Goal: Register for event/course

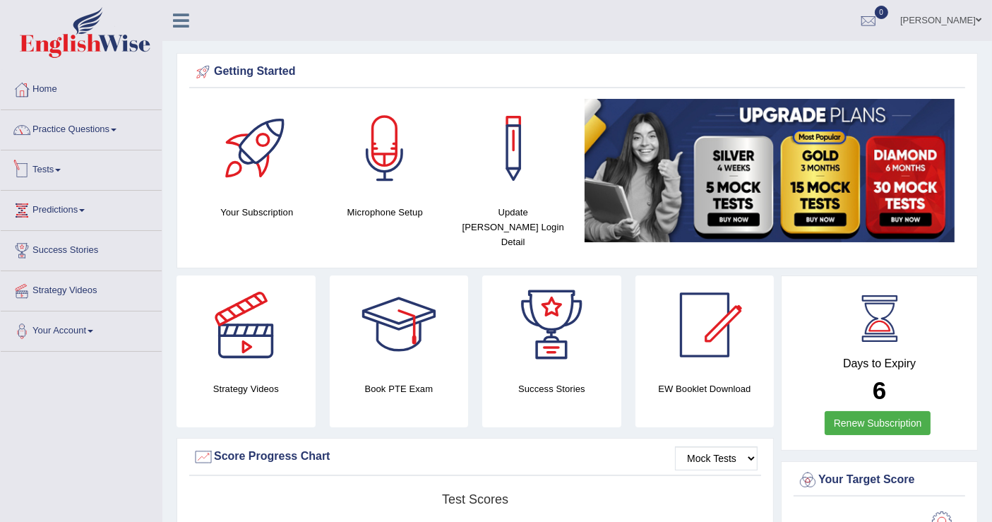
click at [68, 141] on link "Practice Questions" at bounding box center [81, 127] width 161 height 35
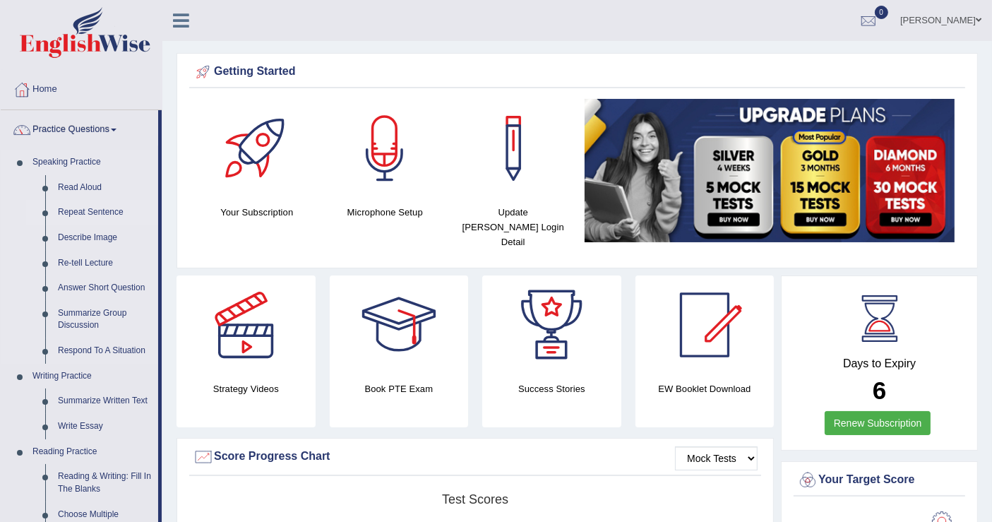
click at [95, 208] on link "Repeat Sentence" at bounding box center [105, 212] width 107 height 25
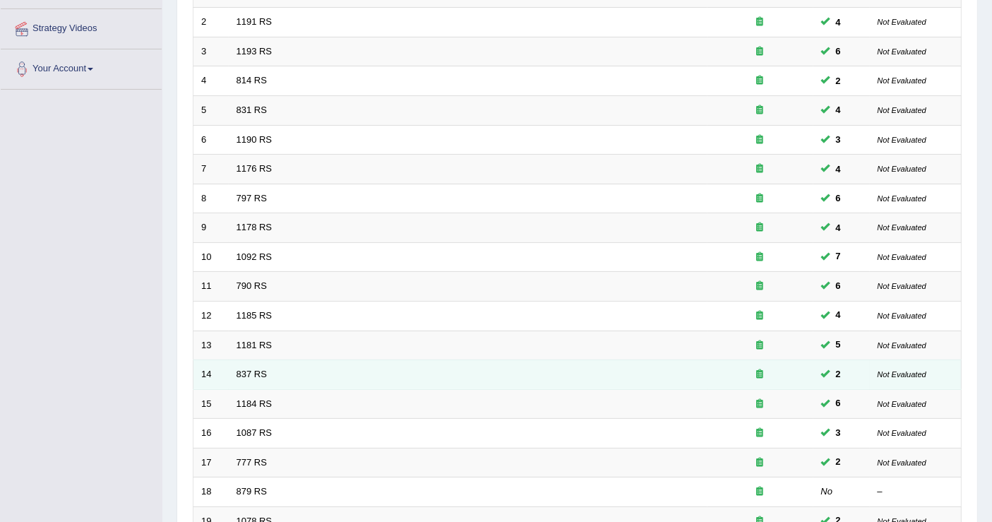
scroll to position [407, 0]
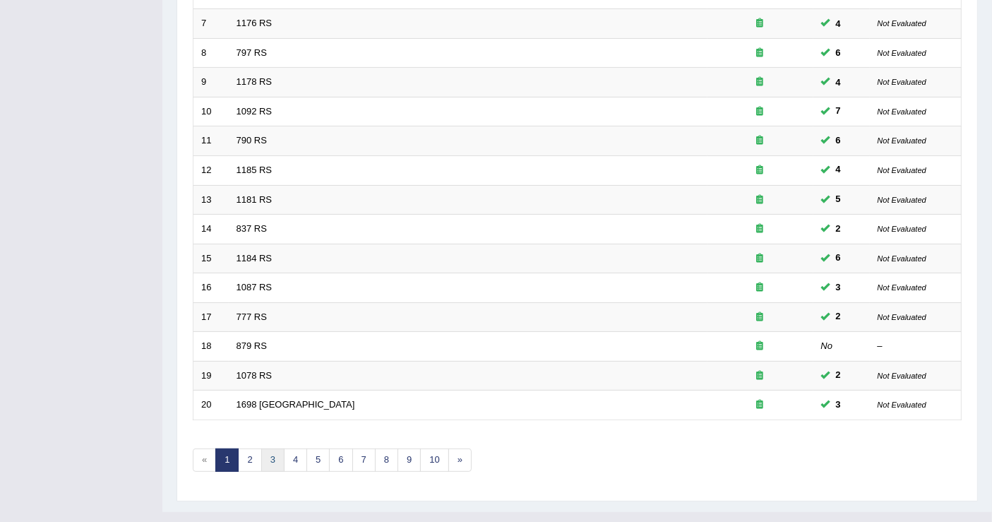
click at [279, 448] on link "3" at bounding box center [272, 459] width 23 height 23
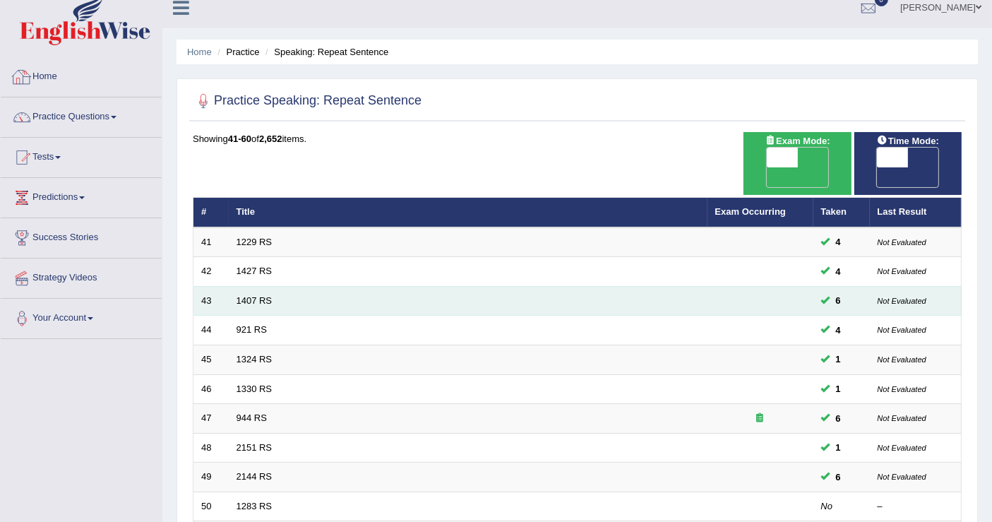
scroll to position [392, 0]
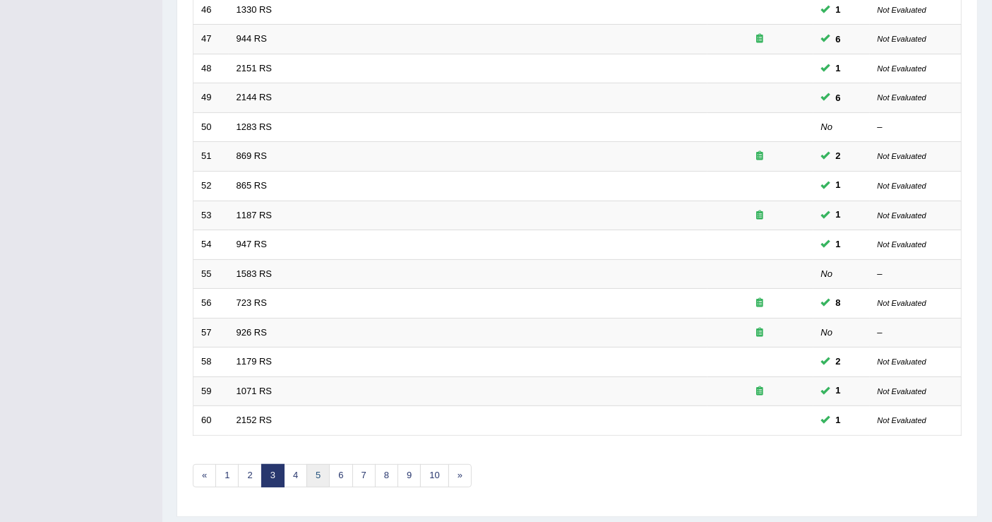
click at [319, 464] on link "5" at bounding box center [317, 475] width 23 height 23
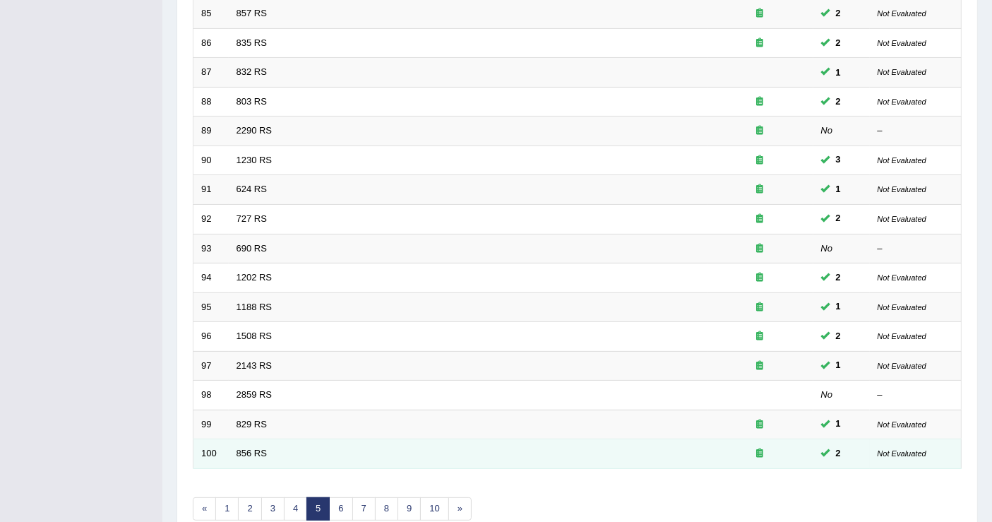
scroll to position [407, 0]
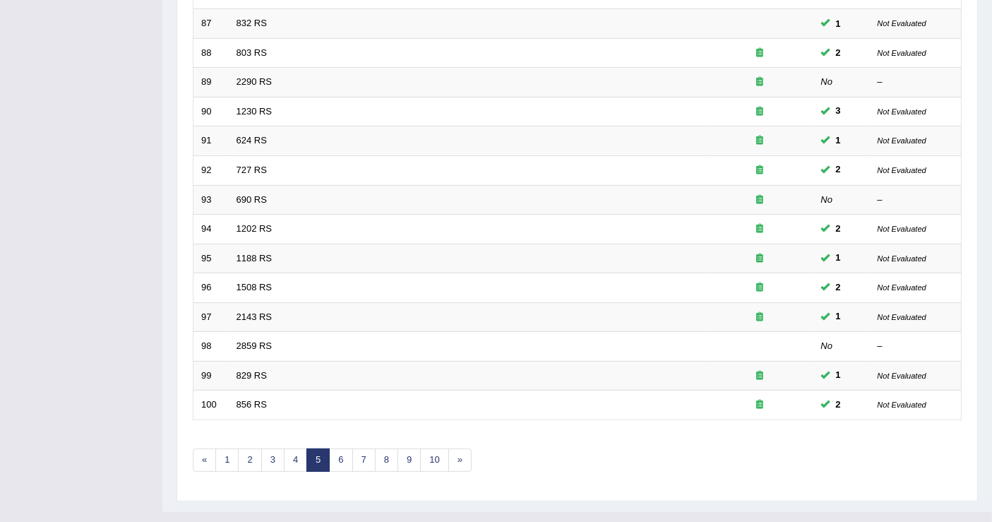
click at [323, 448] on link "5" at bounding box center [317, 459] width 23 height 23
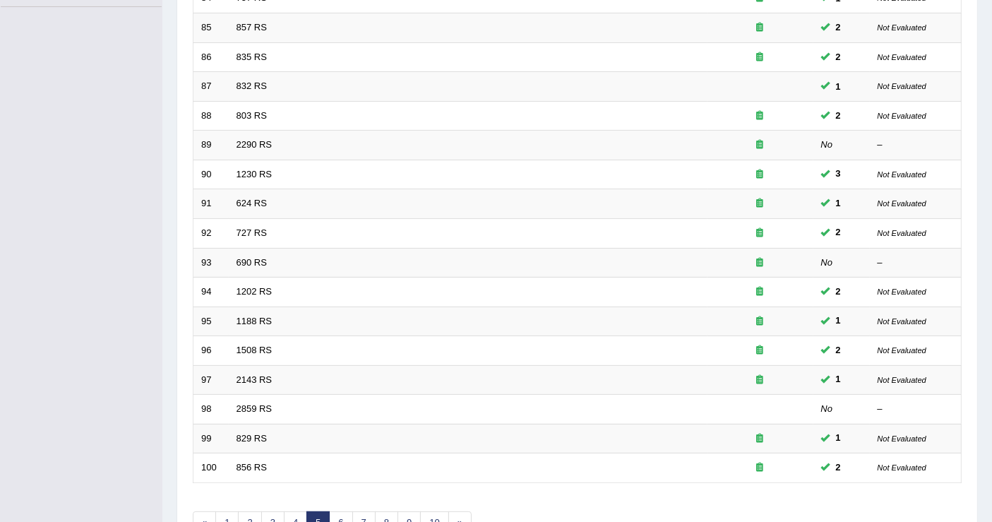
scroll to position [407, 0]
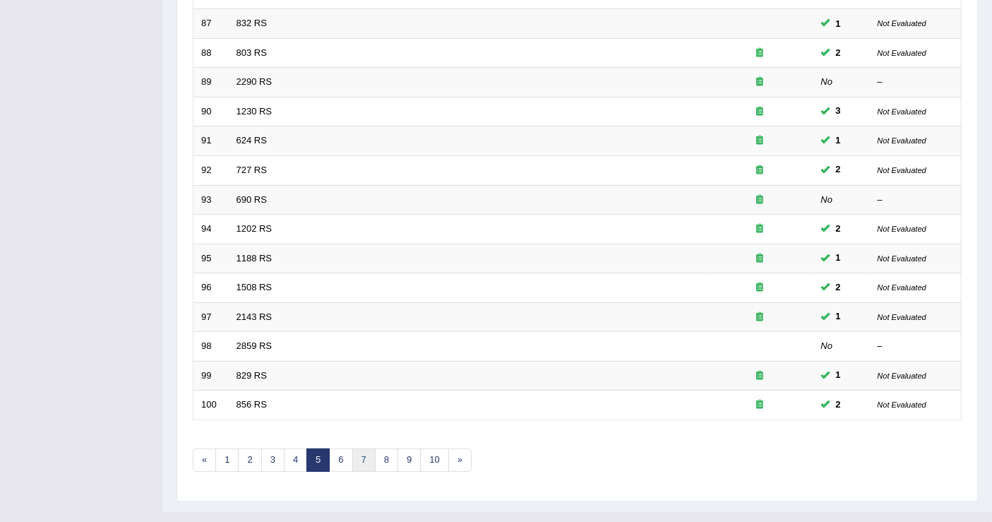
click at [356, 448] on link "7" at bounding box center [363, 459] width 23 height 23
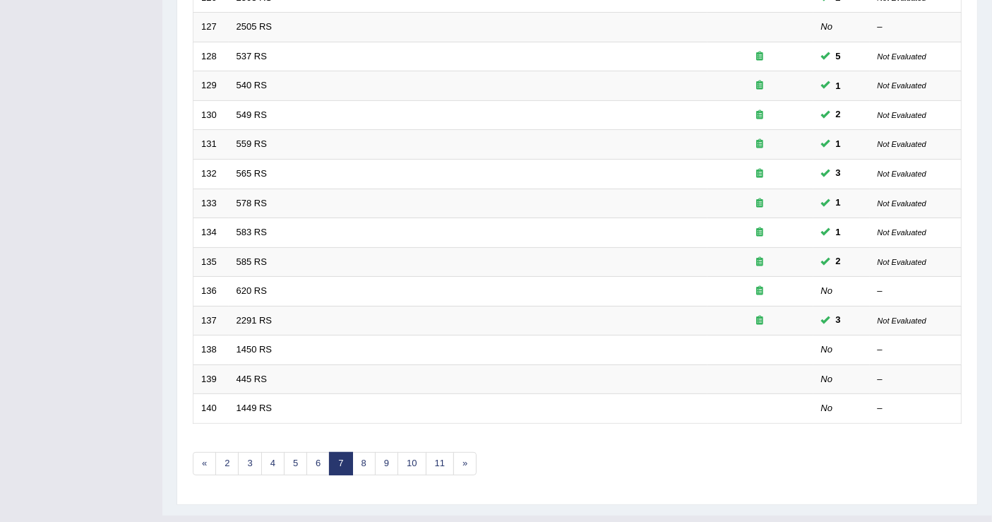
scroll to position [407, 0]
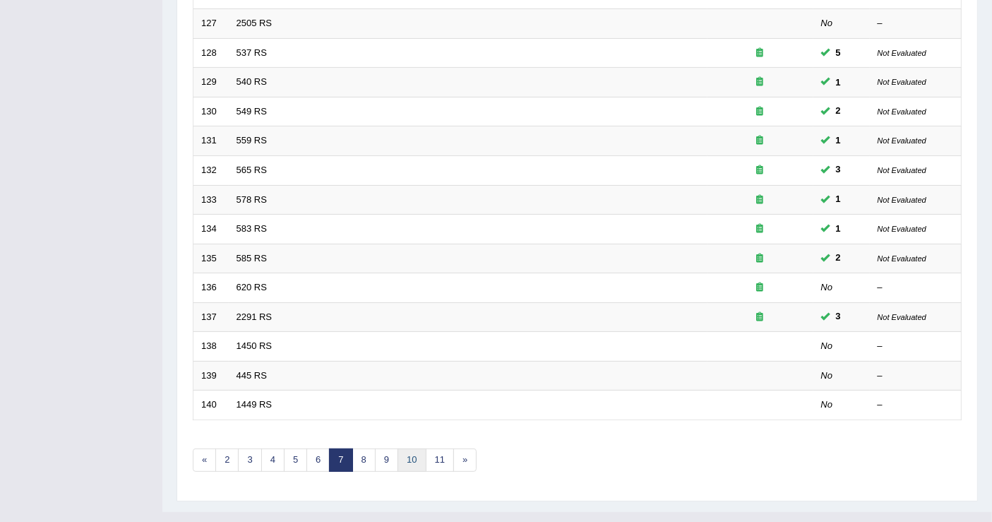
click at [399, 448] on link "10" at bounding box center [411, 459] width 28 height 23
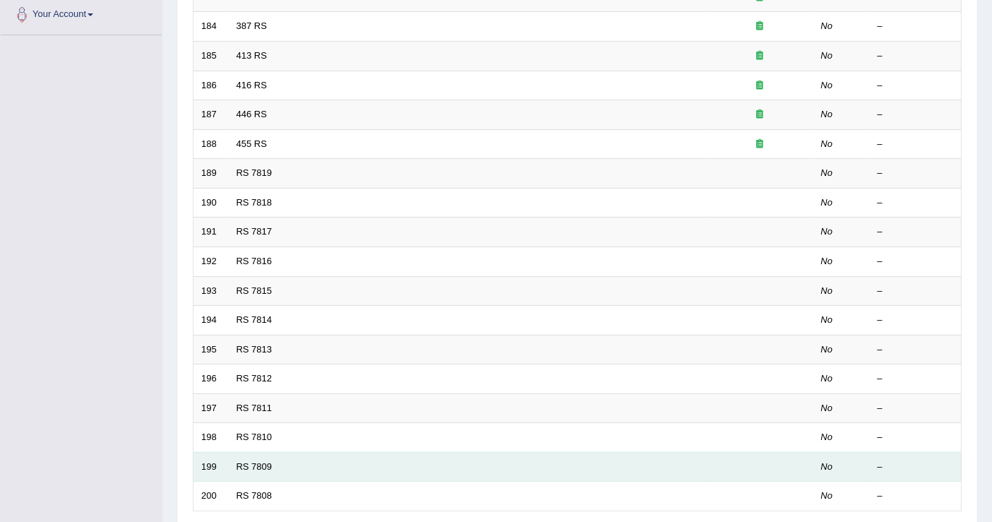
scroll to position [235, 0]
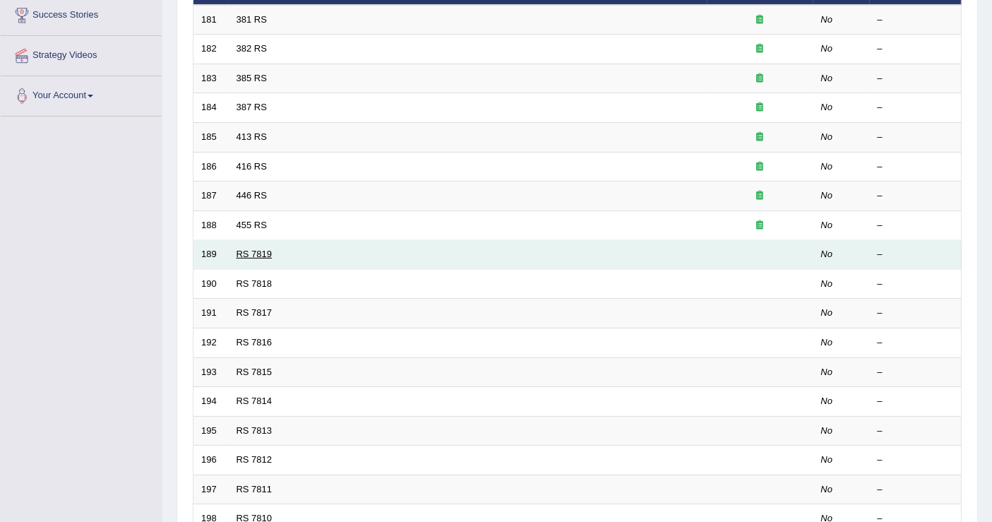
click at [266, 248] on link "RS 7819" at bounding box center [254, 253] width 36 height 11
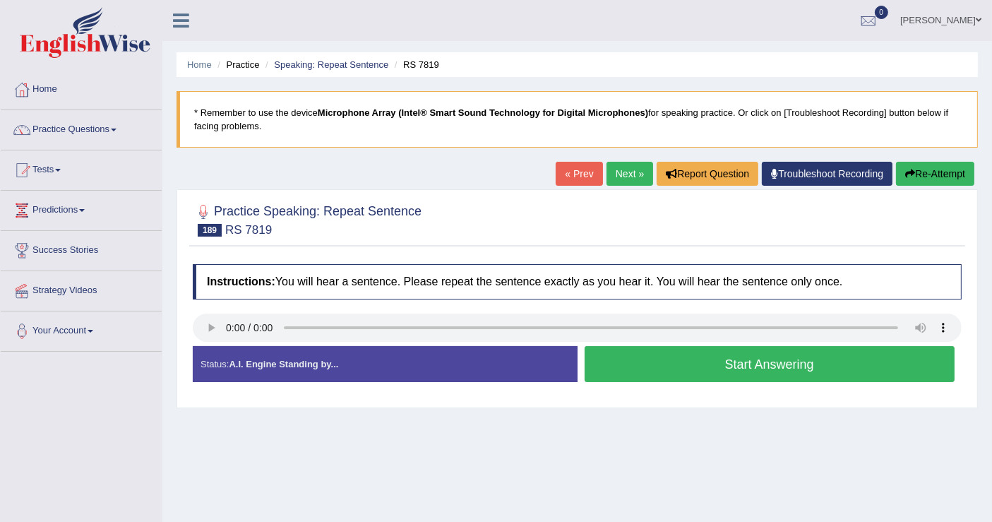
click at [671, 361] on button "Start Answering" at bounding box center [769, 364] width 371 height 36
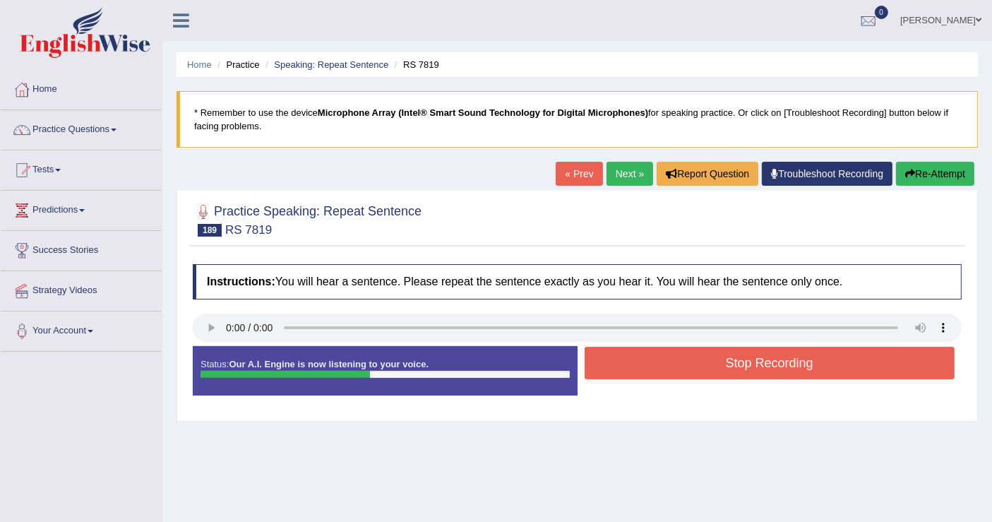
click at [671, 361] on button "Stop Recording" at bounding box center [769, 363] width 371 height 32
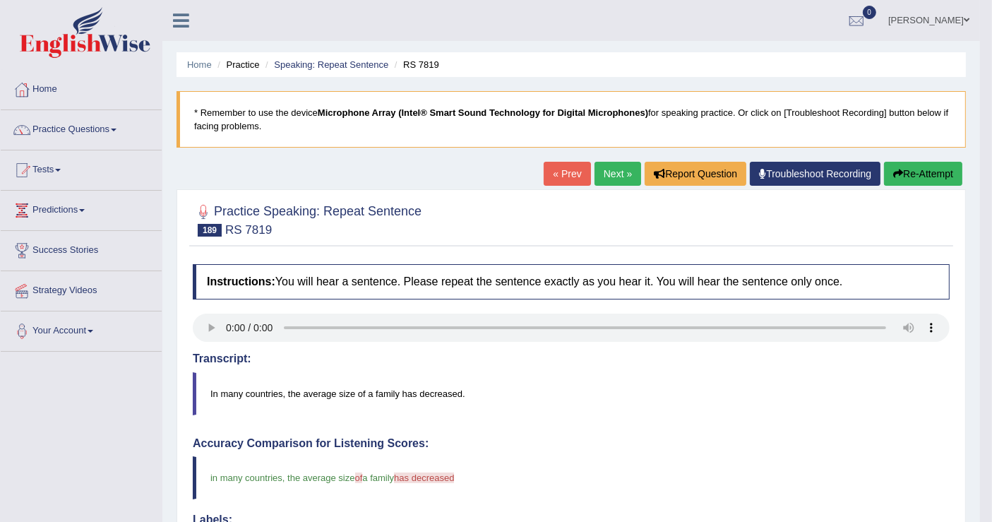
click at [613, 180] on link "Next »" at bounding box center [617, 174] width 47 height 24
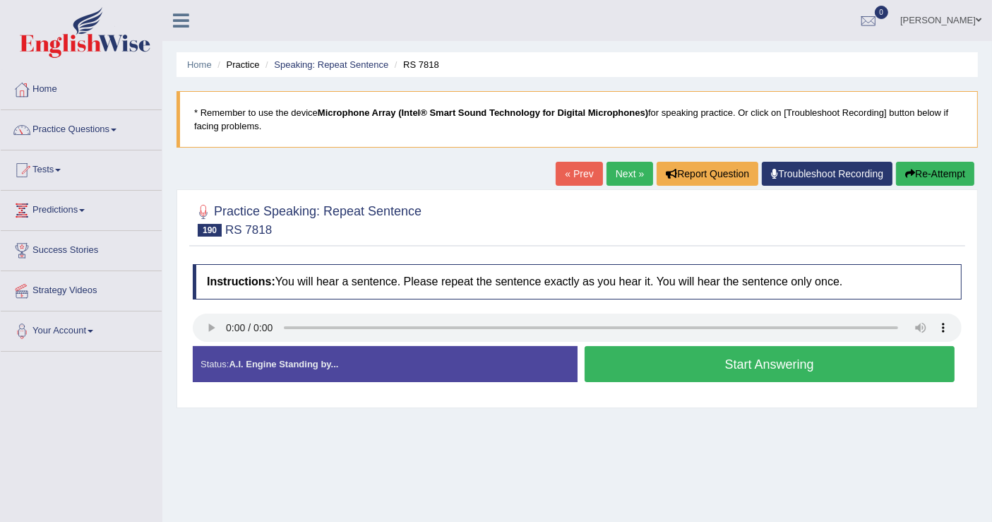
click at [702, 369] on button "Start Answering" at bounding box center [769, 364] width 371 height 36
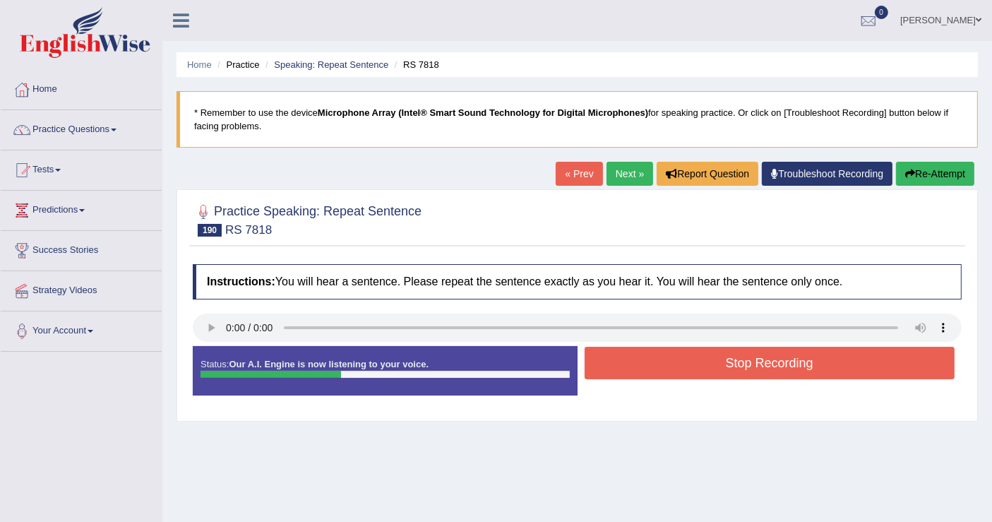
click at [702, 369] on button "Stop Recording" at bounding box center [769, 363] width 371 height 32
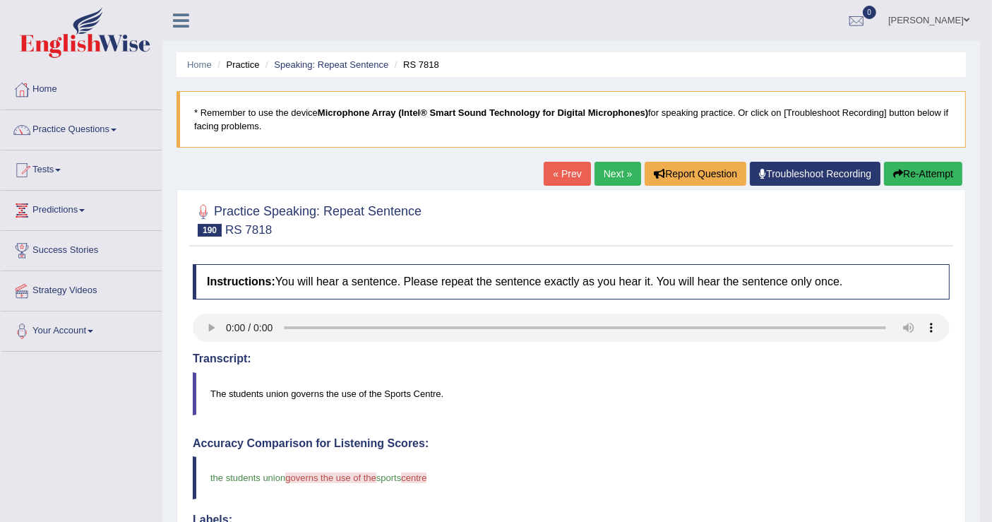
click at [947, 162] on button "Re-Attempt" at bounding box center [923, 174] width 78 height 24
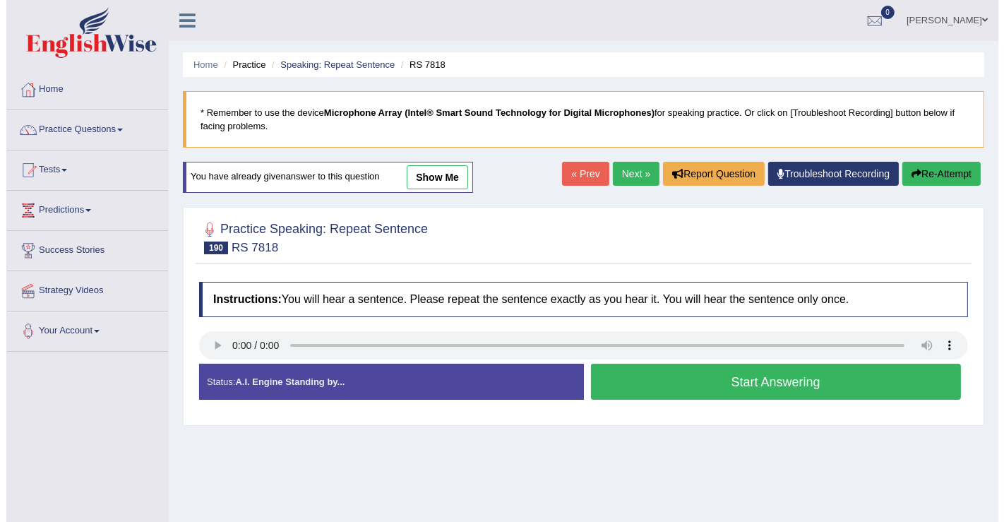
scroll to position [78, 0]
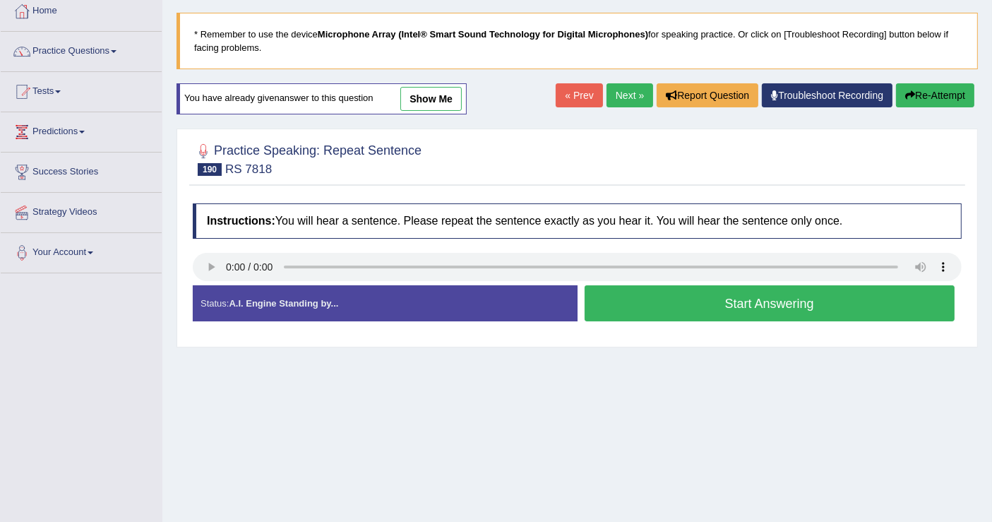
click at [653, 310] on button "Start Answering" at bounding box center [769, 303] width 371 height 36
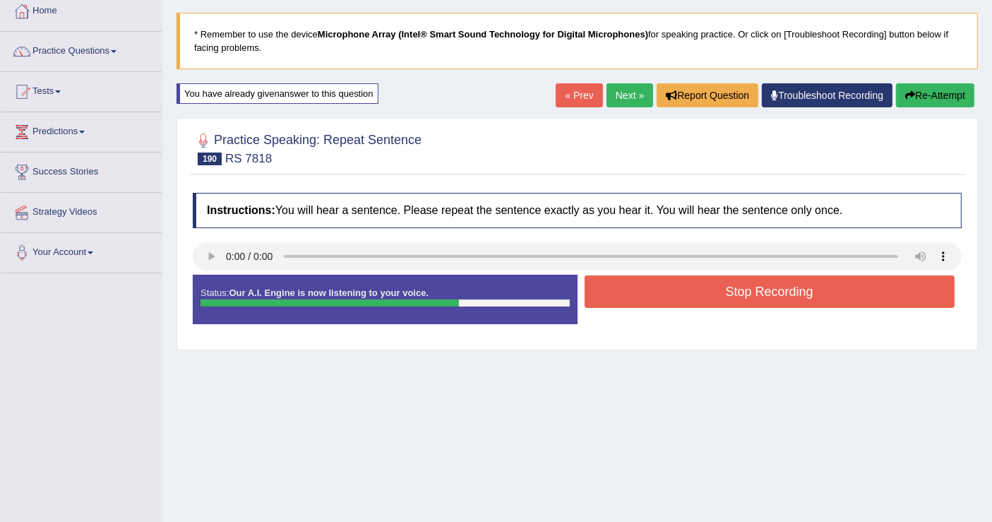
click at [659, 301] on button "Stop Recording" at bounding box center [769, 291] width 371 height 32
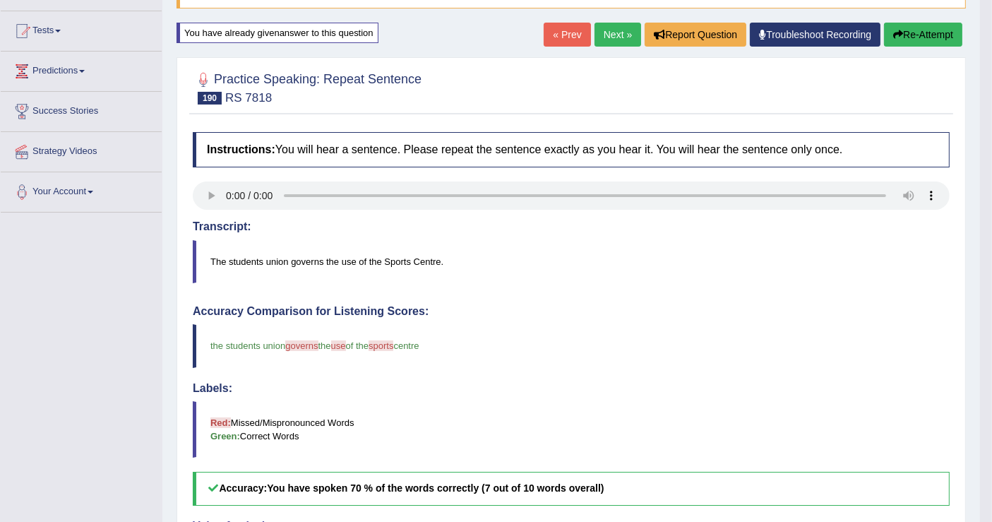
scroll to position [0, 0]
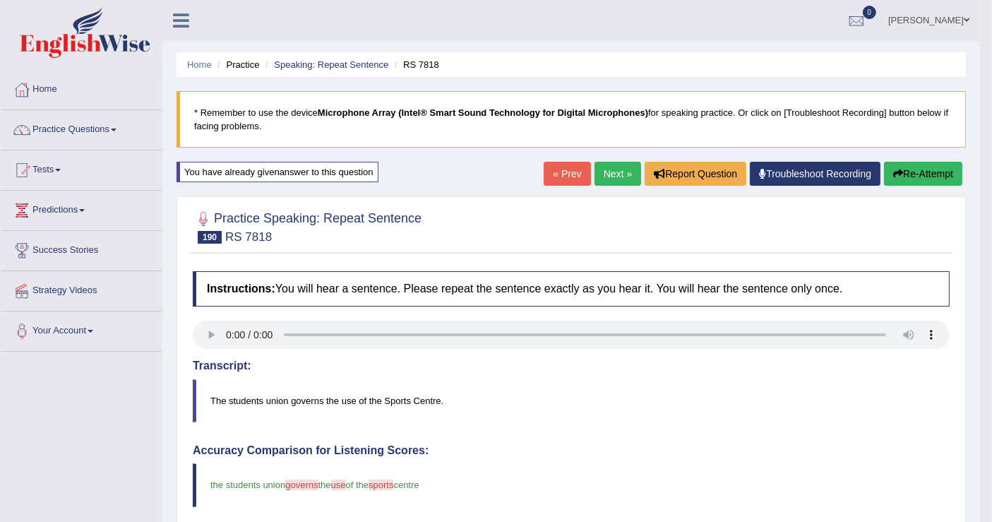
click at [599, 167] on link "Next »" at bounding box center [617, 174] width 47 height 24
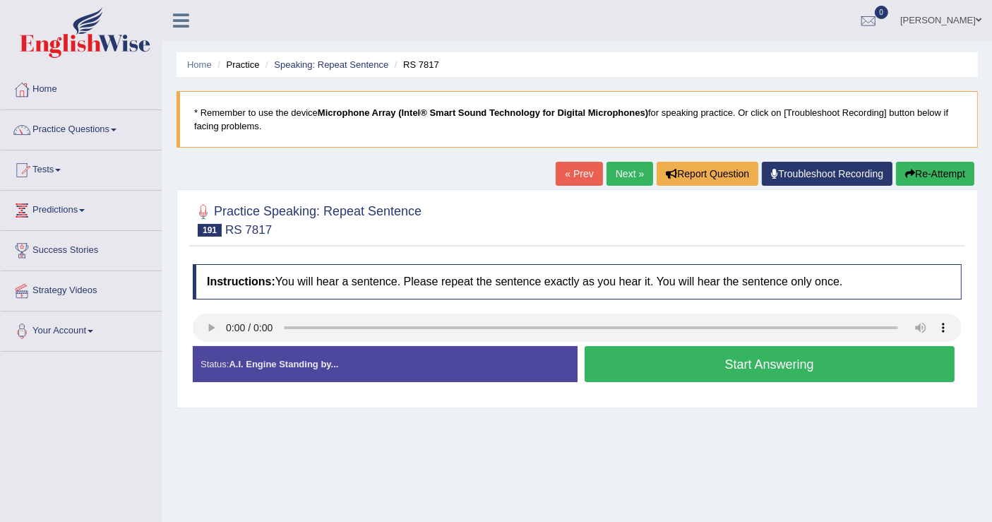
click at [631, 362] on button "Start Answering" at bounding box center [769, 364] width 371 height 36
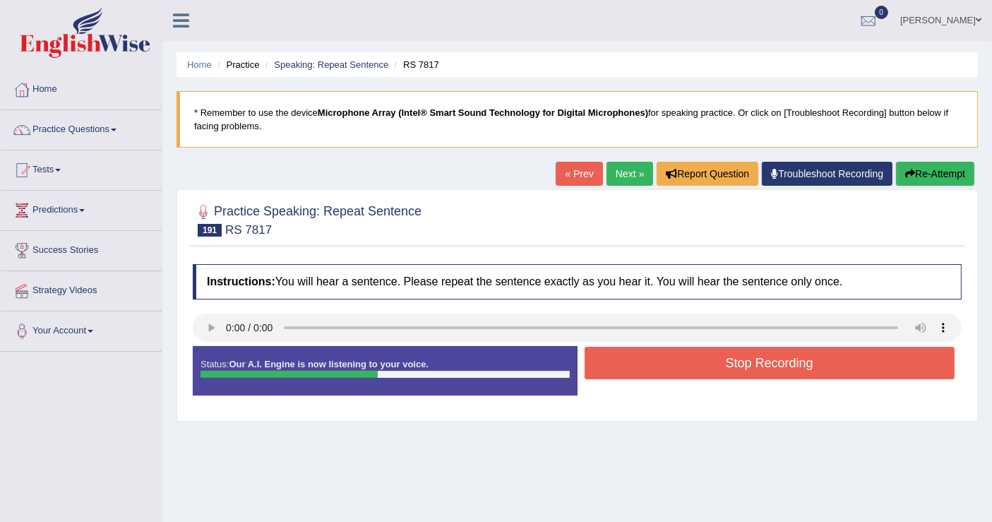
click at [631, 362] on button "Stop Recording" at bounding box center [769, 363] width 371 height 32
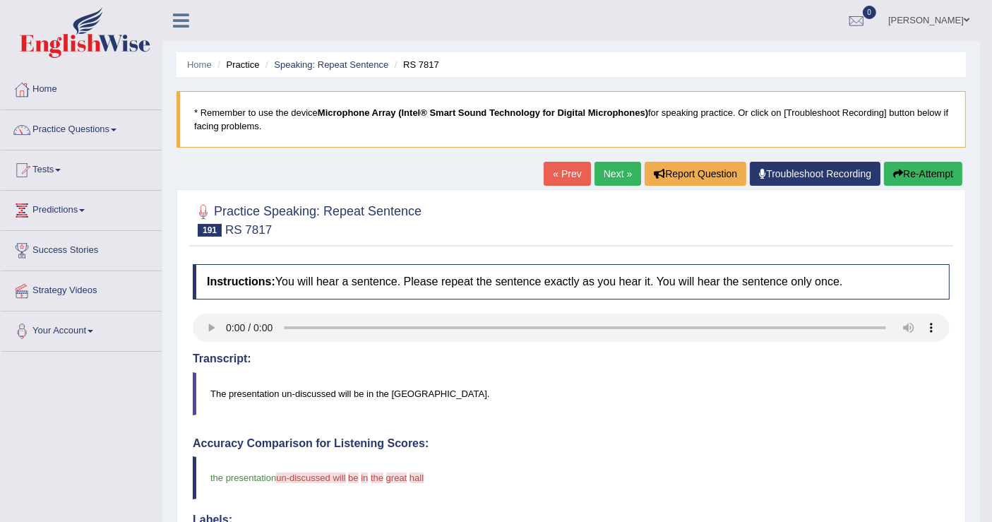
click at [910, 172] on button "Re-Attempt" at bounding box center [923, 174] width 78 height 24
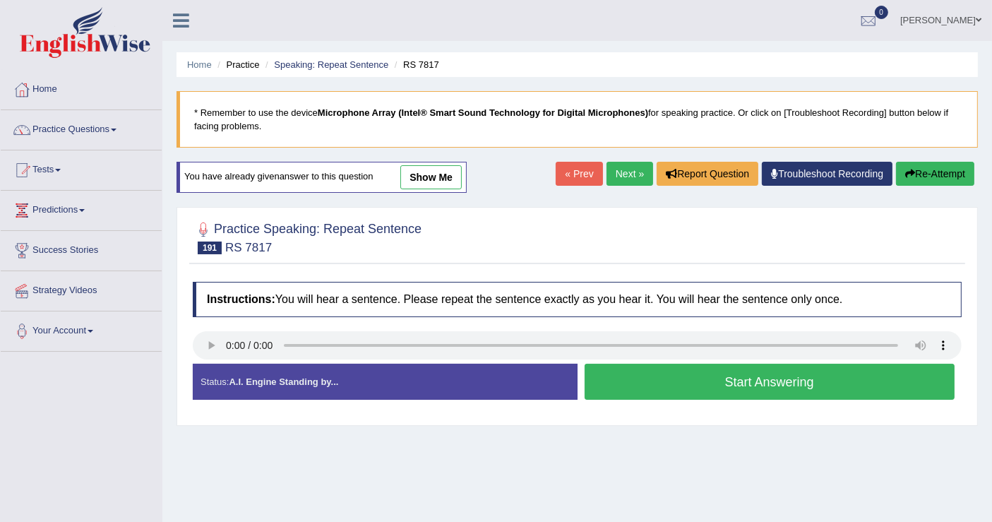
click at [671, 381] on button "Start Answering" at bounding box center [769, 382] width 371 height 36
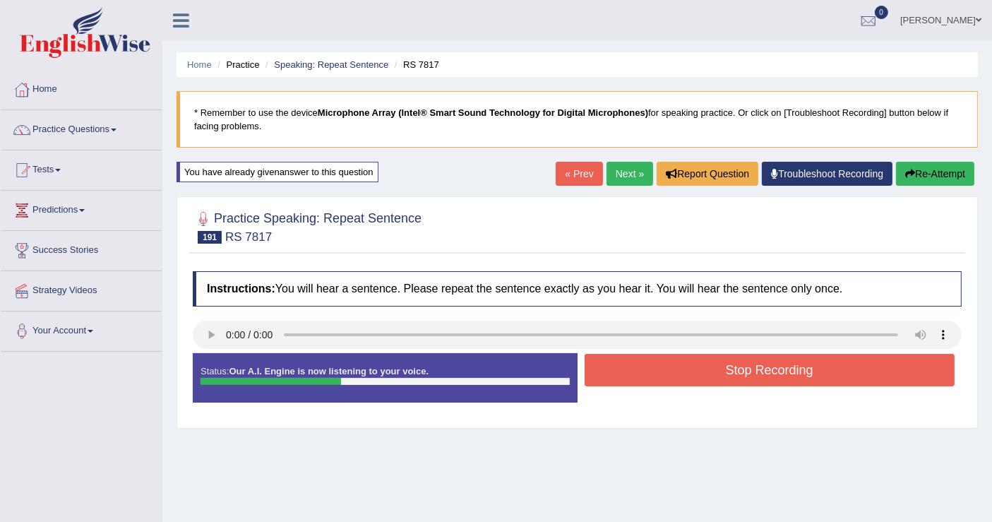
click at [671, 381] on button "Stop Recording" at bounding box center [769, 370] width 371 height 32
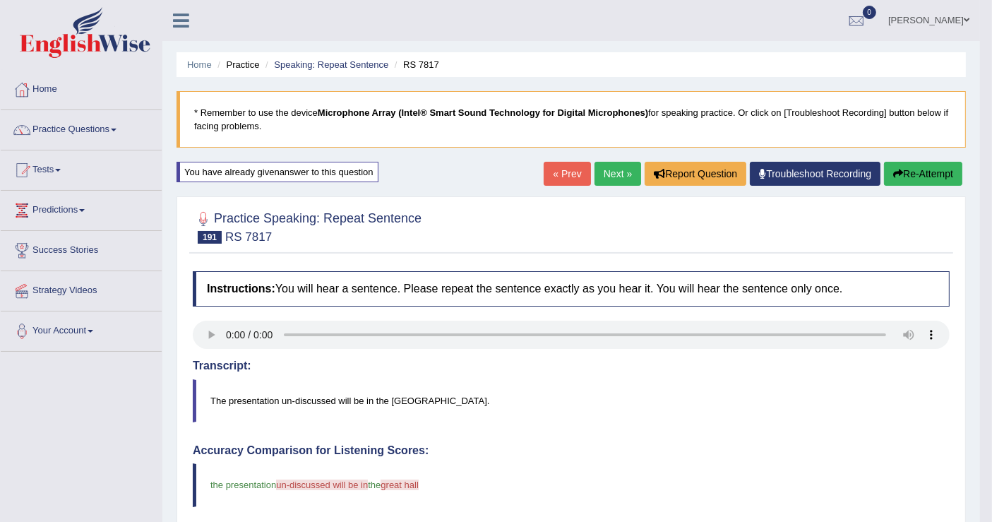
click at [921, 172] on button "Re-Attempt" at bounding box center [923, 174] width 78 height 24
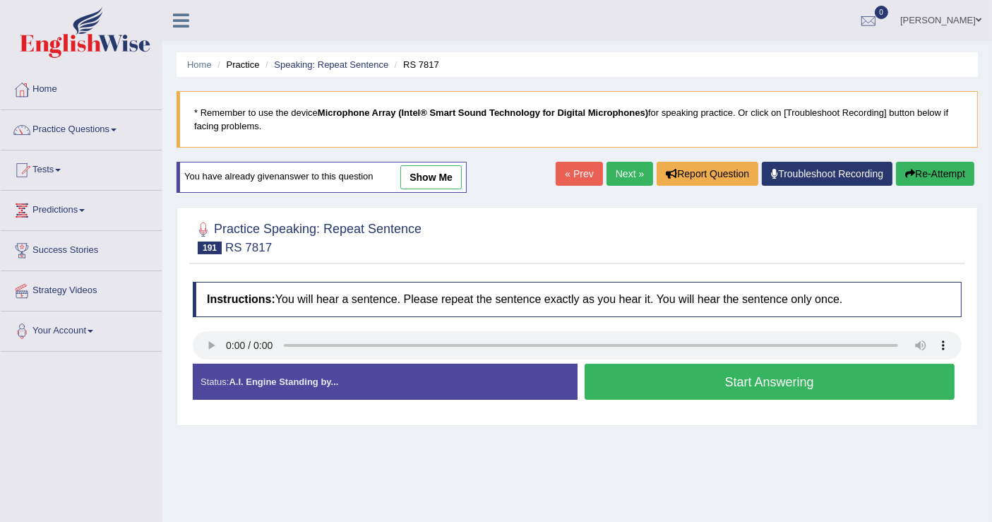
click at [698, 366] on button "Start Answering" at bounding box center [769, 382] width 371 height 36
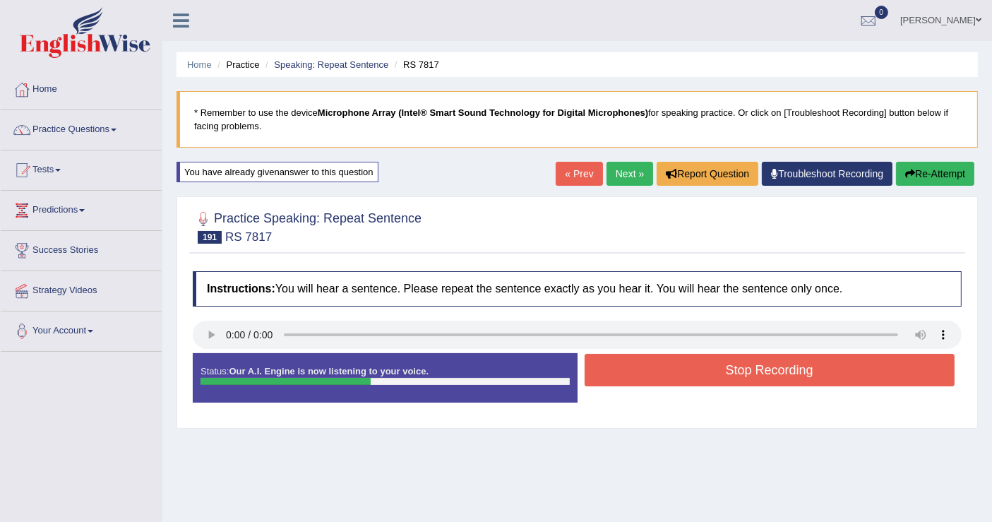
click at [699, 367] on button "Stop Recording" at bounding box center [769, 370] width 371 height 32
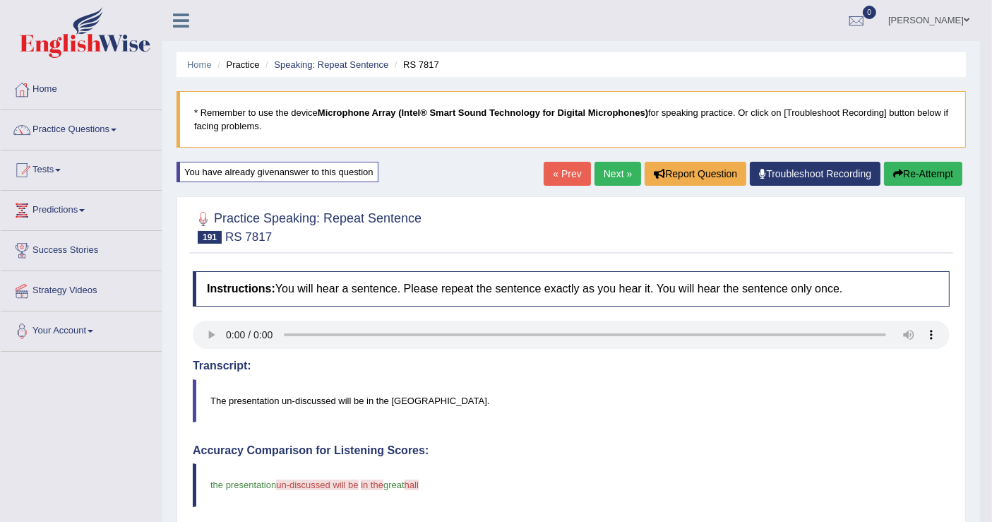
click at [909, 170] on button "Re-Attempt" at bounding box center [923, 174] width 78 height 24
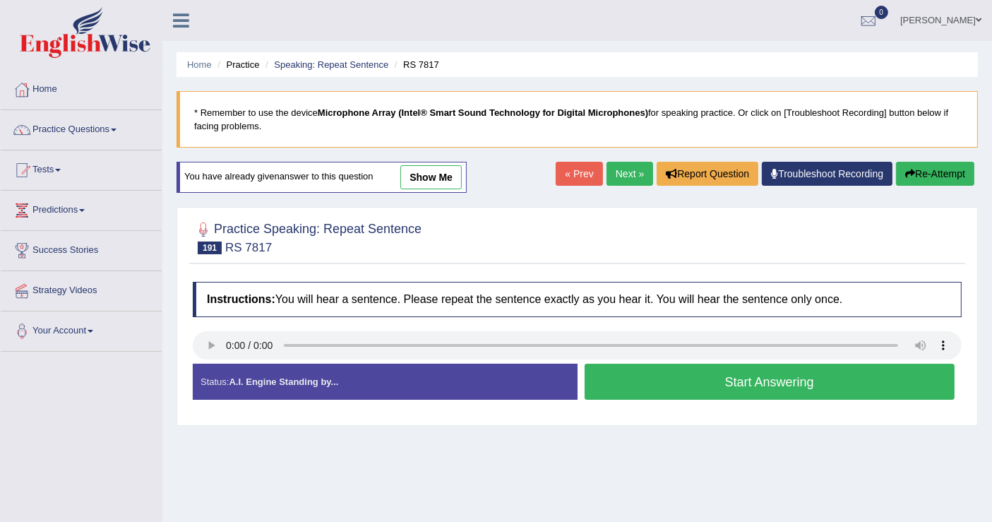
click at [756, 372] on button "Start Answering" at bounding box center [769, 382] width 371 height 36
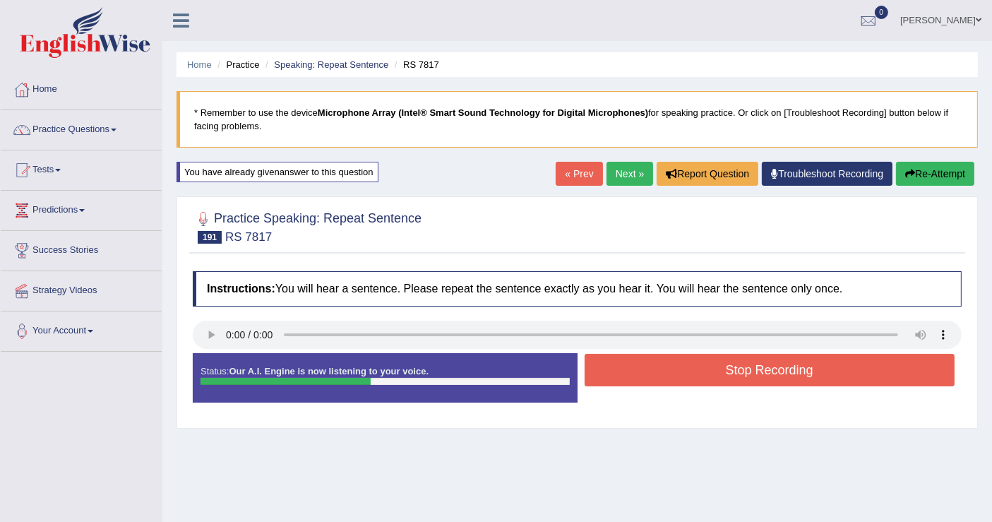
click at [751, 377] on button "Stop Recording" at bounding box center [769, 370] width 371 height 32
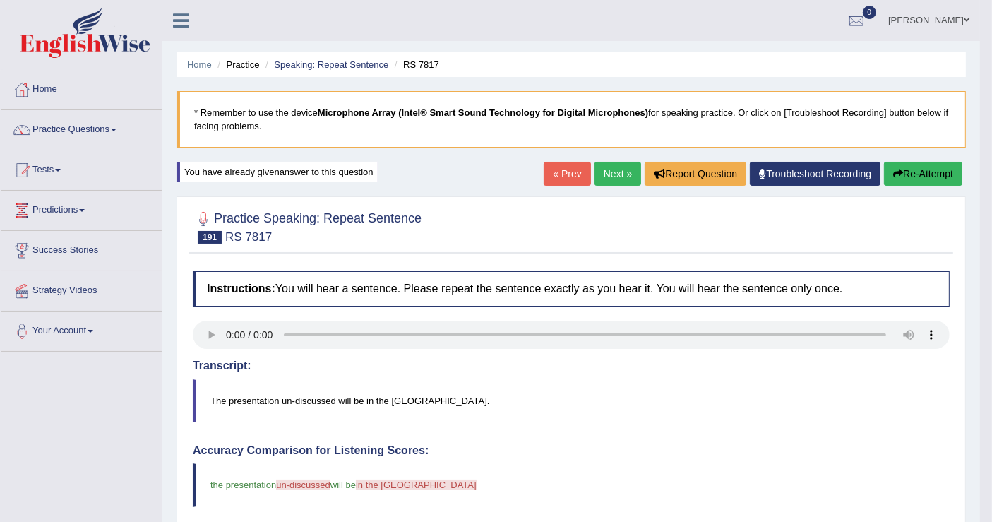
click at [901, 172] on button "Re-Attempt" at bounding box center [923, 174] width 78 height 24
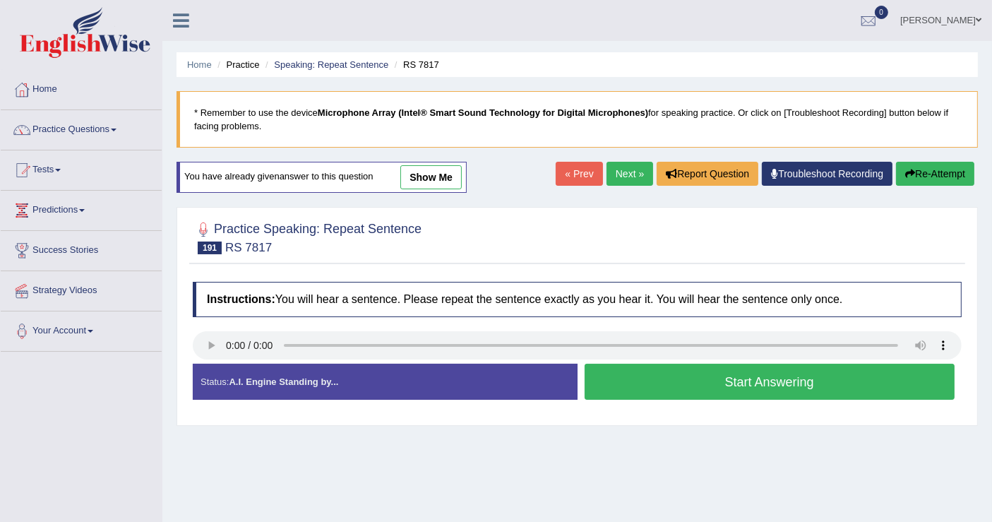
click at [803, 369] on button "Start Answering" at bounding box center [769, 382] width 371 height 36
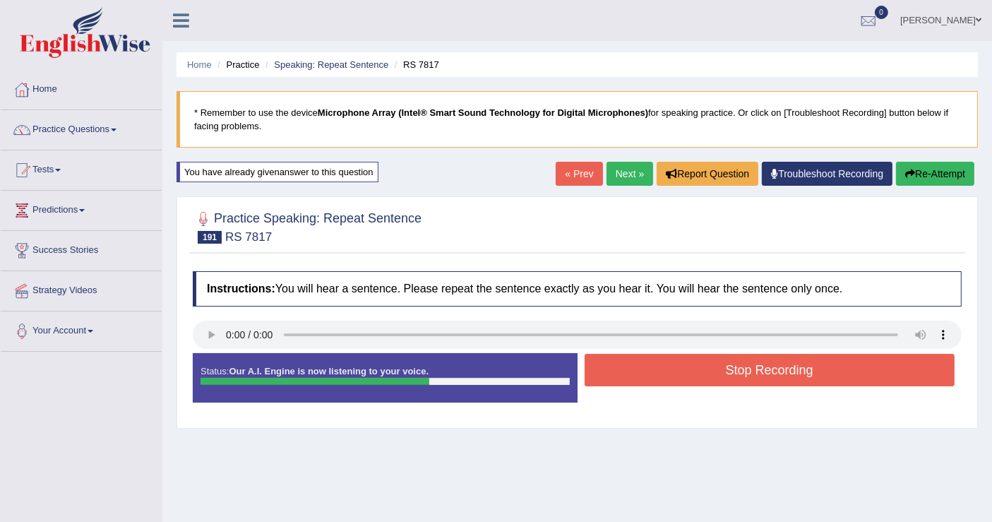
click at [803, 369] on button "Stop Recording" at bounding box center [769, 370] width 371 height 32
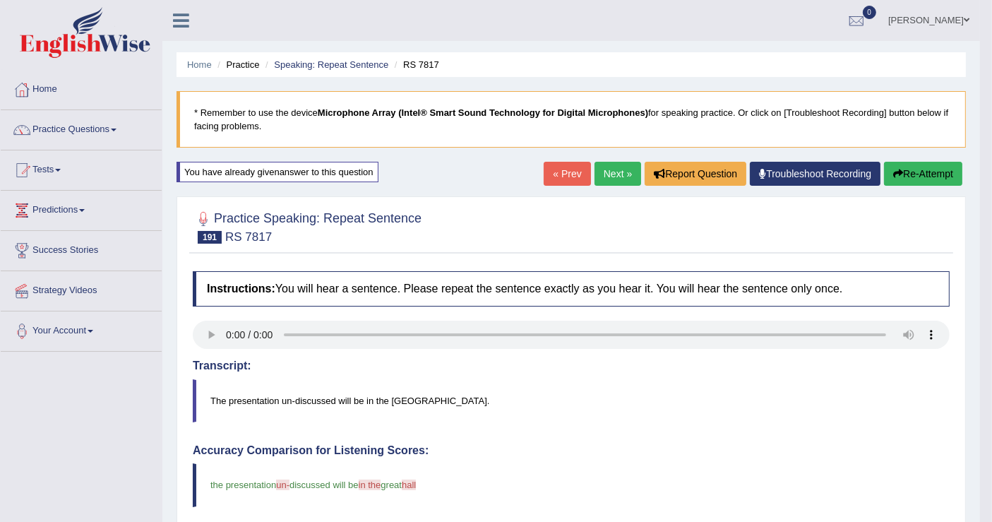
click at [916, 162] on button "Re-Attempt" at bounding box center [923, 174] width 78 height 24
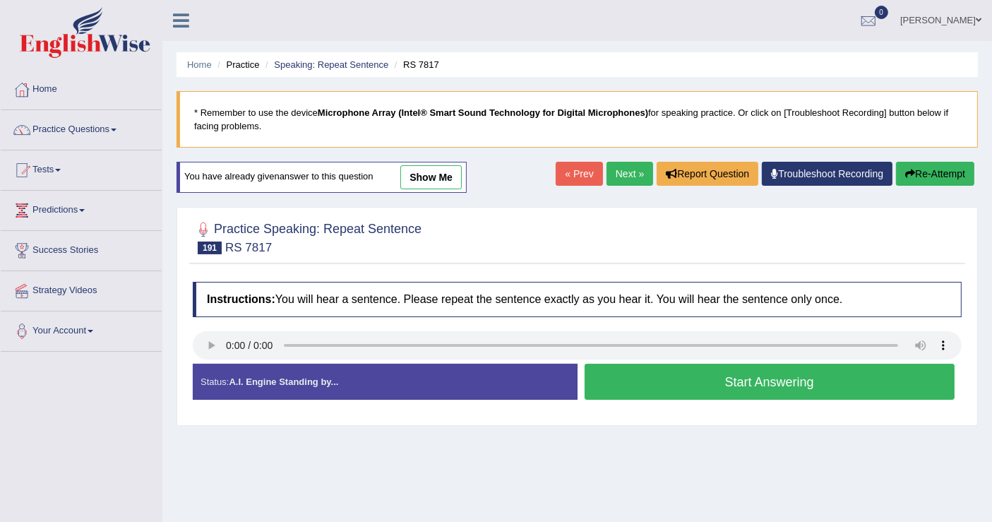
click at [841, 368] on button "Start Answering" at bounding box center [769, 382] width 371 height 36
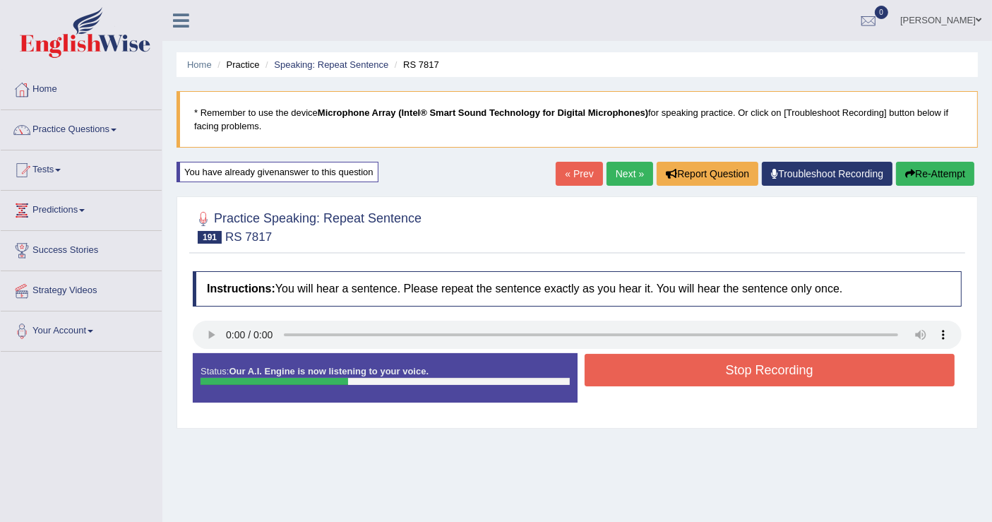
click at [841, 368] on button "Stop Recording" at bounding box center [769, 370] width 371 height 32
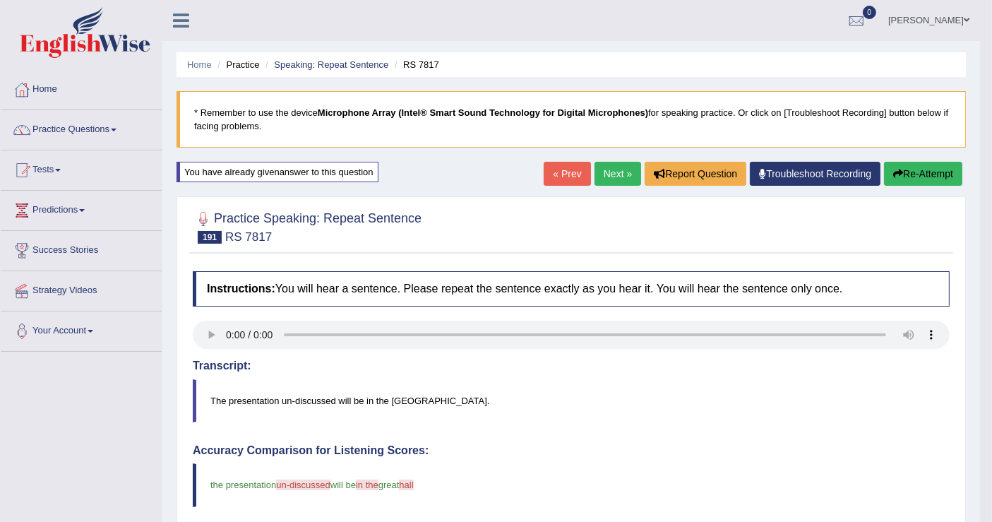
click at [620, 170] on link "Next »" at bounding box center [617, 174] width 47 height 24
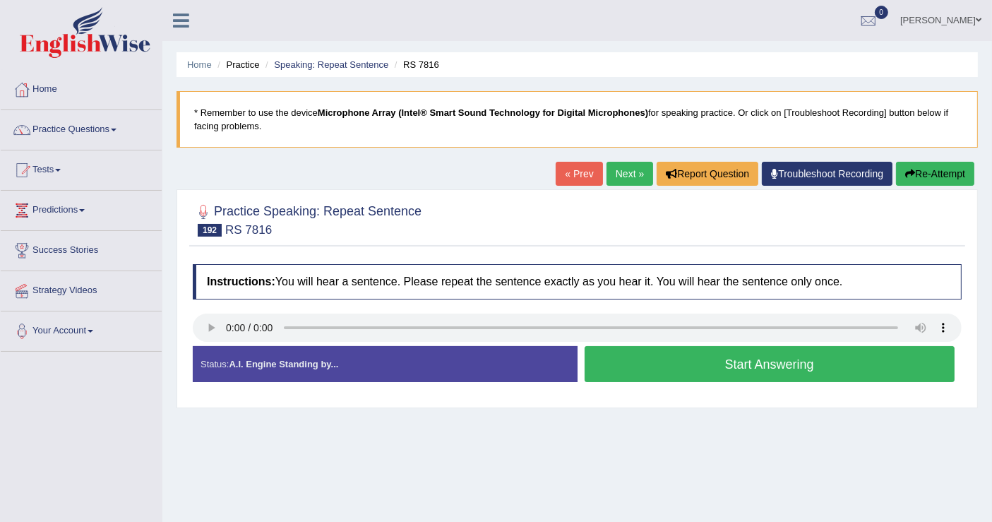
click at [704, 369] on button "Start Answering" at bounding box center [769, 364] width 371 height 36
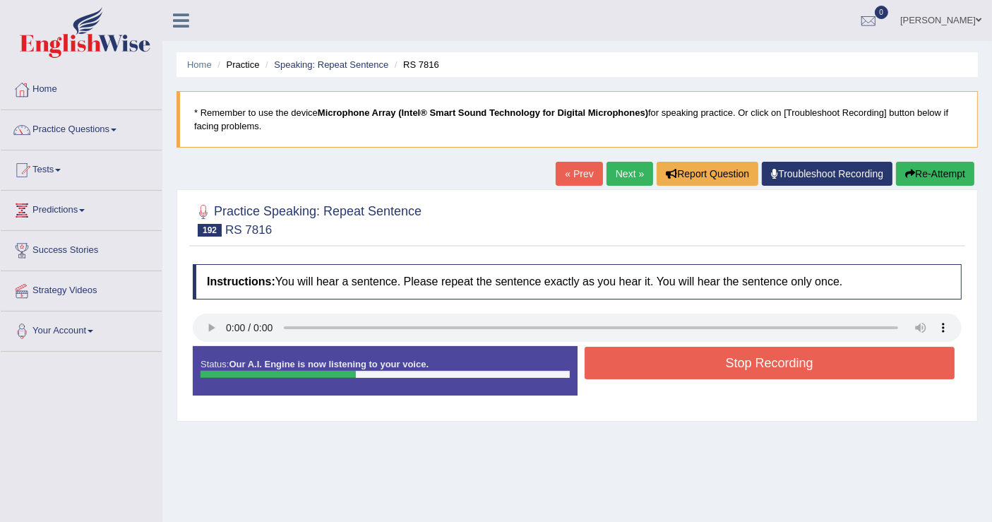
click at [690, 346] on div "Start Answering" at bounding box center [769, 346] width 385 height 1
click at [729, 377] on button "Stop Recording" at bounding box center [769, 363] width 371 height 32
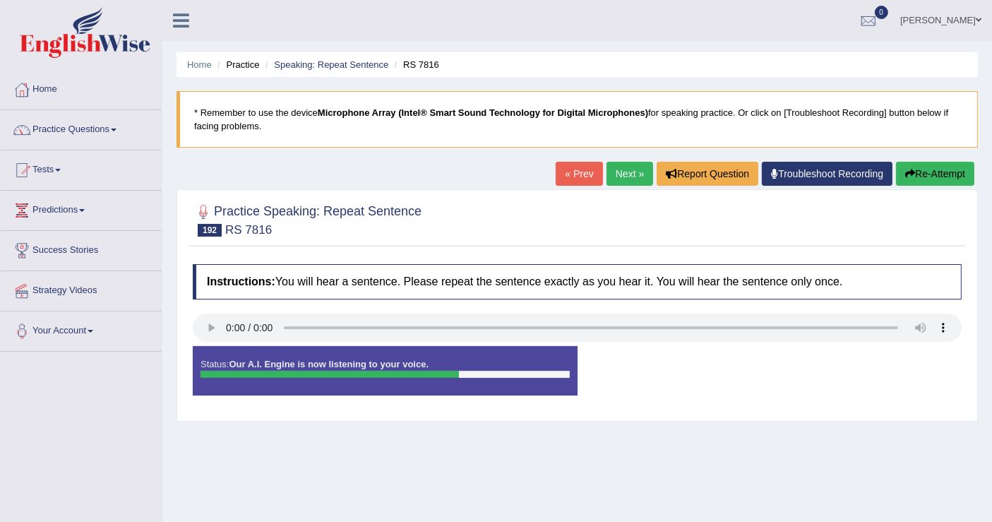
click at [729, 377] on div "Status: Our A.I. Engine is now listening to your voice. Start Answering Stop Re…" at bounding box center [577, 378] width 769 height 64
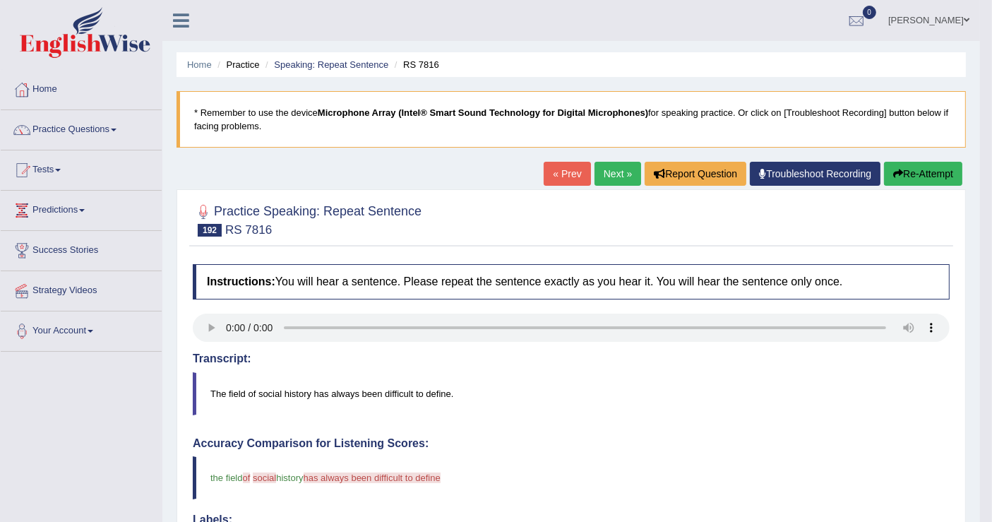
click at [907, 176] on button "Re-Attempt" at bounding box center [923, 174] width 78 height 24
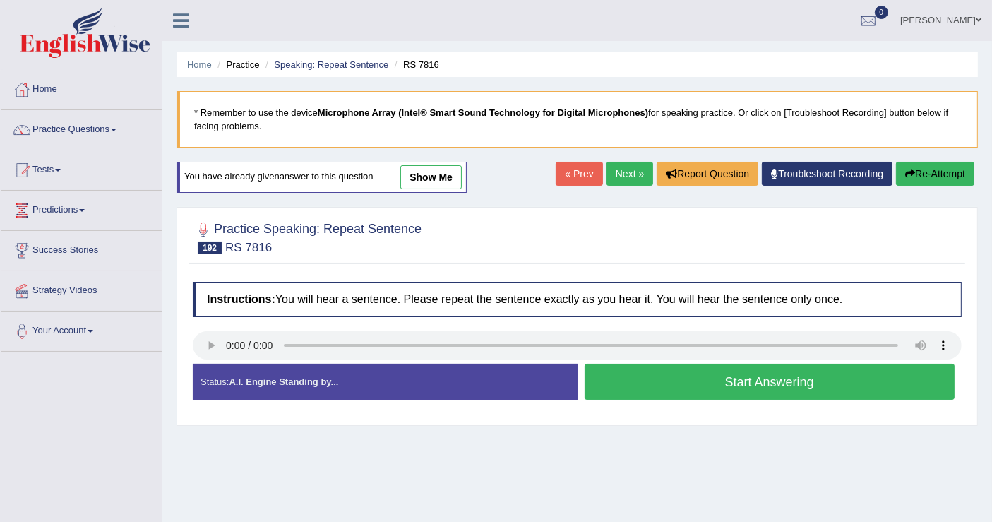
click at [659, 373] on button "Start Answering" at bounding box center [769, 382] width 371 height 36
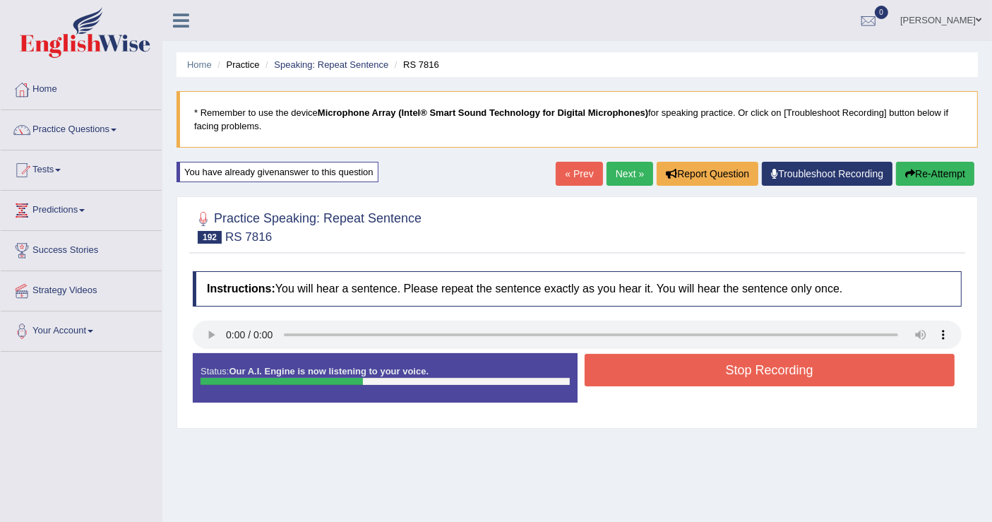
click at [656, 378] on button "Stop Recording" at bounding box center [769, 370] width 371 height 32
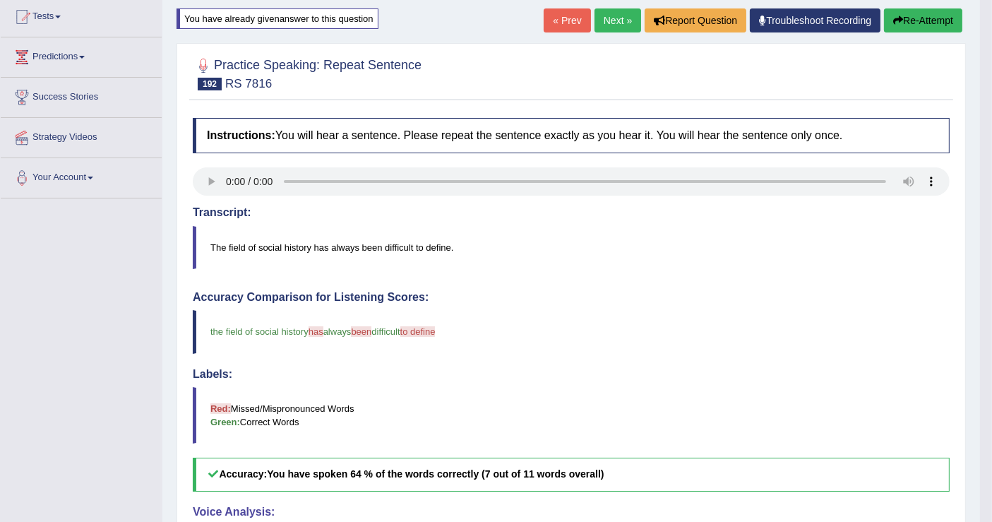
scroll to position [78, 0]
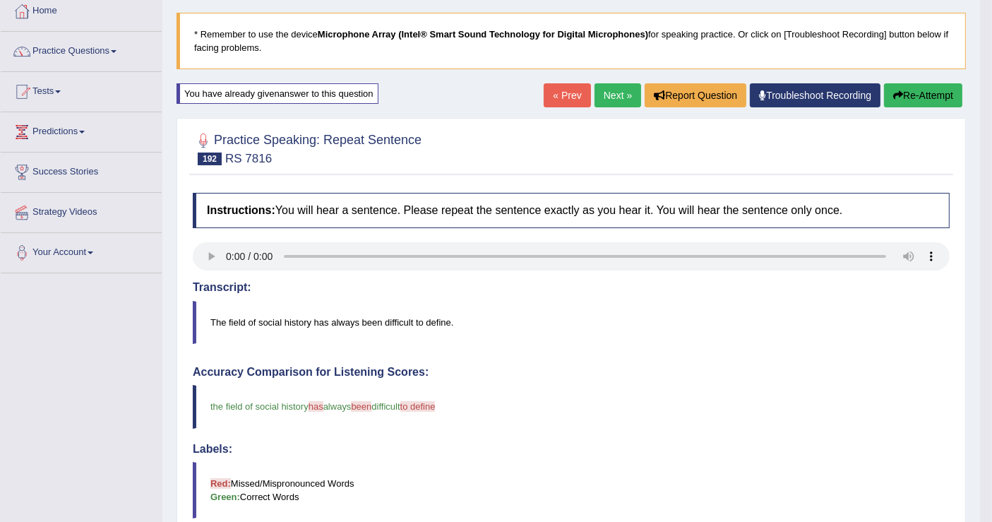
click at [603, 86] on link "Next »" at bounding box center [617, 95] width 47 height 24
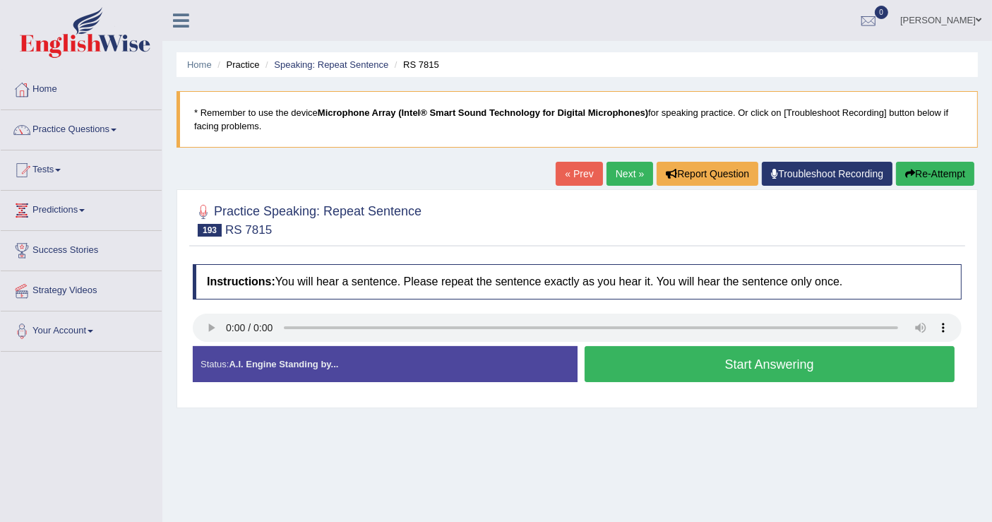
click at [641, 363] on button "Start Answering" at bounding box center [769, 364] width 371 height 36
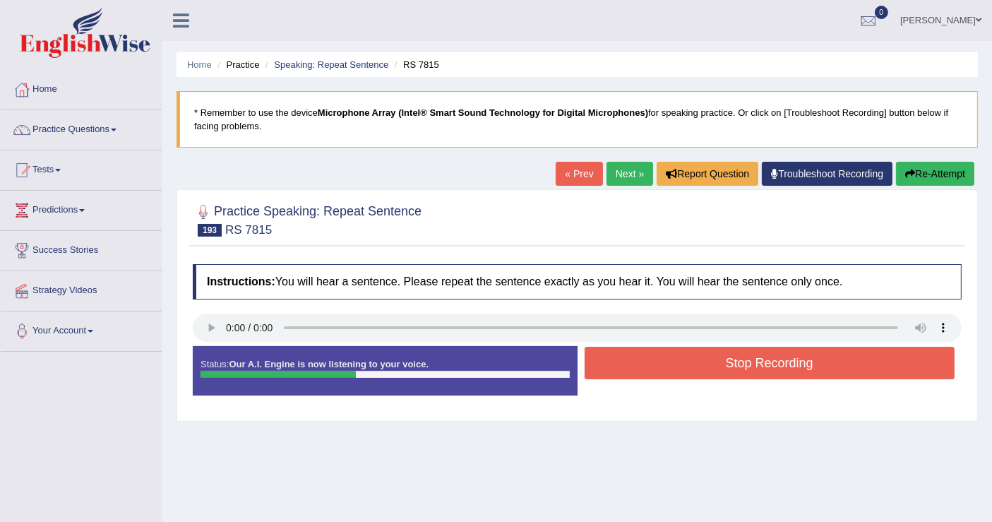
click at [637, 364] on button "Stop Recording" at bounding box center [769, 363] width 371 height 32
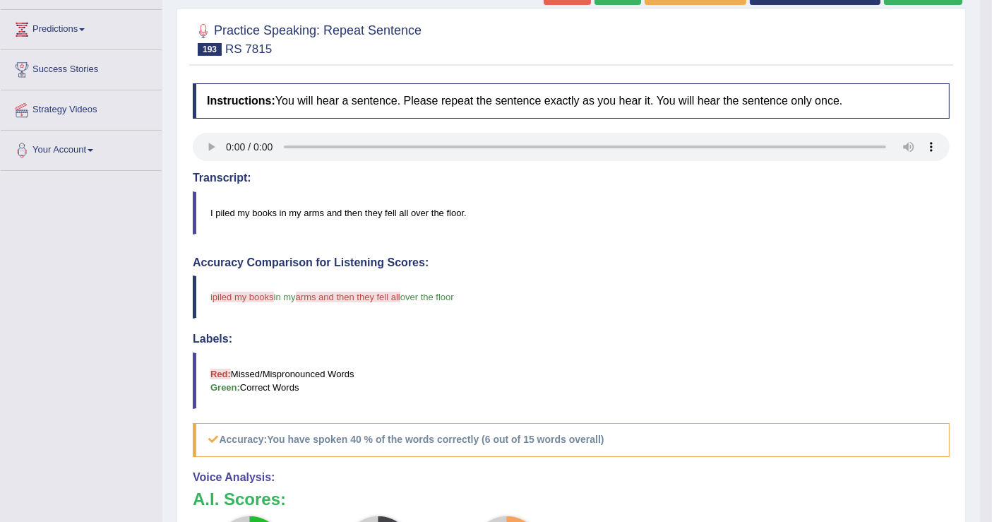
scroll to position [157, 0]
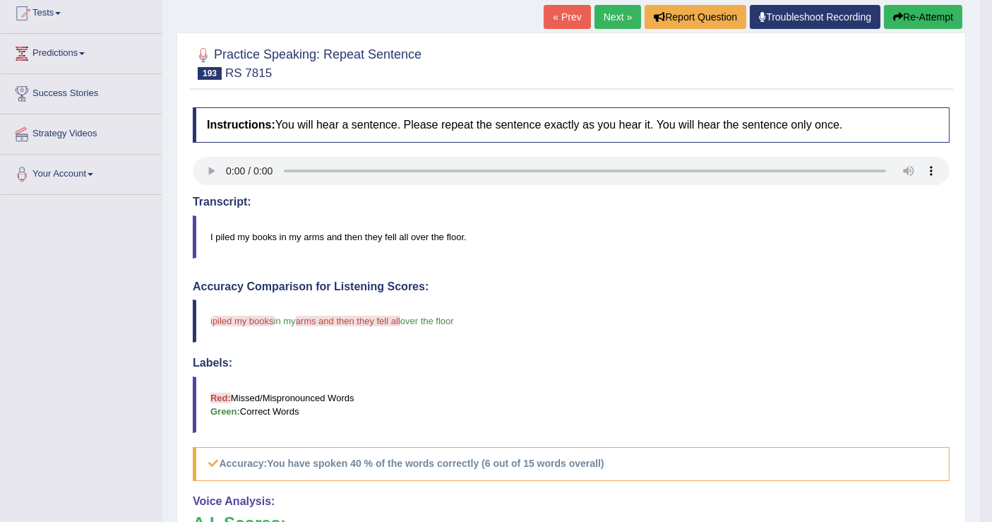
click at [911, 23] on button "Re-Attempt" at bounding box center [923, 17] width 78 height 24
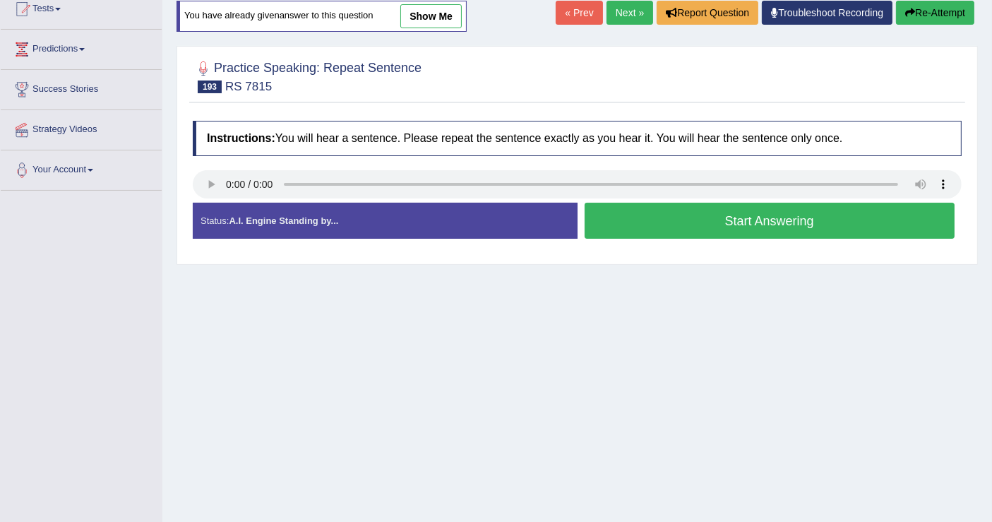
click at [700, 225] on button "Start Answering" at bounding box center [769, 221] width 371 height 36
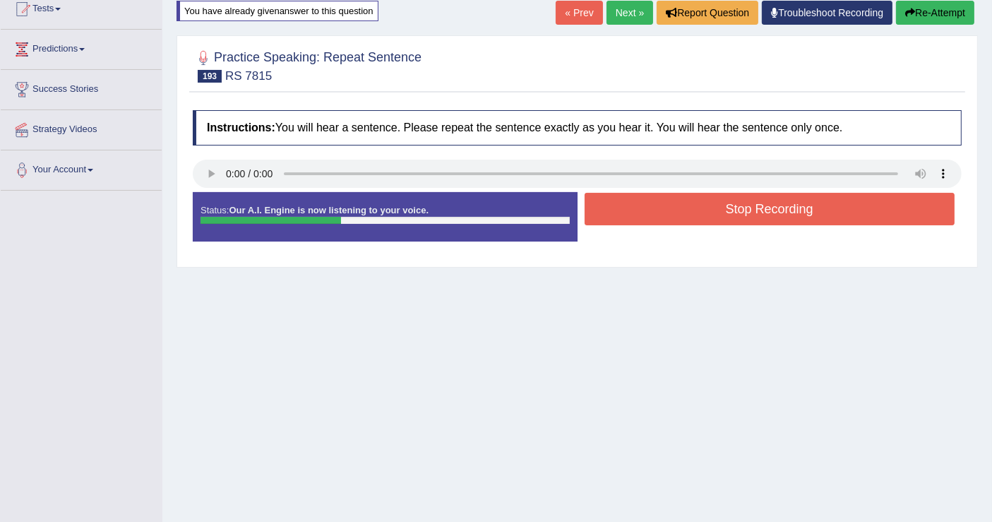
click at [697, 209] on button "Stop Recording" at bounding box center [769, 209] width 371 height 32
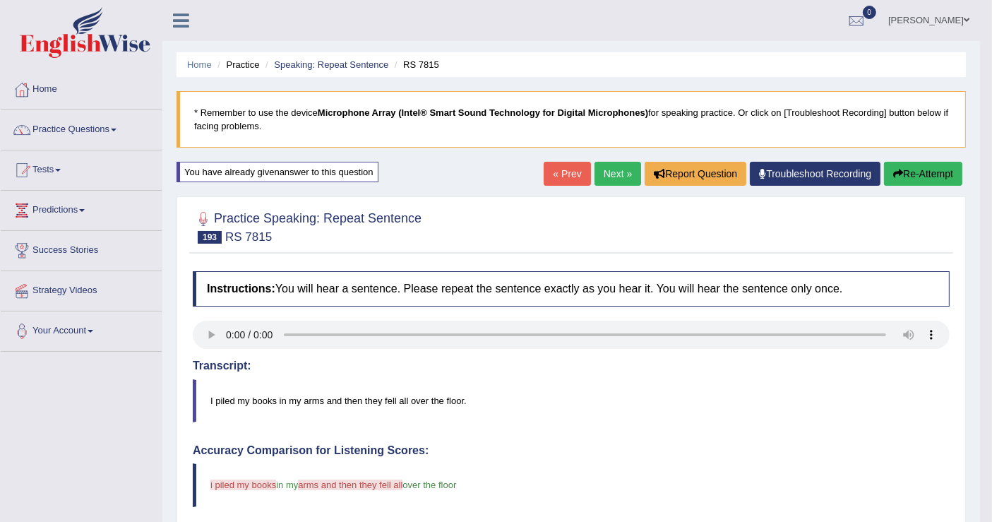
click at [893, 162] on button "Re-Attempt" at bounding box center [923, 174] width 78 height 24
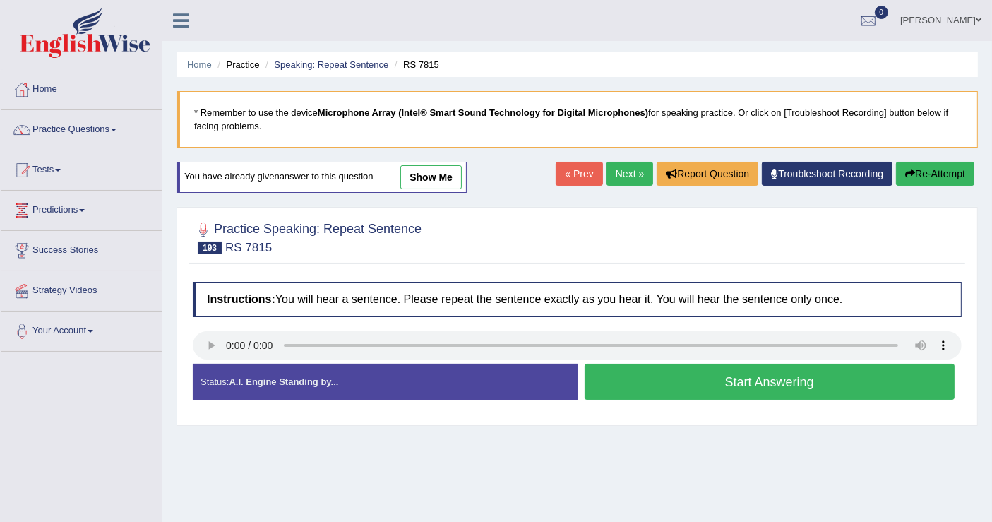
click at [740, 385] on button "Start Answering" at bounding box center [769, 382] width 371 height 36
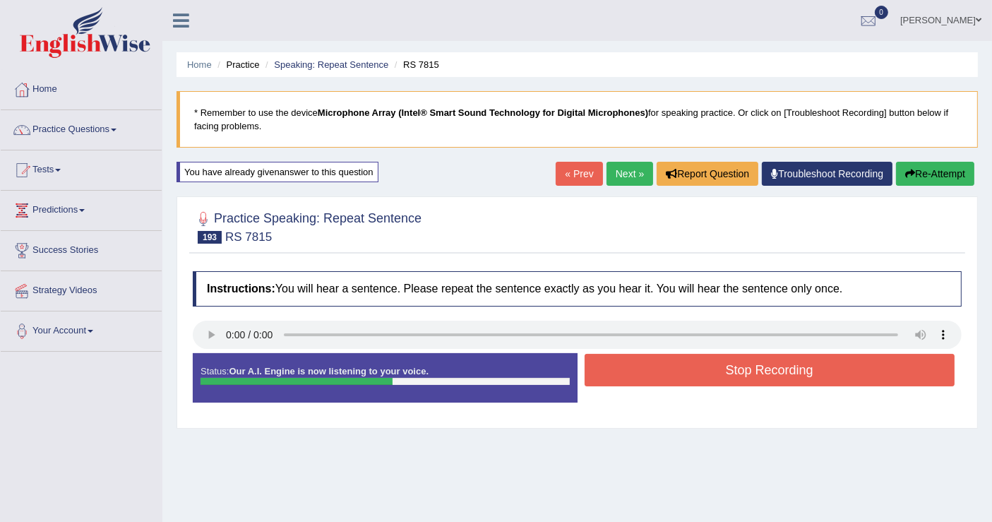
click at [728, 376] on button "Stop Recording" at bounding box center [769, 370] width 371 height 32
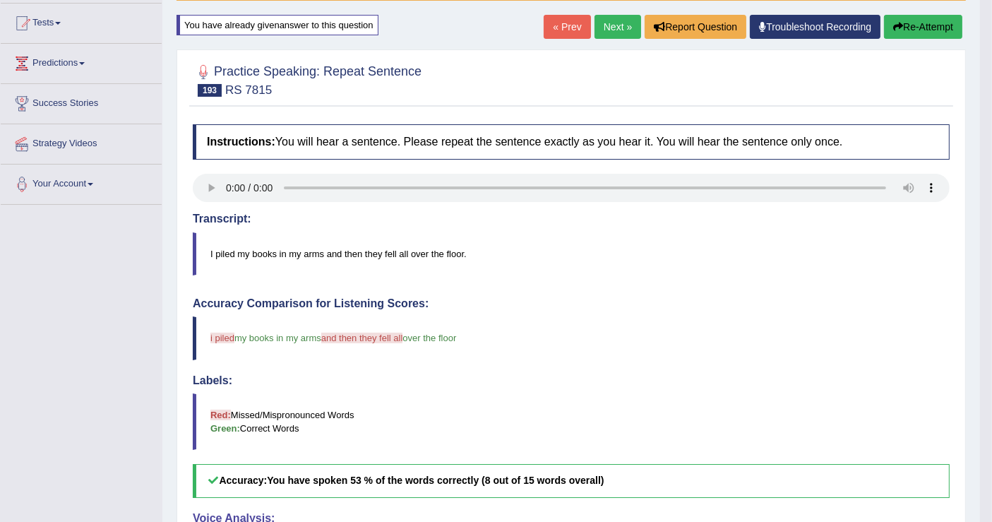
scroll to position [78, 0]
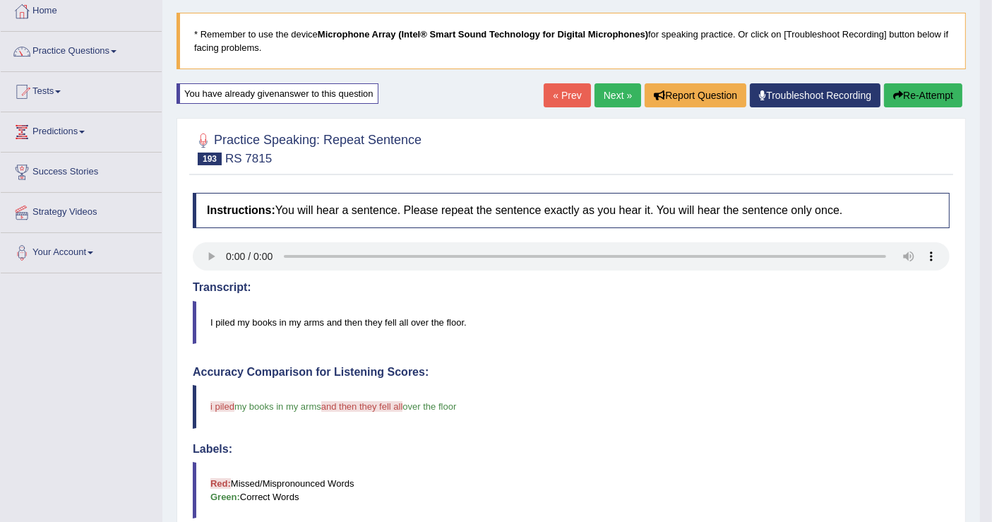
click at [605, 85] on link "Next »" at bounding box center [617, 95] width 47 height 24
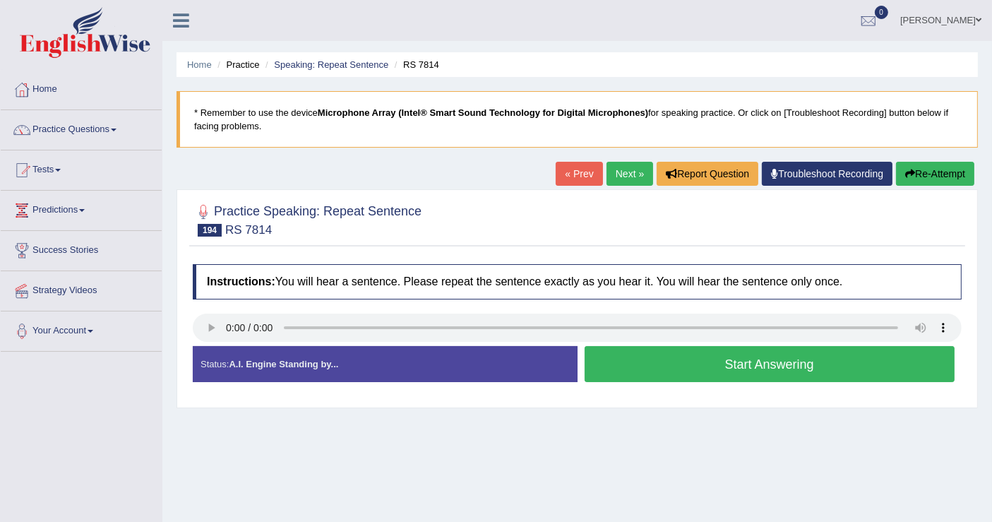
click at [208, 309] on div "Instructions: You will hear a sentence. Please repeat the sentence exactly as y…" at bounding box center [577, 328] width 776 height 143
click at [609, 364] on button "Start Answering" at bounding box center [769, 364] width 371 height 36
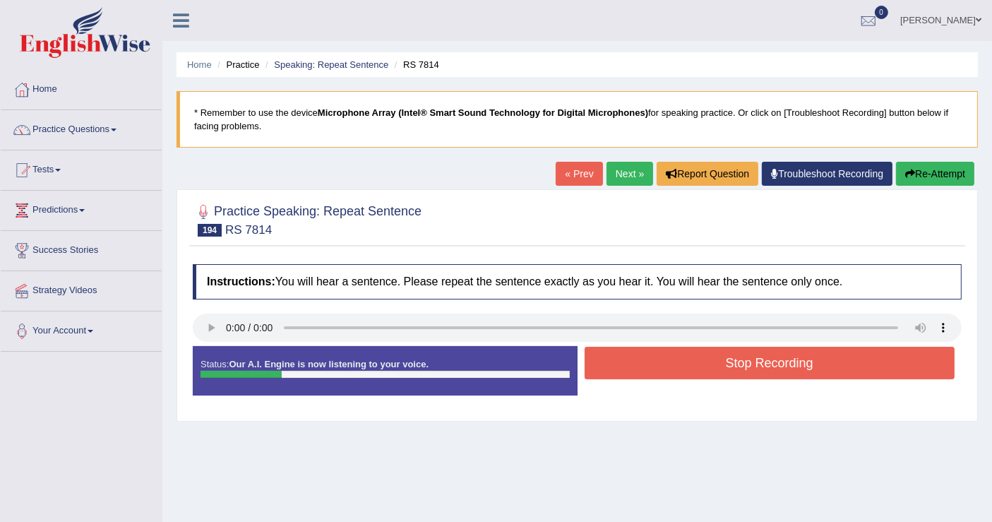
click at [668, 361] on button "Stop Recording" at bounding box center [769, 363] width 371 height 32
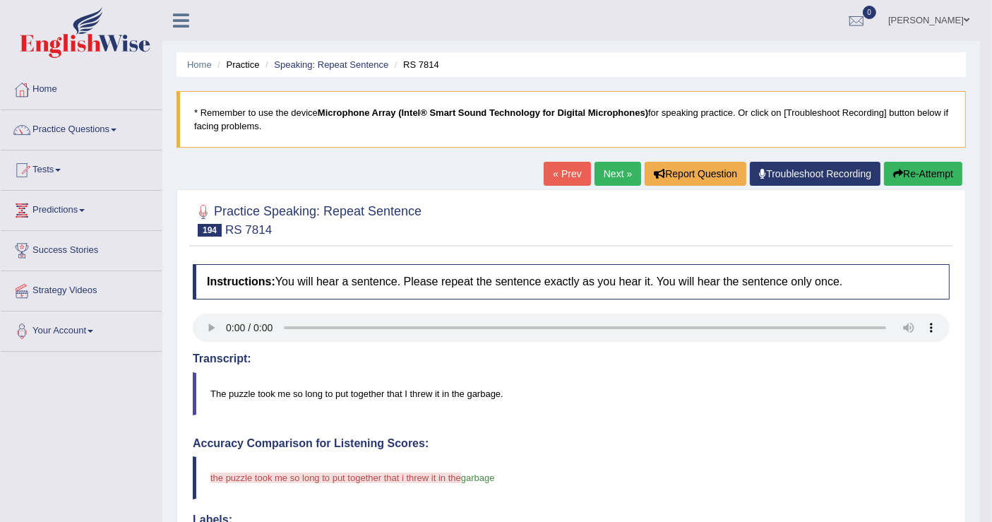
click at [901, 173] on button "Re-Attempt" at bounding box center [923, 174] width 78 height 24
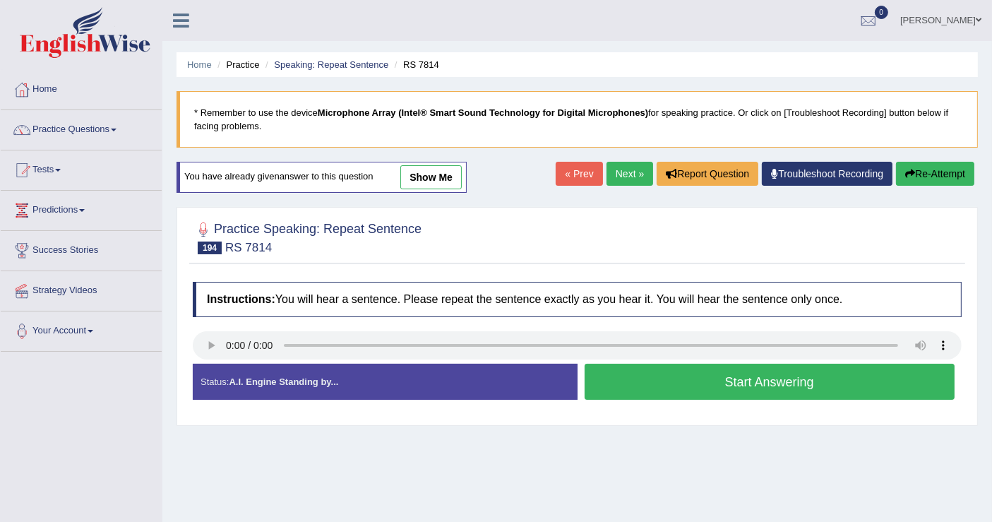
click at [709, 373] on button "Start Answering" at bounding box center [769, 382] width 371 height 36
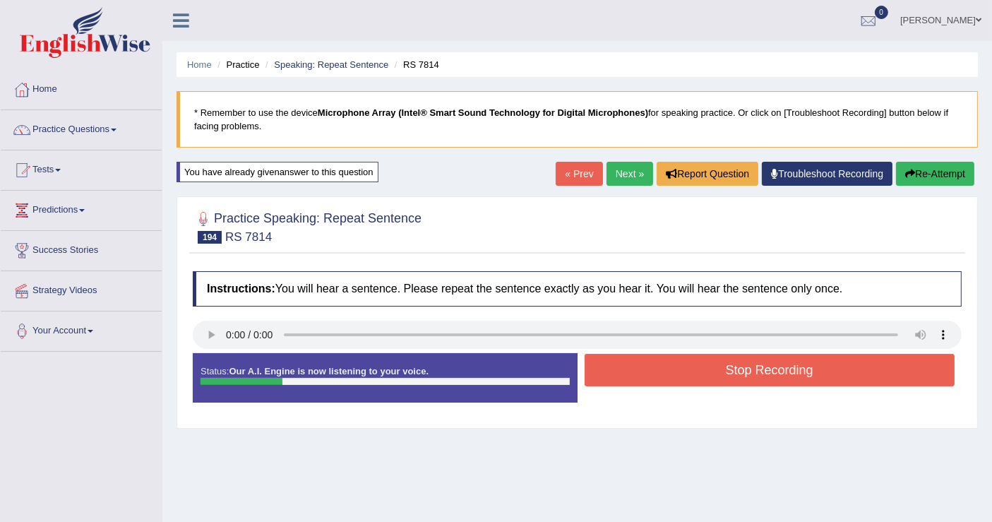
click at [709, 374] on button "Stop Recording" at bounding box center [769, 370] width 371 height 32
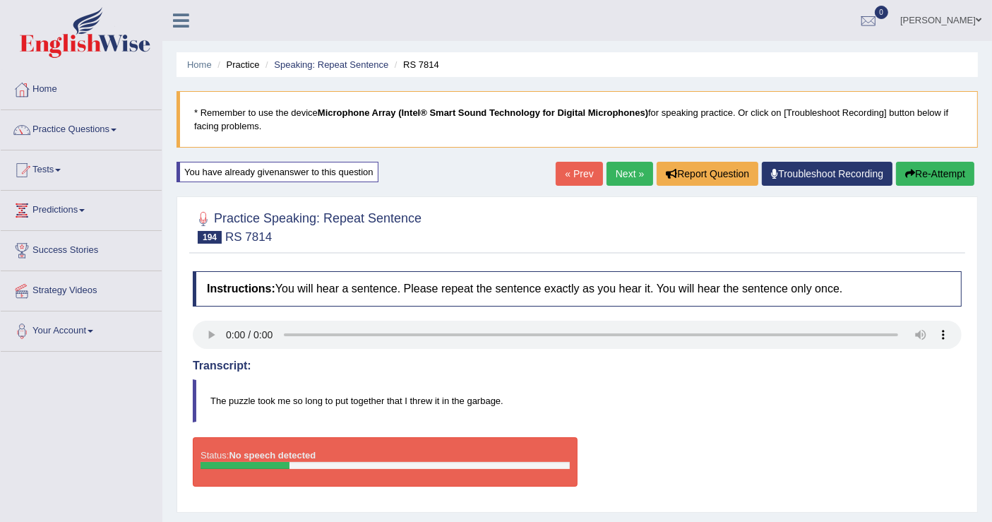
click at [624, 176] on link "Next »" at bounding box center [629, 174] width 47 height 24
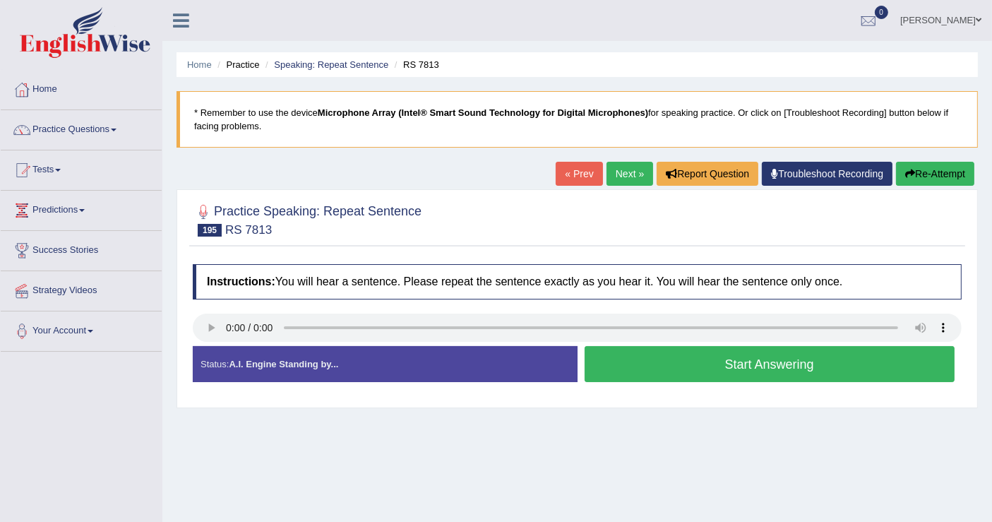
click at [873, 358] on button "Start Answering" at bounding box center [769, 364] width 371 height 36
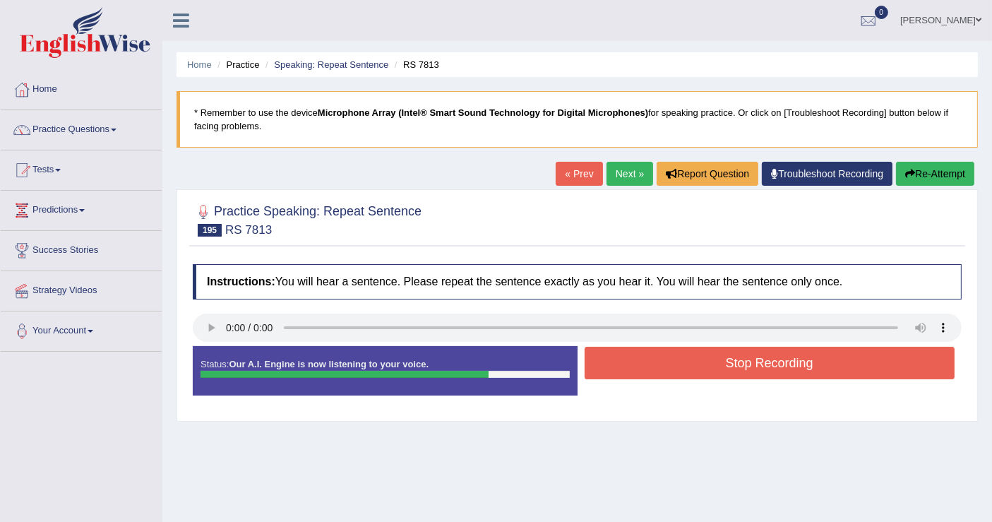
drag, startPoint x: 873, startPoint y: 358, endPoint x: 834, endPoint y: 305, distance: 65.7
click at [836, 307] on div "Instructions: You will hear a sentence. Please repeat the sentence exactly as y…" at bounding box center [577, 335] width 776 height 157
click at [786, 360] on button "Stop Recording" at bounding box center [769, 363] width 371 height 32
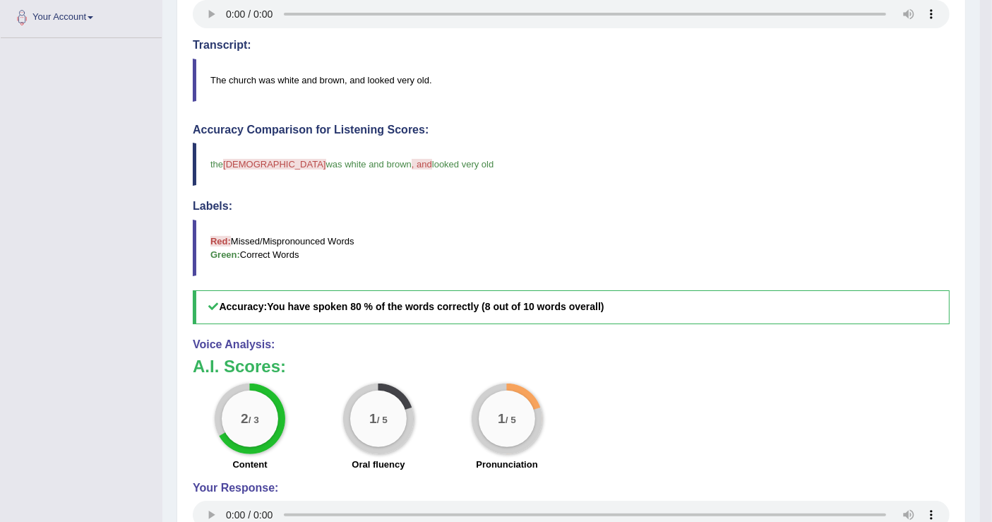
scroll to position [78, 0]
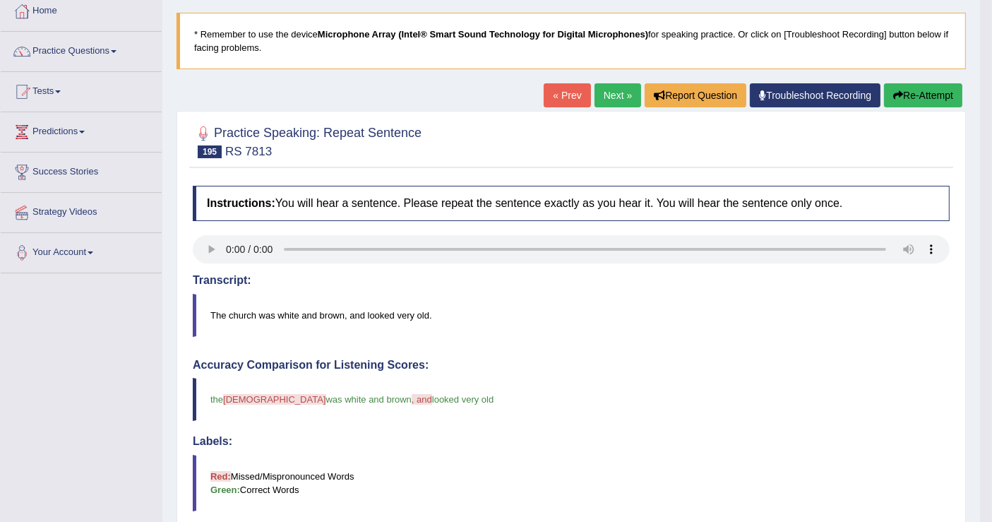
click at [606, 99] on link "Next »" at bounding box center [617, 95] width 47 height 24
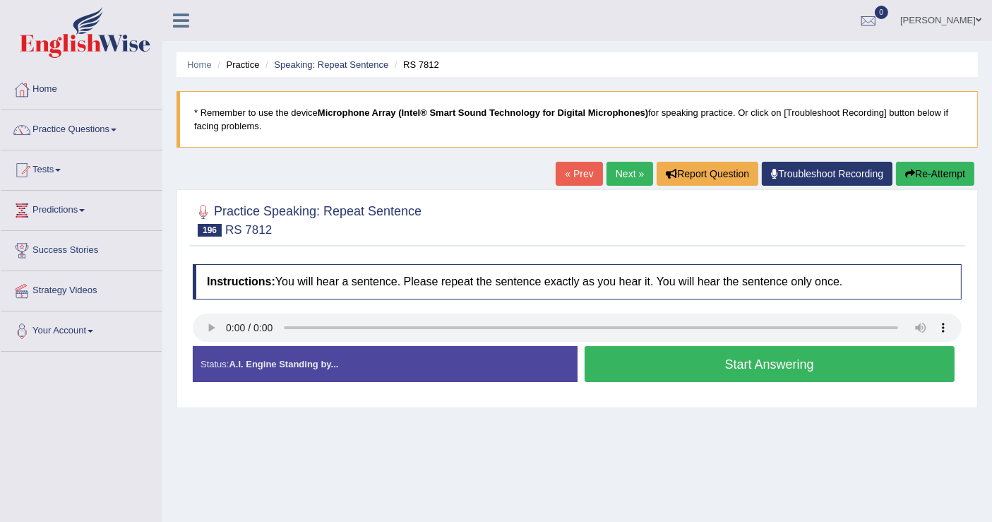
click at [669, 360] on button "Start Answering" at bounding box center [769, 364] width 371 height 36
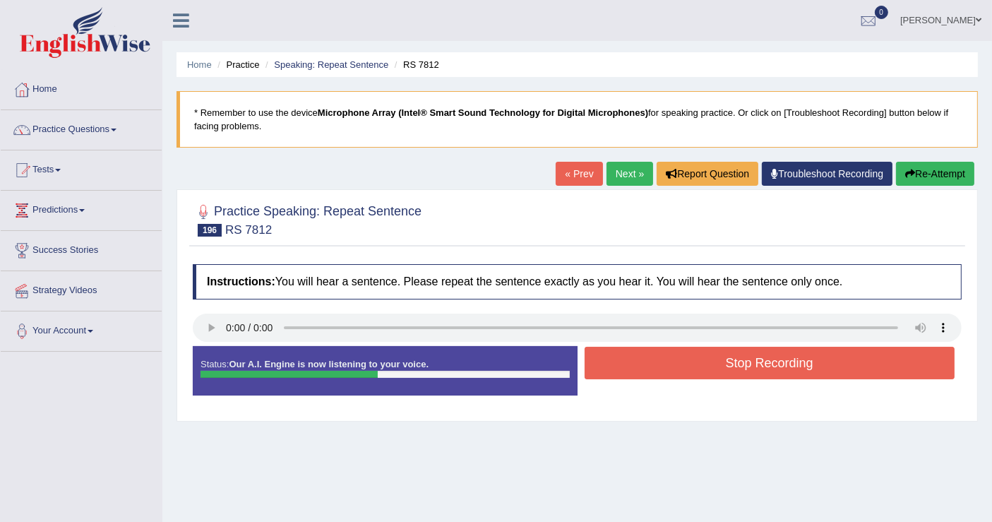
drag, startPoint x: 669, startPoint y: 360, endPoint x: 690, endPoint y: 234, distance: 127.4
click at [690, 234] on div "Practice Speaking: Repeat Sentence 196 RS 7812 Instructions: You will hear a se…" at bounding box center [576, 305] width 801 height 232
click at [680, 358] on button "Stop Recording" at bounding box center [769, 363] width 371 height 32
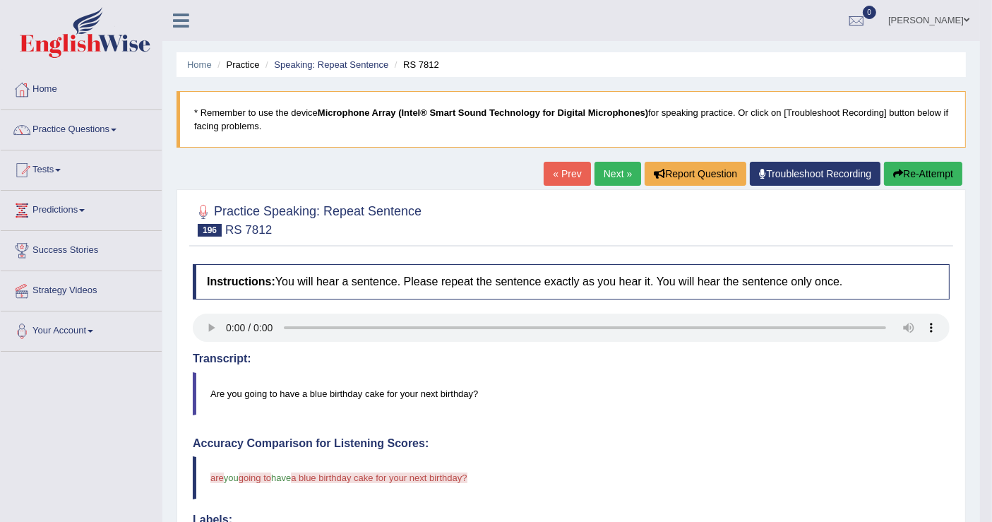
click at [893, 169] on icon "button" at bounding box center [898, 174] width 10 height 10
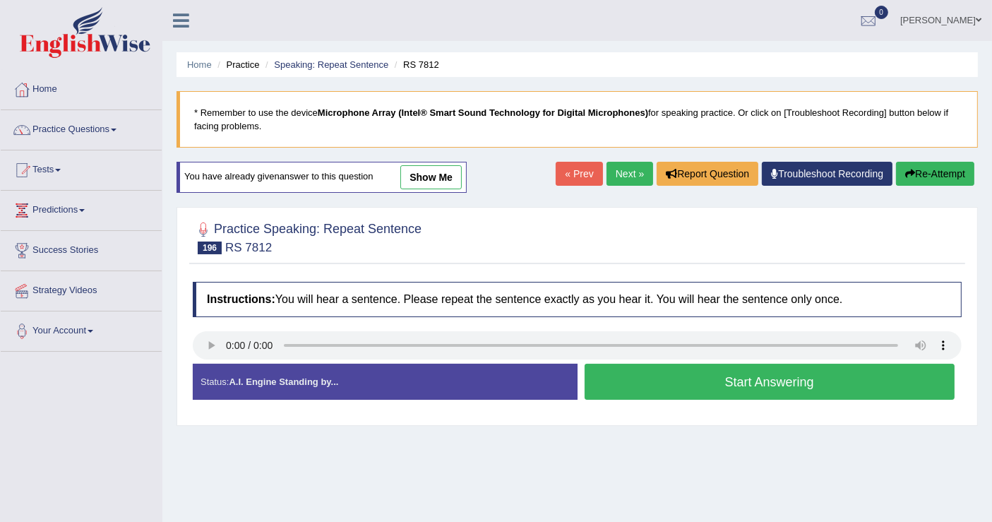
click at [707, 384] on button "Start Answering" at bounding box center [769, 382] width 371 height 36
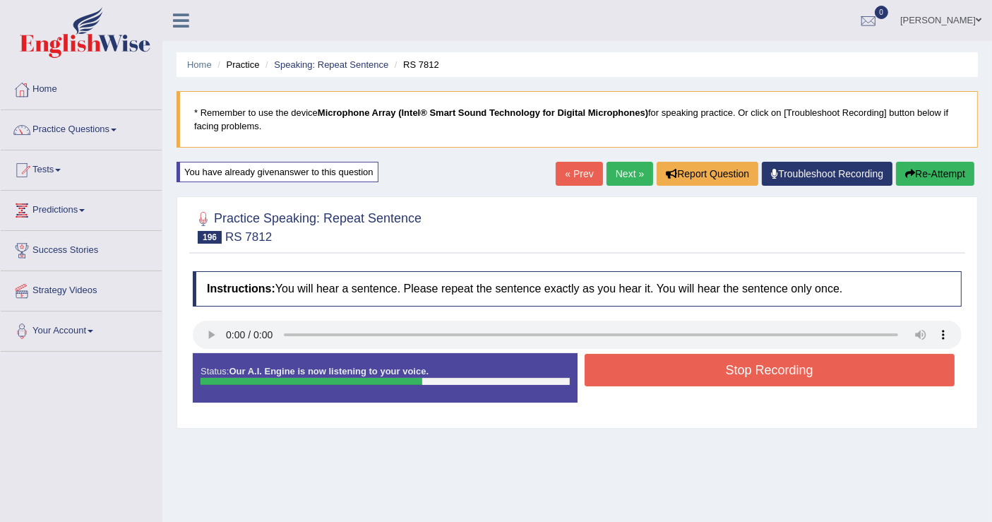
click at [707, 384] on button "Stop Recording" at bounding box center [769, 370] width 371 height 32
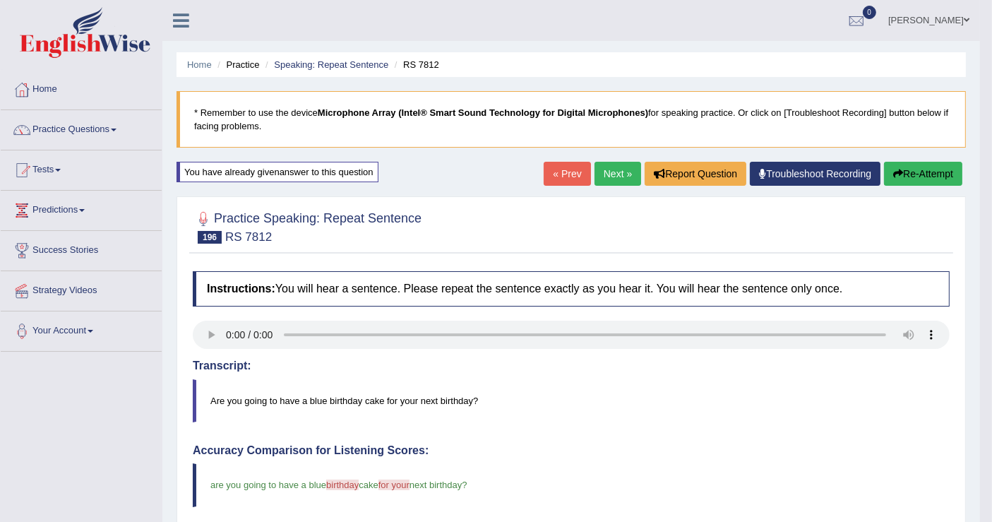
click at [608, 174] on link "Next »" at bounding box center [617, 174] width 47 height 24
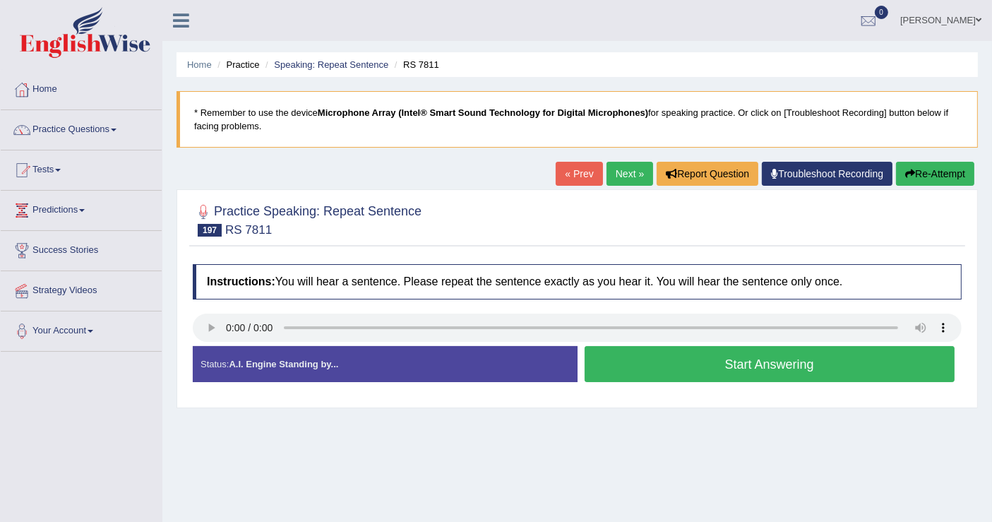
click at [745, 366] on button "Start Answering" at bounding box center [769, 364] width 371 height 36
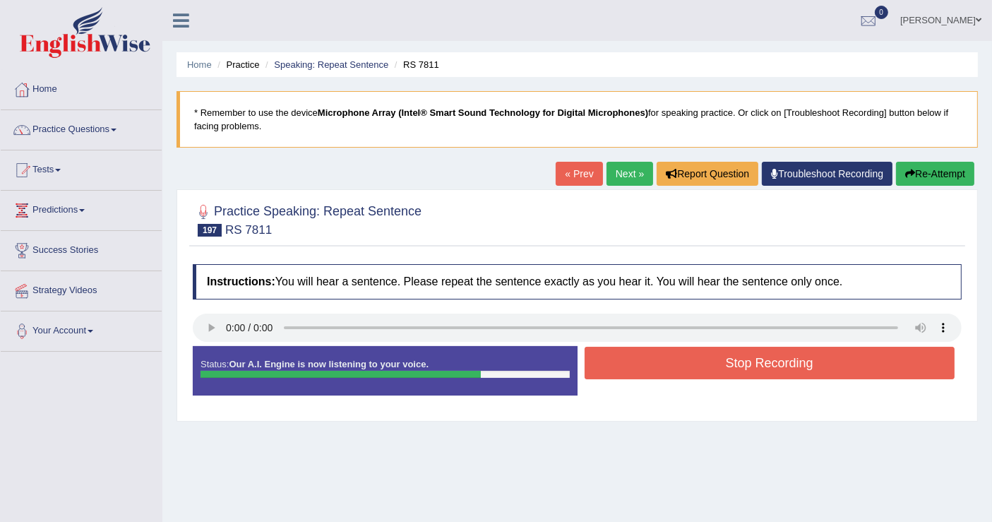
click at [742, 366] on button "Stop Recording" at bounding box center [769, 363] width 371 height 32
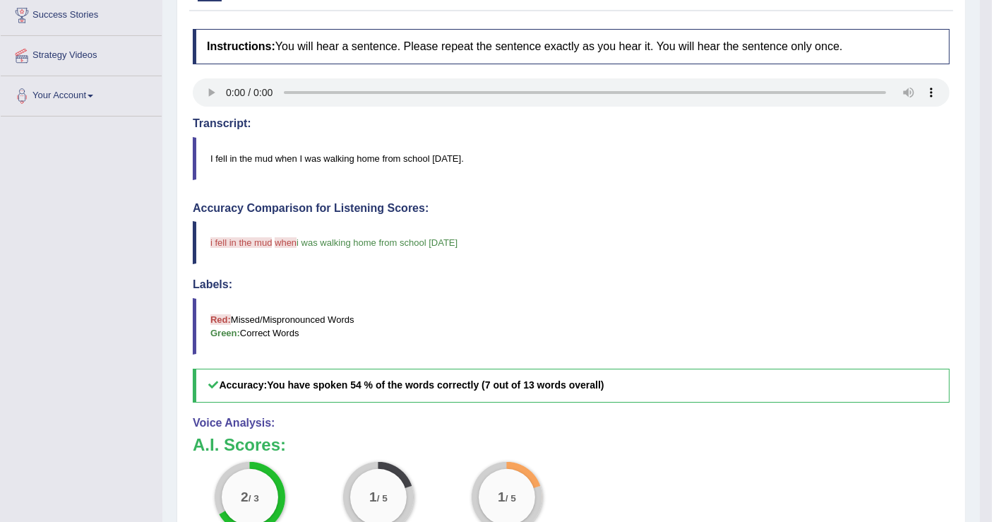
scroll to position [78, 0]
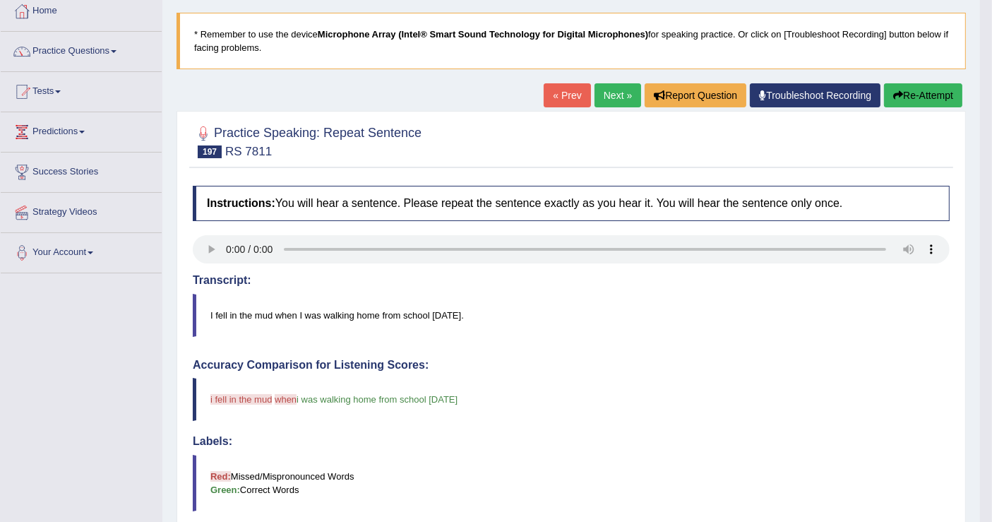
click at [614, 88] on link "Next »" at bounding box center [617, 95] width 47 height 24
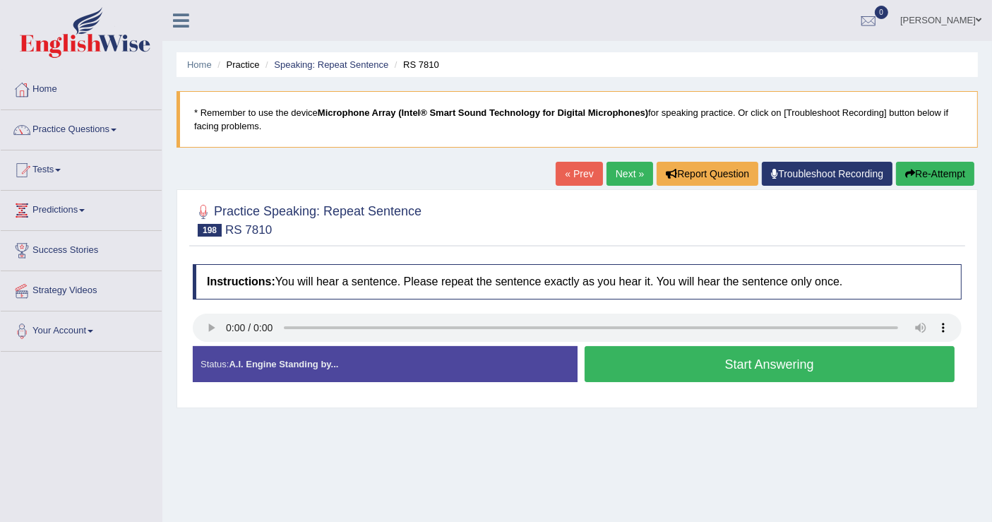
click at [602, 347] on button "Start Answering" at bounding box center [769, 364] width 371 height 36
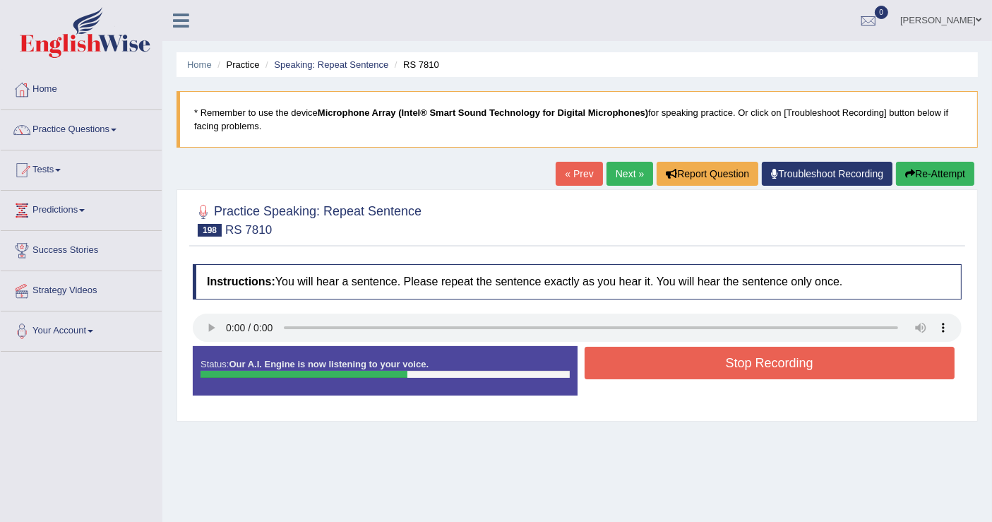
click at [603, 356] on button "Stop Recording" at bounding box center [769, 363] width 371 height 32
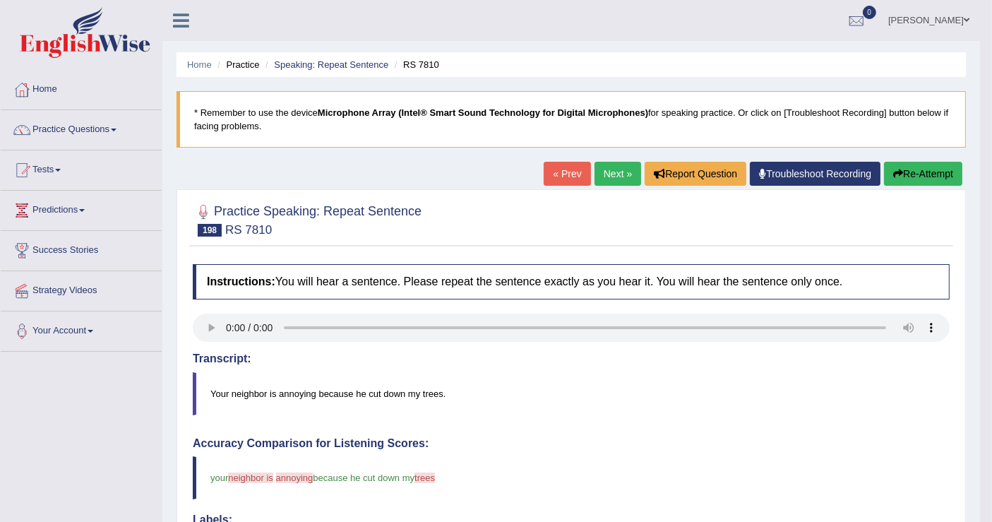
click at [608, 169] on link "Next »" at bounding box center [617, 174] width 47 height 24
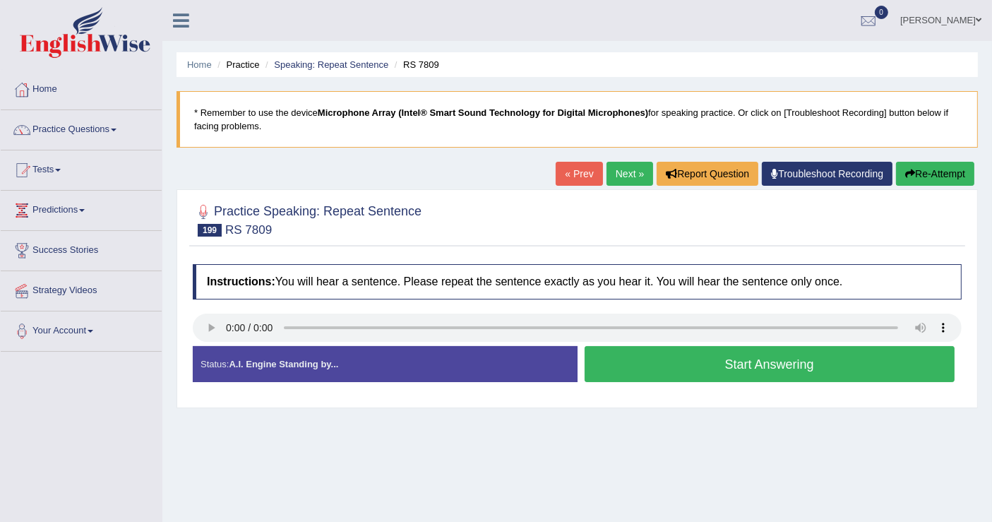
click at [622, 368] on button "Start Answering" at bounding box center [769, 364] width 371 height 36
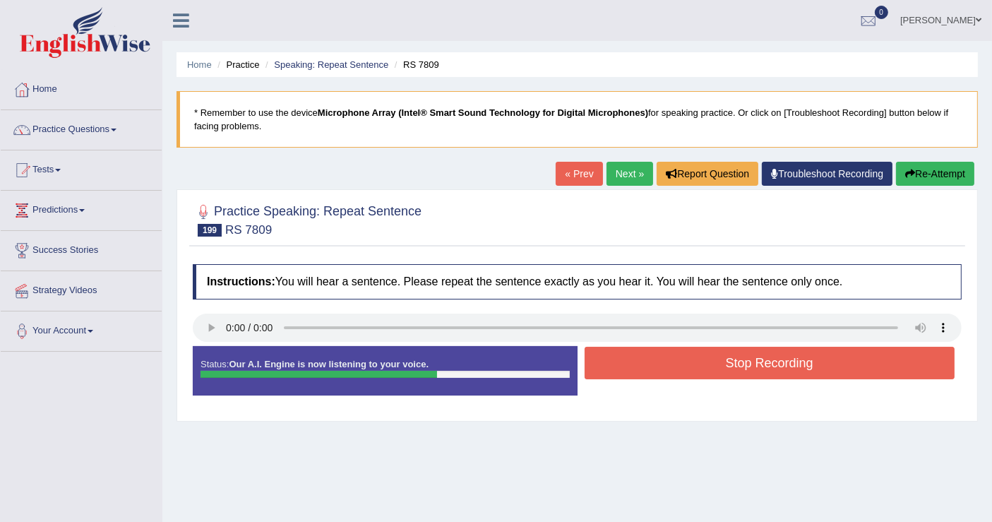
click at [623, 368] on button "Stop Recording" at bounding box center [769, 363] width 371 height 32
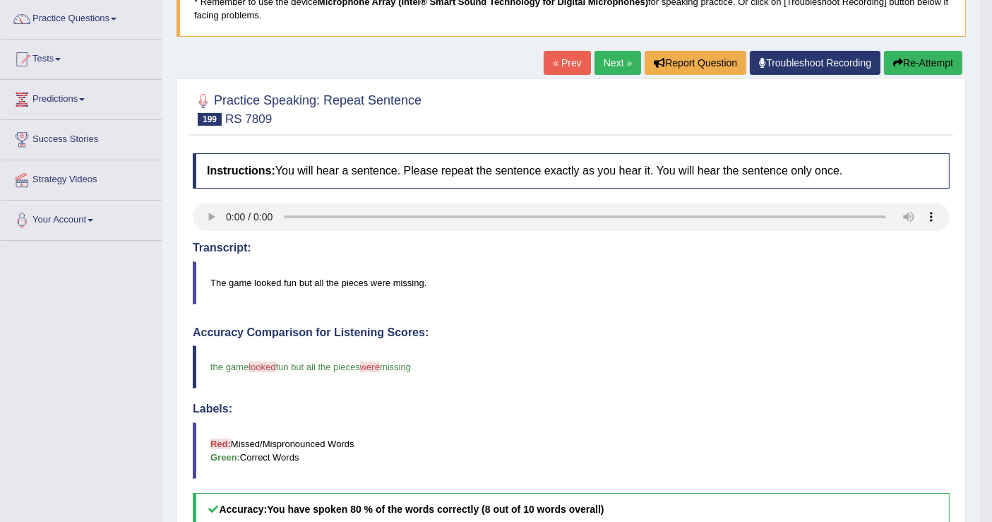
scroll to position [78, 0]
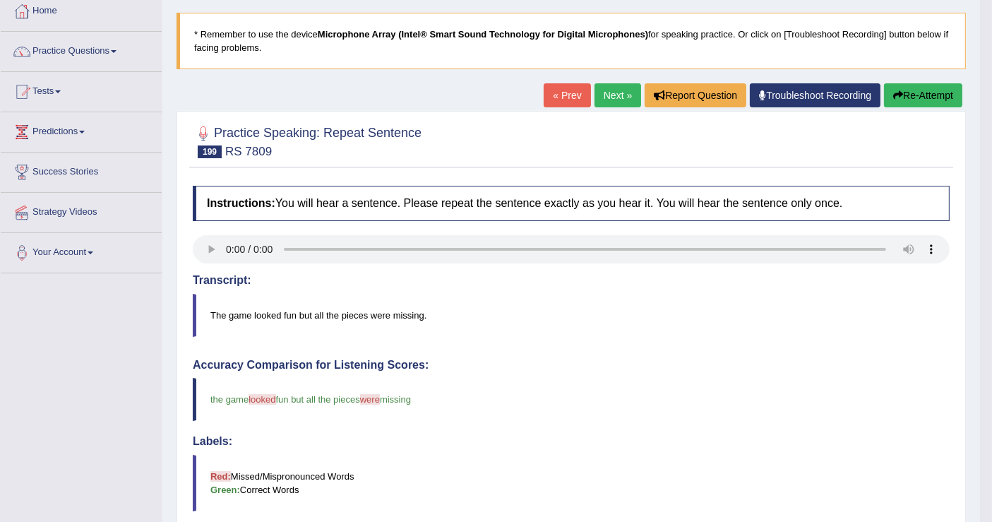
click at [612, 102] on link "Next »" at bounding box center [617, 95] width 47 height 24
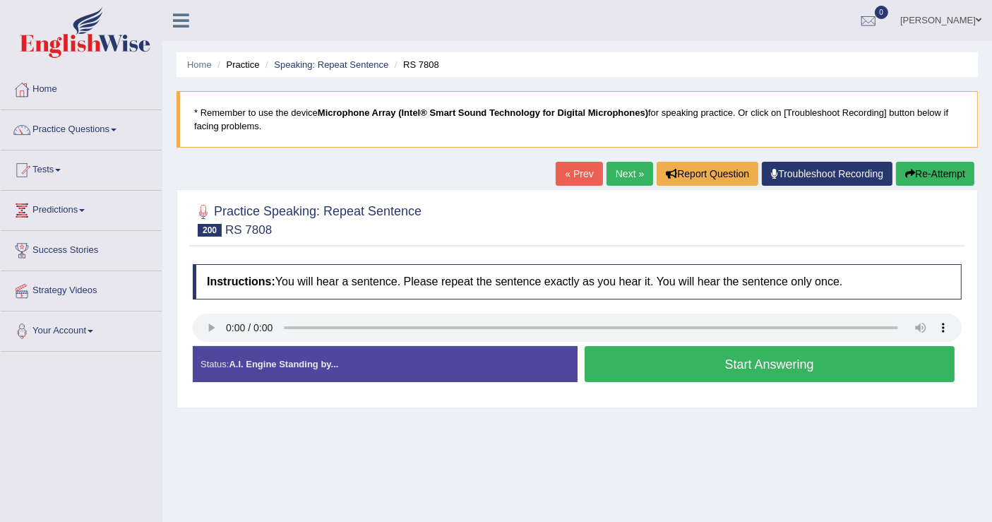
click at [654, 350] on button "Start Answering" at bounding box center [769, 364] width 371 height 36
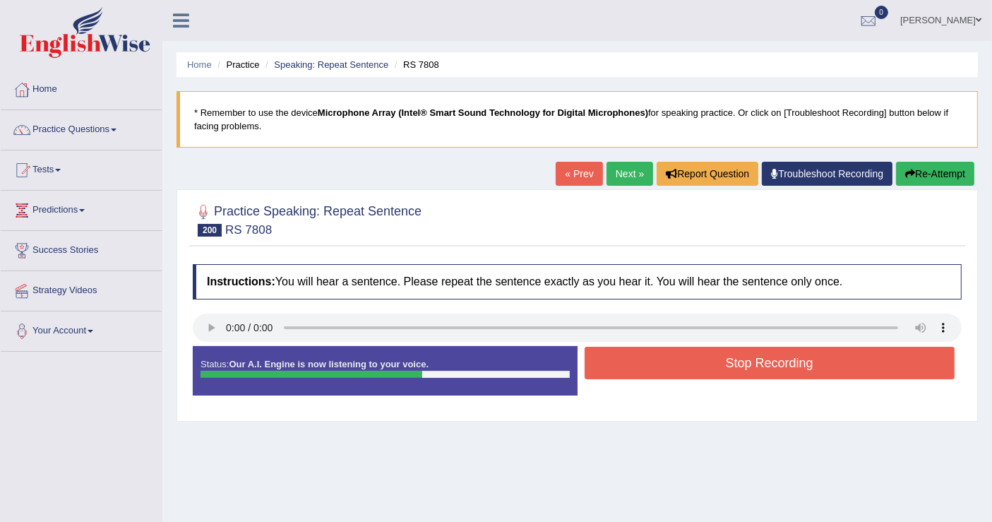
click at [654, 350] on button "Stop Recording" at bounding box center [769, 363] width 371 height 32
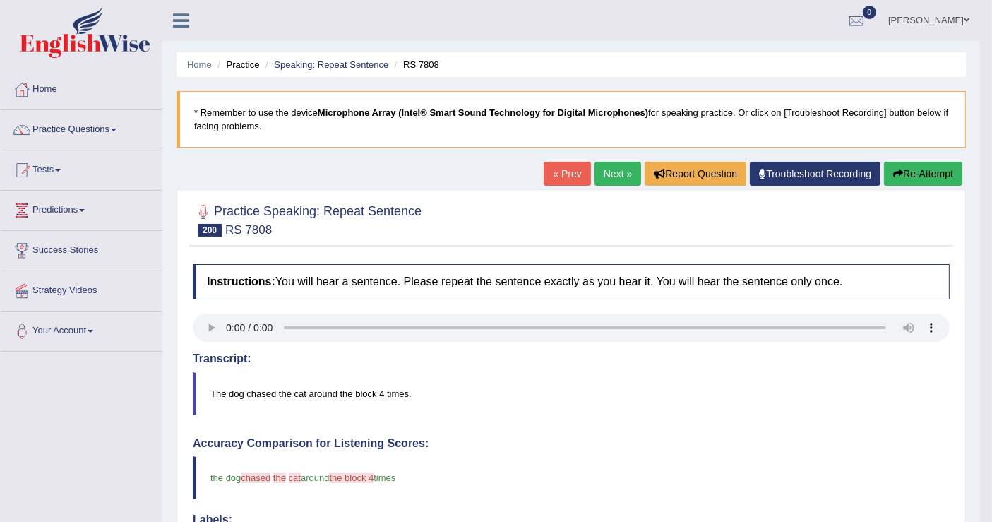
click at [606, 186] on div "« Prev Next » Report Question Troubleshoot Recording Re-Attempt" at bounding box center [755, 176] width 422 height 28
click at [606, 181] on link "Next »" at bounding box center [617, 174] width 47 height 24
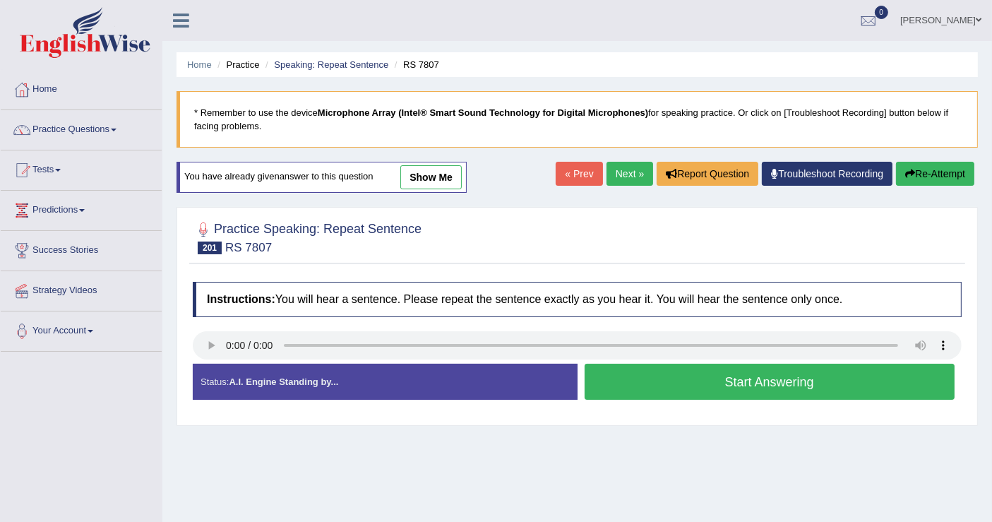
click at [700, 382] on button "Start Answering" at bounding box center [769, 382] width 371 height 36
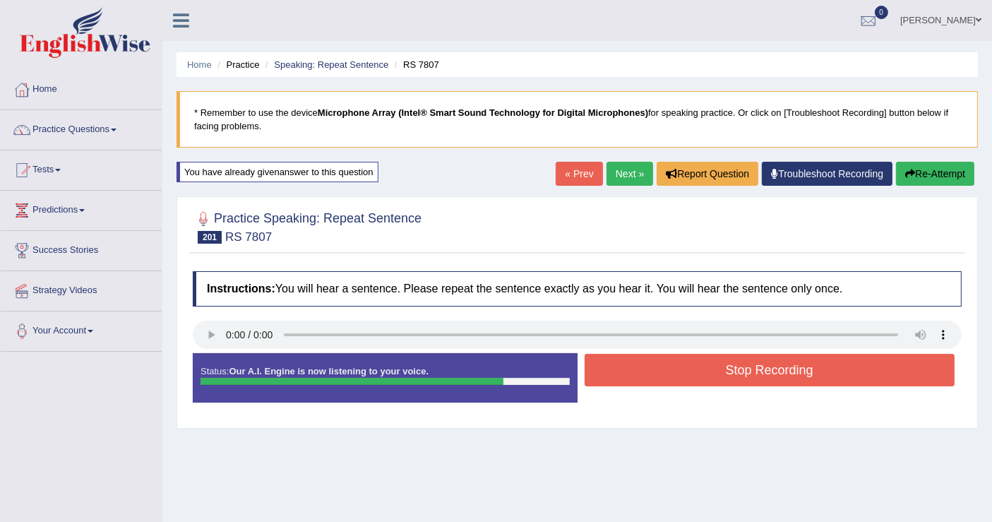
click at [700, 382] on button "Stop Recording" at bounding box center [769, 370] width 371 height 32
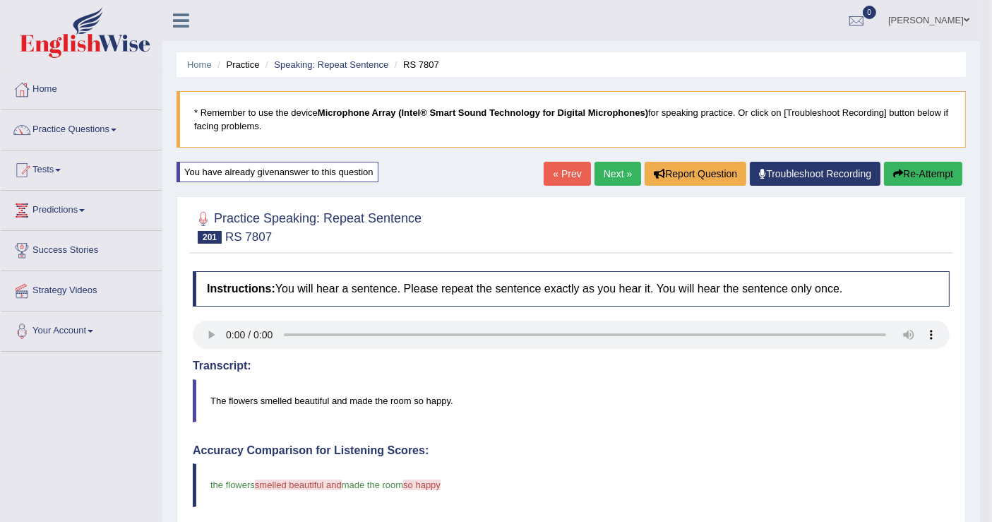
click at [904, 169] on button "Re-Attempt" at bounding box center [923, 174] width 78 height 24
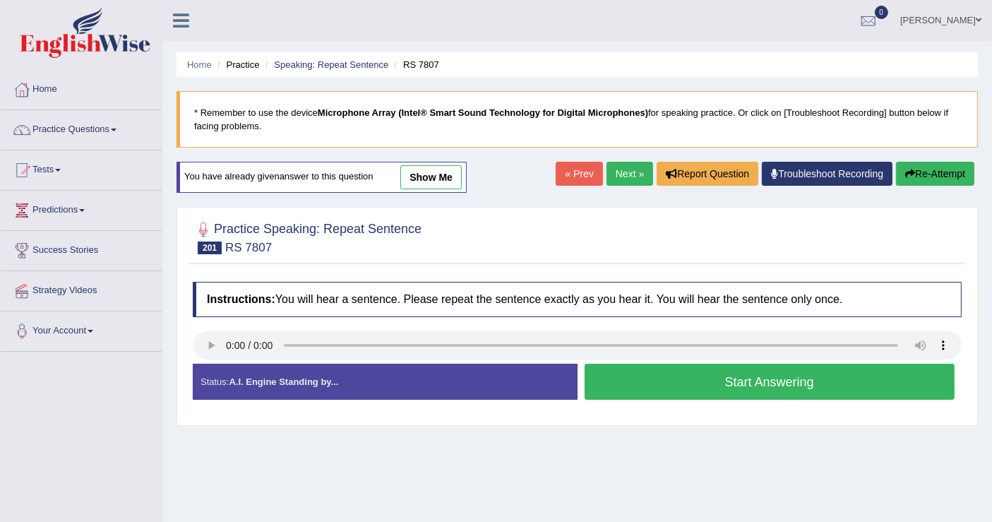
click at [665, 383] on button "Start Answering" at bounding box center [769, 382] width 371 height 36
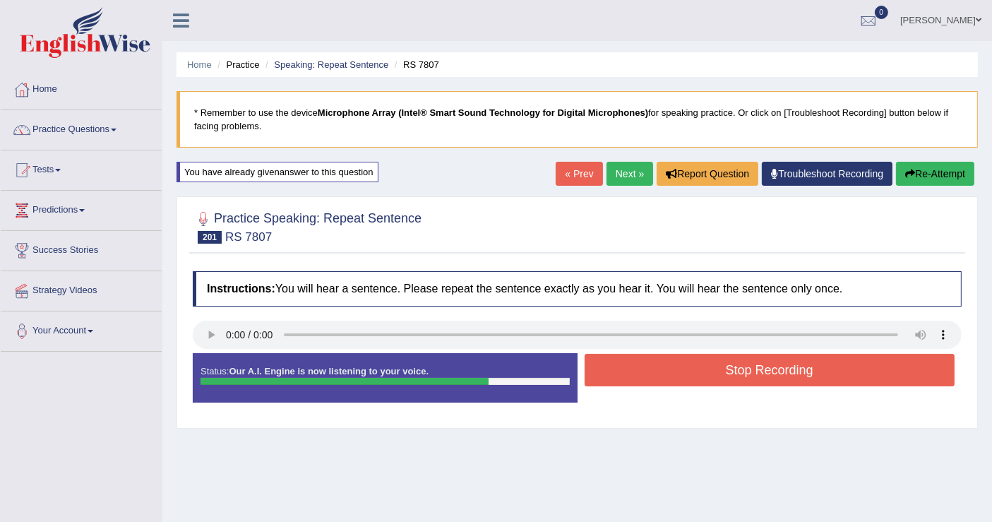
click at [666, 370] on button "Stop Recording" at bounding box center [769, 370] width 371 height 32
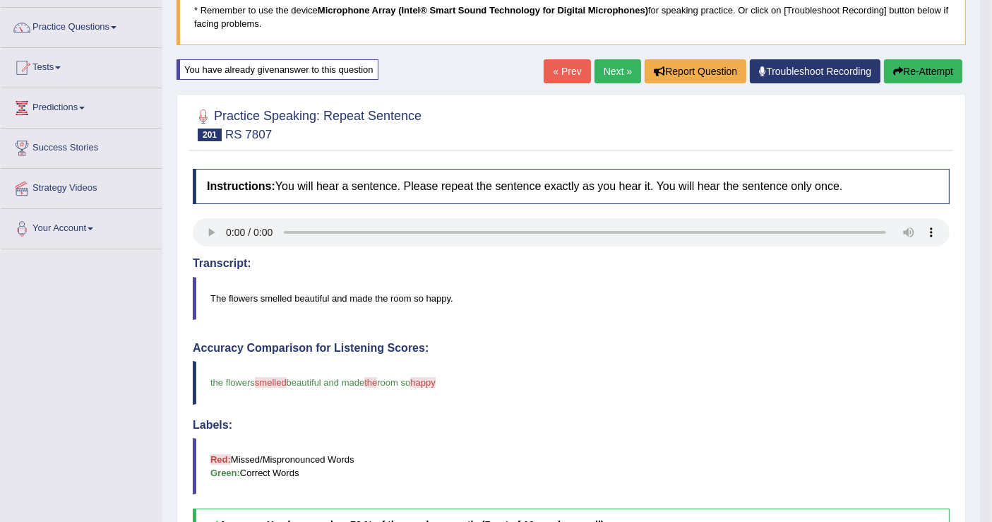
scroll to position [78, 0]
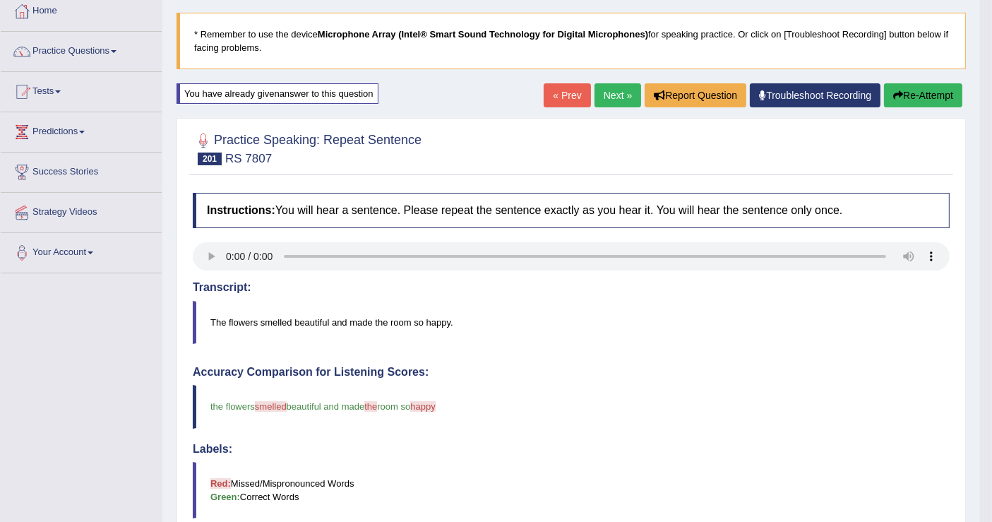
click at [613, 101] on link "Next »" at bounding box center [617, 95] width 47 height 24
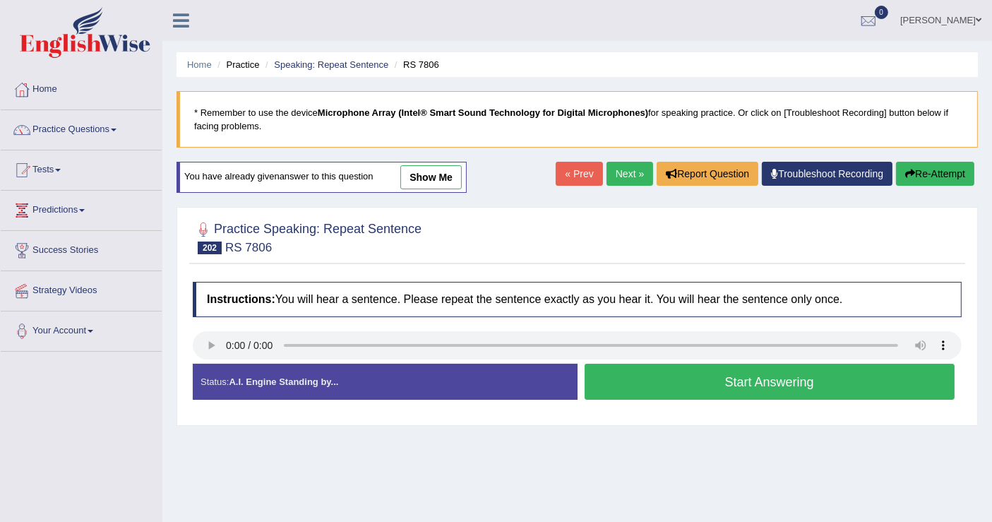
click at [695, 380] on button "Start Answering" at bounding box center [769, 382] width 371 height 36
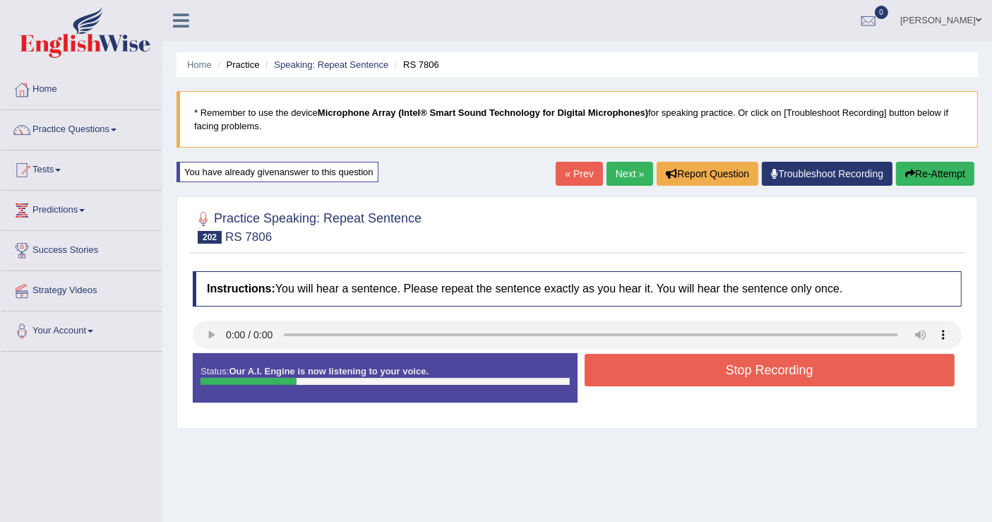
click at [695, 378] on button "Stop Recording" at bounding box center [769, 370] width 371 height 32
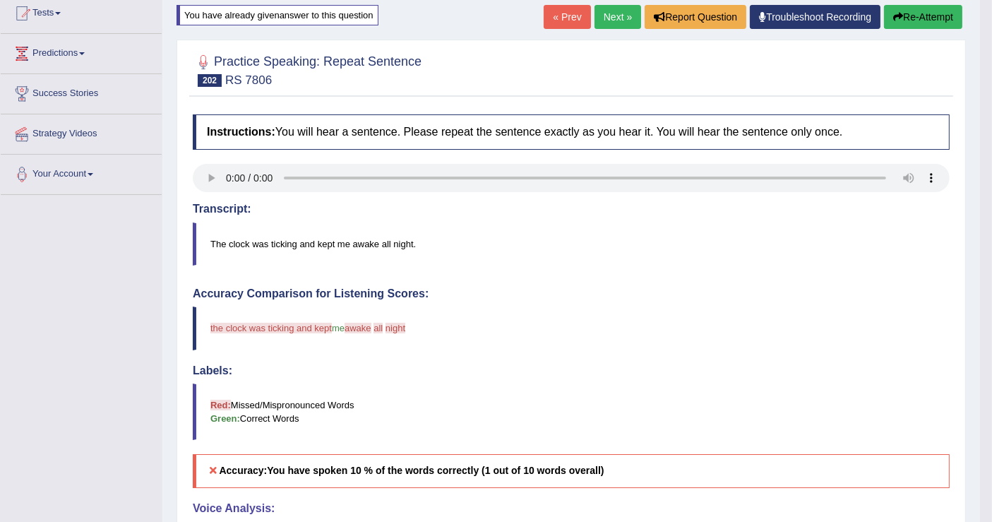
scroll to position [78, 0]
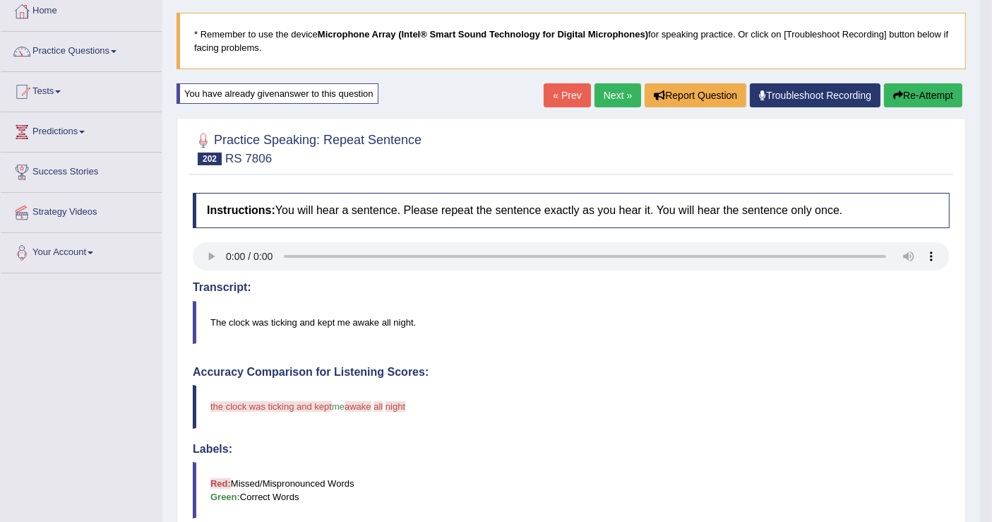
click at [904, 99] on button "Re-Attempt" at bounding box center [923, 95] width 78 height 24
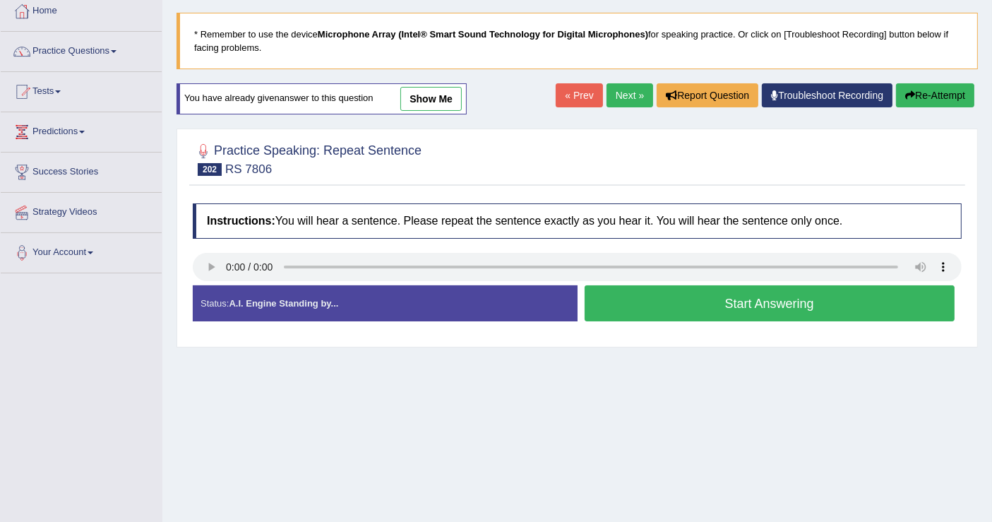
click at [781, 302] on button "Start Answering" at bounding box center [769, 303] width 371 height 36
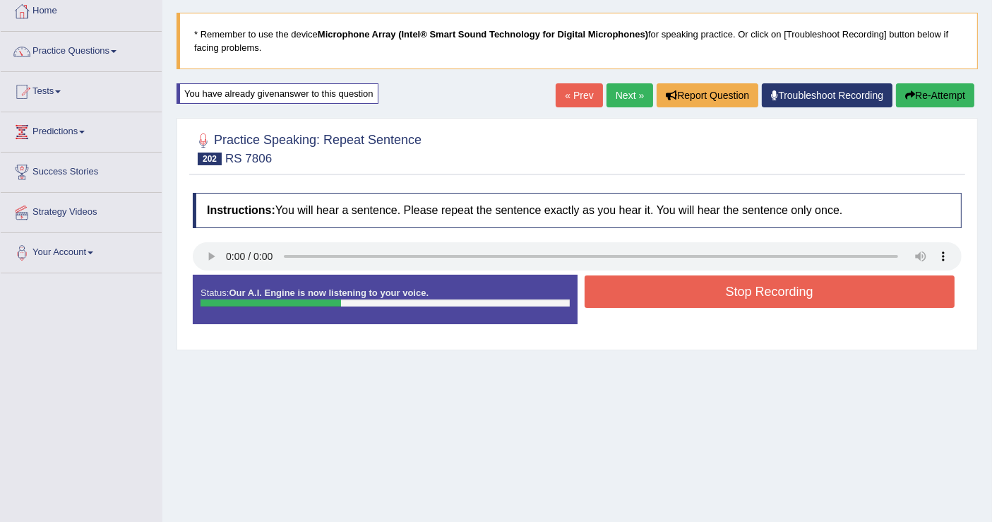
click at [769, 292] on button "Stop Recording" at bounding box center [769, 291] width 371 height 32
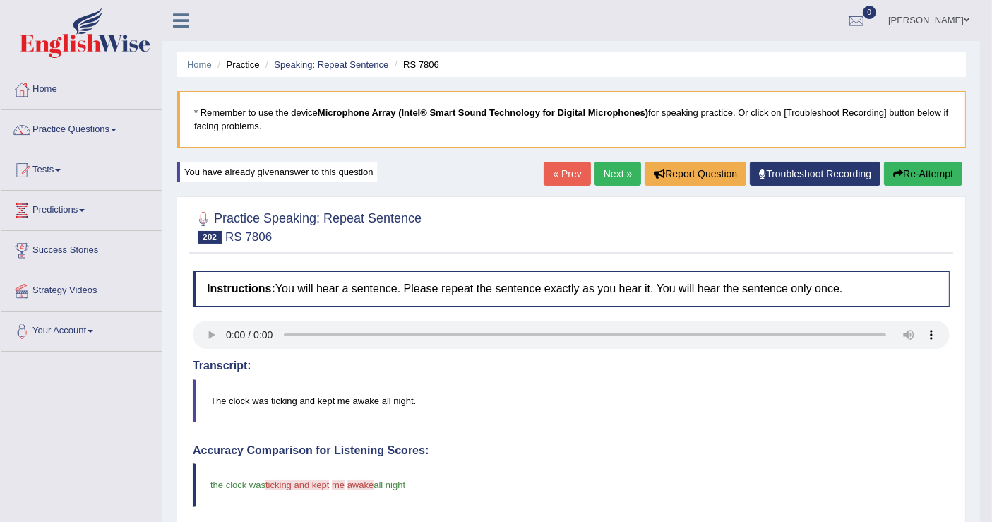
click at [613, 172] on link "Next »" at bounding box center [617, 174] width 47 height 24
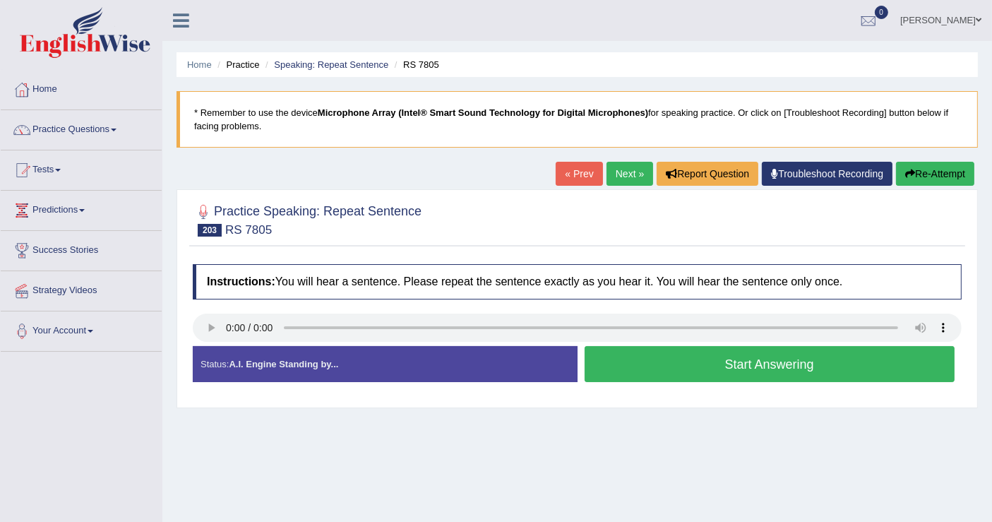
click at [689, 356] on button "Start Answering" at bounding box center [769, 364] width 371 height 36
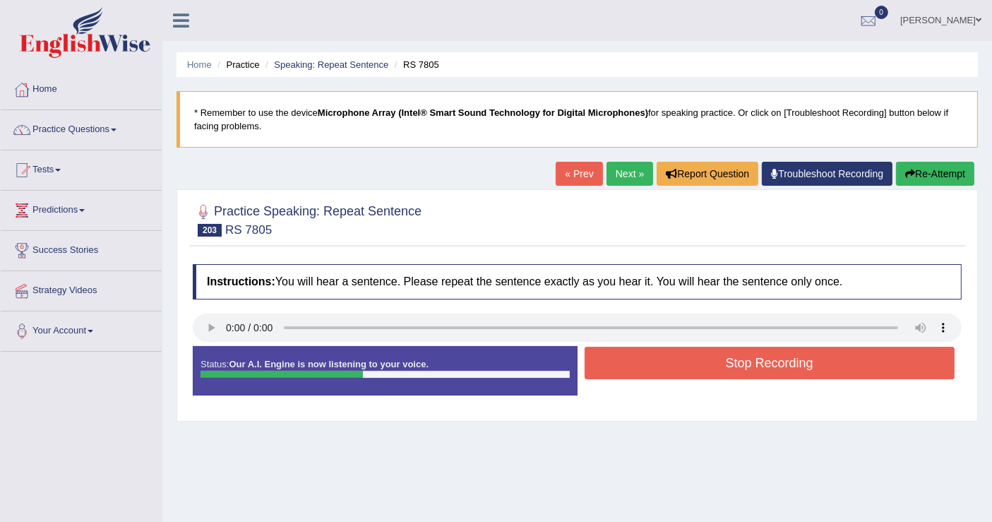
drag, startPoint x: 689, startPoint y: 356, endPoint x: 681, endPoint y: 358, distance: 8.0
click at [688, 359] on button "Stop Recording" at bounding box center [769, 363] width 371 height 32
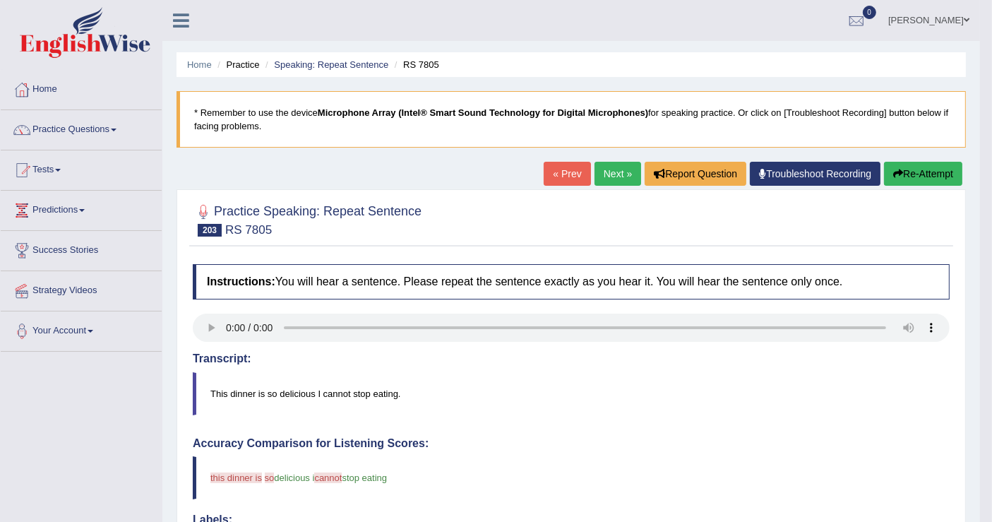
click at [943, 180] on button "Re-Attempt" at bounding box center [923, 174] width 78 height 24
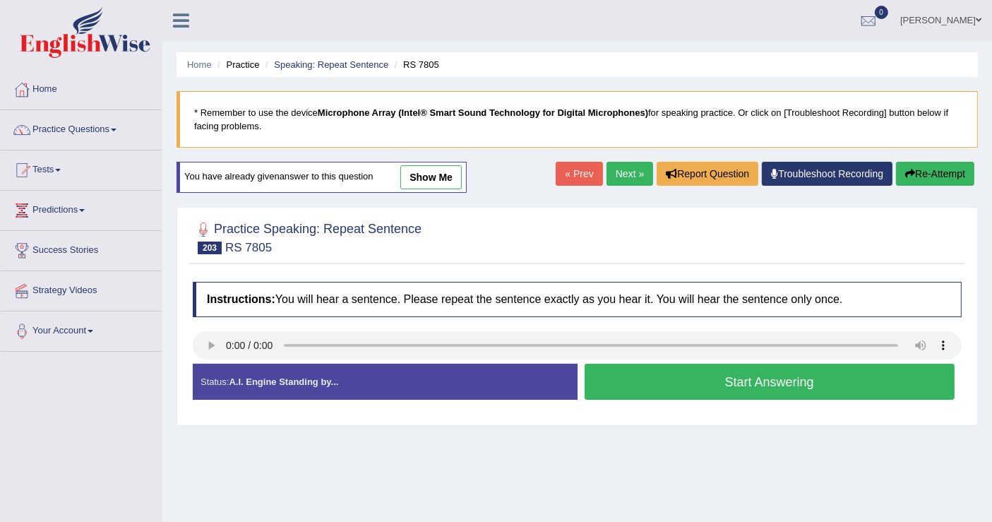
click at [826, 385] on button "Start Answering" at bounding box center [769, 382] width 371 height 36
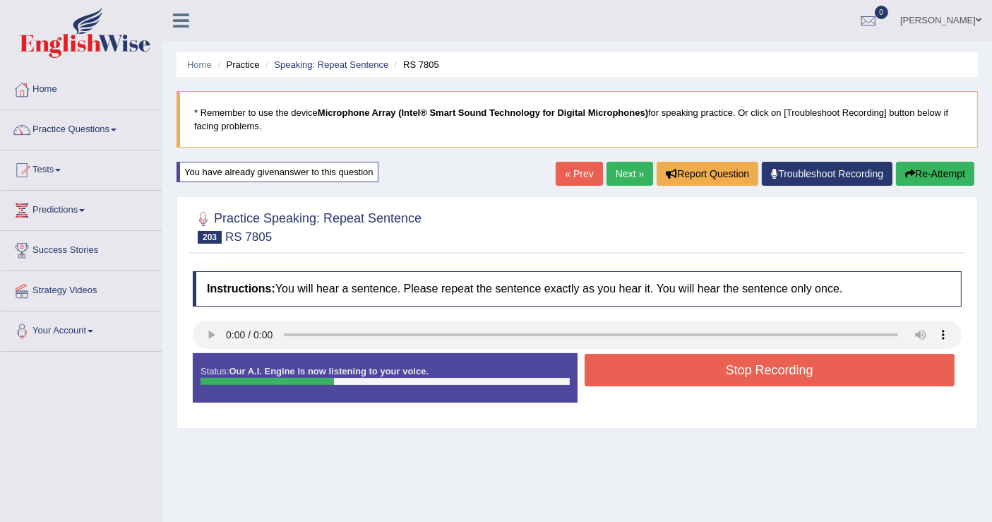
click at [824, 388] on div "Status: Our A.I. Engine is now listening to your voice. Start Answering Stop Re…" at bounding box center [577, 385] width 769 height 64
click at [875, 378] on button "Stop Recording" at bounding box center [769, 370] width 371 height 32
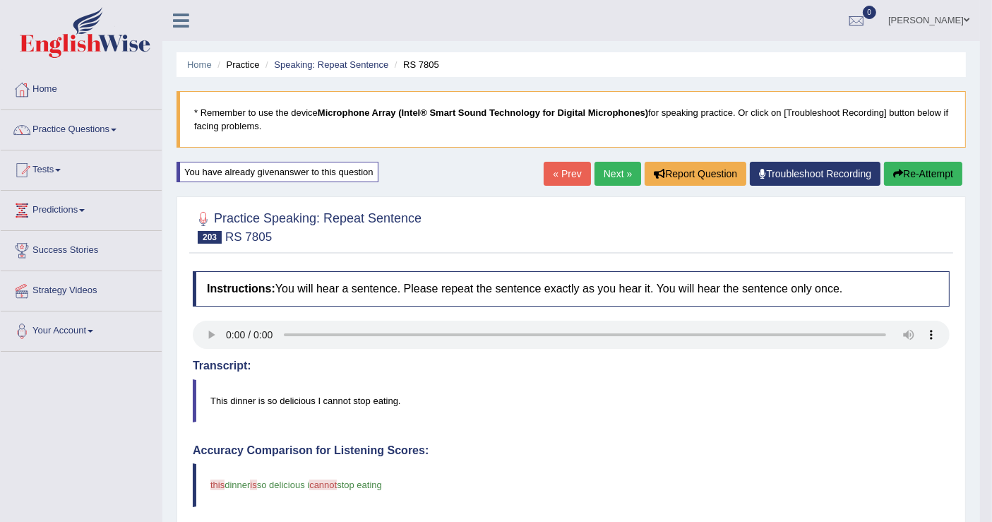
click at [608, 176] on link "Next »" at bounding box center [617, 174] width 47 height 24
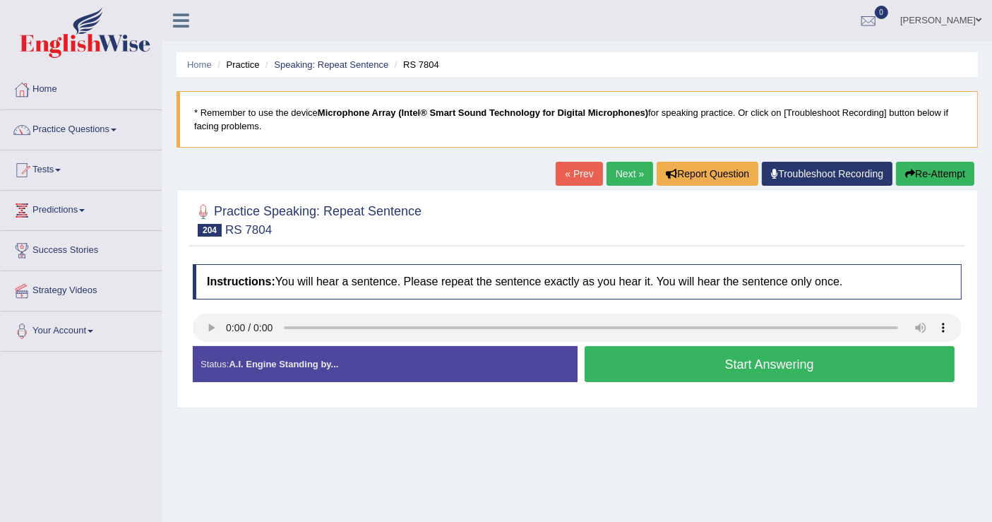
click at [788, 359] on button "Start Answering" at bounding box center [769, 364] width 371 height 36
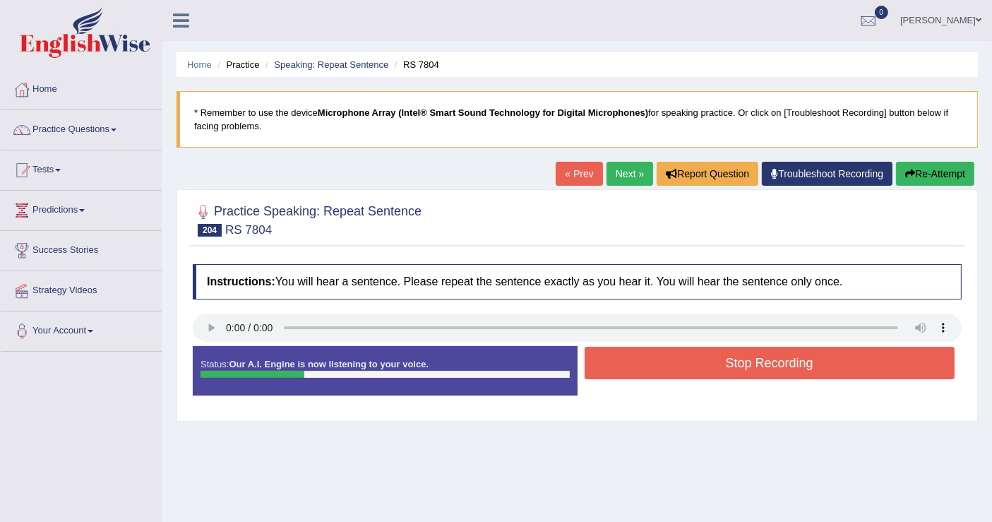
click at [788, 359] on button "Stop Recording" at bounding box center [769, 363] width 371 height 32
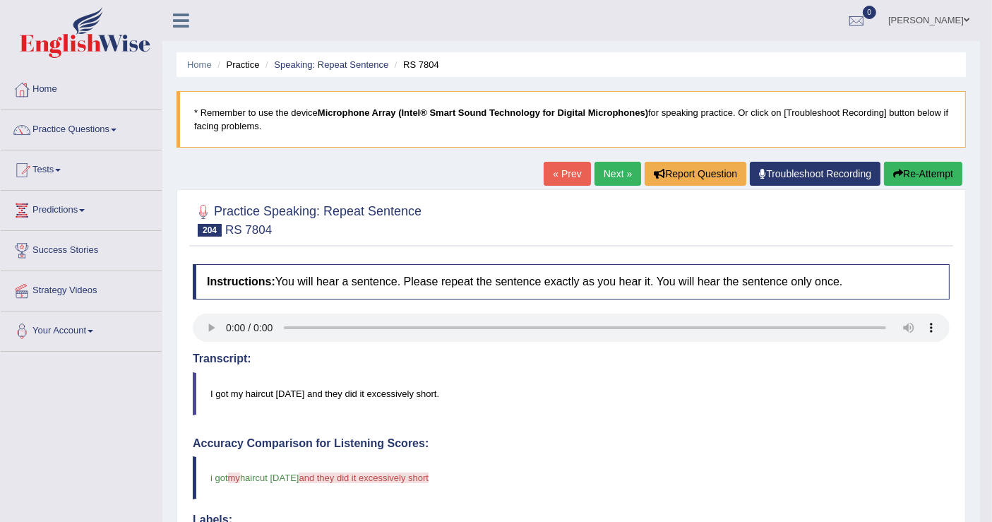
click at [923, 178] on button "Re-Attempt" at bounding box center [923, 174] width 78 height 24
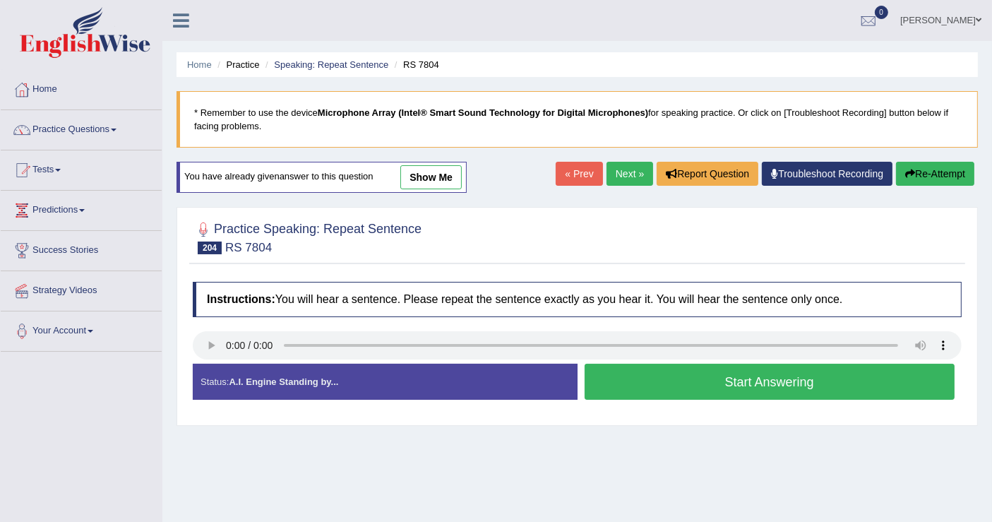
click at [724, 373] on button "Start Answering" at bounding box center [769, 382] width 371 height 36
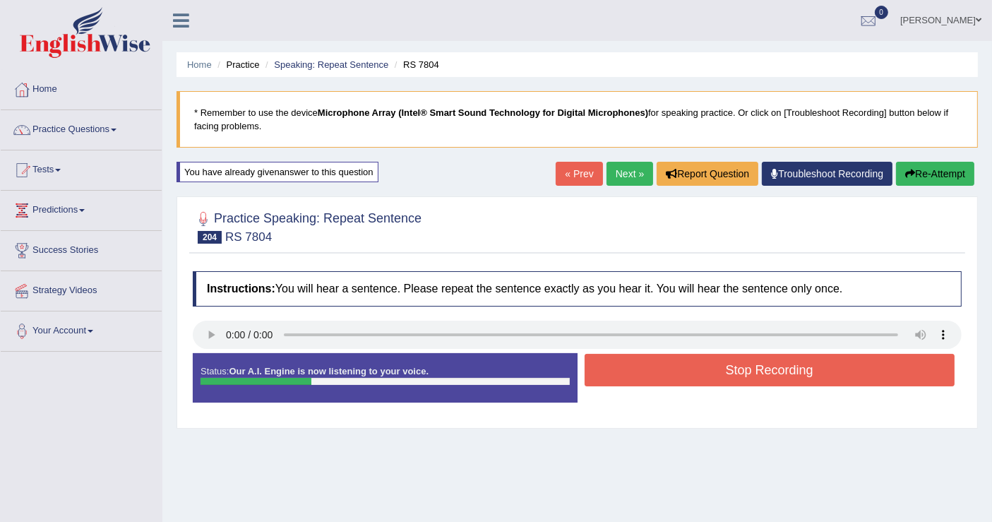
click at [723, 372] on button "Stop Recording" at bounding box center [769, 370] width 371 height 32
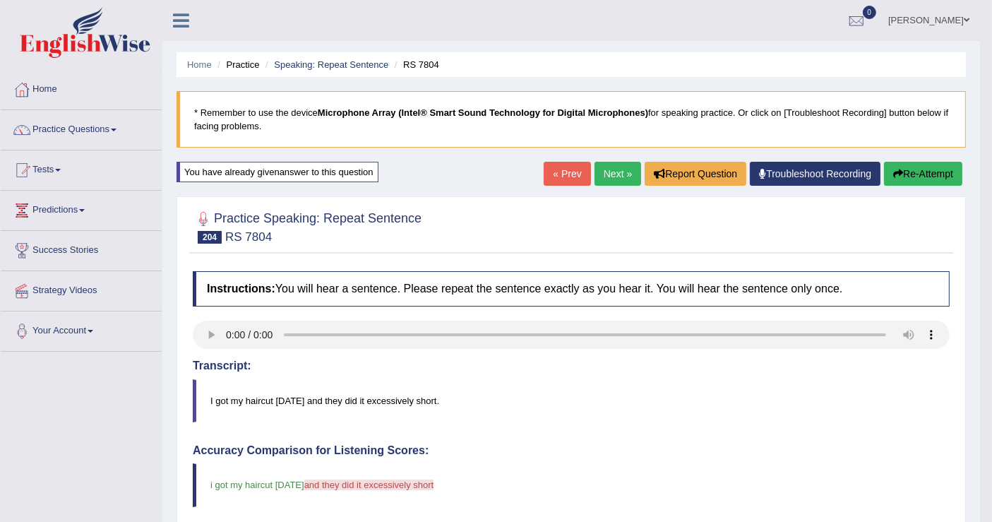
click at [613, 168] on link "Next »" at bounding box center [617, 174] width 47 height 24
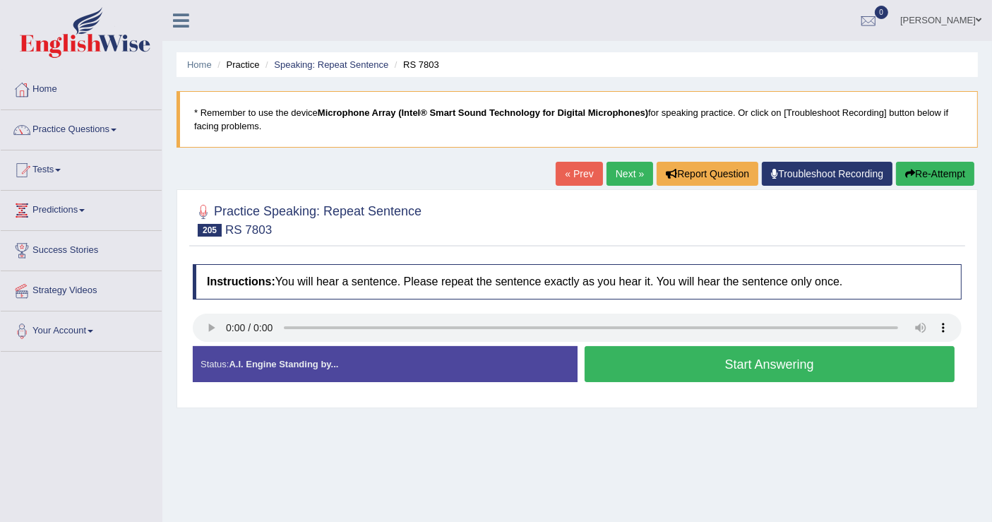
click at [621, 178] on link "Next »" at bounding box center [629, 174] width 47 height 24
click at [189, 327] on div "Instructions: You will hear a sentence. Please repeat the sentence exactly as y…" at bounding box center [577, 328] width 776 height 143
click at [640, 370] on button "Start Answering" at bounding box center [769, 364] width 371 height 36
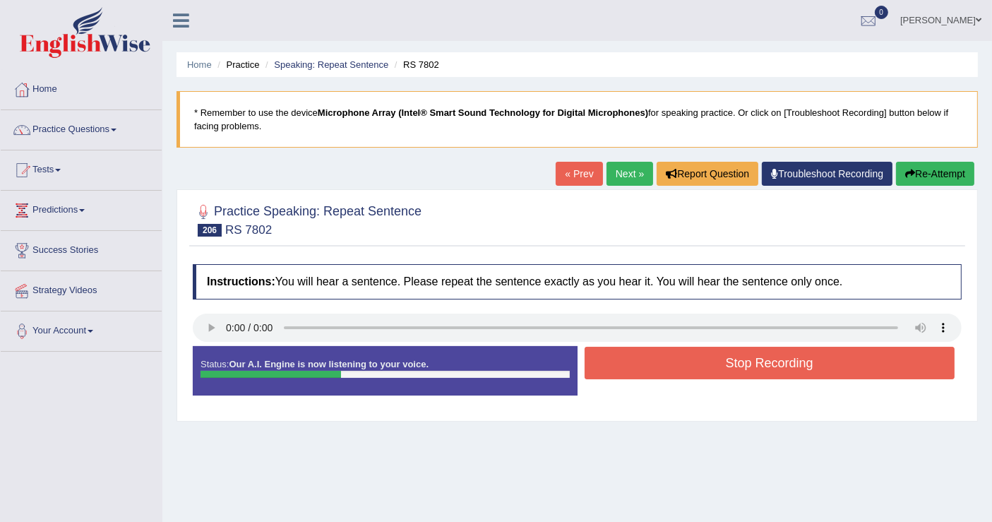
click at [639, 373] on button "Stop Recording" at bounding box center [769, 363] width 371 height 32
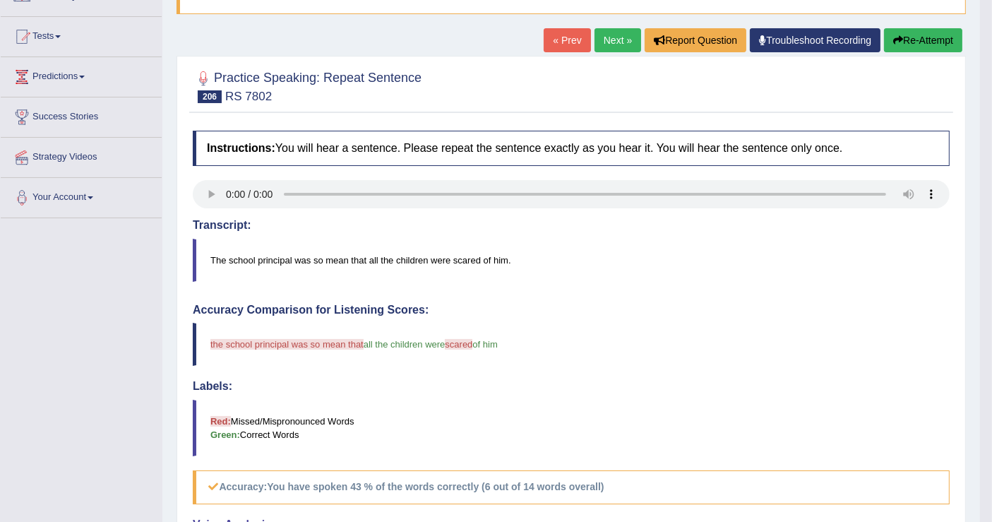
scroll to position [78, 0]
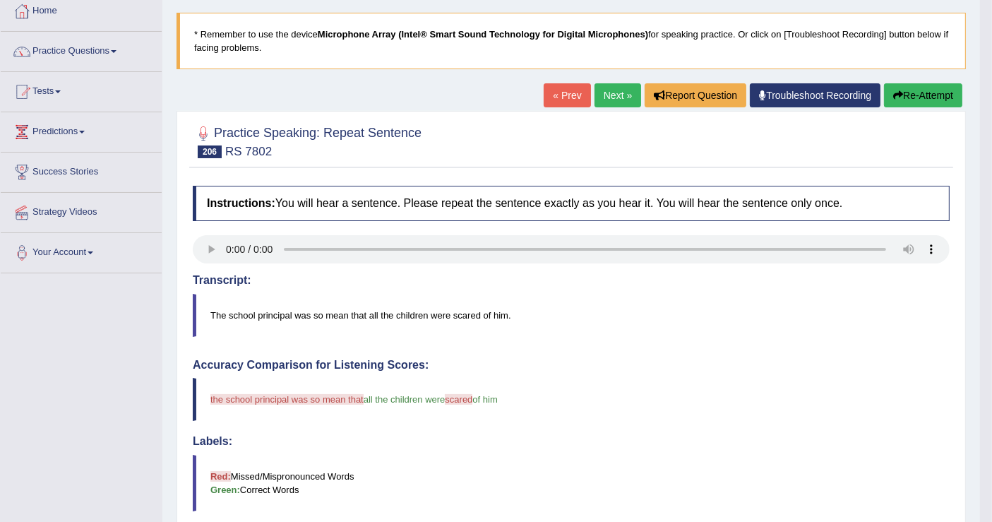
click at [611, 97] on link "Next »" at bounding box center [617, 95] width 47 height 24
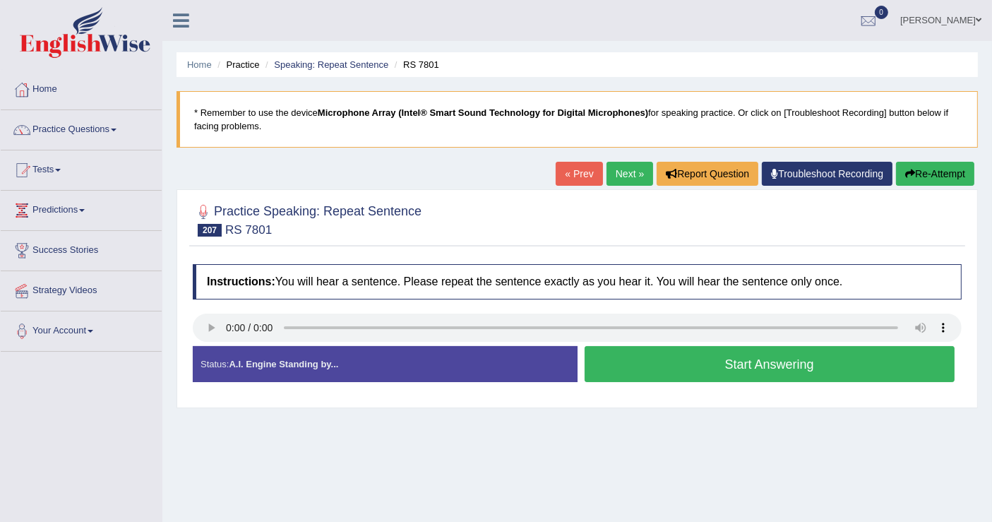
click at [651, 366] on button "Start Answering" at bounding box center [769, 364] width 371 height 36
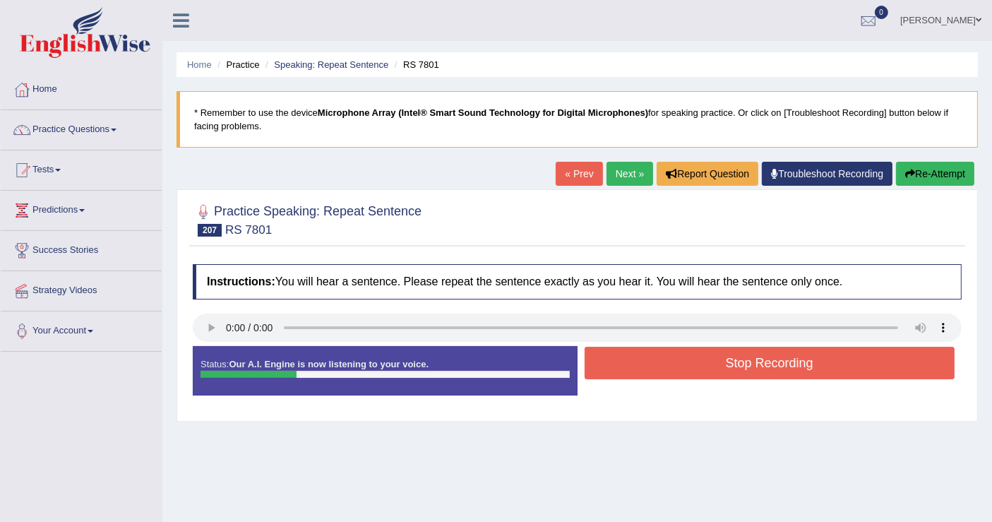
click at [831, 347] on button "Stop Recording" at bounding box center [769, 363] width 371 height 32
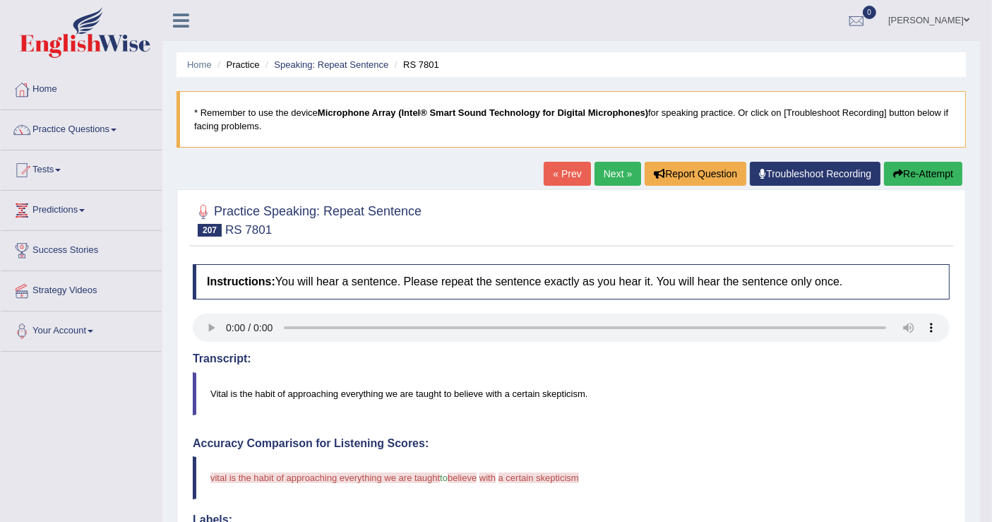
click at [629, 177] on link "Next »" at bounding box center [617, 174] width 47 height 24
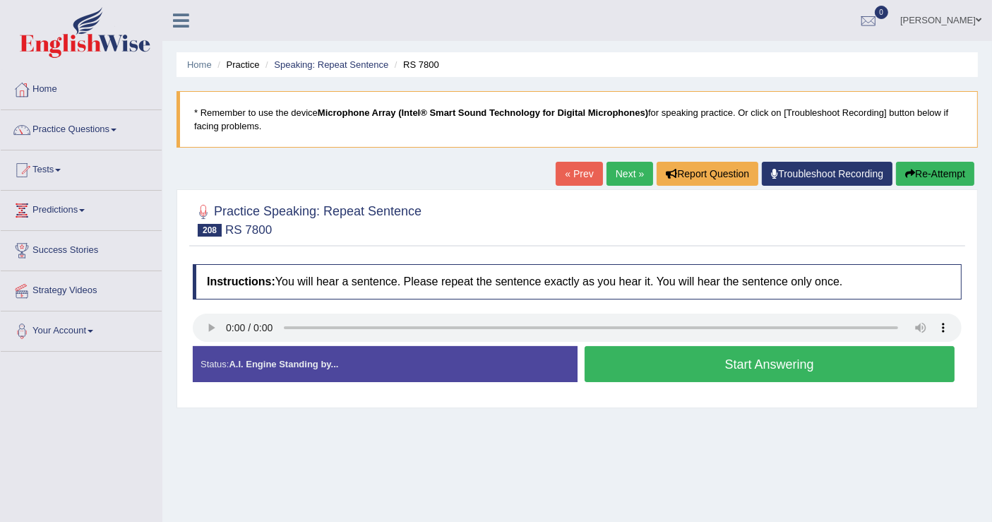
click at [647, 342] on div at bounding box center [577, 329] width 769 height 32
click at [646, 349] on button "Start Answering" at bounding box center [769, 364] width 371 height 36
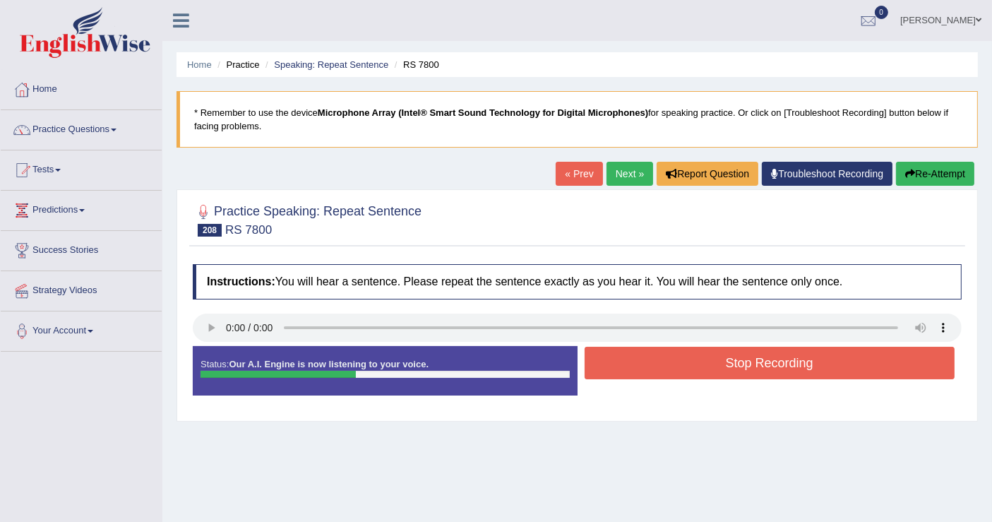
click at [644, 347] on button "Stop Recording" at bounding box center [769, 363] width 371 height 32
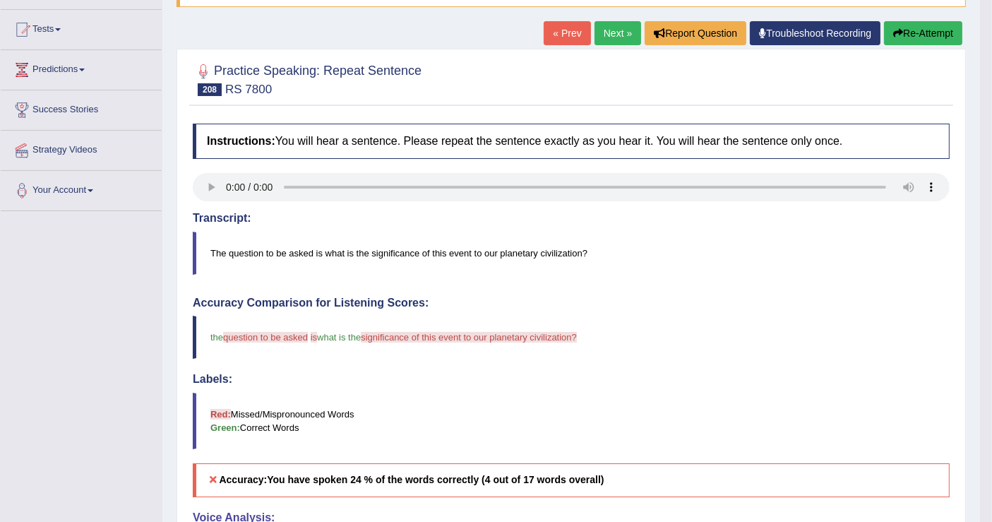
scroll to position [157, 0]
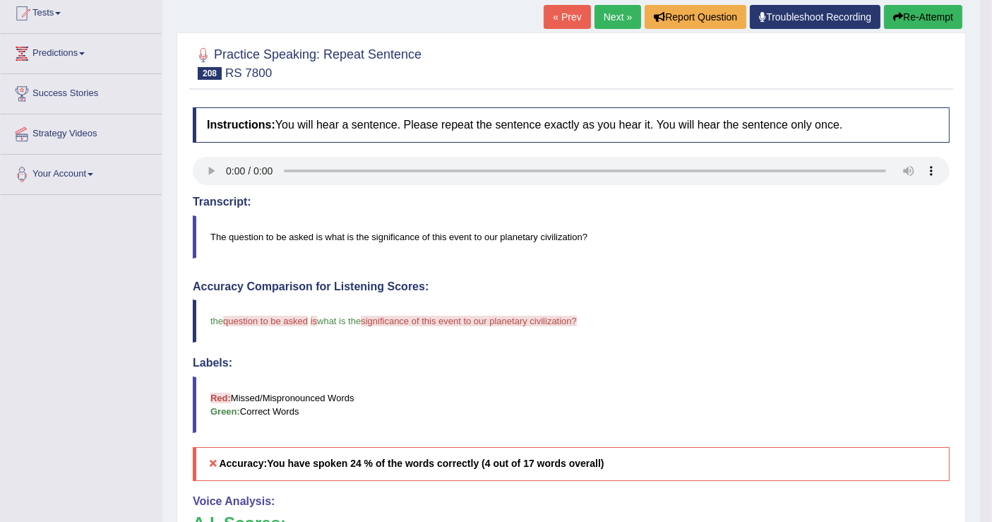
click at [897, 19] on icon "button" at bounding box center [898, 17] width 10 height 10
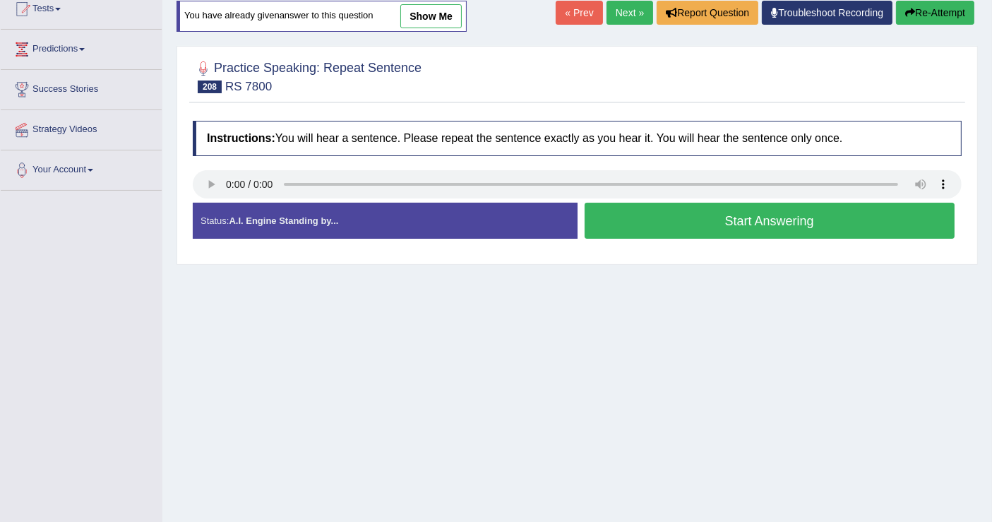
click at [838, 221] on button "Start Answering" at bounding box center [769, 221] width 371 height 36
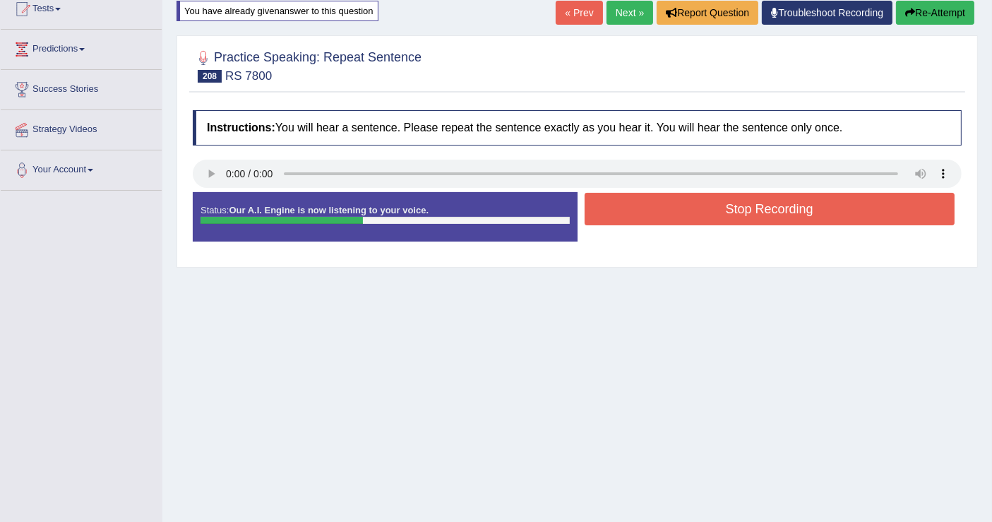
drag, startPoint x: 833, startPoint y: 202, endPoint x: 828, endPoint y: 215, distance: 14.3
click at [832, 204] on button "Stop Recording" at bounding box center [769, 209] width 371 height 32
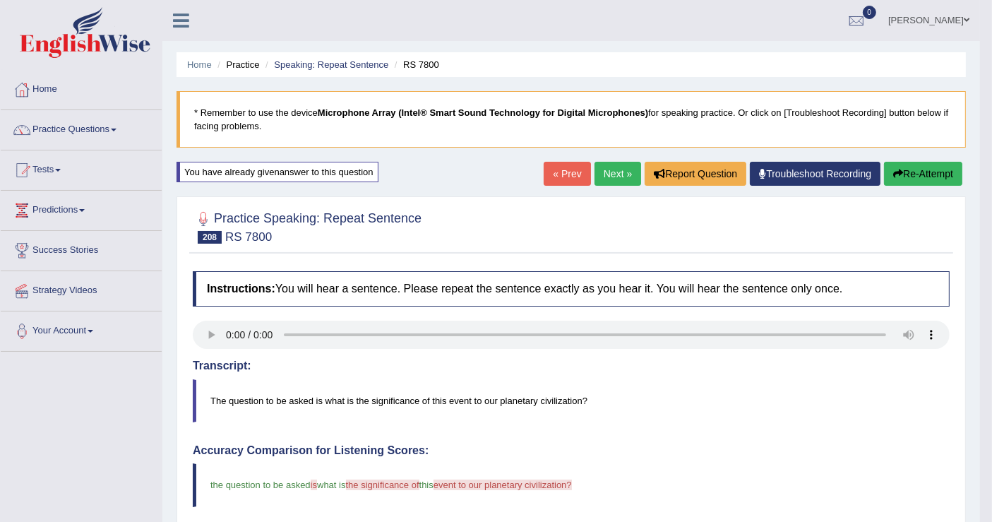
click at [612, 184] on link "Next »" at bounding box center [617, 174] width 47 height 24
click at [611, 176] on link "Next »" at bounding box center [617, 174] width 47 height 24
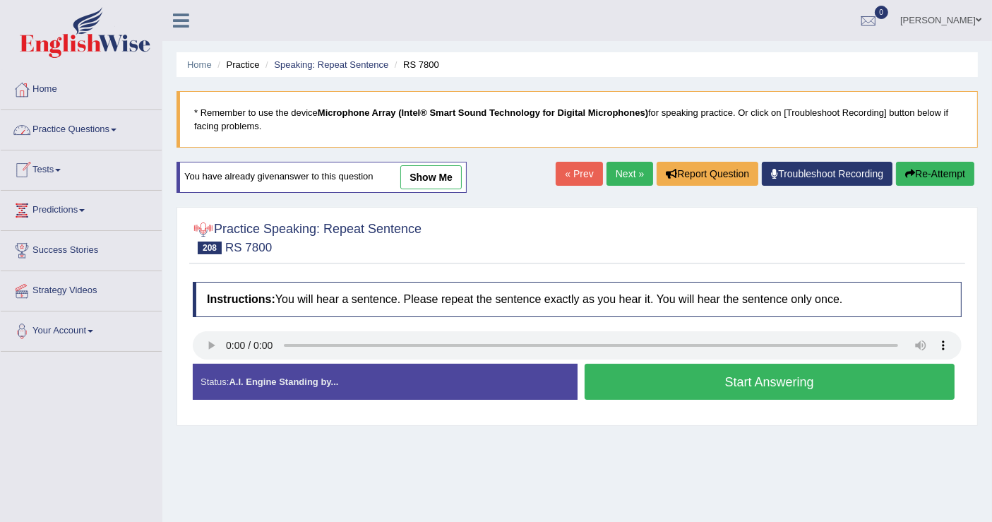
click at [46, 121] on link "Practice Questions" at bounding box center [81, 127] width 161 height 35
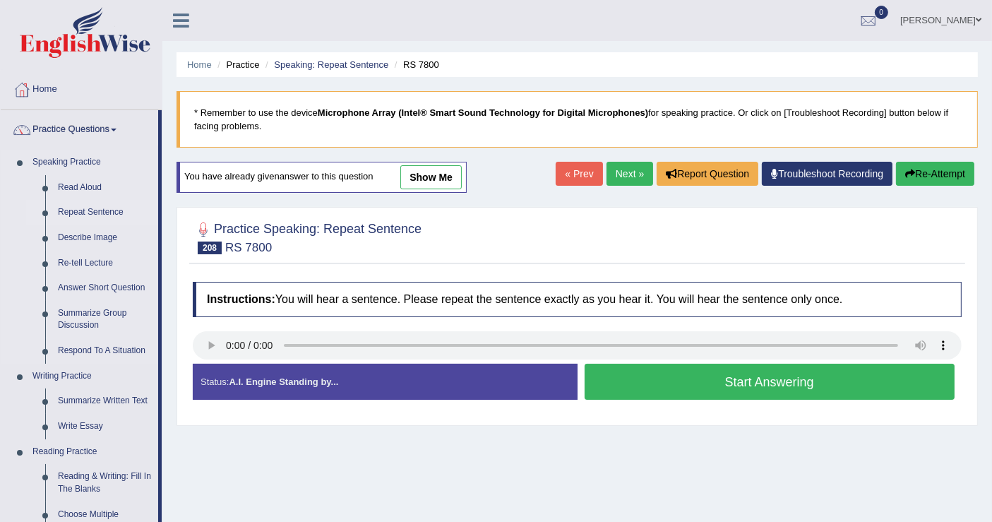
click at [87, 212] on link "Repeat Sentence" at bounding box center [105, 212] width 107 height 25
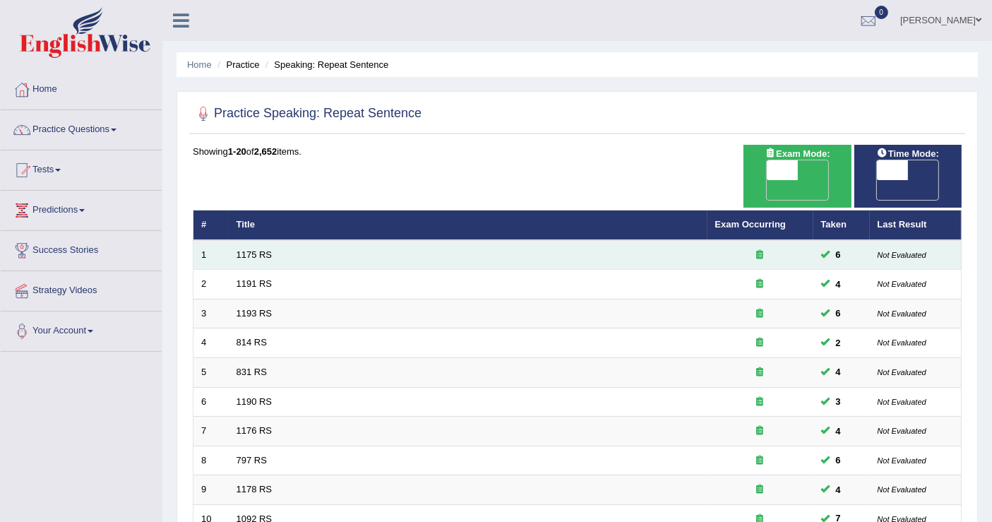
click at [272, 240] on td "1175 RS" at bounding box center [468, 255] width 479 height 30
click at [270, 249] on link "1175 RS" at bounding box center [254, 254] width 36 height 11
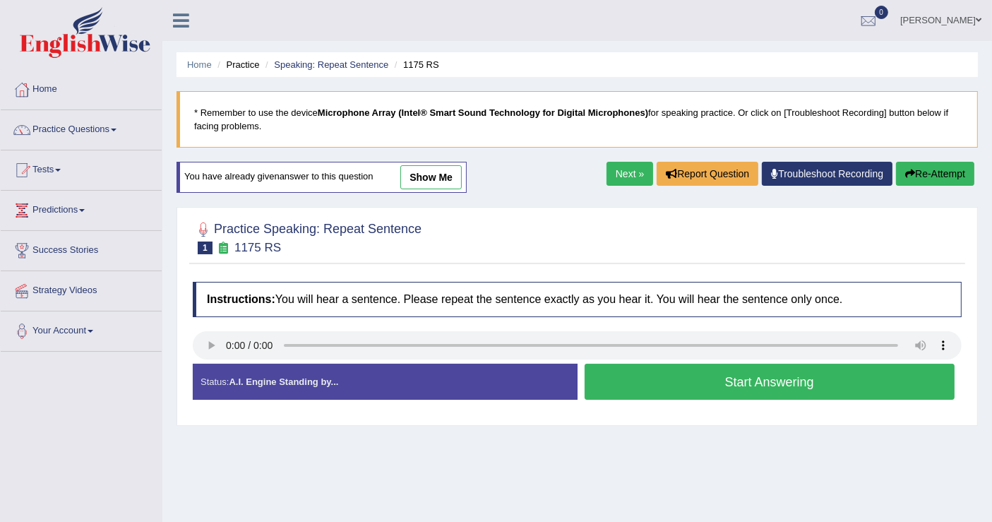
click at [211, 358] on div at bounding box center [577, 347] width 769 height 32
click at [916, 380] on button "Start Answering" at bounding box center [769, 382] width 371 height 36
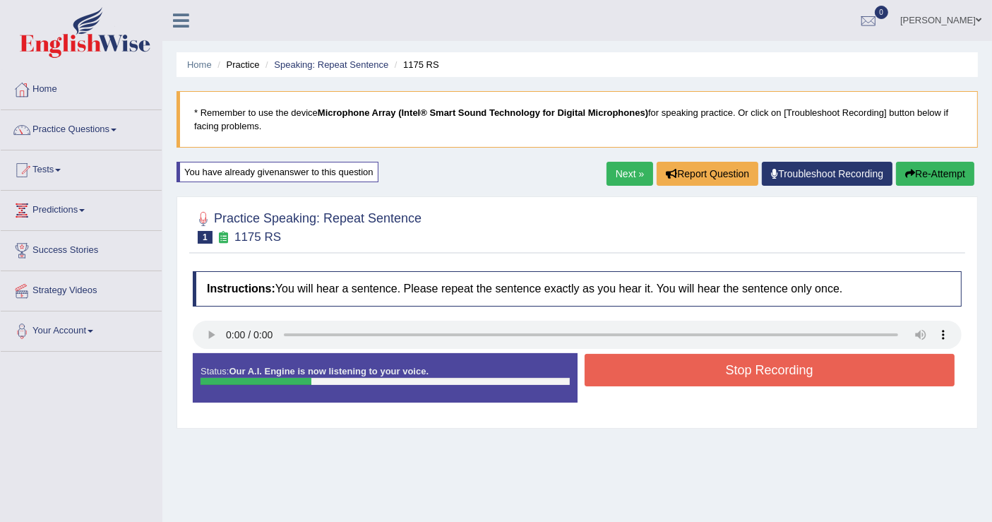
click at [916, 381] on button "Stop Recording" at bounding box center [769, 370] width 371 height 32
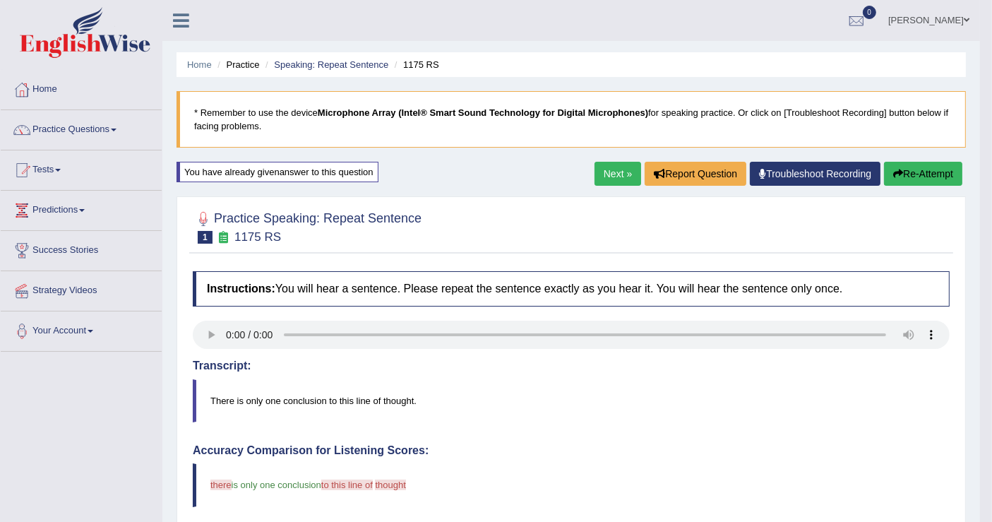
click at [896, 183] on button "Re-Attempt" at bounding box center [923, 174] width 78 height 24
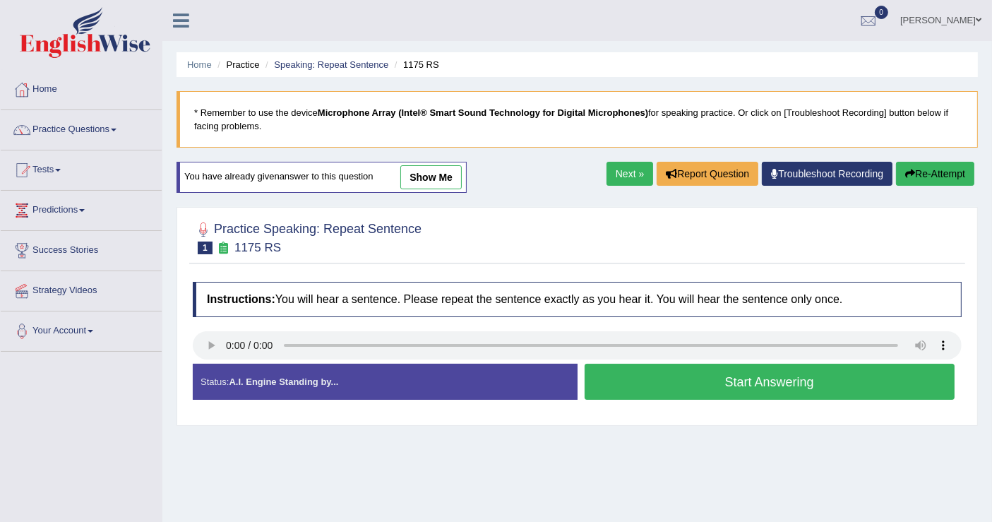
click at [786, 390] on button "Start Answering" at bounding box center [769, 382] width 371 height 36
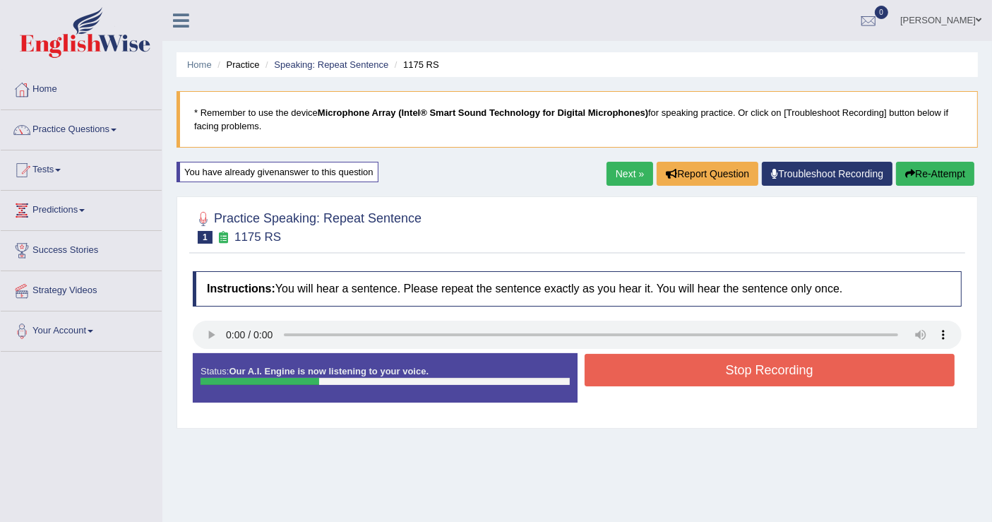
click at [794, 359] on button "Stop Recording" at bounding box center [769, 370] width 371 height 32
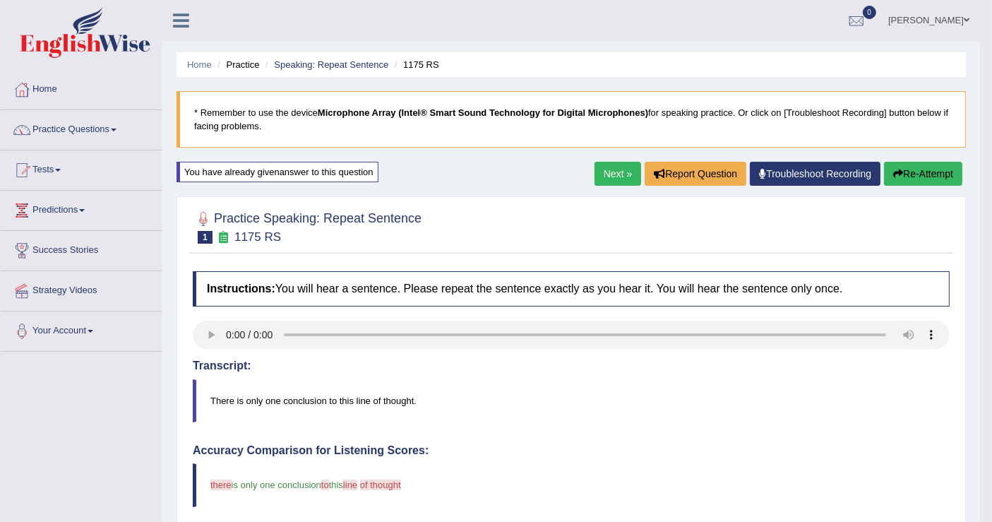
click at [925, 176] on button "Re-Attempt" at bounding box center [923, 174] width 78 height 24
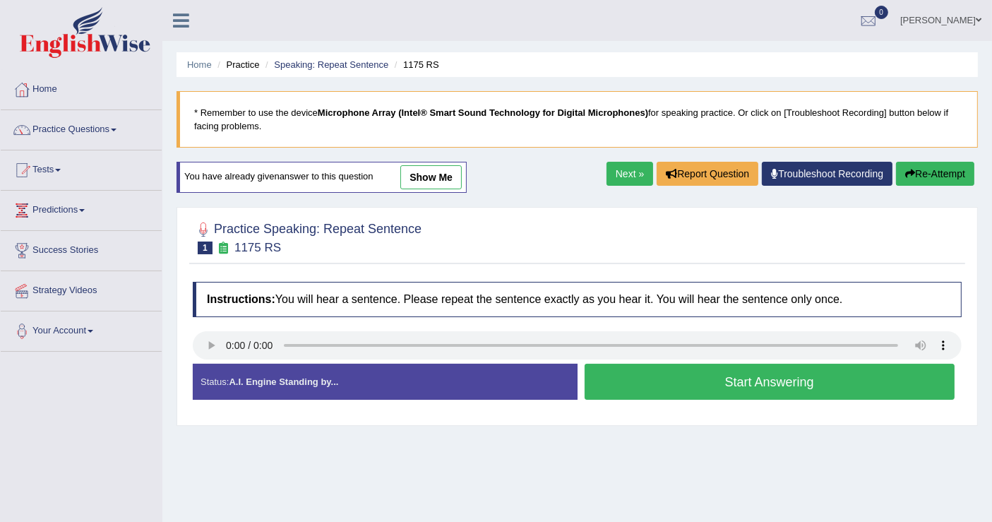
click at [778, 380] on button "Start Answering" at bounding box center [769, 382] width 371 height 36
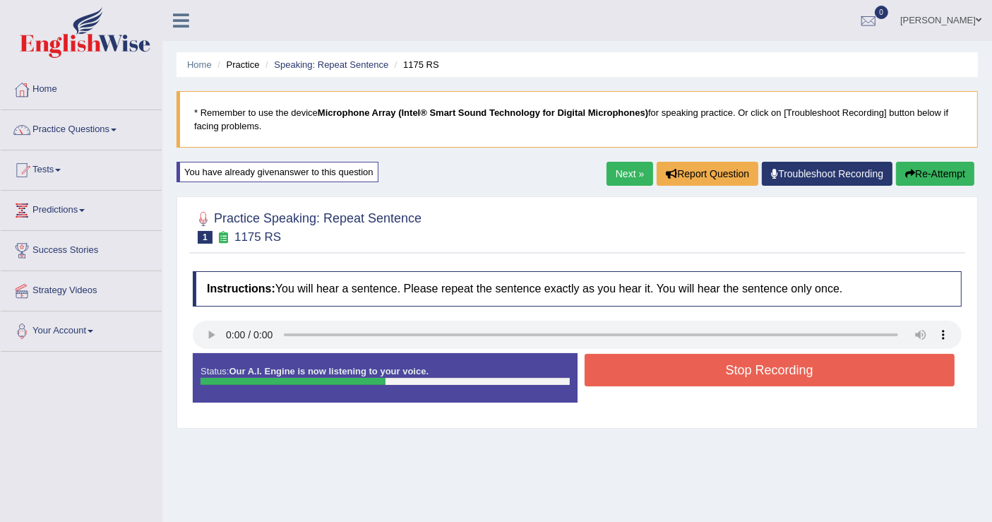
click at [779, 378] on button "Stop Recording" at bounding box center [769, 370] width 371 height 32
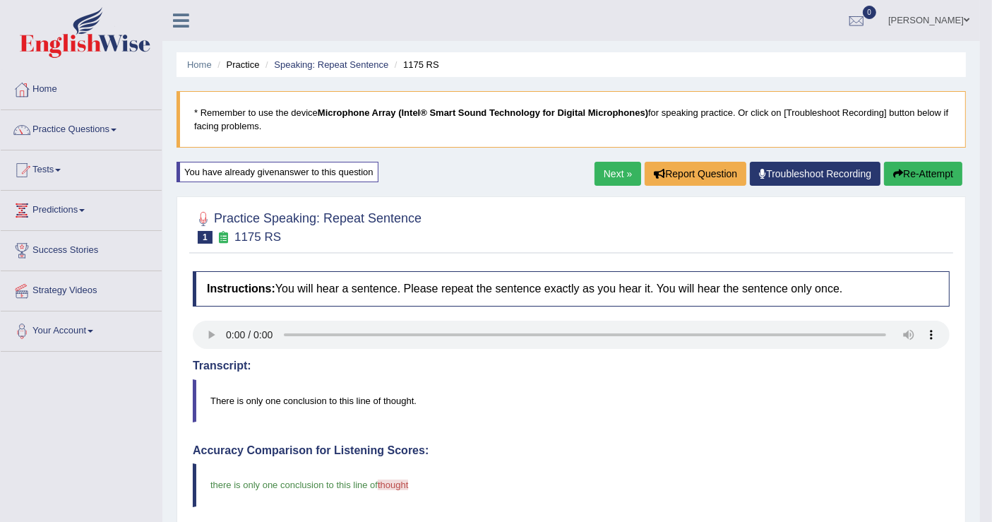
click at [601, 164] on link "Next »" at bounding box center [617, 174] width 47 height 24
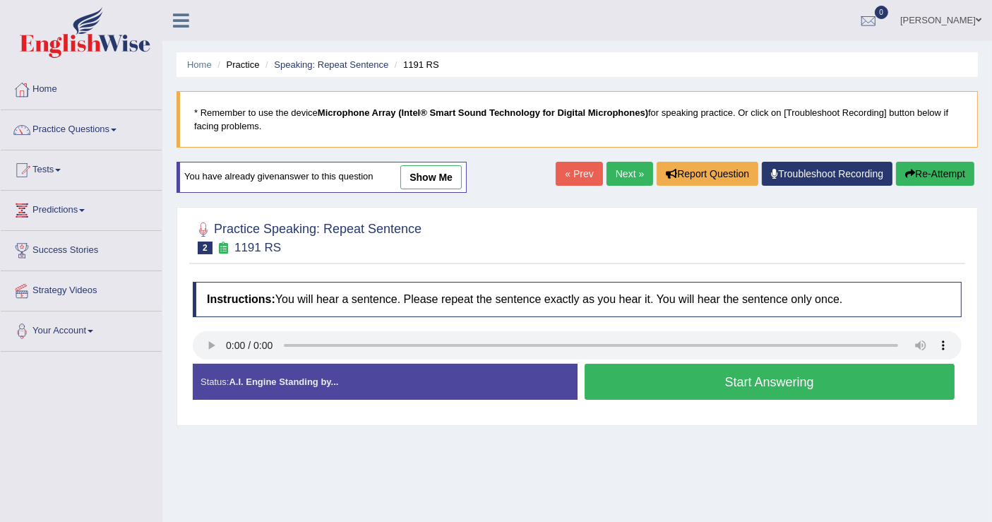
click at [621, 391] on button "Start Answering" at bounding box center [769, 382] width 371 height 36
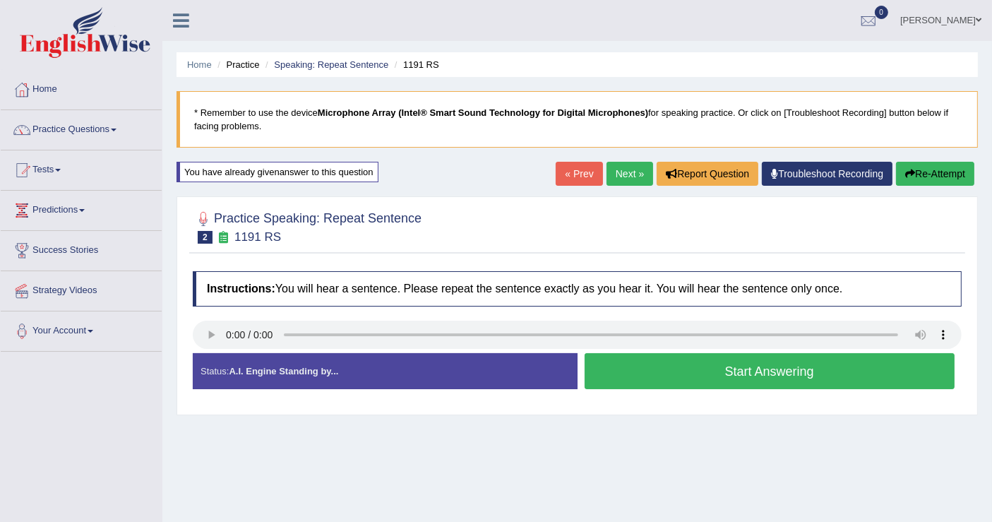
click at [621, 392] on div "Stop Recording" at bounding box center [769, 392] width 385 height 1
click at [623, 384] on div "Status: A.I. Engine Standing by... Start Answering Stop Recording" at bounding box center [577, 378] width 769 height 50
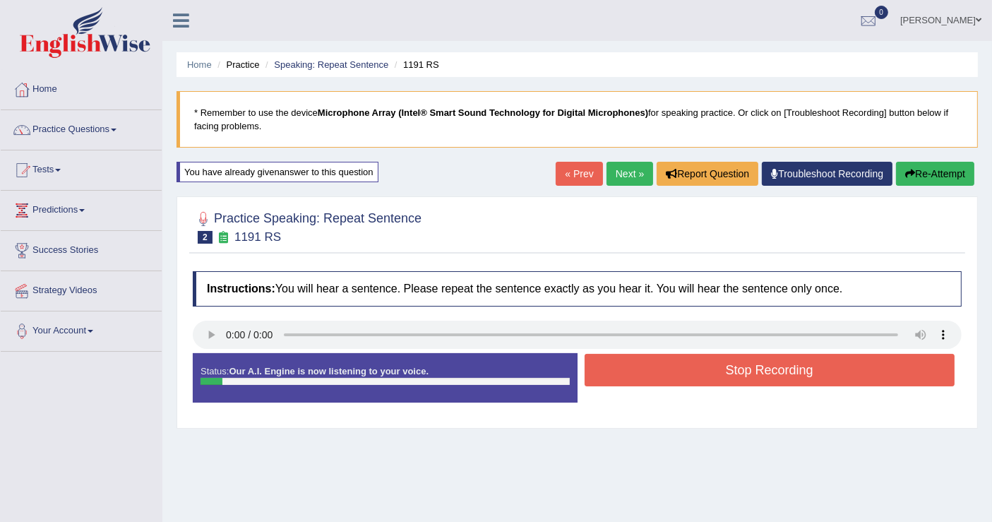
click at [635, 373] on button "Stop Recording" at bounding box center [769, 370] width 371 height 32
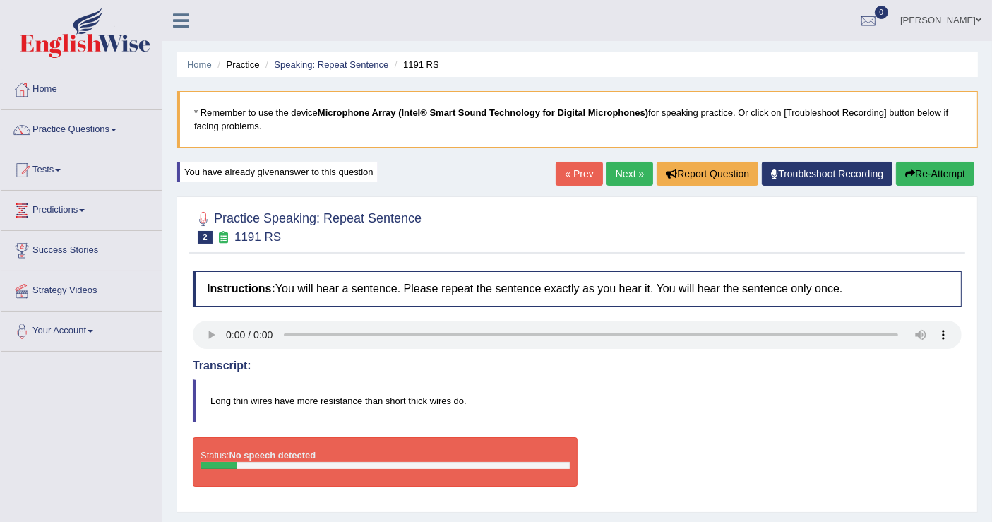
click at [618, 168] on link "Next »" at bounding box center [629, 174] width 47 height 24
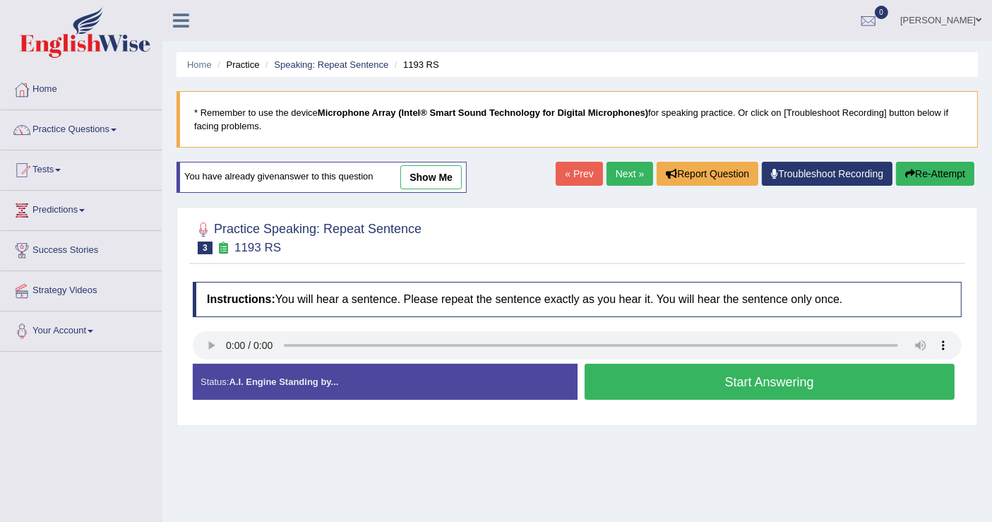
click at [660, 391] on button "Start Answering" at bounding box center [769, 382] width 371 height 36
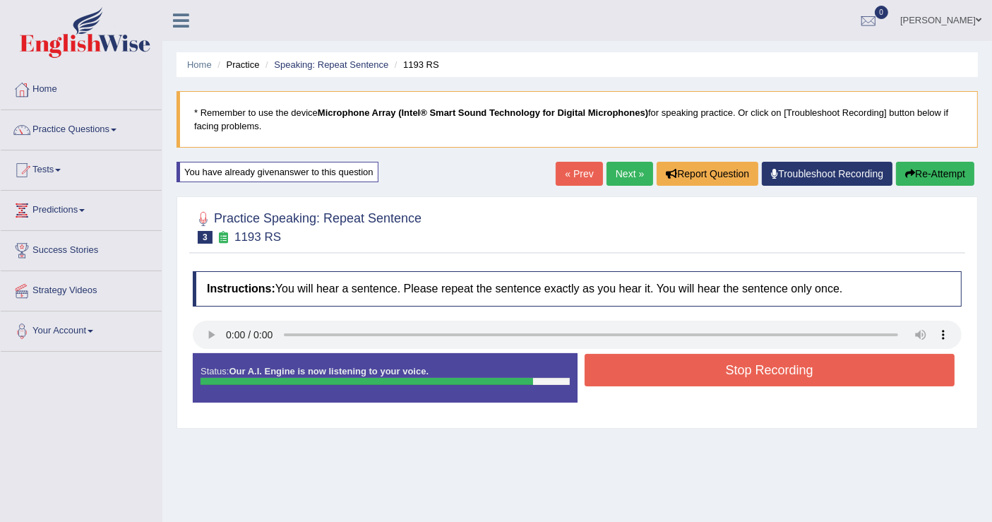
click at [668, 376] on button "Stop Recording" at bounding box center [769, 370] width 371 height 32
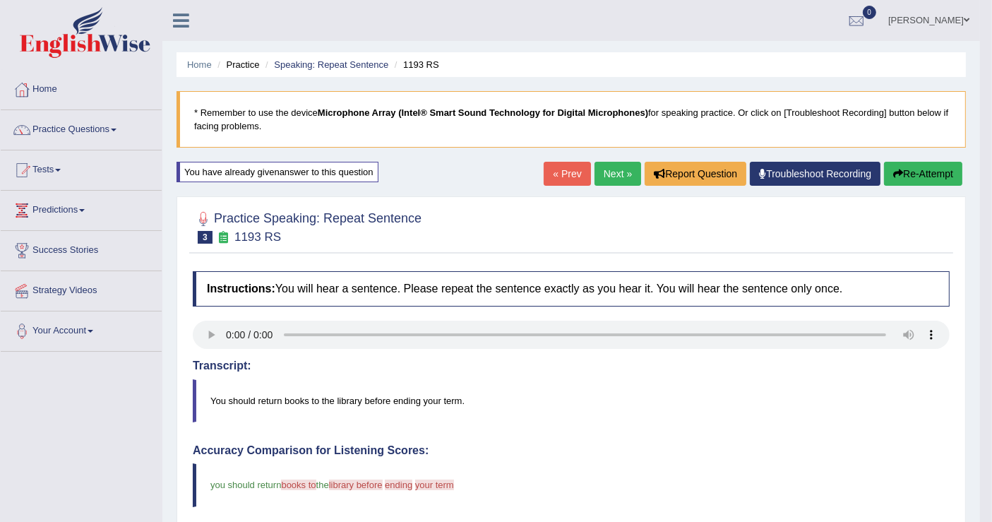
click at [897, 169] on icon "button" at bounding box center [898, 174] width 10 height 10
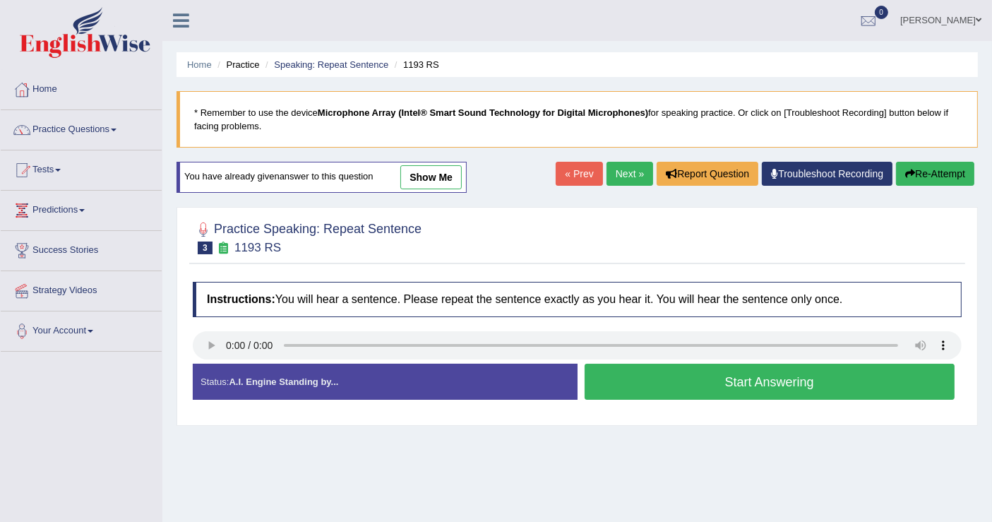
click at [753, 372] on button "Start Answering" at bounding box center [769, 382] width 371 height 36
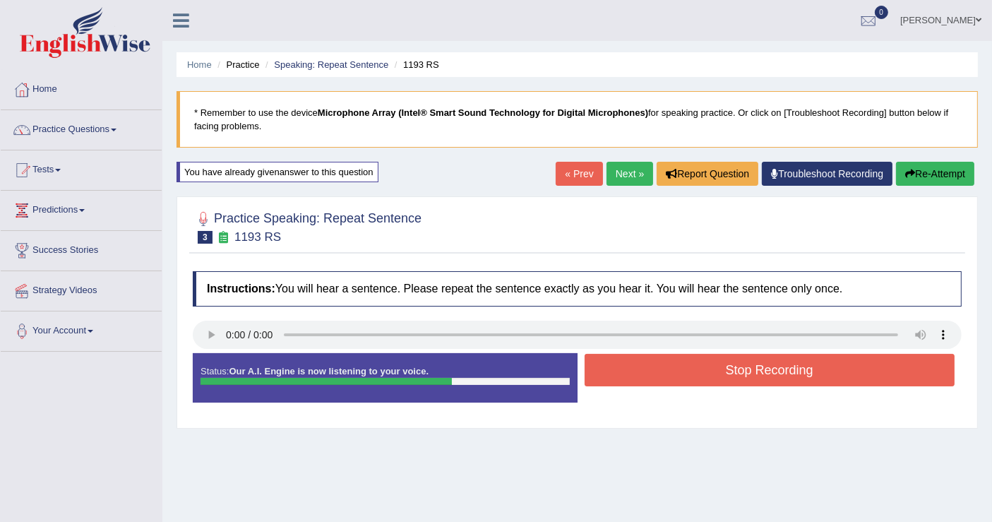
click at [752, 374] on button "Stop Recording" at bounding box center [769, 370] width 371 height 32
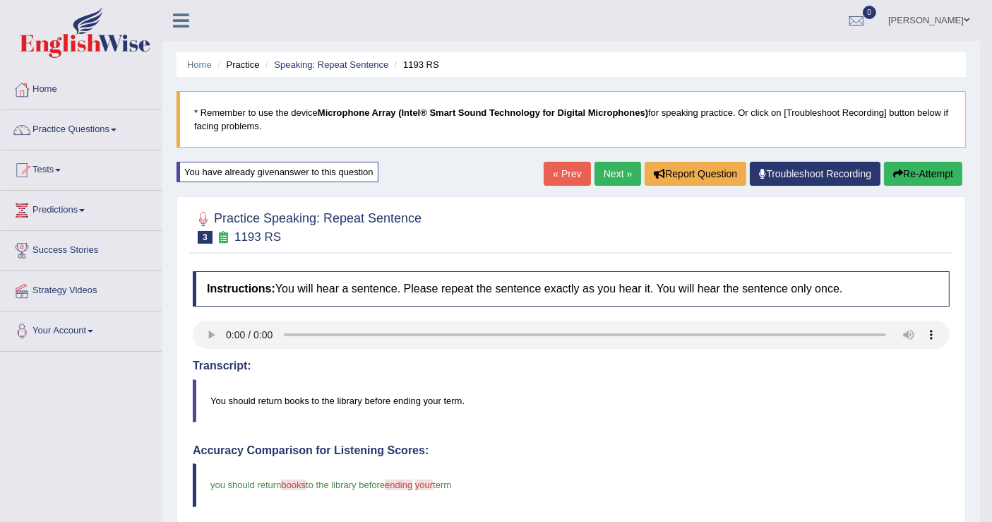
click at [616, 168] on link "Next »" at bounding box center [617, 174] width 47 height 24
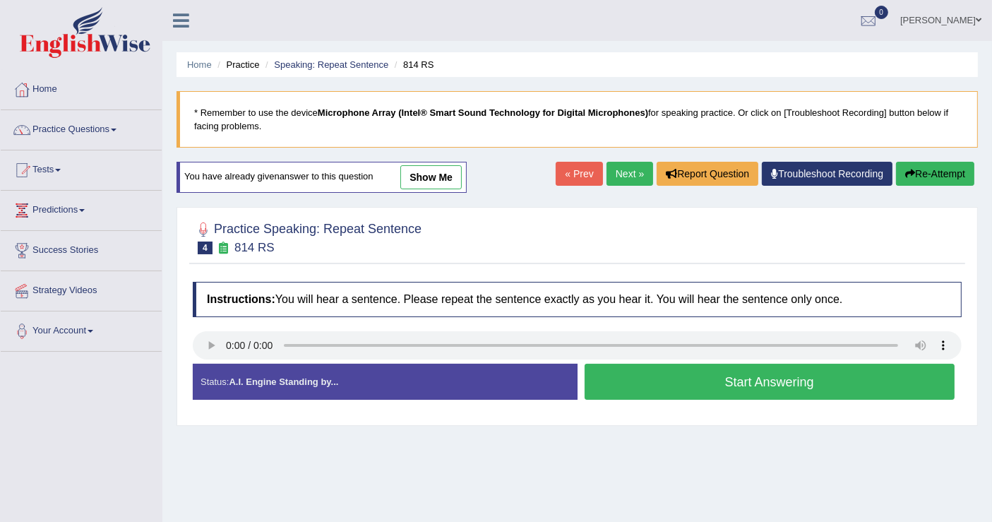
click at [604, 381] on button "Start Answering" at bounding box center [769, 382] width 371 height 36
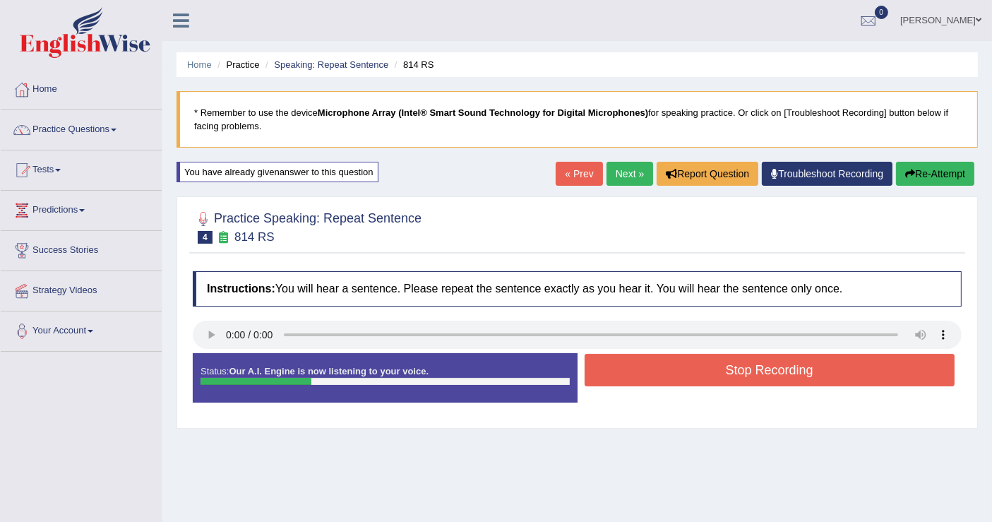
click at [612, 375] on button "Stop Recording" at bounding box center [769, 370] width 371 height 32
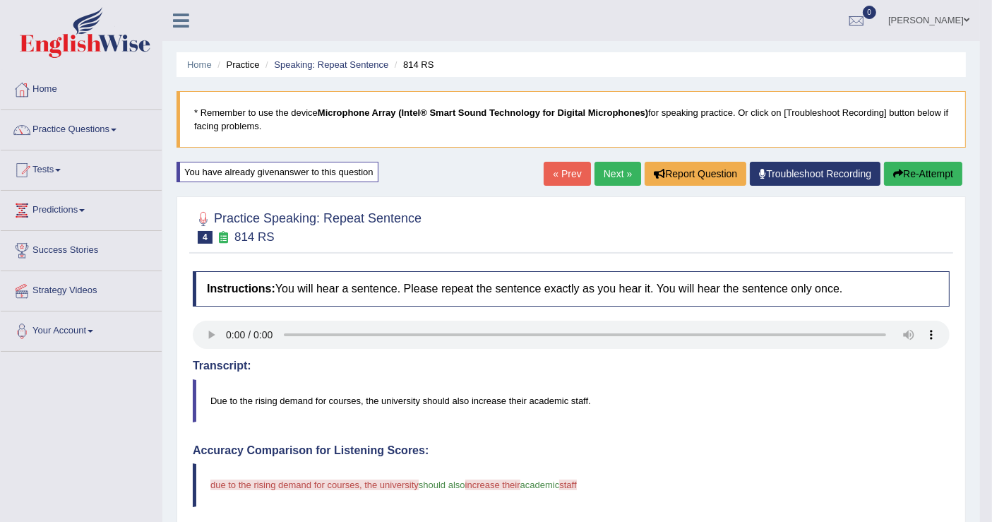
click at [945, 162] on button "Re-Attempt" at bounding box center [923, 174] width 78 height 24
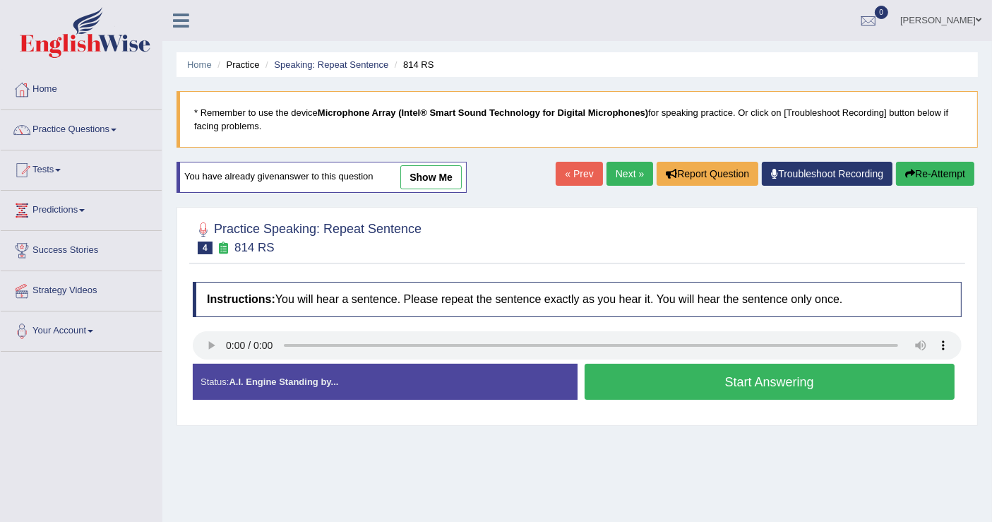
click at [750, 386] on button "Start Answering" at bounding box center [769, 382] width 371 height 36
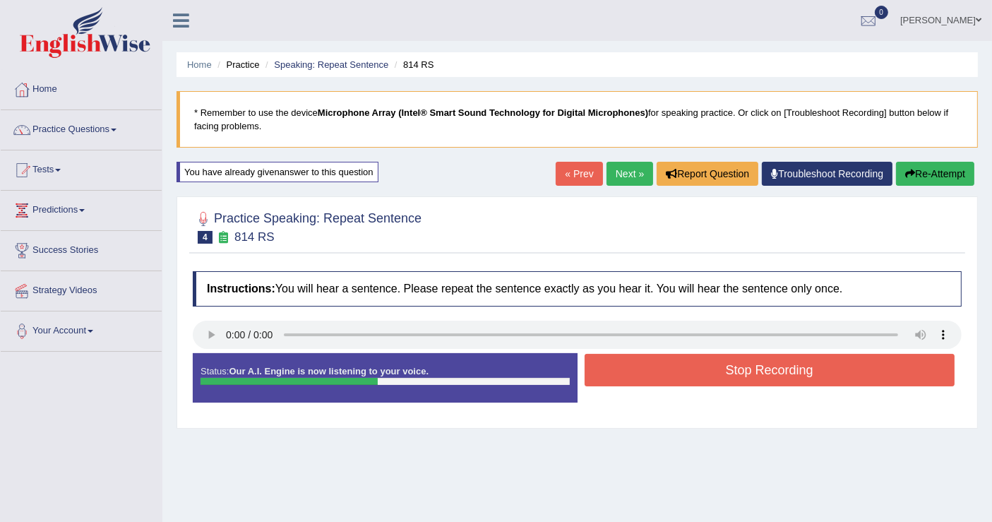
click at [750, 386] on div "Stop Recording" at bounding box center [769, 372] width 385 height 36
click at [762, 370] on button "Stop Recording" at bounding box center [769, 370] width 371 height 32
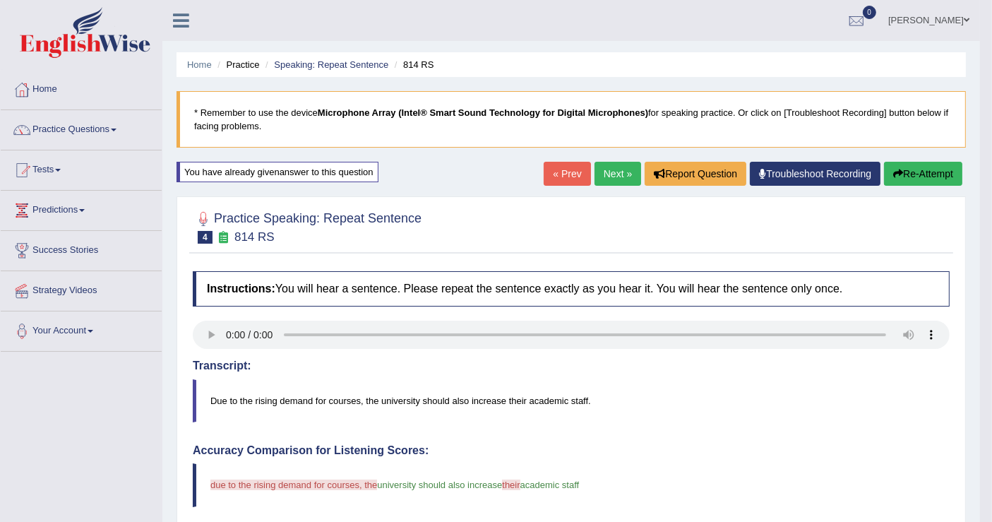
click at [608, 182] on link "Next »" at bounding box center [617, 174] width 47 height 24
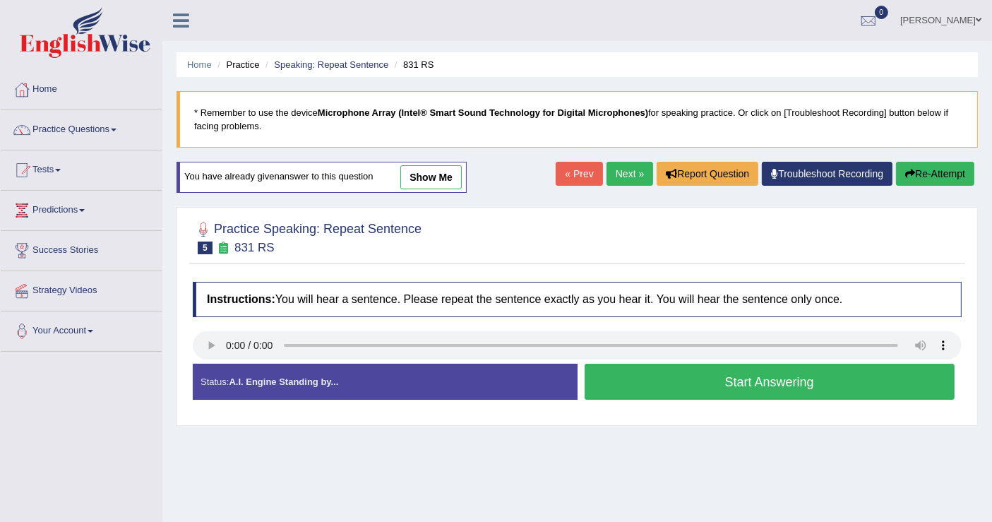
click at [639, 368] on button "Start Answering" at bounding box center [769, 382] width 371 height 36
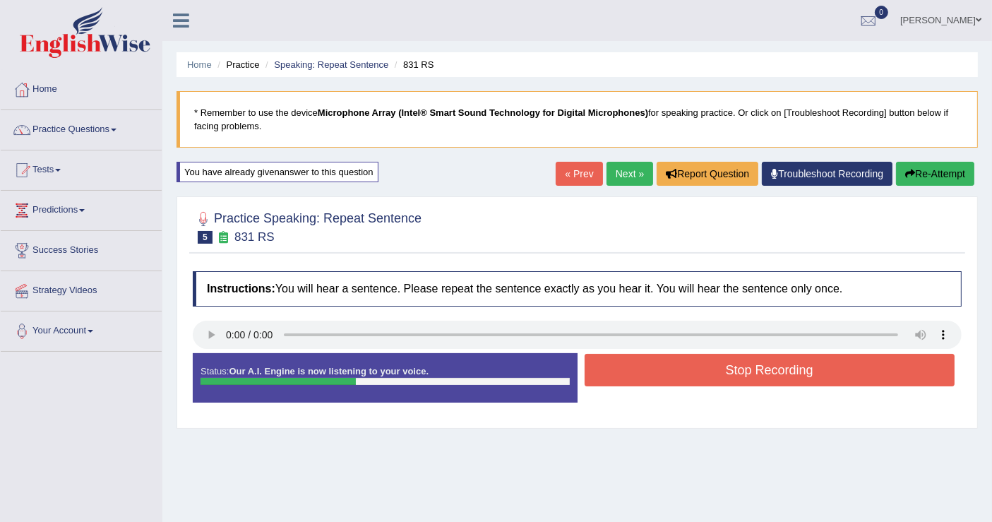
click at [639, 368] on button "Stop Recording" at bounding box center [769, 370] width 371 height 32
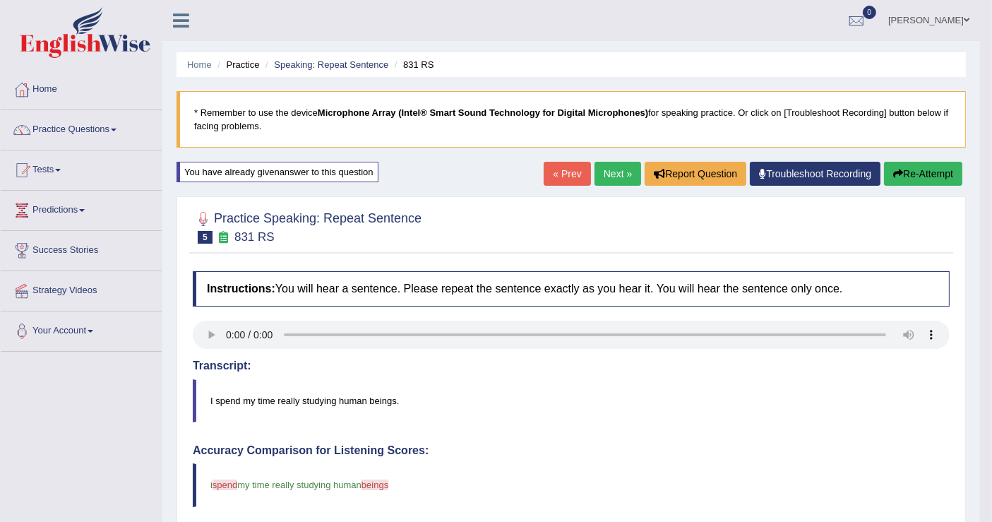
click at [613, 154] on div "Home Practice Speaking: Repeat Sentence 831 RS * Remember to use the device Mic…" at bounding box center [570, 470] width 817 height 940
click at [613, 164] on link "Next »" at bounding box center [617, 174] width 47 height 24
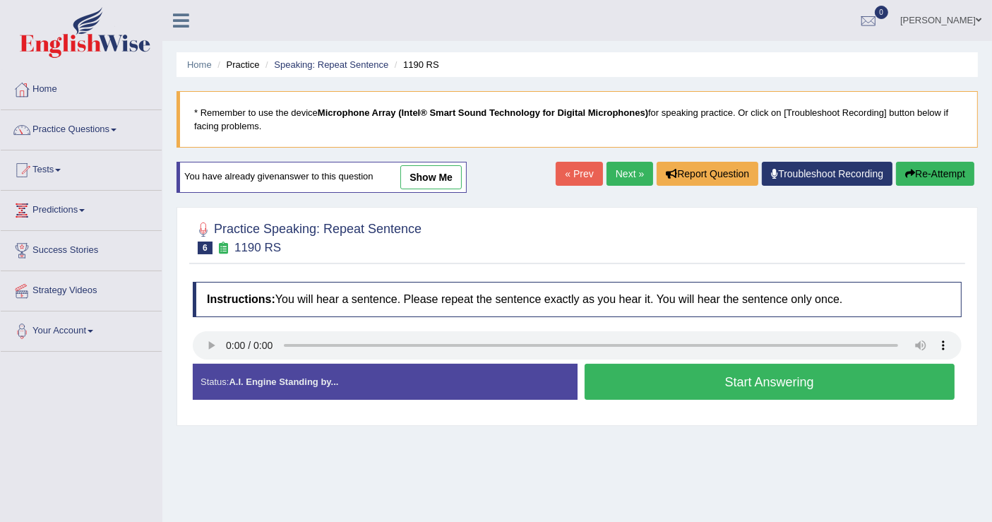
click at [644, 173] on link "Next »" at bounding box center [629, 174] width 47 height 24
click at [626, 385] on button "Start Answering" at bounding box center [769, 382] width 371 height 36
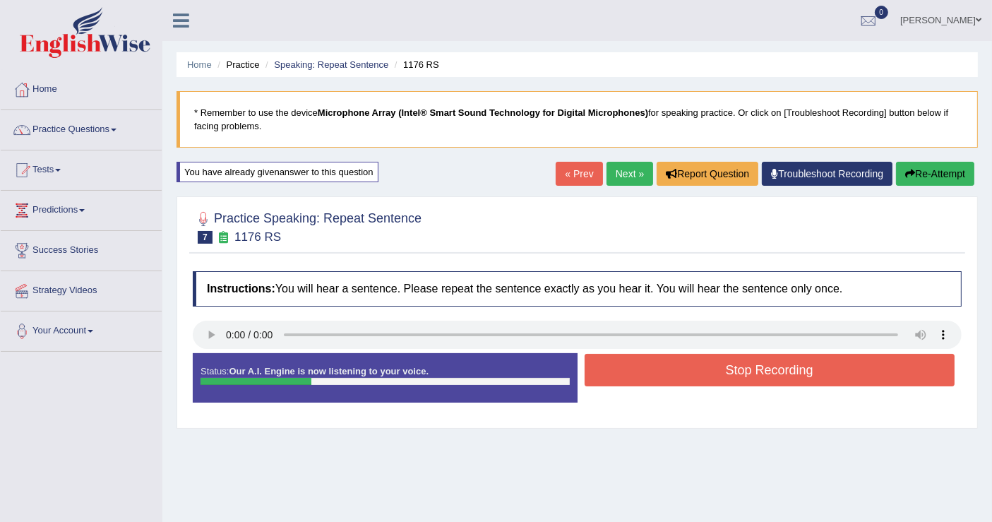
click at [657, 364] on button "Stop Recording" at bounding box center [769, 370] width 371 height 32
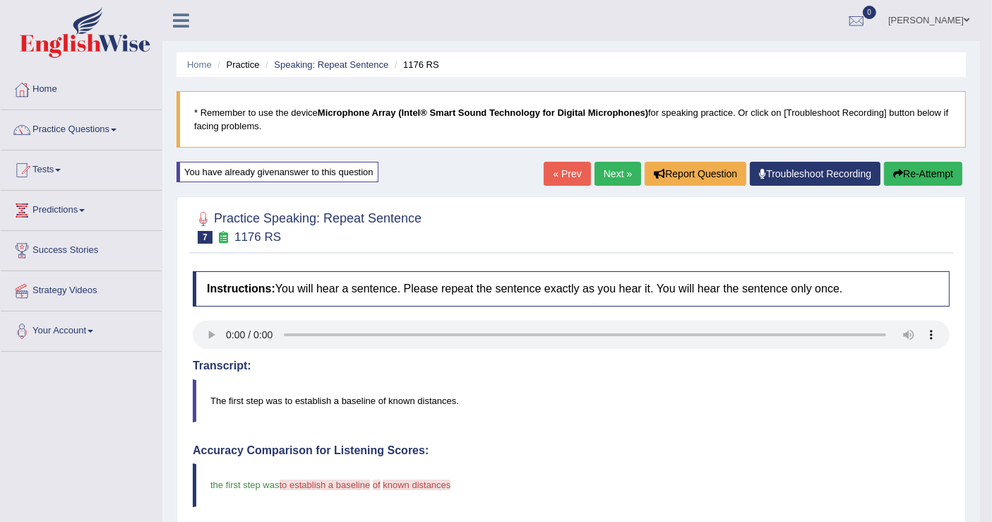
click at [601, 170] on link "Next »" at bounding box center [617, 174] width 47 height 24
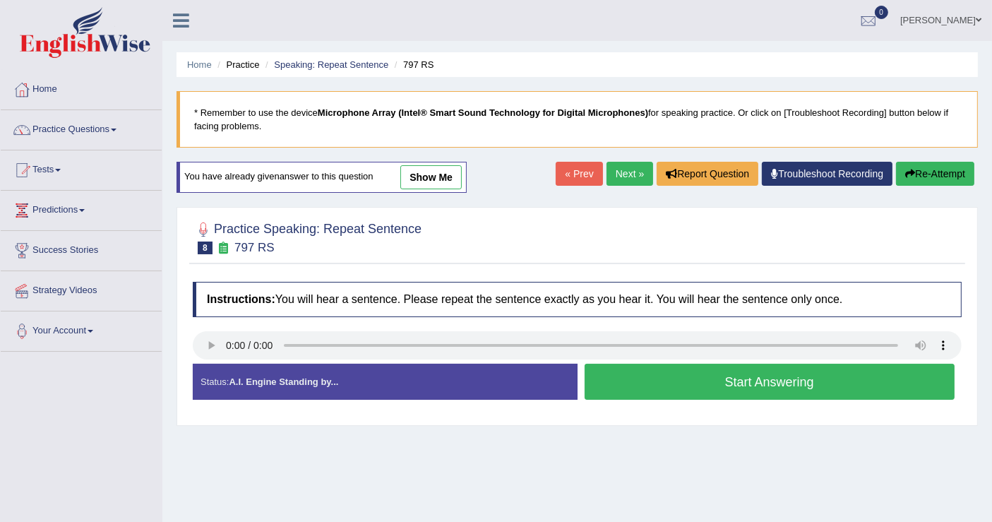
click at [620, 172] on link "Next »" at bounding box center [629, 174] width 47 height 24
click at [589, 172] on link "« Prev" at bounding box center [579, 174] width 47 height 24
click at [674, 382] on button "Start Answering" at bounding box center [769, 382] width 371 height 36
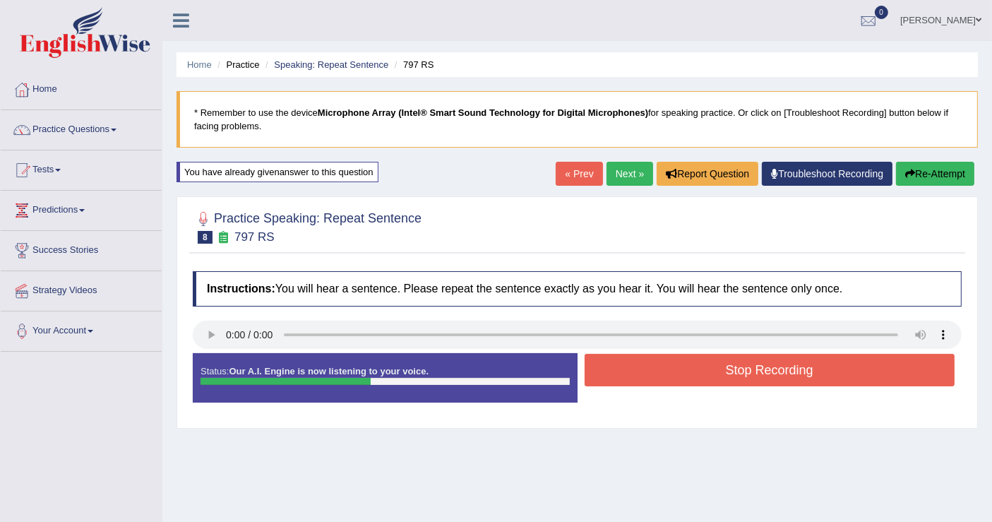
click at [669, 381] on button "Stop Recording" at bounding box center [769, 370] width 371 height 32
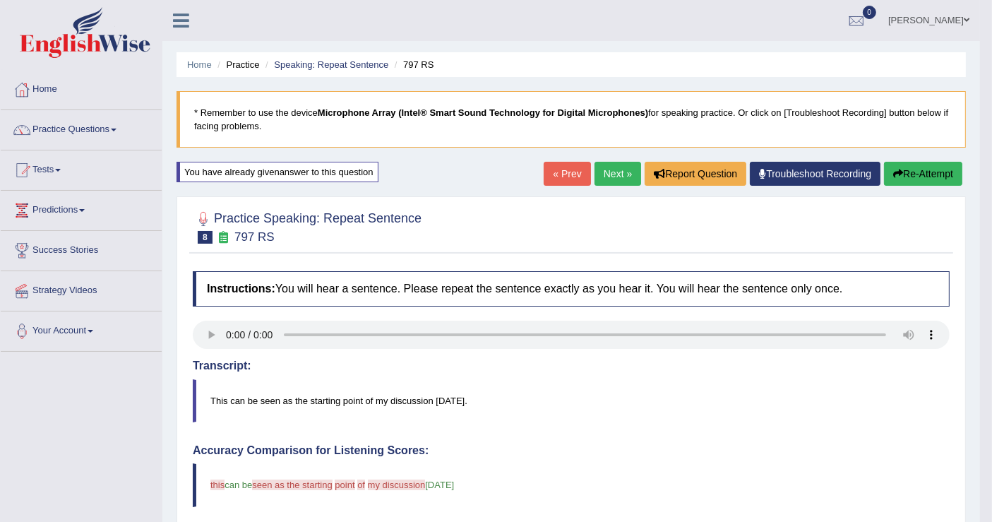
click at [608, 163] on link "Next »" at bounding box center [617, 174] width 47 height 24
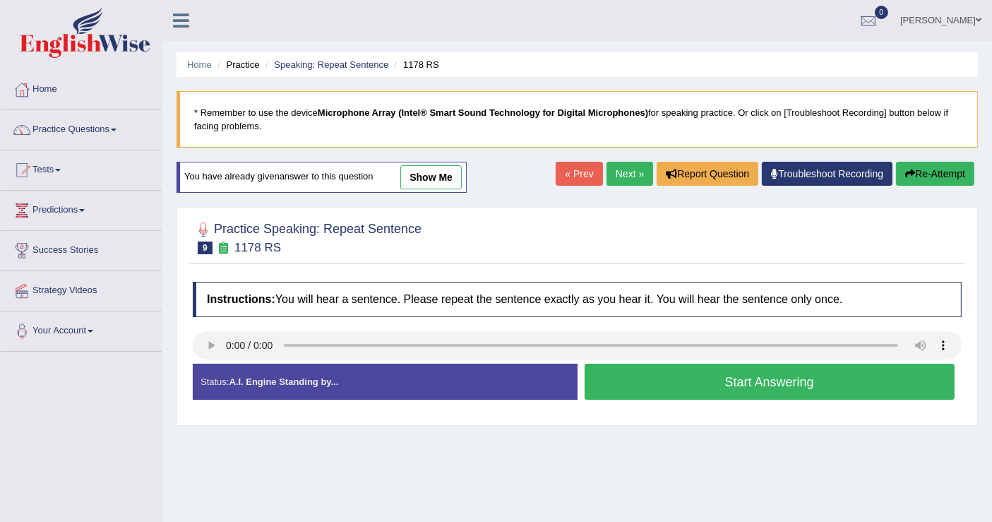
click at [633, 376] on button "Start Answering" at bounding box center [769, 382] width 371 height 36
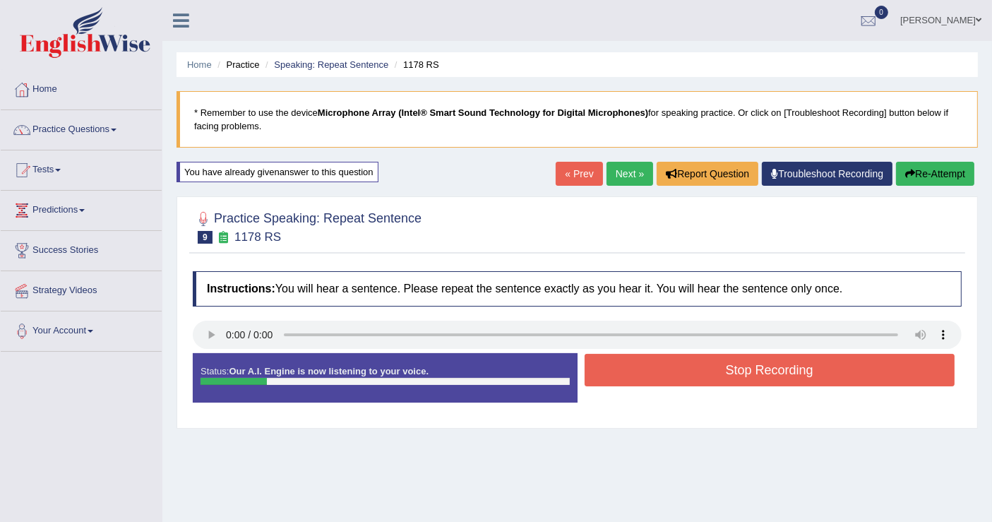
drag, startPoint x: 633, startPoint y: 376, endPoint x: 620, endPoint y: 380, distance: 14.3
click at [625, 378] on button "Stop Recording" at bounding box center [769, 370] width 371 height 32
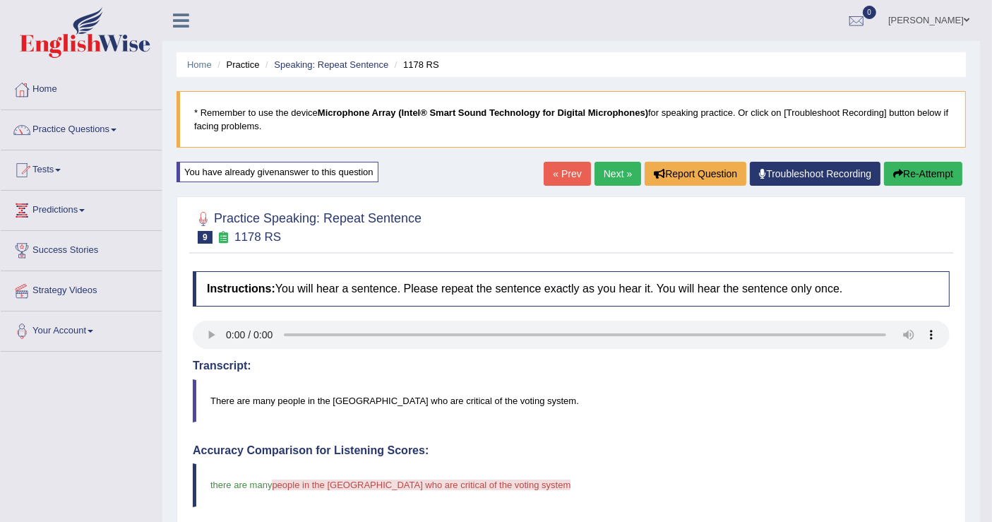
click at [920, 172] on button "Re-Attempt" at bounding box center [923, 174] width 78 height 24
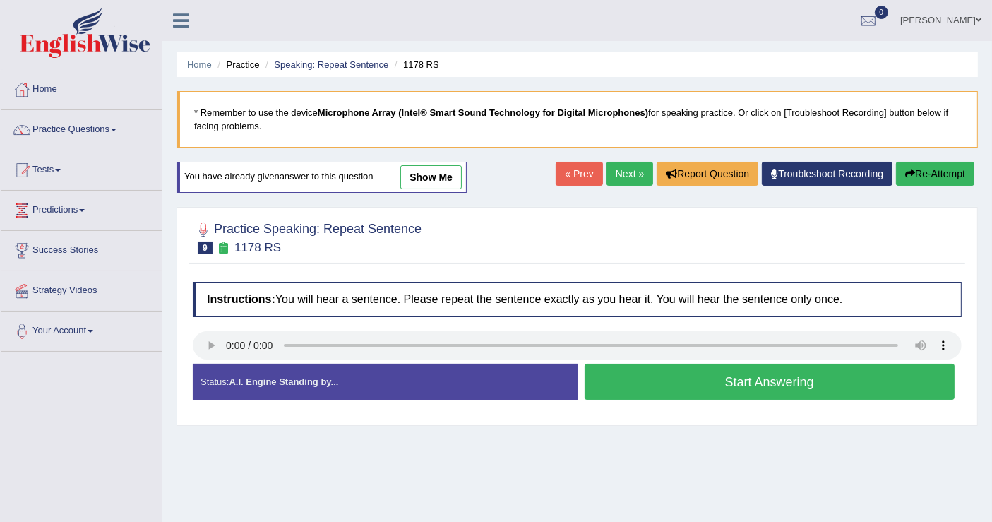
click at [724, 380] on button "Start Answering" at bounding box center [769, 382] width 371 height 36
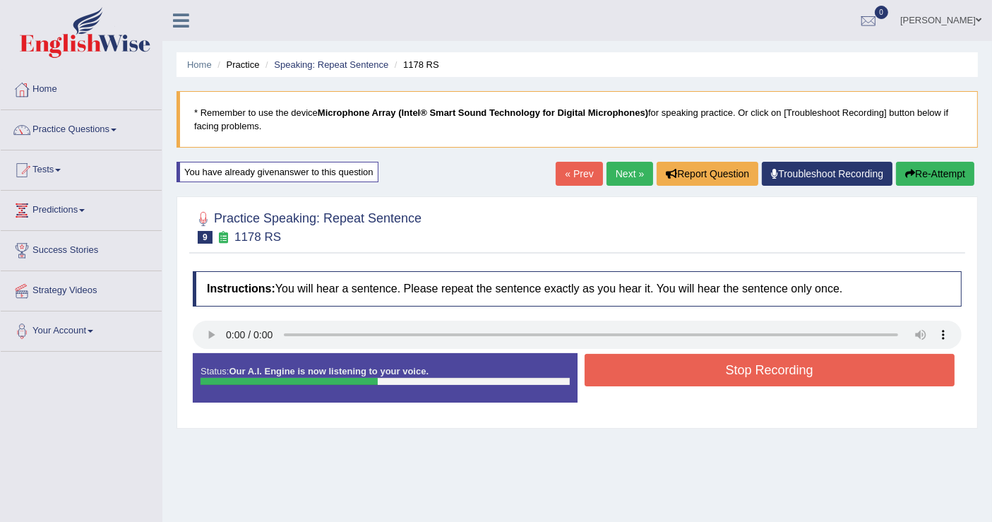
click at [725, 380] on button "Stop Recording" at bounding box center [769, 370] width 371 height 32
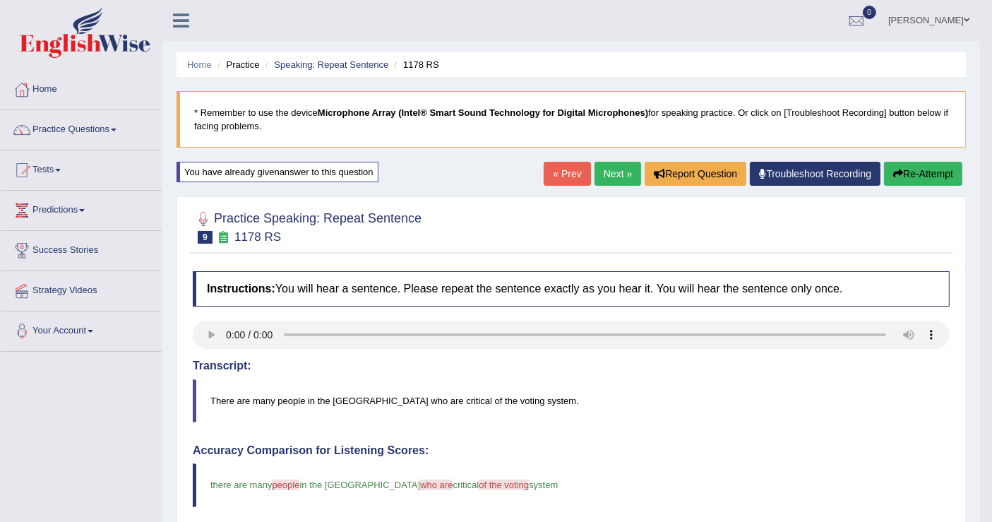
click at [626, 168] on link "Next »" at bounding box center [617, 174] width 47 height 24
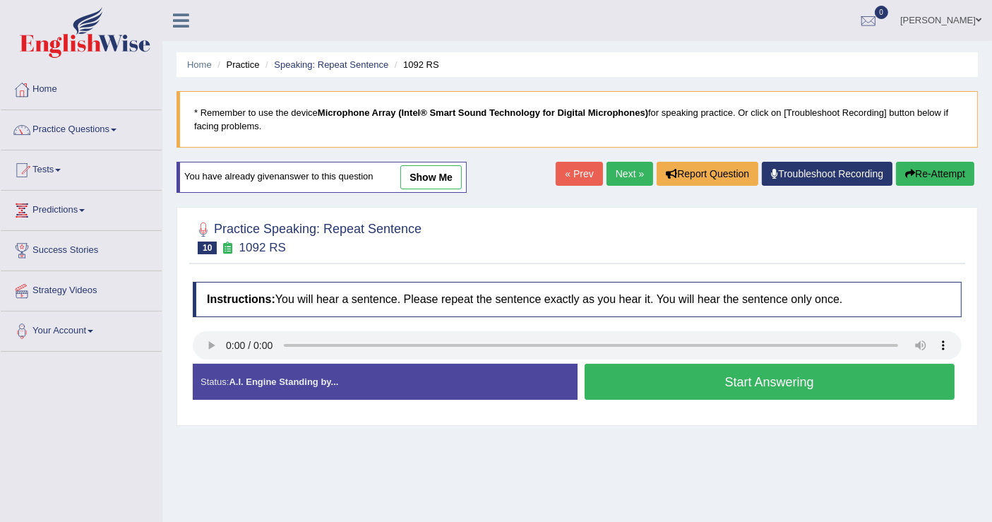
click at [736, 393] on button "Start Answering" at bounding box center [769, 382] width 371 height 36
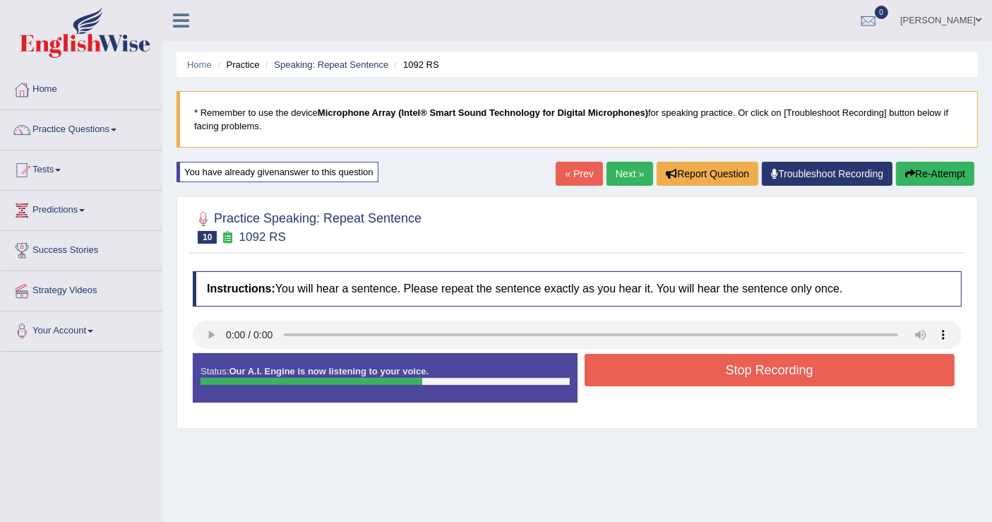
click at [760, 367] on button "Stop Recording" at bounding box center [769, 370] width 371 height 32
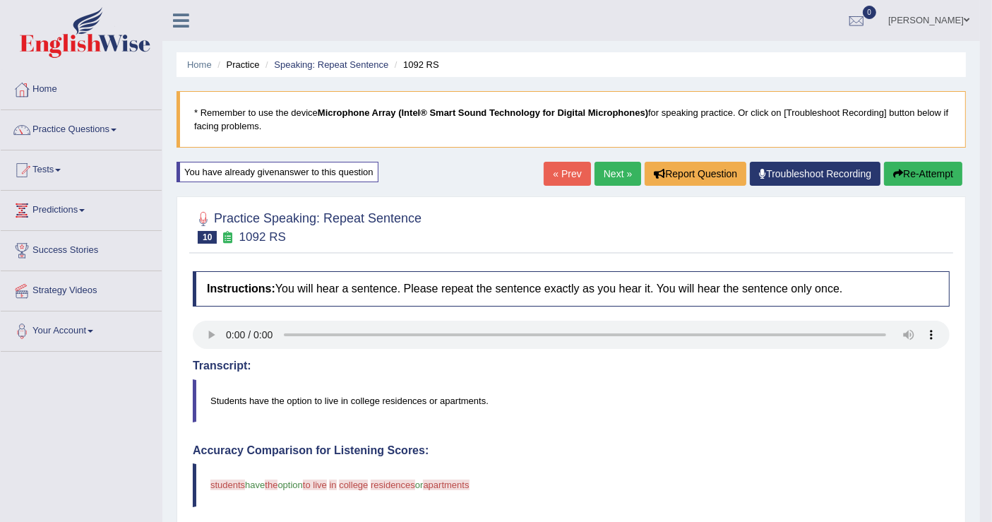
click at [935, 180] on button "Re-Attempt" at bounding box center [923, 174] width 78 height 24
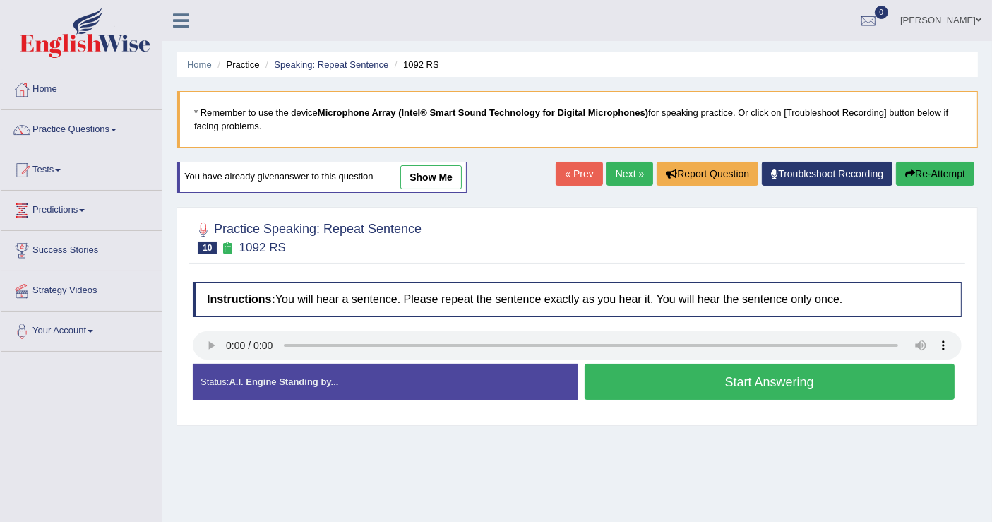
click at [650, 385] on button "Start Answering" at bounding box center [769, 382] width 371 height 36
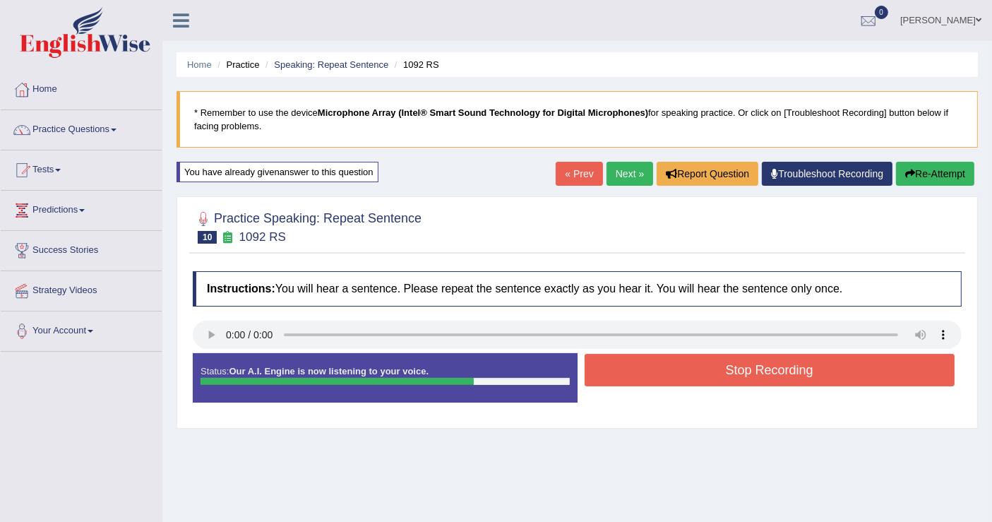
click at [650, 384] on button "Stop Recording" at bounding box center [769, 370] width 371 height 32
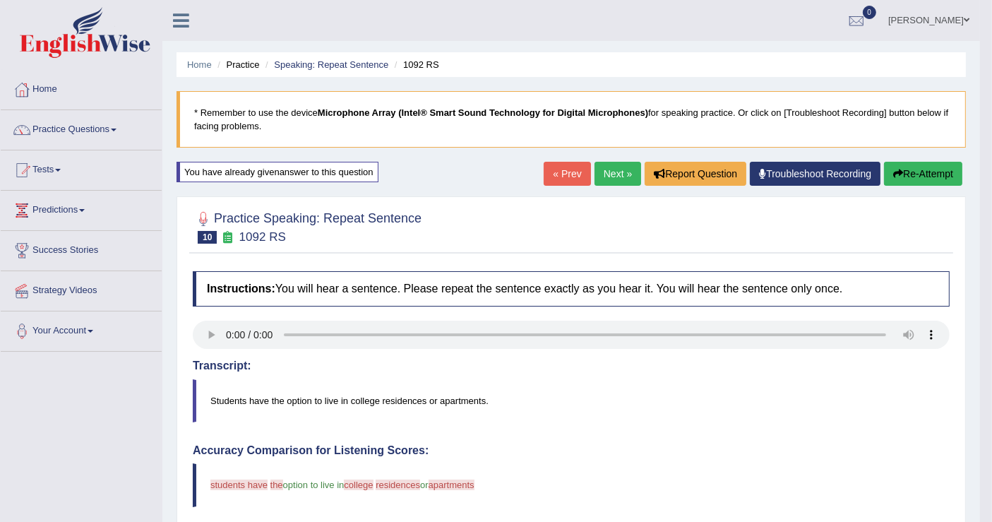
click at [894, 172] on icon "button" at bounding box center [898, 174] width 10 height 10
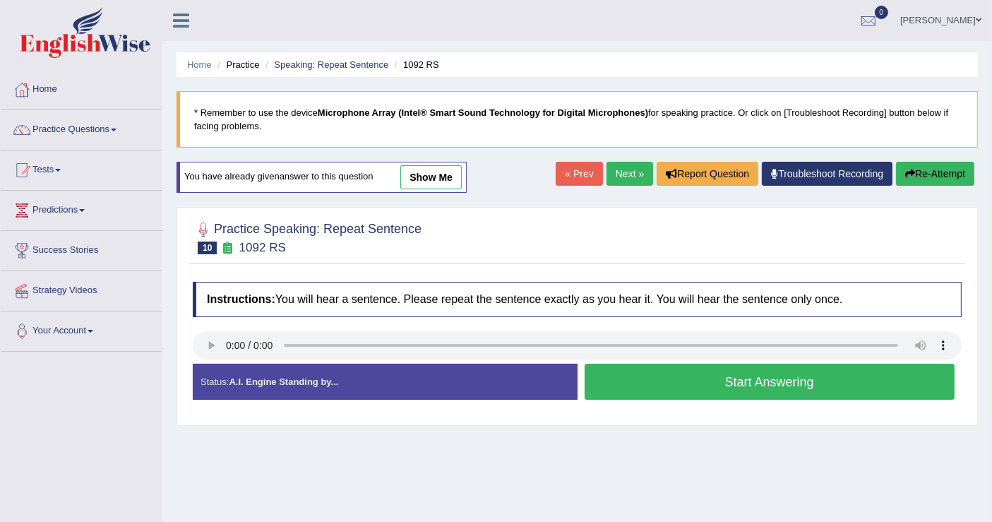
click at [785, 378] on button "Start Answering" at bounding box center [769, 382] width 371 height 36
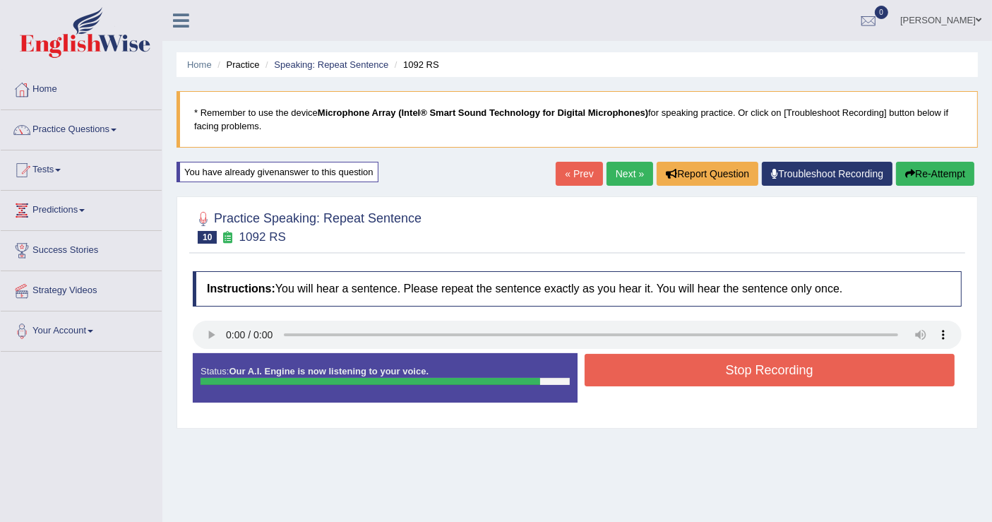
click at [786, 377] on button "Stop Recording" at bounding box center [769, 370] width 371 height 32
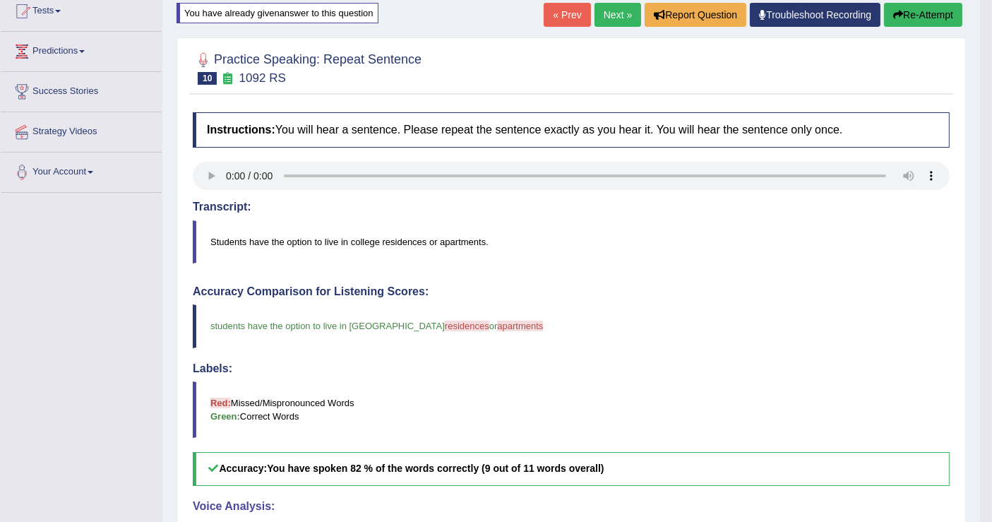
scroll to position [78, 0]
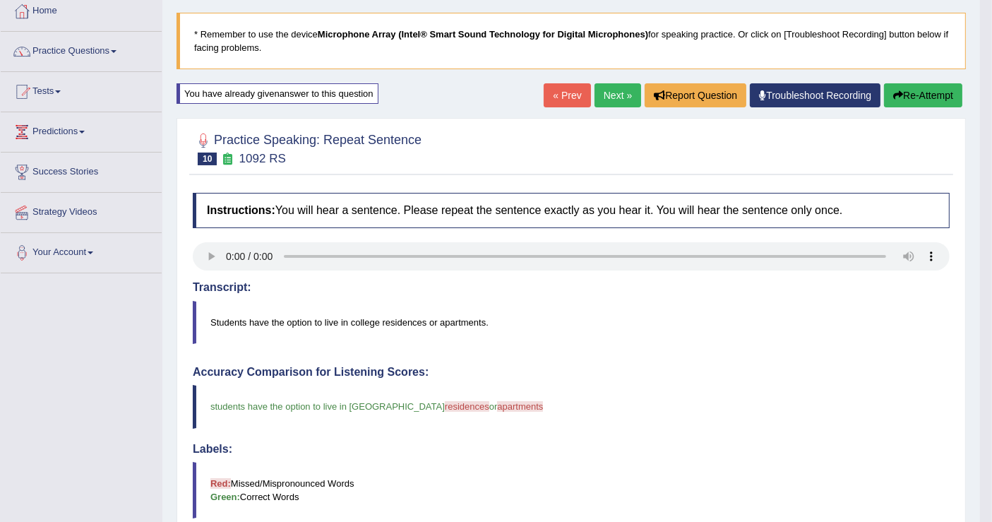
click at [607, 97] on link "Next »" at bounding box center [617, 95] width 47 height 24
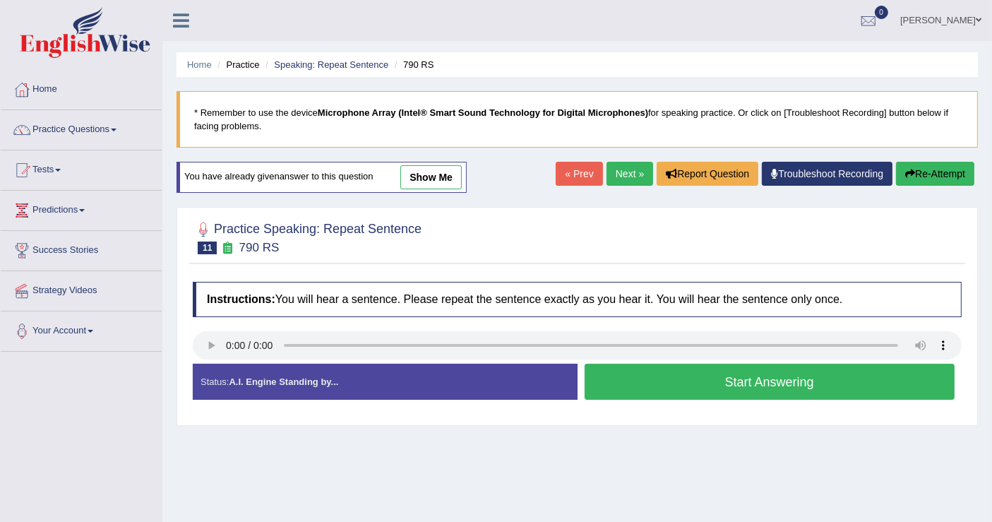
click at [673, 385] on button "Start Answering" at bounding box center [769, 382] width 371 height 36
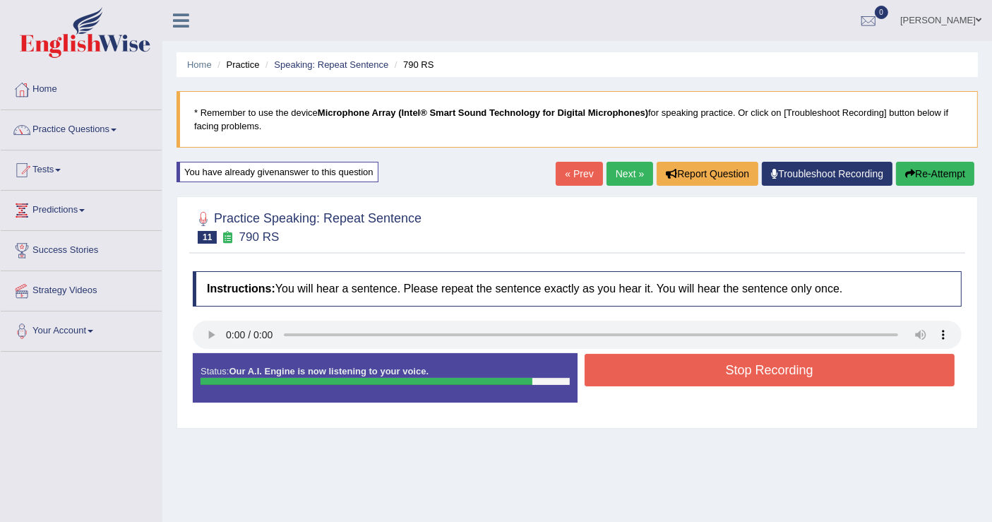
click at [678, 361] on button "Stop Recording" at bounding box center [769, 370] width 371 height 32
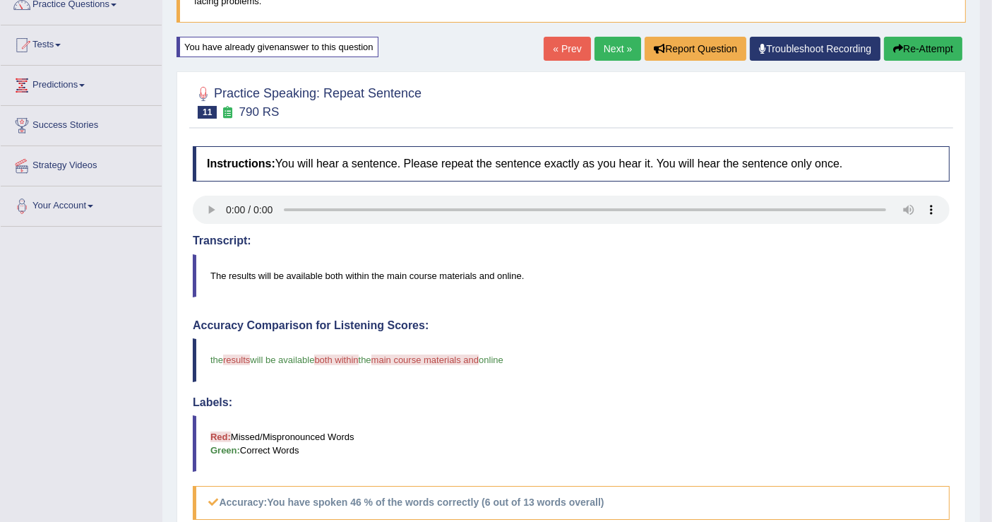
scroll to position [78, 0]
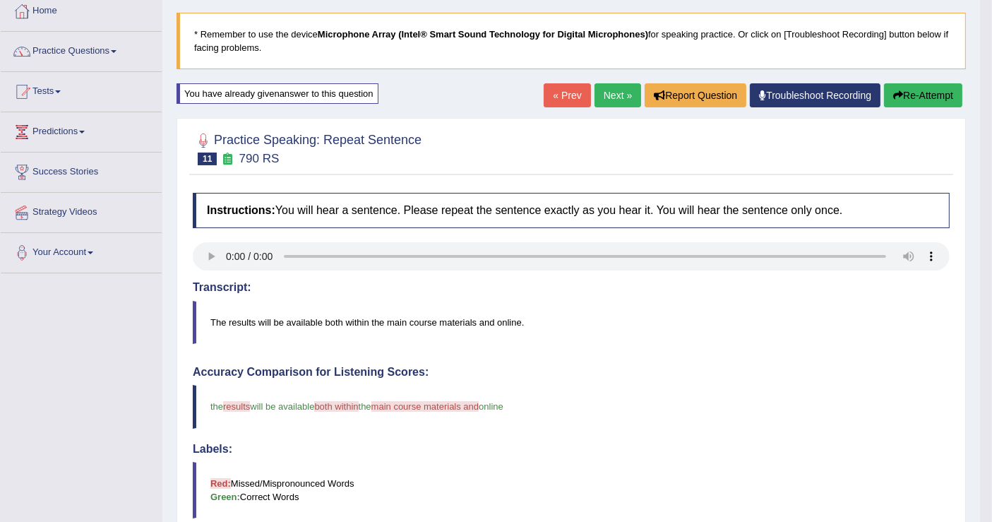
click at [923, 102] on button "Re-Attempt" at bounding box center [923, 95] width 78 height 24
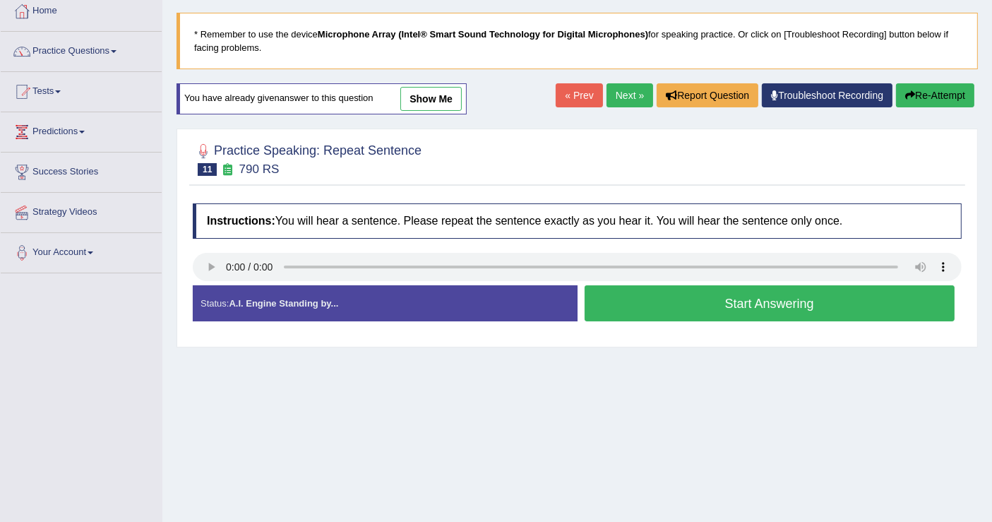
click at [657, 293] on button "Start Answering" at bounding box center [769, 303] width 371 height 36
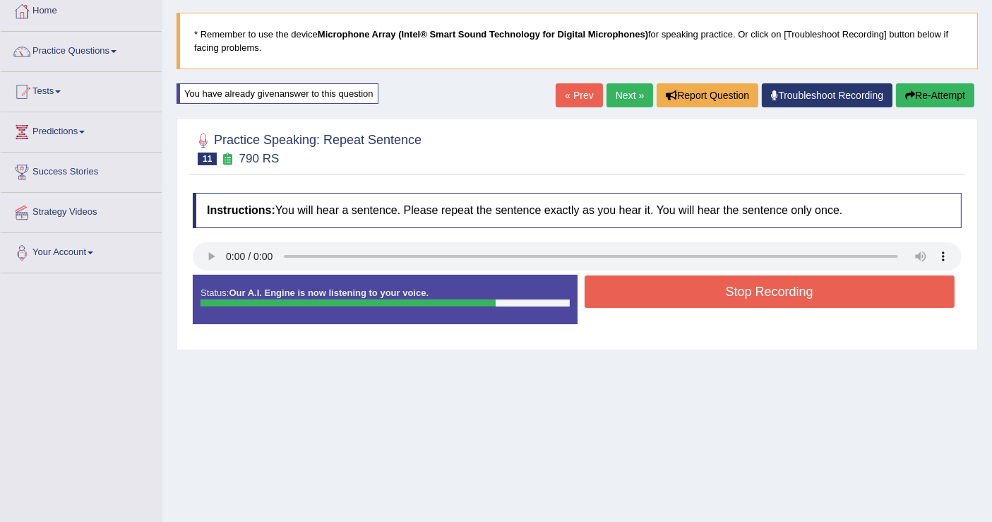
click at [658, 292] on button "Stop Recording" at bounding box center [769, 291] width 371 height 32
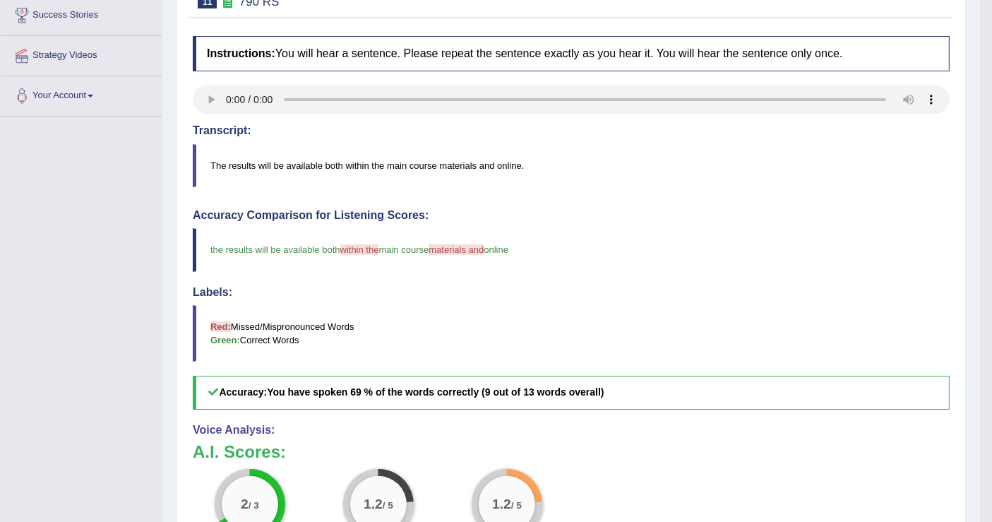
scroll to position [157, 0]
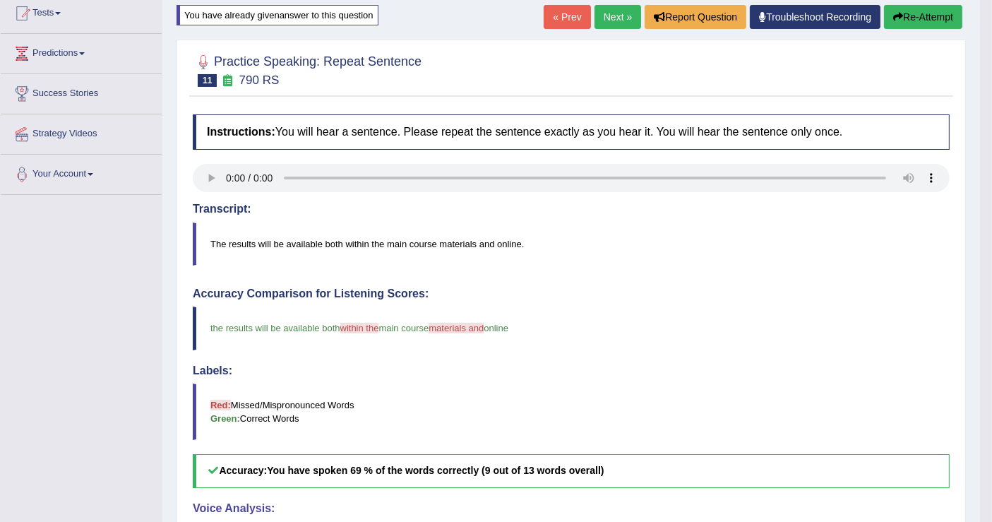
click at [601, 17] on link "Next »" at bounding box center [617, 17] width 47 height 24
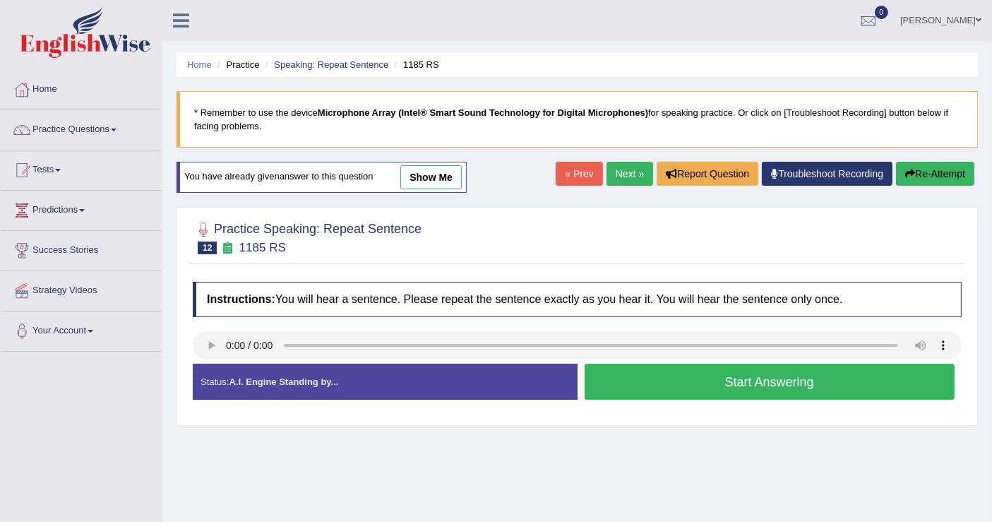
click at [632, 369] on button "Start Answering" at bounding box center [769, 382] width 371 height 36
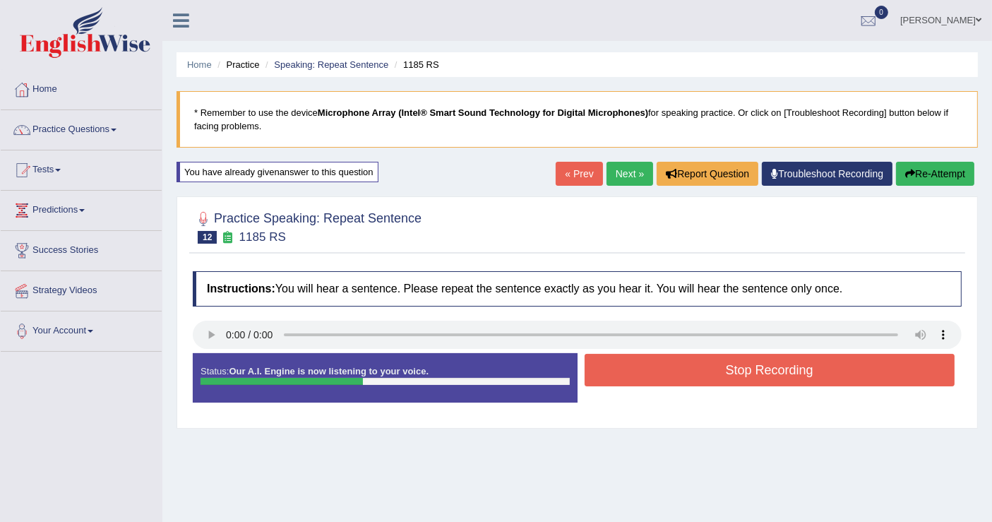
click at [632, 368] on button "Stop Recording" at bounding box center [769, 370] width 371 height 32
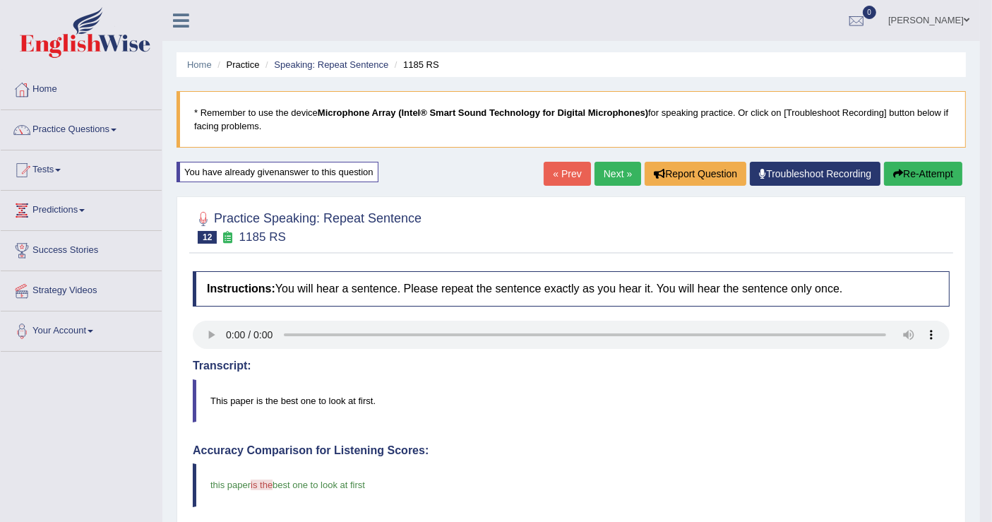
click at [618, 182] on link "Next »" at bounding box center [617, 174] width 47 height 24
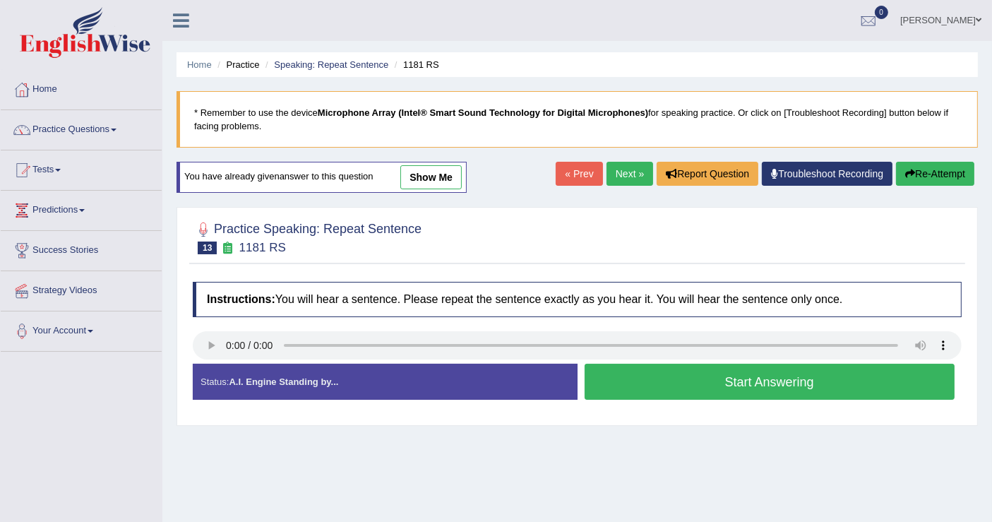
click at [751, 384] on button "Start Answering" at bounding box center [769, 382] width 371 height 36
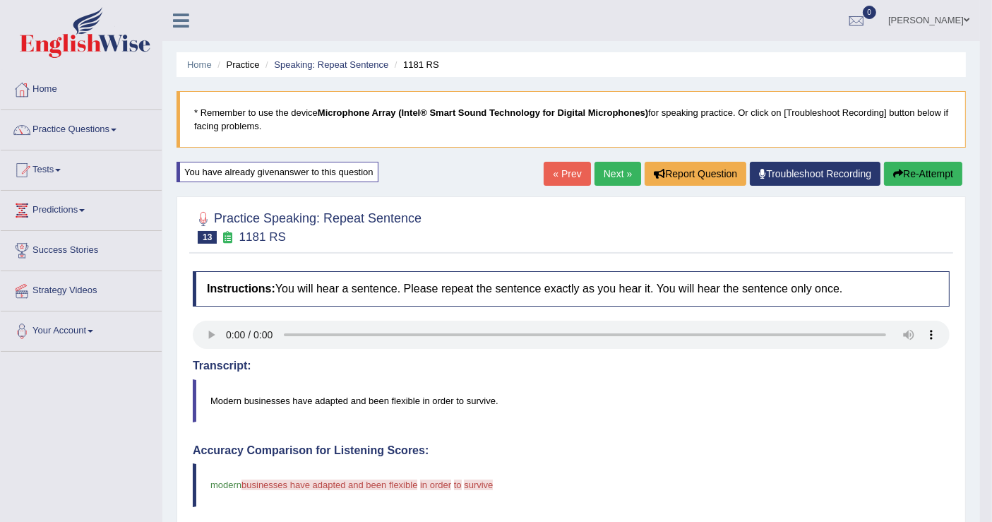
click at [920, 172] on button "Re-Attempt" at bounding box center [923, 174] width 78 height 24
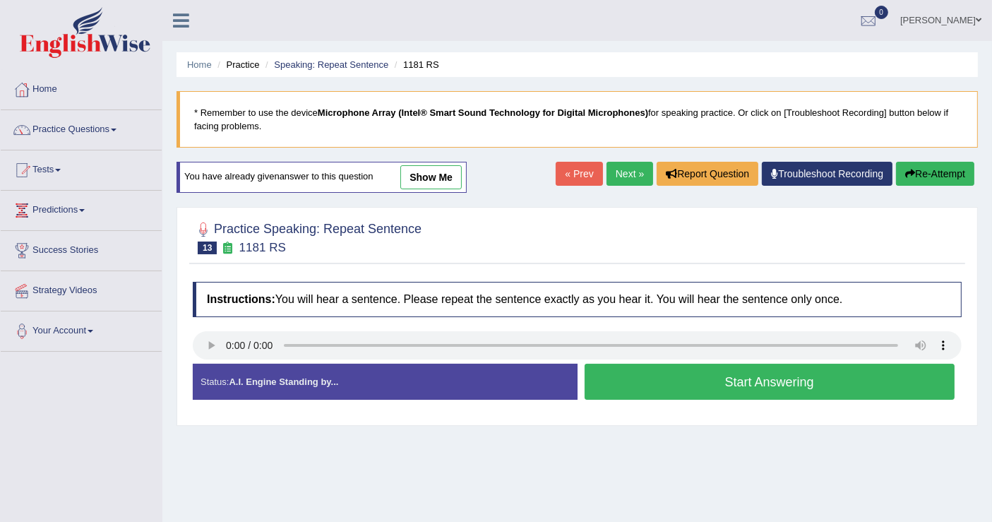
click at [668, 364] on button "Start Answering" at bounding box center [769, 382] width 371 height 36
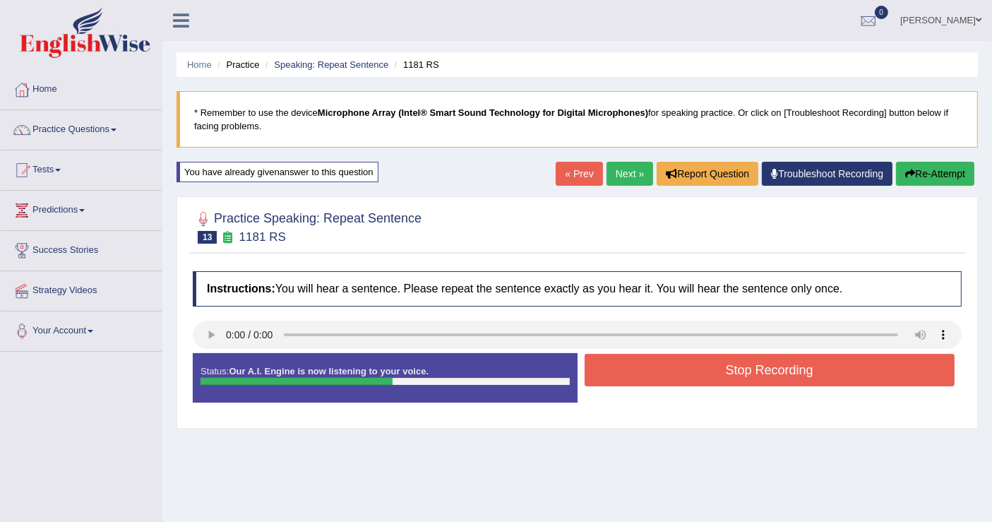
click at [669, 369] on button "Stop Recording" at bounding box center [769, 370] width 371 height 32
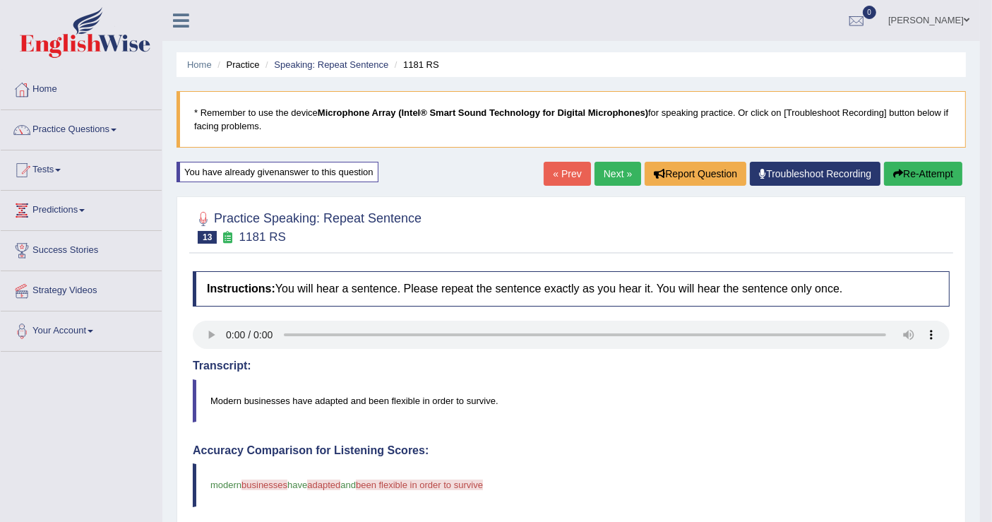
click at [913, 172] on button "Re-Attempt" at bounding box center [923, 174] width 78 height 24
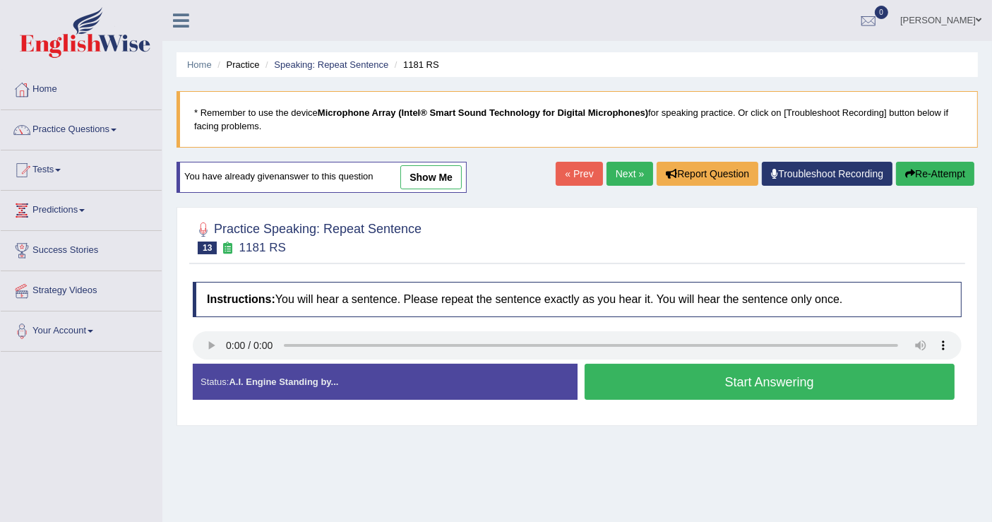
click at [631, 379] on button "Start Answering" at bounding box center [769, 382] width 371 height 36
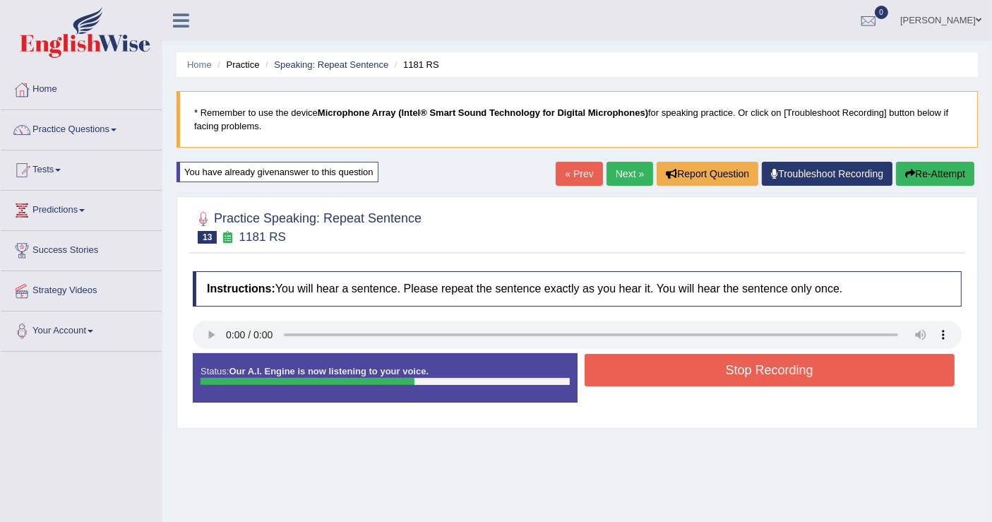
click at [637, 376] on button "Stop Recording" at bounding box center [769, 370] width 371 height 32
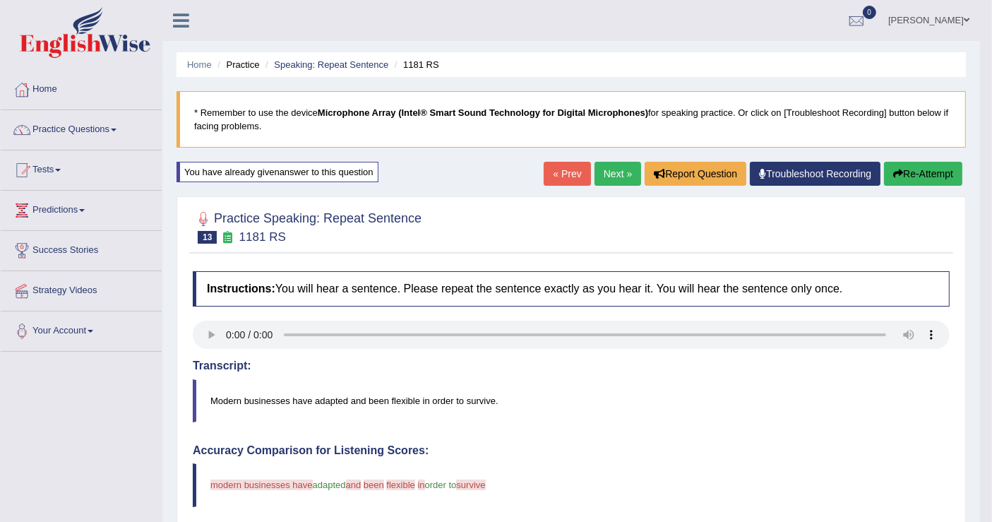
click at [949, 170] on button "Re-Attempt" at bounding box center [923, 174] width 78 height 24
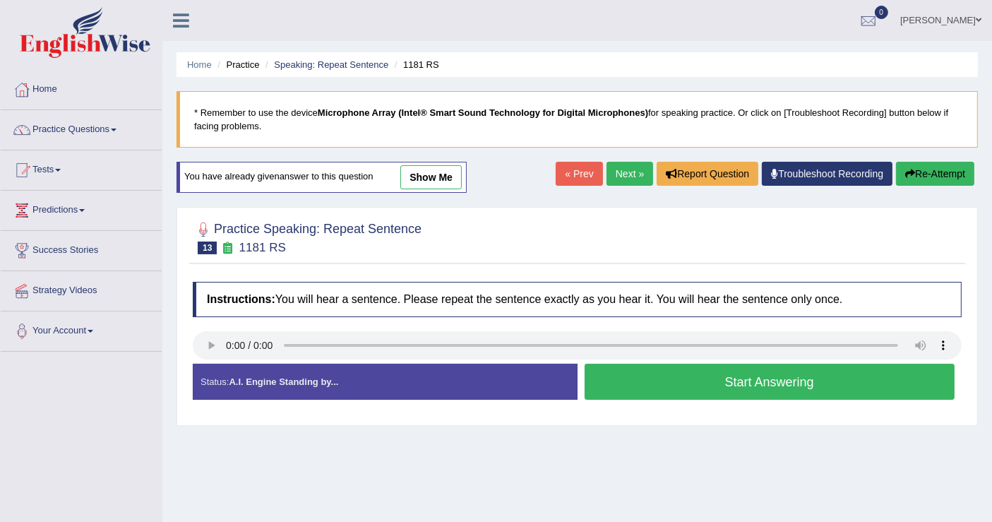
click at [744, 388] on button "Start Answering" at bounding box center [769, 382] width 371 height 36
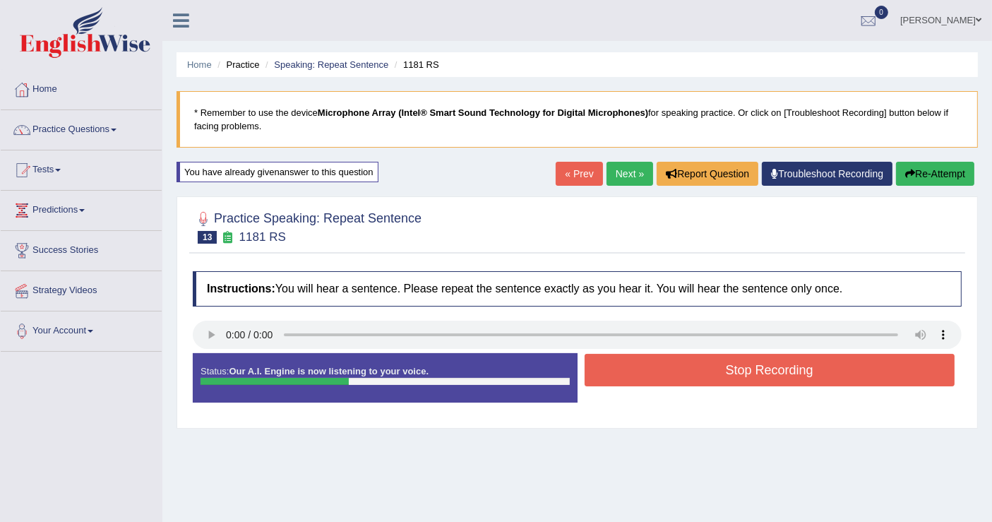
click at [760, 366] on button "Stop Recording" at bounding box center [769, 370] width 371 height 32
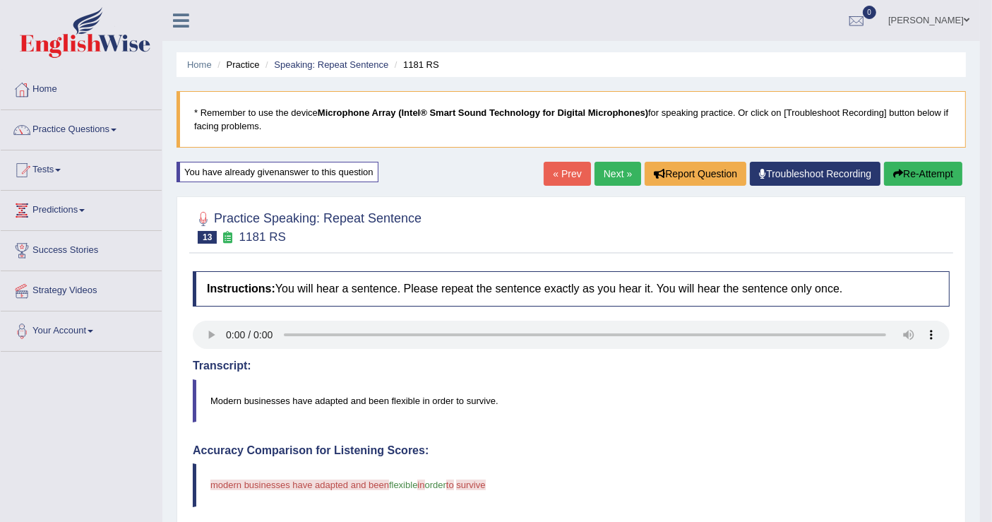
click at [908, 177] on button "Re-Attempt" at bounding box center [923, 174] width 78 height 24
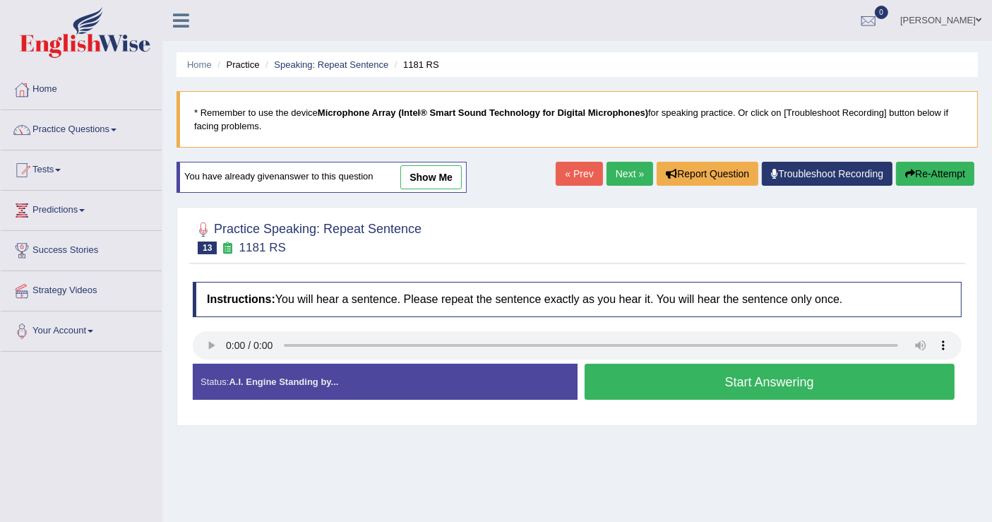
click at [706, 376] on button "Start Answering" at bounding box center [769, 382] width 371 height 36
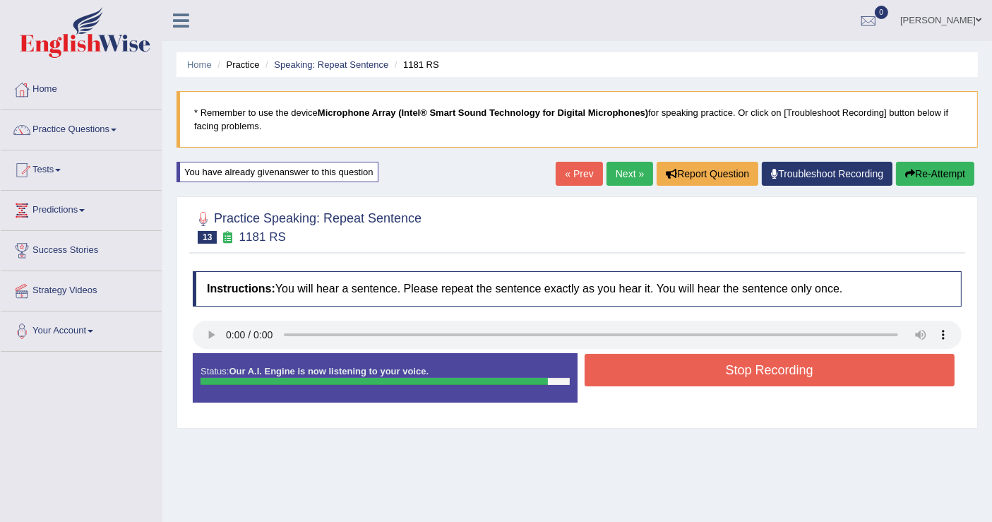
click at [706, 376] on button "Stop Recording" at bounding box center [769, 370] width 371 height 32
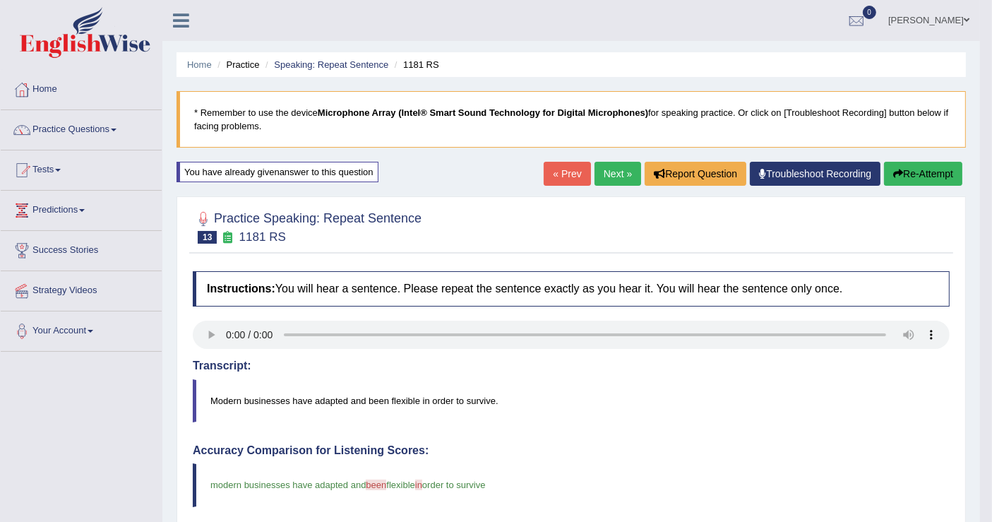
click at [615, 178] on link "Next »" at bounding box center [617, 174] width 47 height 24
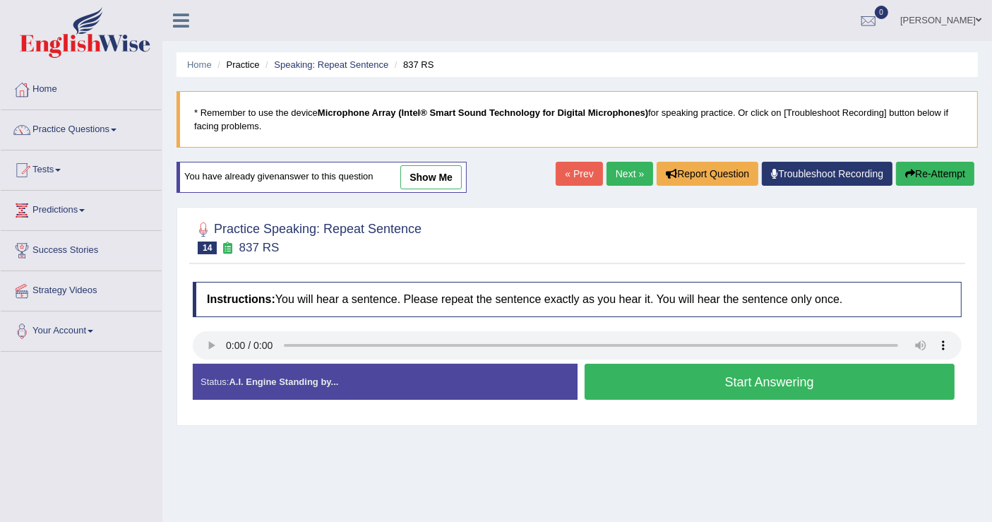
click at [654, 381] on button "Start Answering" at bounding box center [769, 382] width 371 height 36
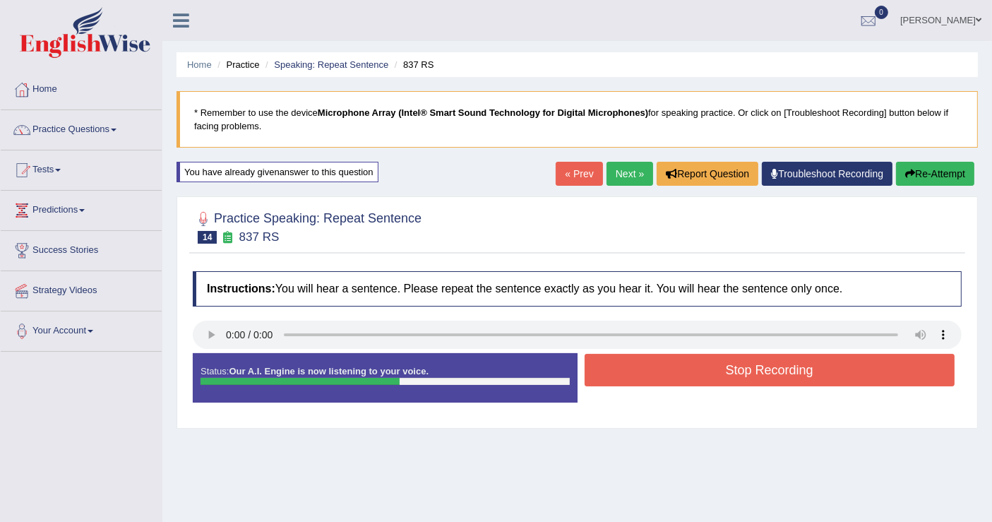
click at [654, 375] on button "Stop Recording" at bounding box center [769, 370] width 371 height 32
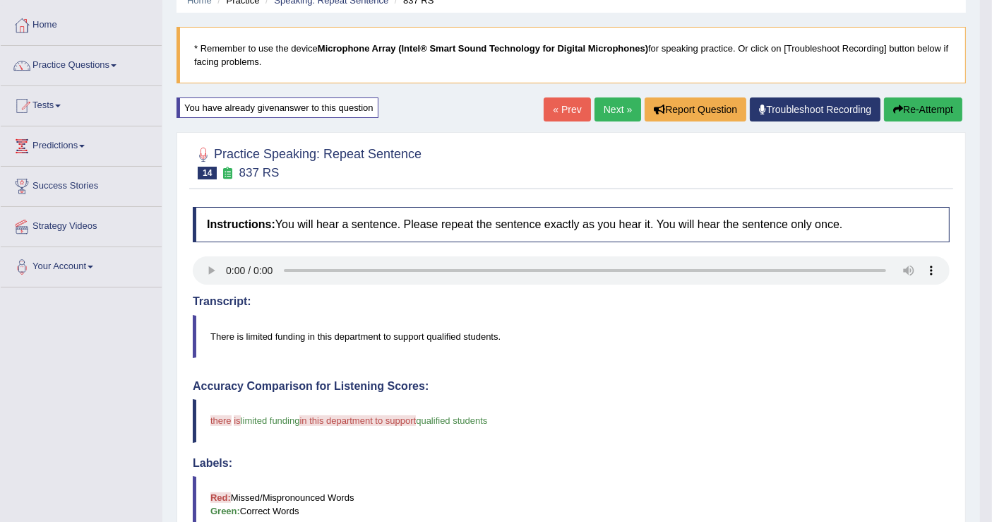
scroll to position [58, 0]
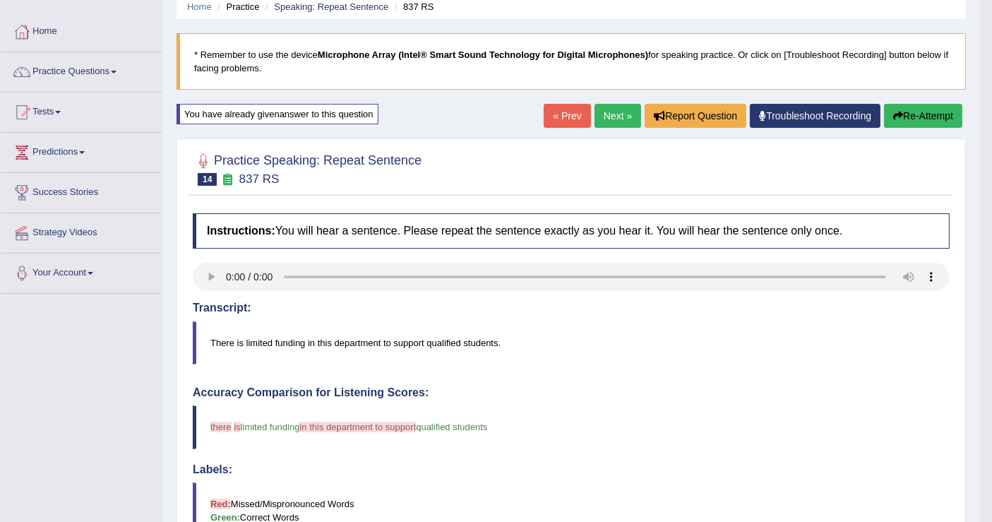
click at [929, 105] on button "Re-Attempt" at bounding box center [923, 116] width 78 height 24
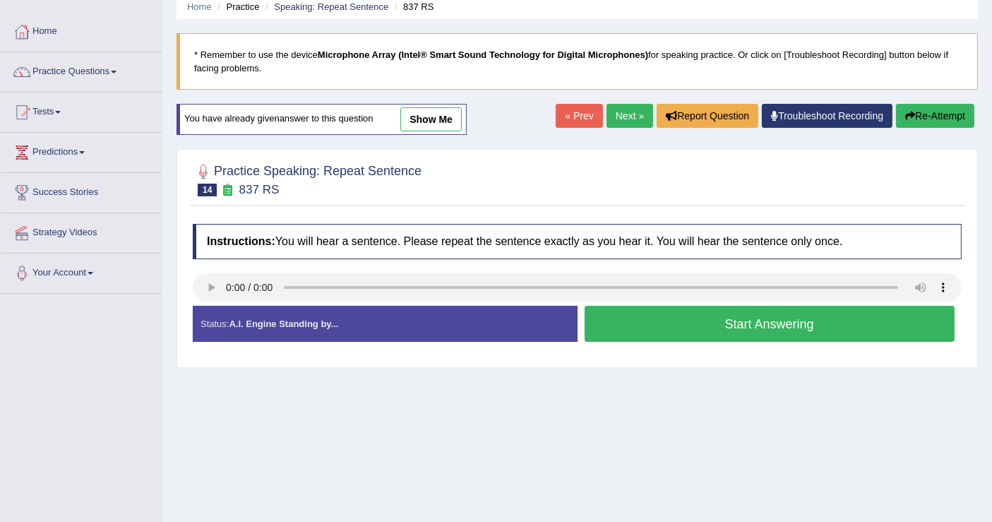
click at [743, 316] on button "Start Answering" at bounding box center [769, 324] width 371 height 36
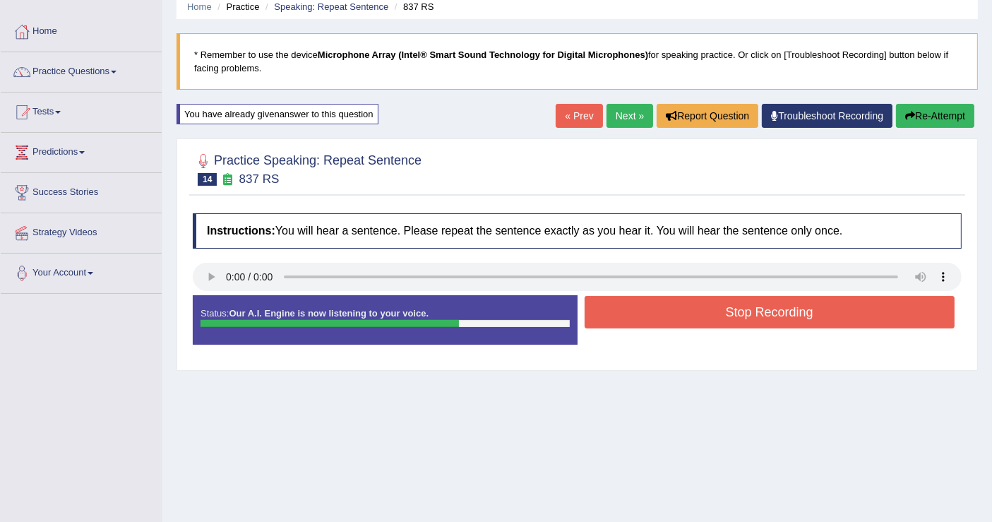
click at [743, 310] on button "Stop Recording" at bounding box center [769, 312] width 371 height 32
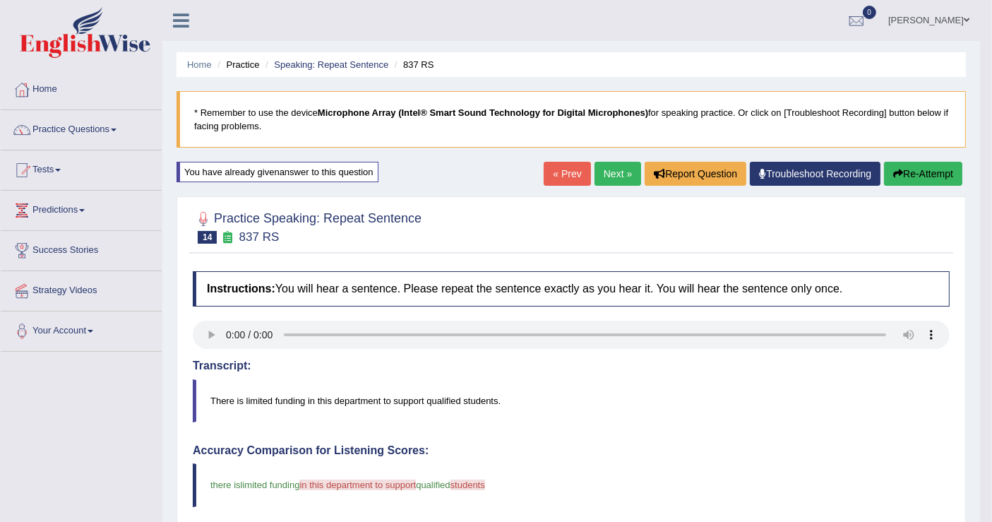
click at [896, 181] on button "Re-Attempt" at bounding box center [923, 174] width 78 height 24
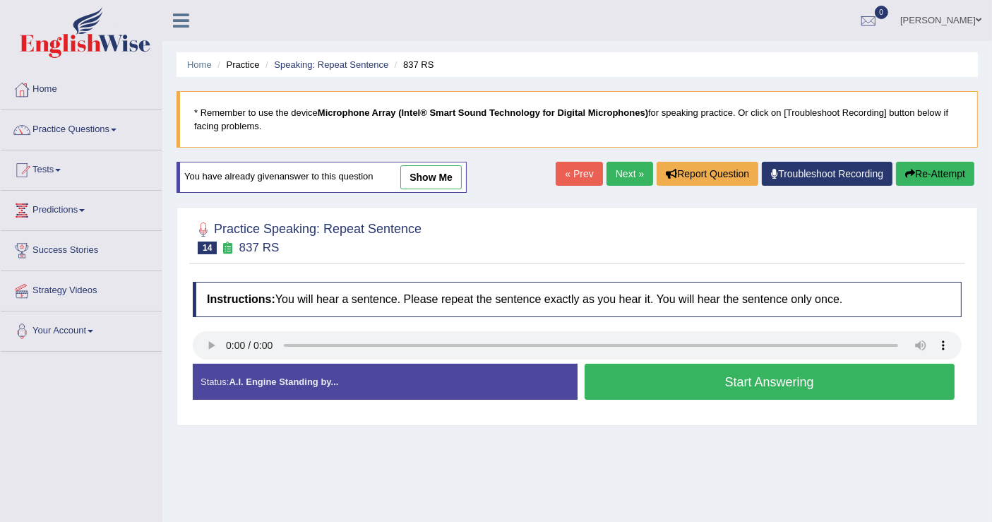
click at [762, 385] on button "Start Answering" at bounding box center [769, 382] width 371 height 36
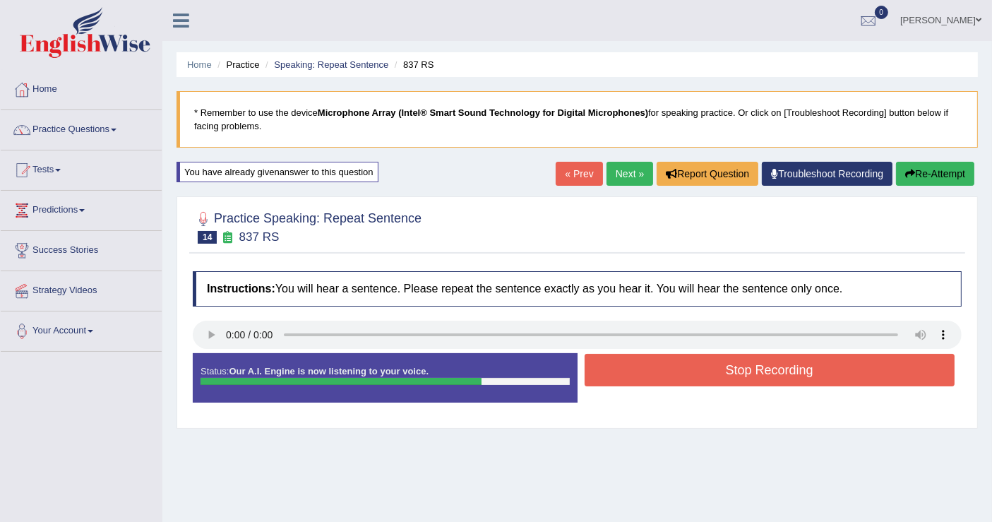
click at [752, 365] on button "Stop Recording" at bounding box center [769, 370] width 371 height 32
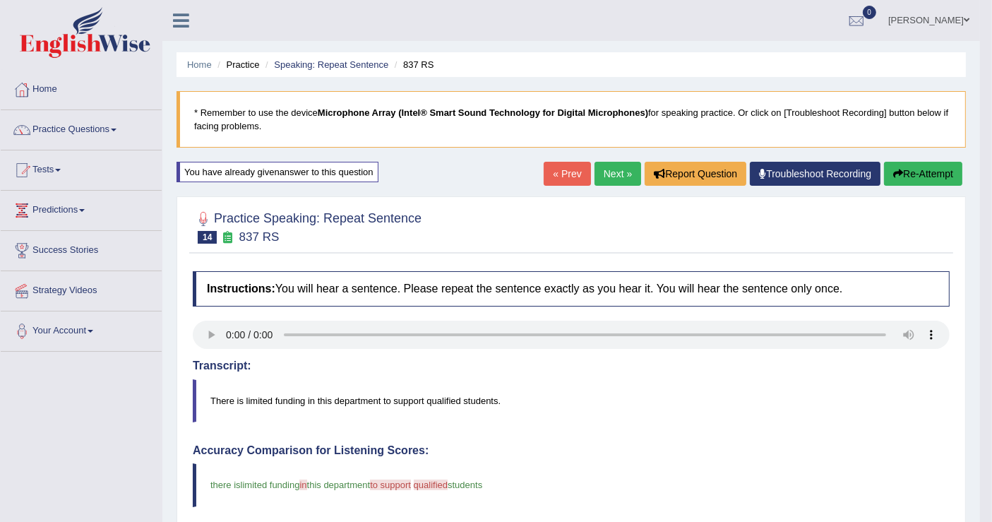
click at [623, 176] on link "Next »" at bounding box center [617, 174] width 47 height 24
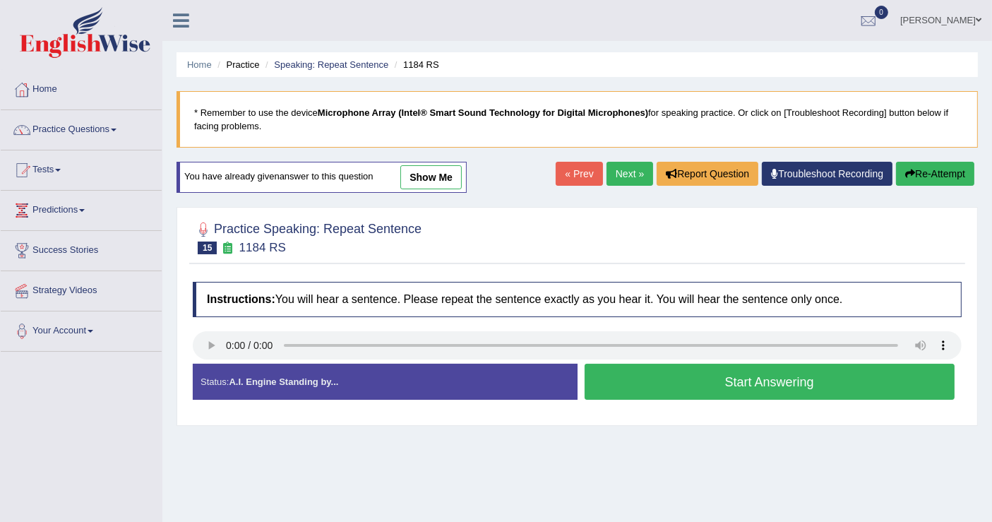
click at [764, 383] on button "Start Answering" at bounding box center [769, 382] width 371 height 36
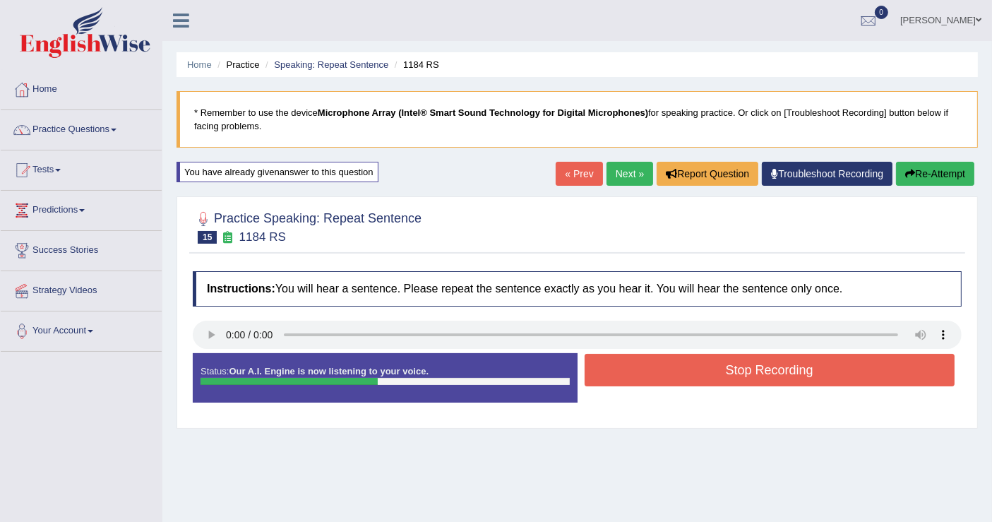
click at [764, 368] on button "Stop Recording" at bounding box center [769, 370] width 371 height 32
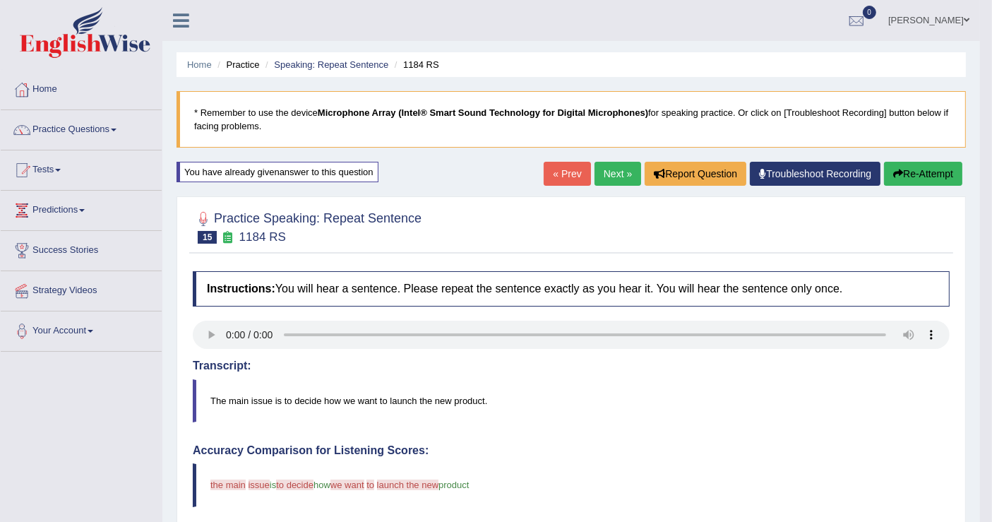
click at [911, 172] on button "Re-Attempt" at bounding box center [923, 174] width 78 height 24
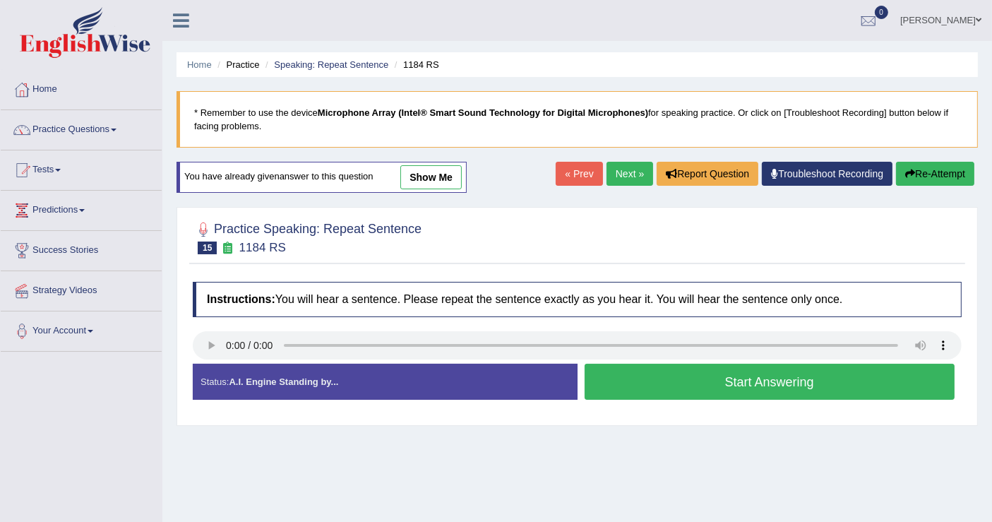
click at [780, 383] on button "Start Answering" at bounding box center [769, 382] width 371 height 36
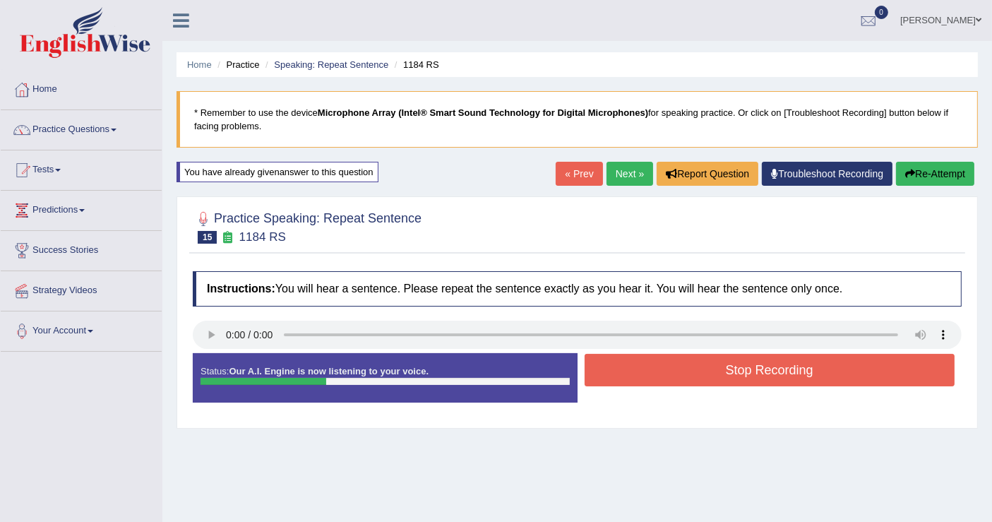
click at [745, 404] on div "Status: Our A.I. Engine is now listening to your voice. Start Answering Stop Re…" at bounding box center [577, 385] width 769 height 64
click at [775, 356] on button "Stop Recording" at bounding box center [769, 370] width 371 height 32
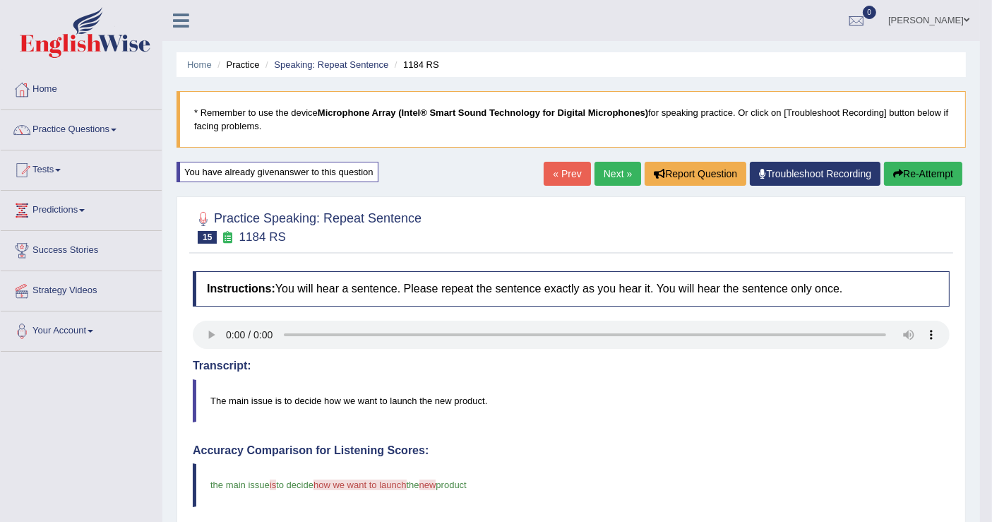
click at [627, 158] on div "Home Practice Speaking: Repeat Sentence 1184 RS * Remember to use the device Mi…" at bounding box center [570, 470] width 817 height 940
click at [625, 174] on link "Next »" at bounding box center [617, 174] width 47 height 24
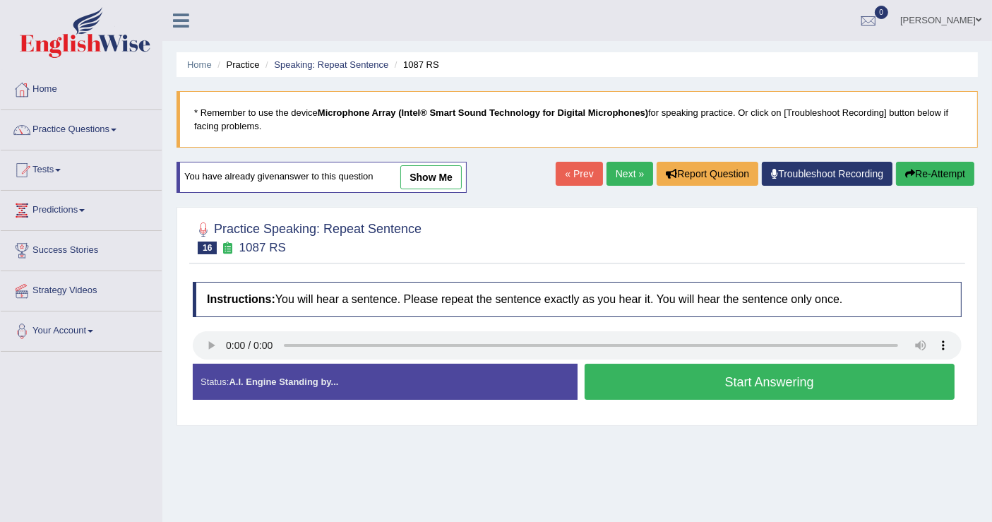
click at [693, 376] on button "Start Answering" at bounding box center [769, 382] width 371 height 36
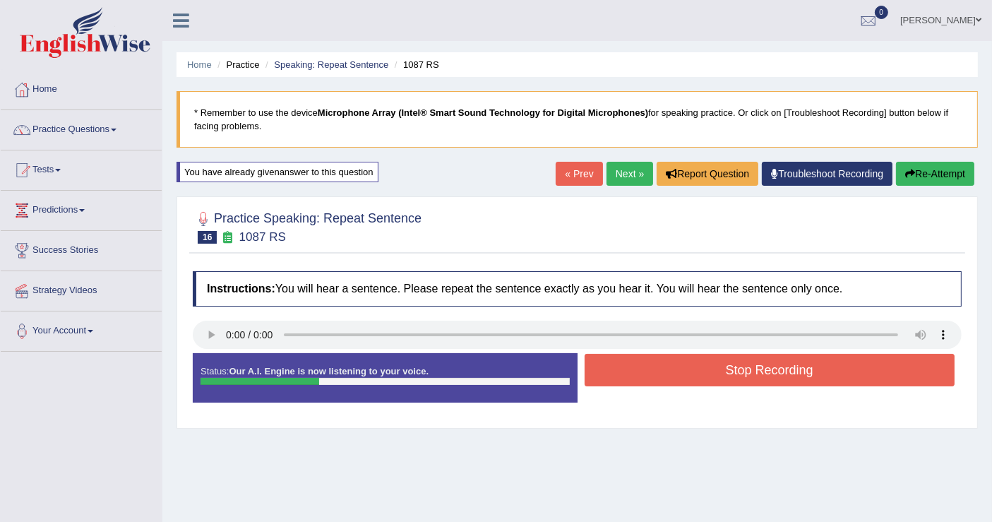
click at [693, 376] on button "Stop Recording" at bounding box center [769, 370] width 371 height 32
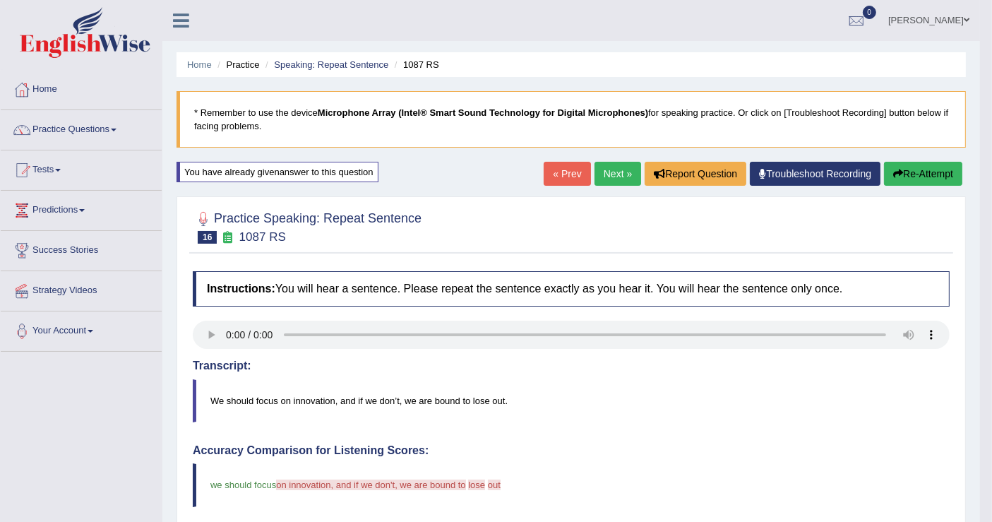
click at [916, 173] on button "Re-Attempt" at bounding box center [923, 174] width 78 height 24
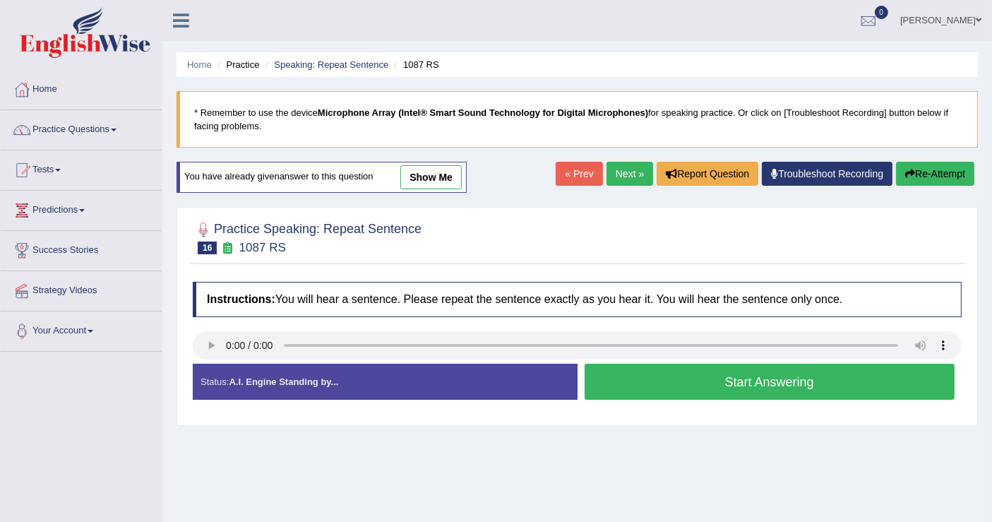
click at [778, 392] on button "Start Answering" at bounding box center [769, 382] width 371 height 36
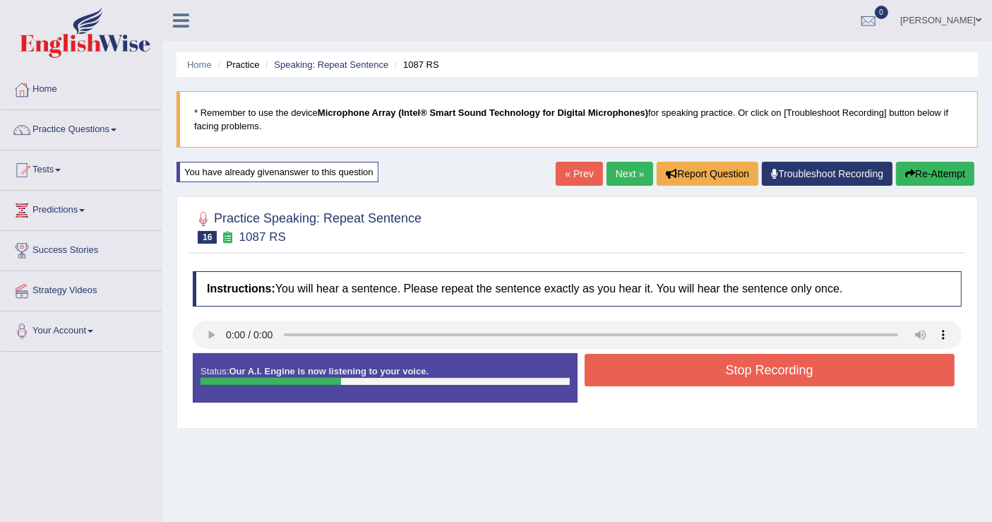
click at [784, 383] on button "Stop Recording" at bounding box center [769, 370] width 371 height 32
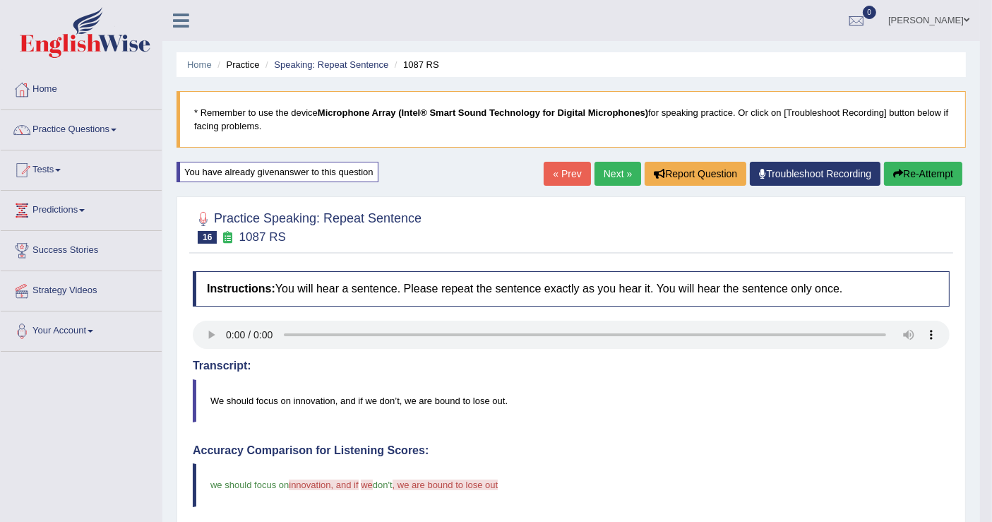
click at [922, 162] on button "Re-Attempt" at bounding box center [923, 174] width 78 height 24
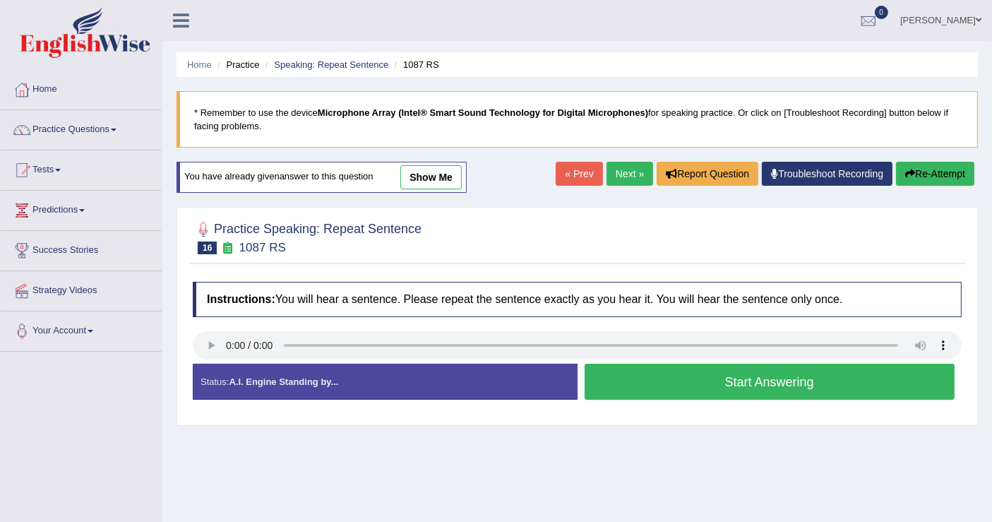
click at [825, 367] on button "Start Answering" at bounding box center [769, 382] width 371 height 36
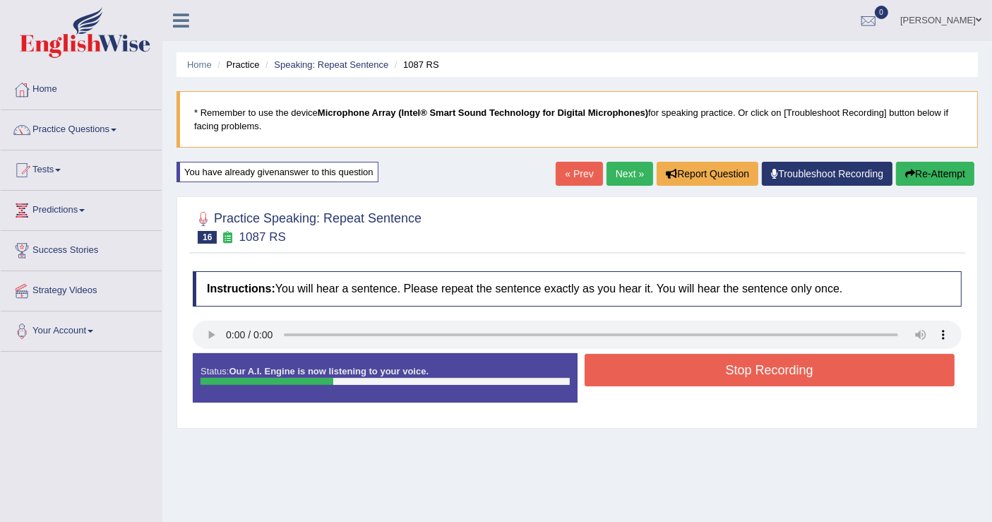
click at [824, 366] on button "Stop Recording" at bounding box center [769, 370] width 371 height 32
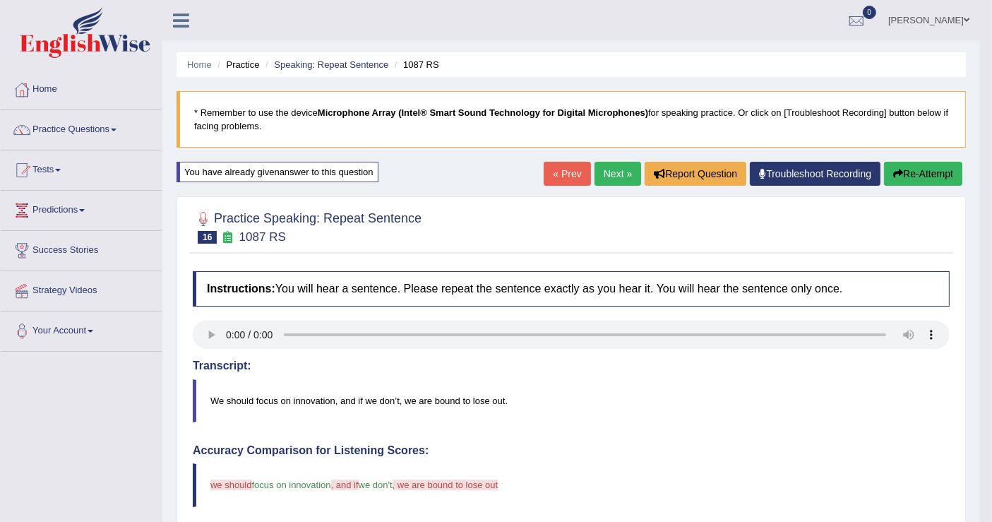
click at [931, 185] on div "« Prev Next » Report Question Troubleshoot Recording Re-Attempt" at bounding box center [755, 176] width 422 height 28
click at [930, 180] on button "Re-Attempt" at bounding box center [923, 174] width 78 height 24
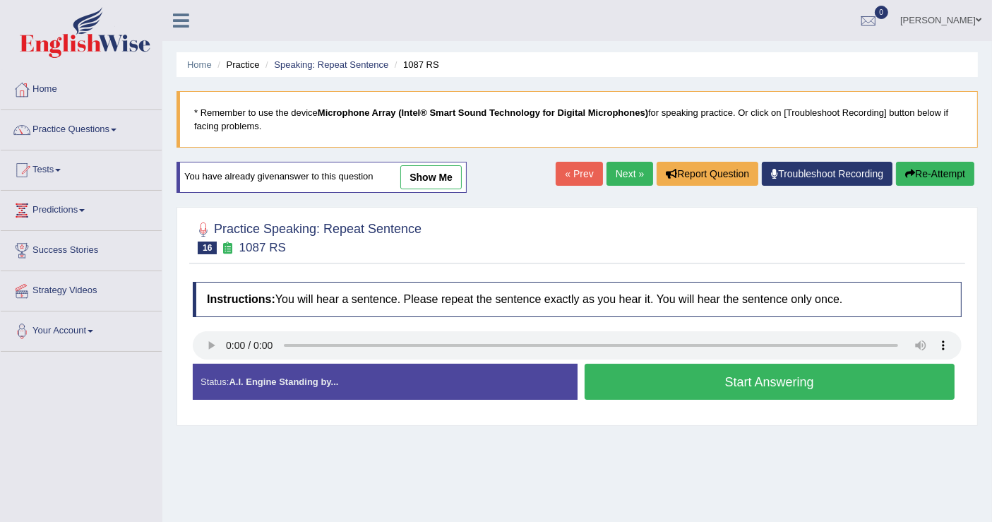
click at [813, 377] on button "Start Answering" at bounding box center [769, 382] width 371 height 36
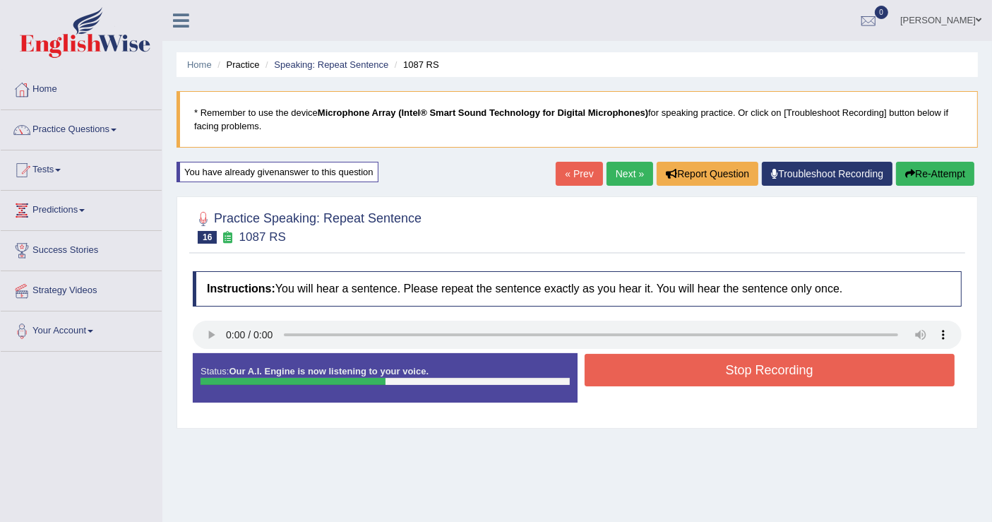
click at [813, 378] on button "Stop Recording" at bounding box center [769, 370] width 371 height 32
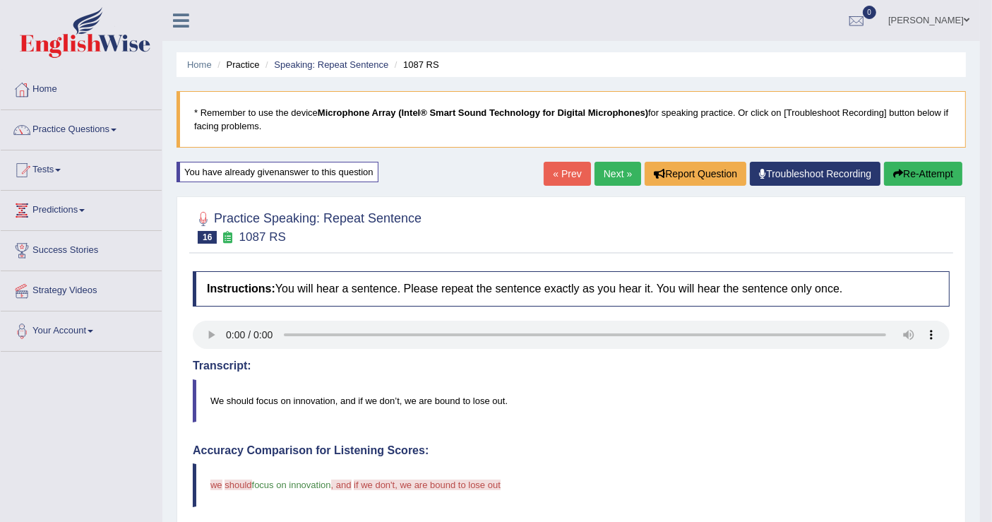
click at [923, 179] on button "Re-Attempt" at bounding box center [923, 174] width 78 height 24
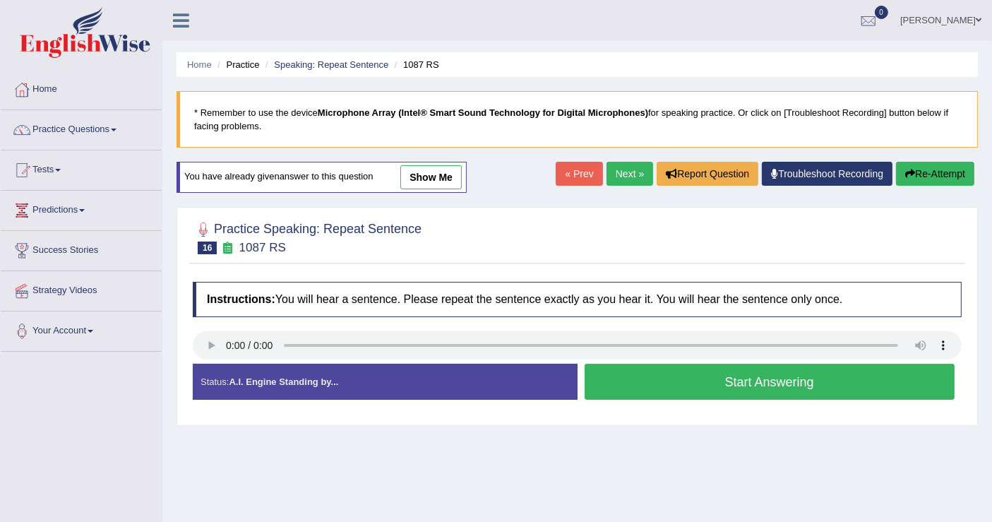
click at [844, 378] on button "Start Answering" at bounding box center [769, 382] width 371 height 36
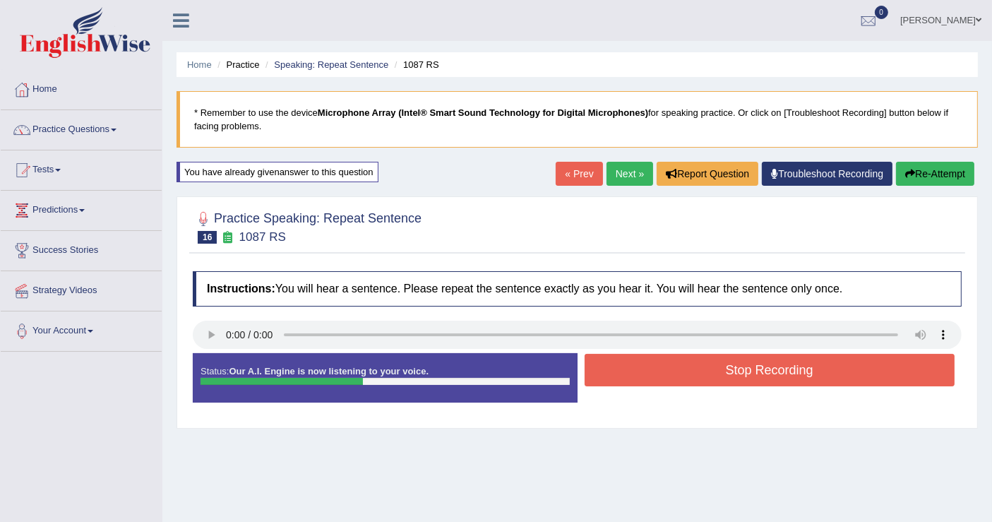
click at [844, 378] on button "Stop Recording" at bounding box center [769, 370] width 371 height 32
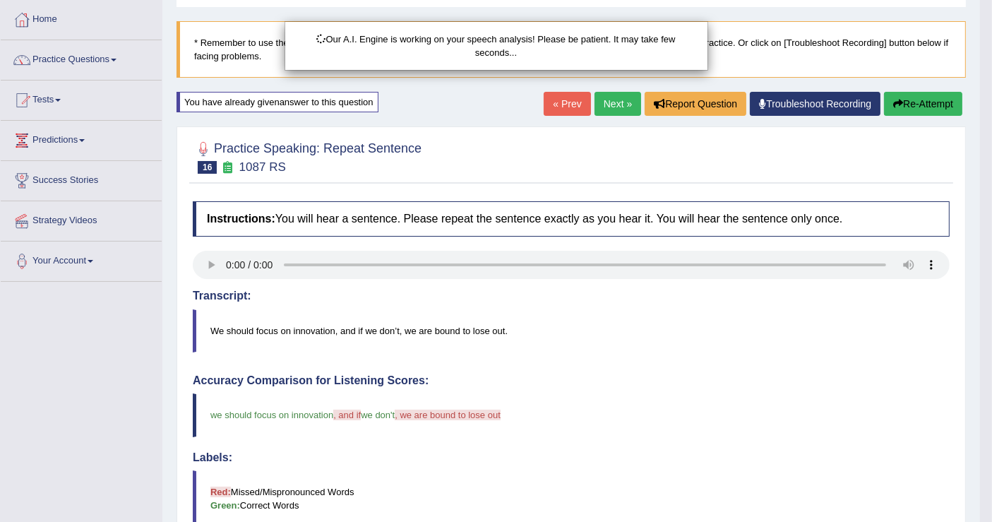
scroll to position [157, 0]
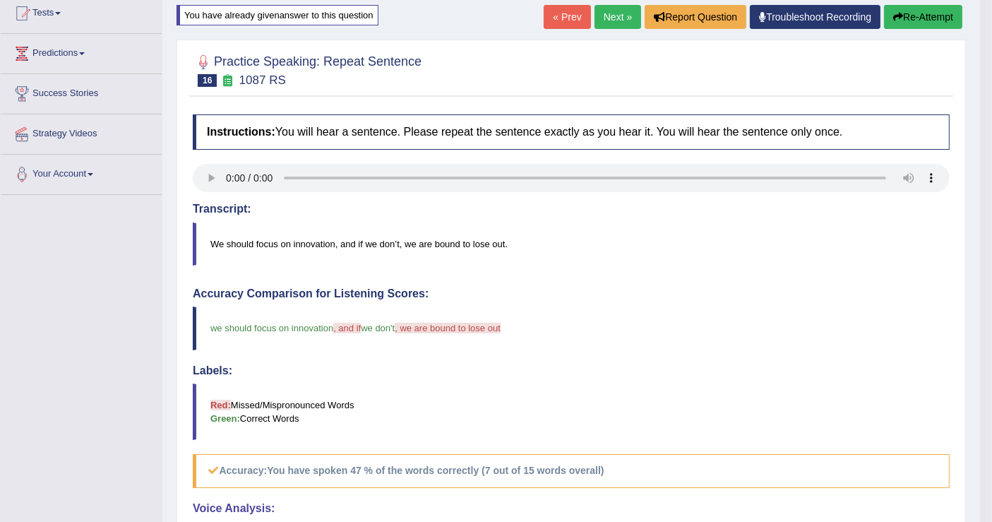
click at [620, 7] on link "Next »" at bounding box center [617, 17] width 47 height 24
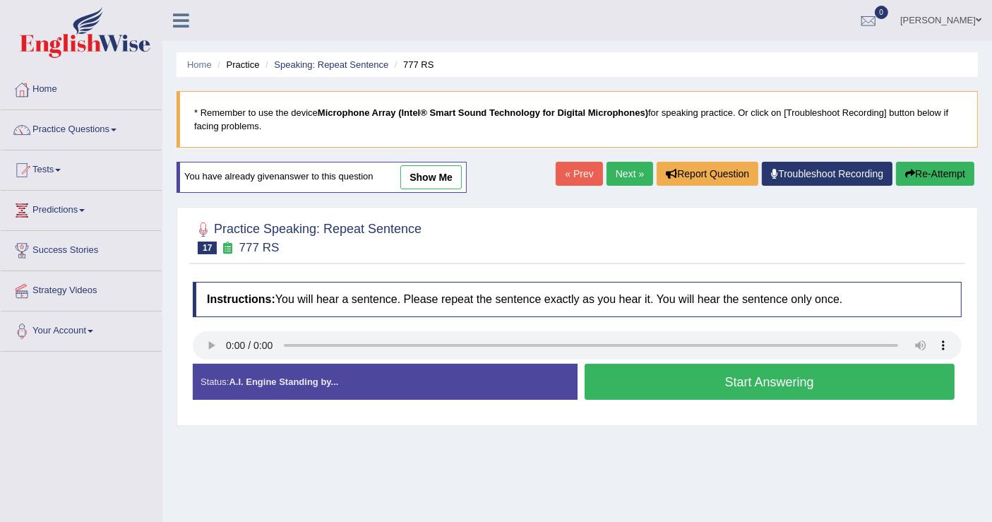
click at [608, 390] on button "Start Answering" at bounding box center [769, 382] width 371 height 36
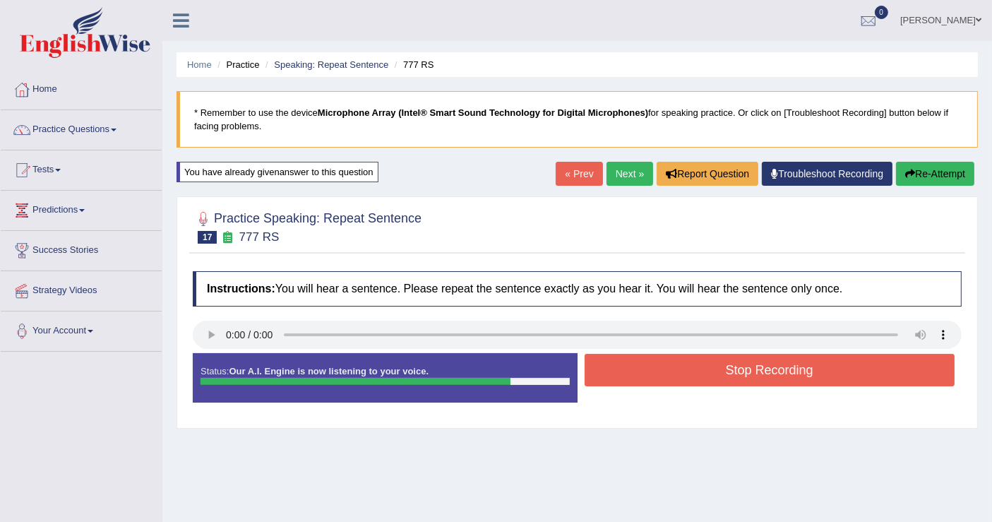
click at [619, 379] on button "Stop Recording" at bounding box center [769, 370] width 371 height 32
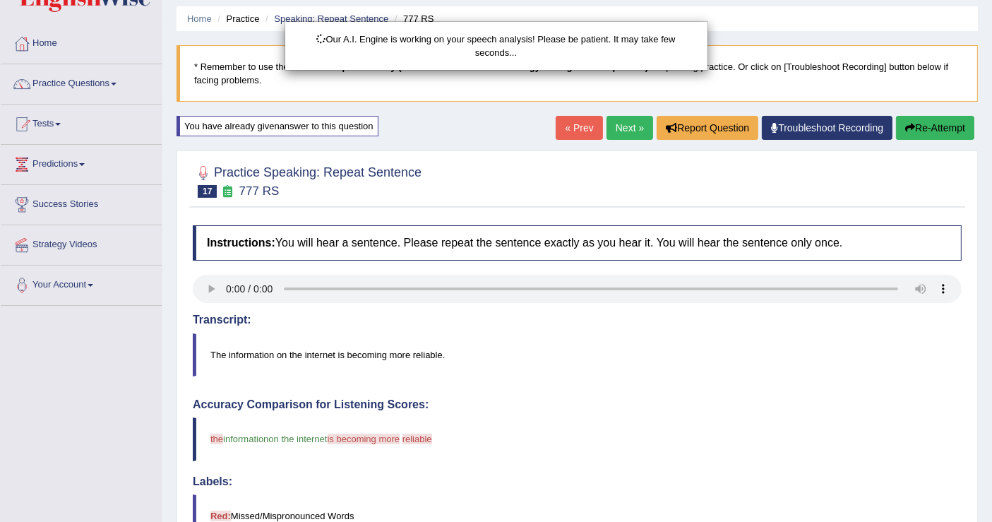
scroll to position [78, 0]
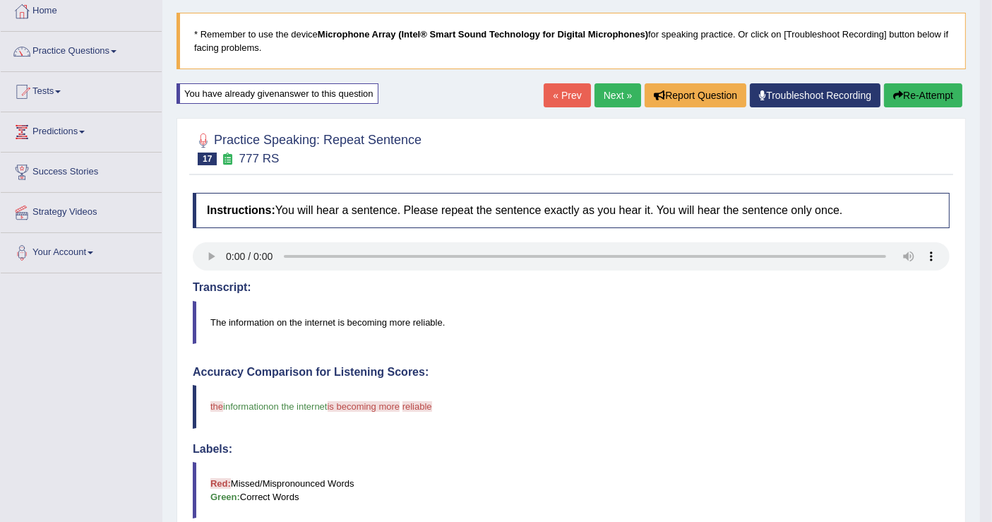
click at [944, 93] on button "Re-Attempt" at bounding box center [923, 95] width 78 height 24
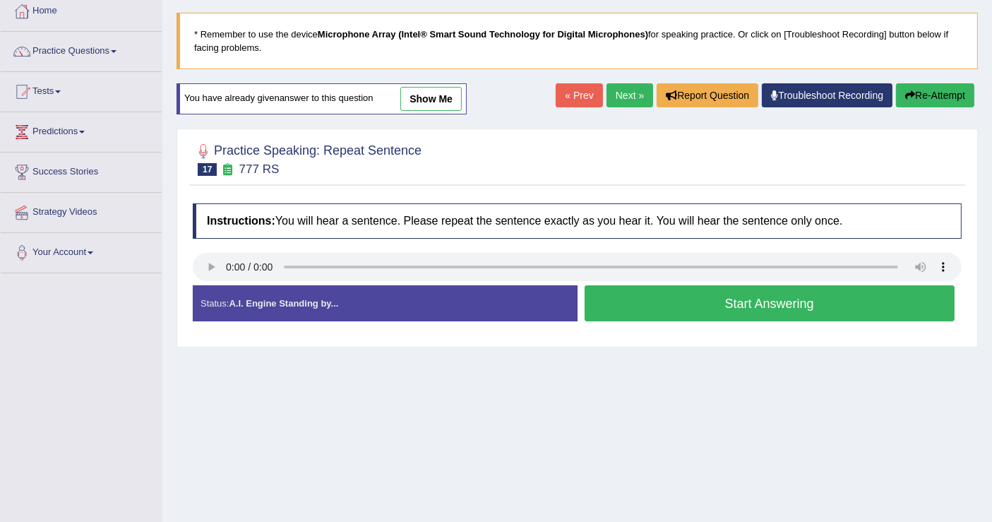
click at [846, 311] on button "Start Answering" at bounding box center [769, 303] width 371 height 36
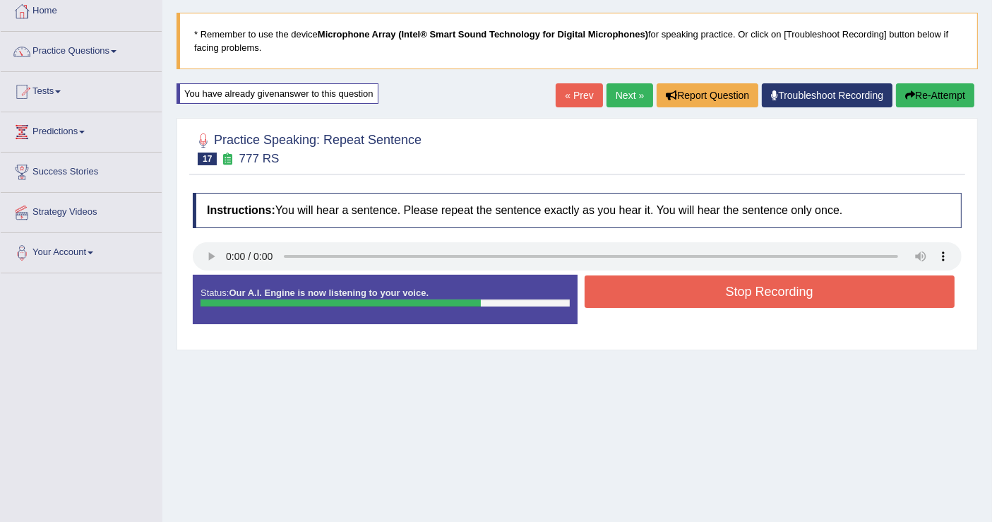
click at [845, 281] on button "Stop Recording" at bounding box center [769, 291] width 371 height 32
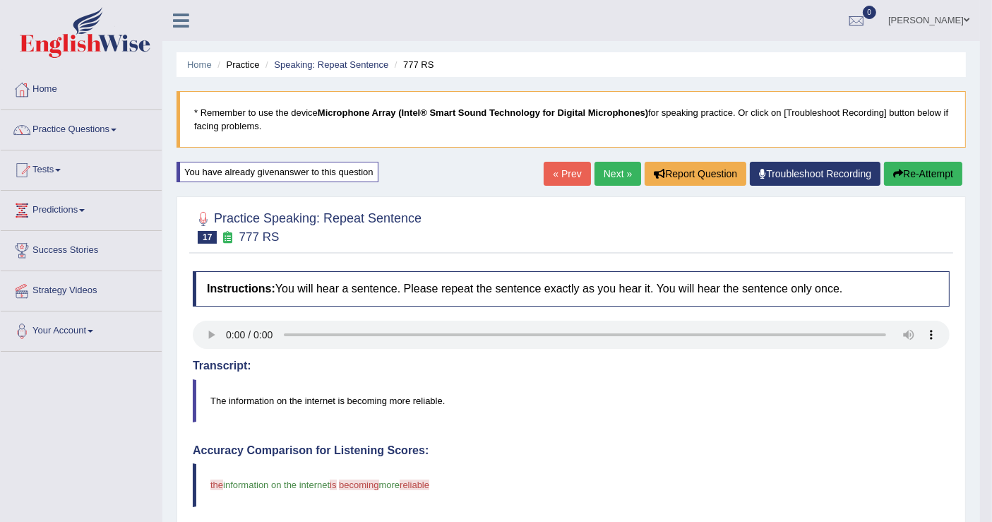
click at [615, 174] on link "Next »" at bounding box center [617, 174] width 47 height 24
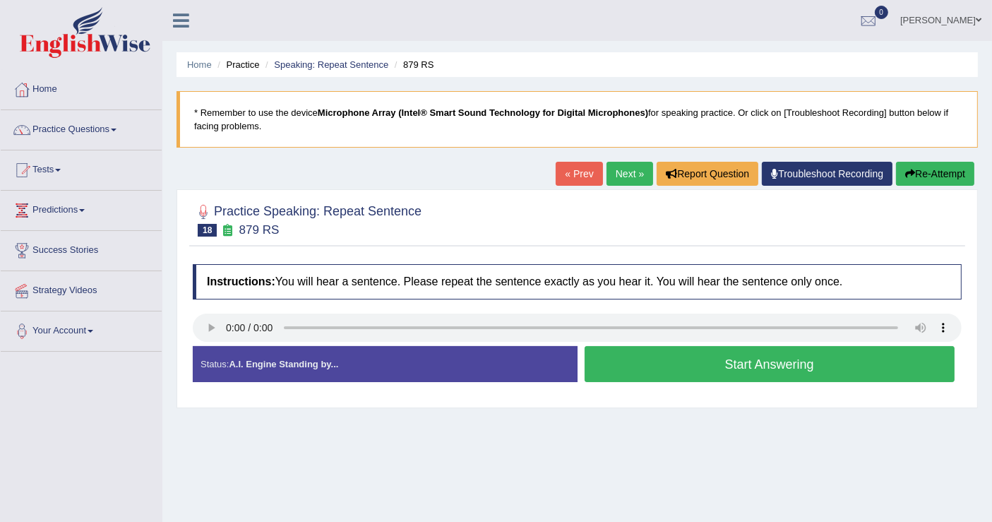
click at [623, 357] on button "Start Answering" at bounding box center [769, 364] width 371 height 36
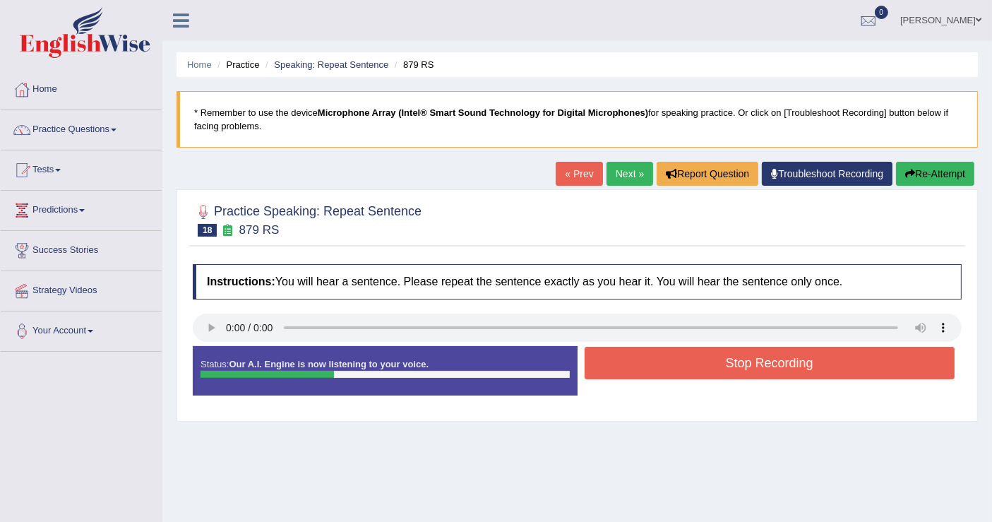
drag, startPoint x: 625, startPoint y: 351, endPoint x: 613, endPoint y: 340, distance: 16.0
click at [625, 351] on button "Stop Recording" at bounding box center [769, 363] width 371 height 32
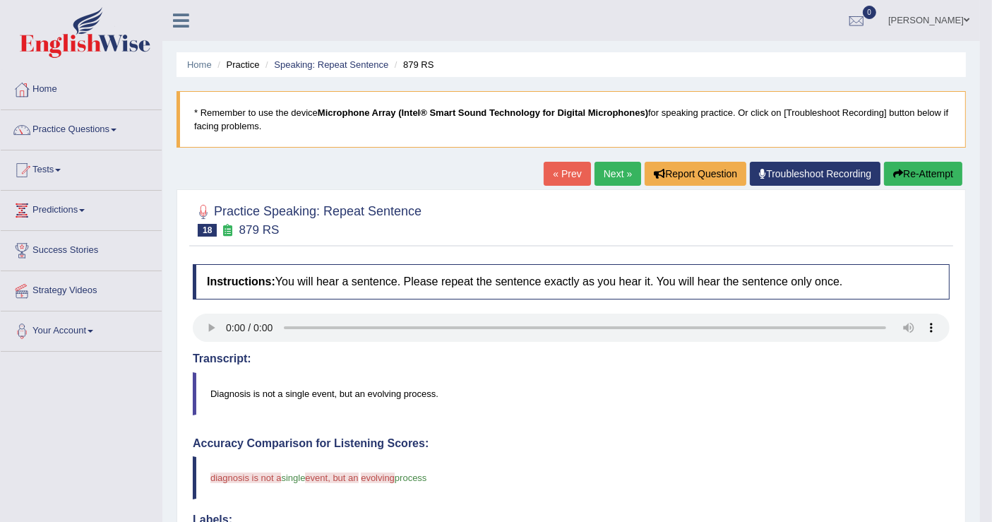
click at [594, 184] on link "Next »" at bounding box center [617, 174] width 47 height 24
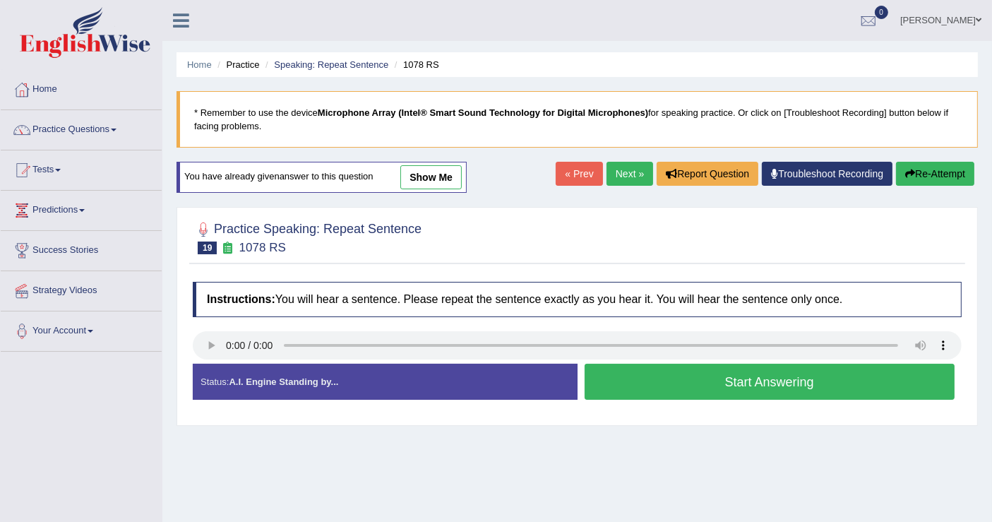
click at [685, 378] on button "Start Answering" at bounding box center [769, 382] width 371 height 36
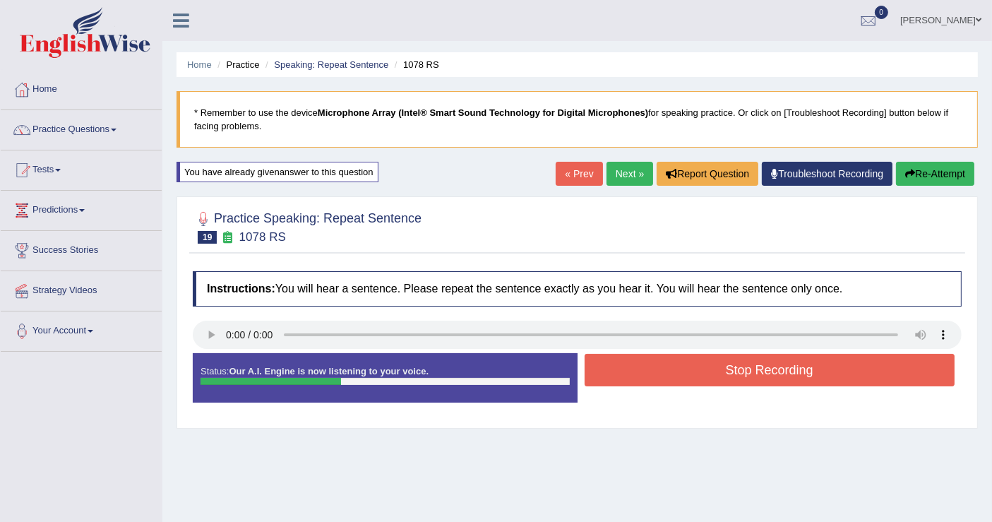
click at [685, 378] on button "Stop Recording" at bounding box center [769, 370] width 371 height 32
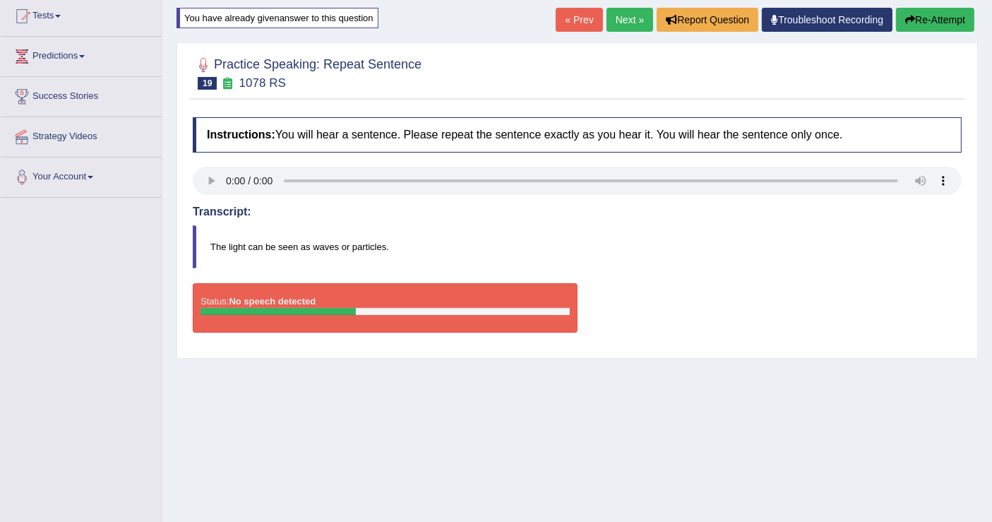
scroll to position [157, 0]
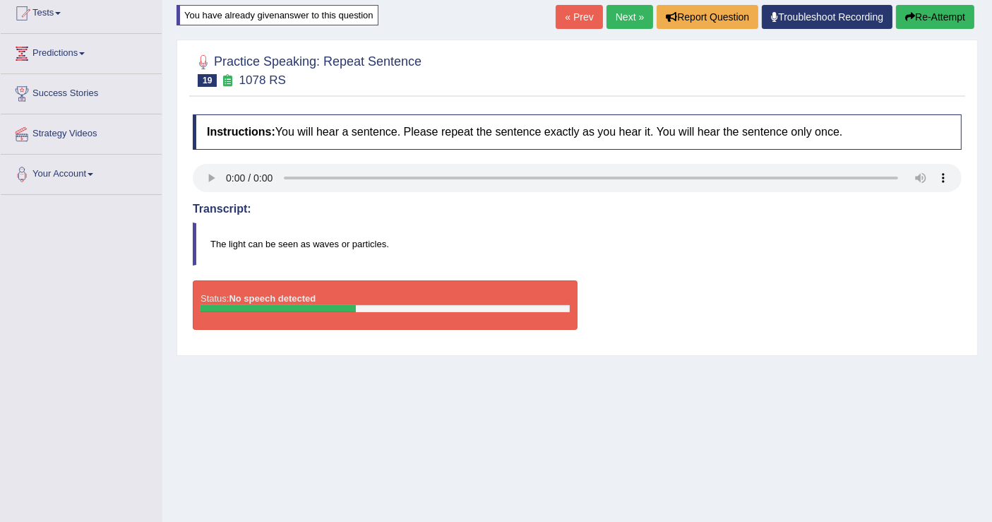
click at [937, 15] on button "Re-Attempt" at bounding box center [935, 17] width 78 height 24
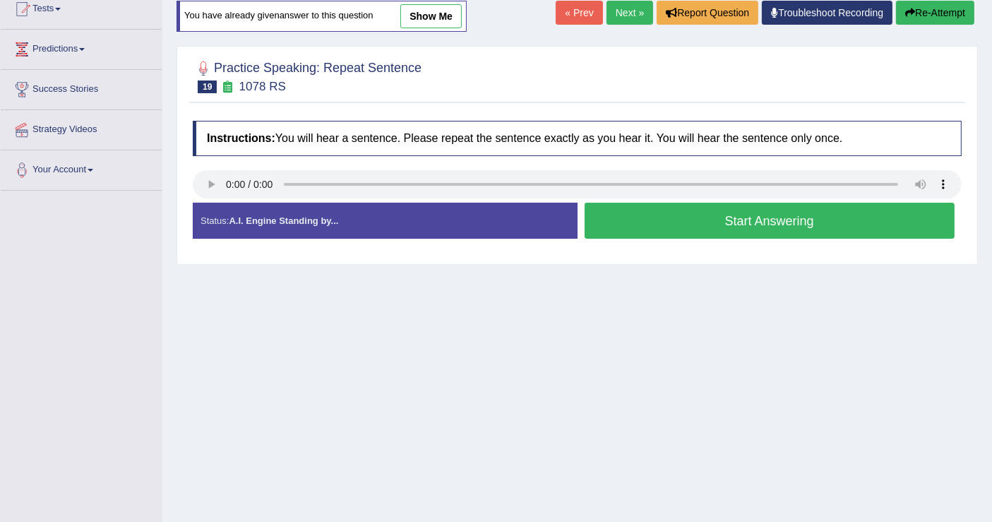
click at [757, 210] on button "Start Answering" at bounding box center [769, 221] width 371 height 36
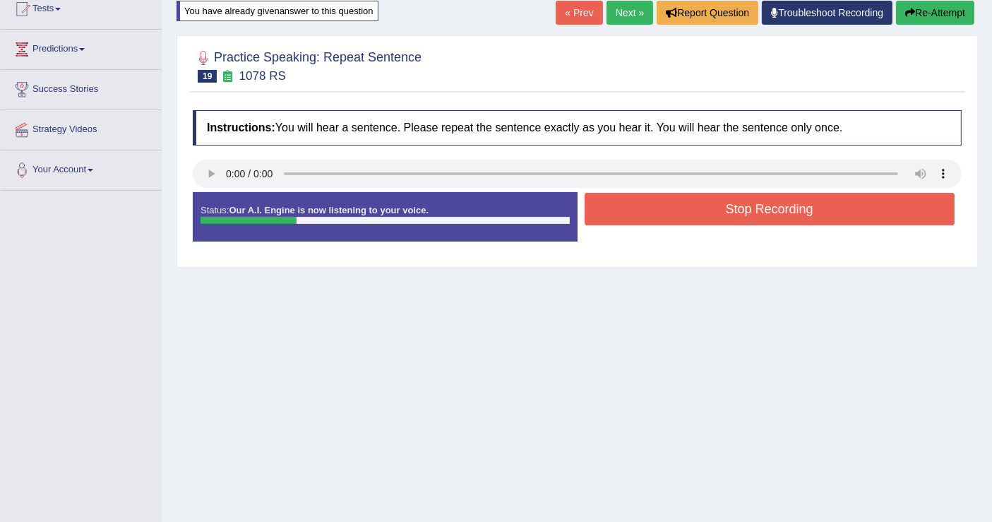
click at [749, 253] on div "Status: Our A.I. Engine is now listening to your voice. Start Answering Stop Re…" at bounding box center [577, 224] width 769 height 64
click at [756, 211] on button "Stop Recording" at bounding box center [769, 209] width 371 height 32
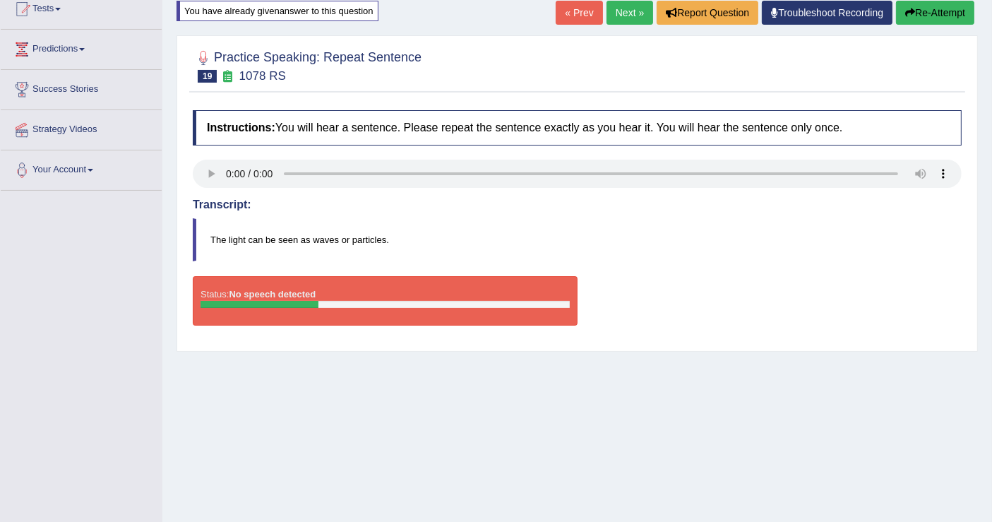
click at [911, 14] on icon "button" at bounding box center [910, 13] width 10 height 10
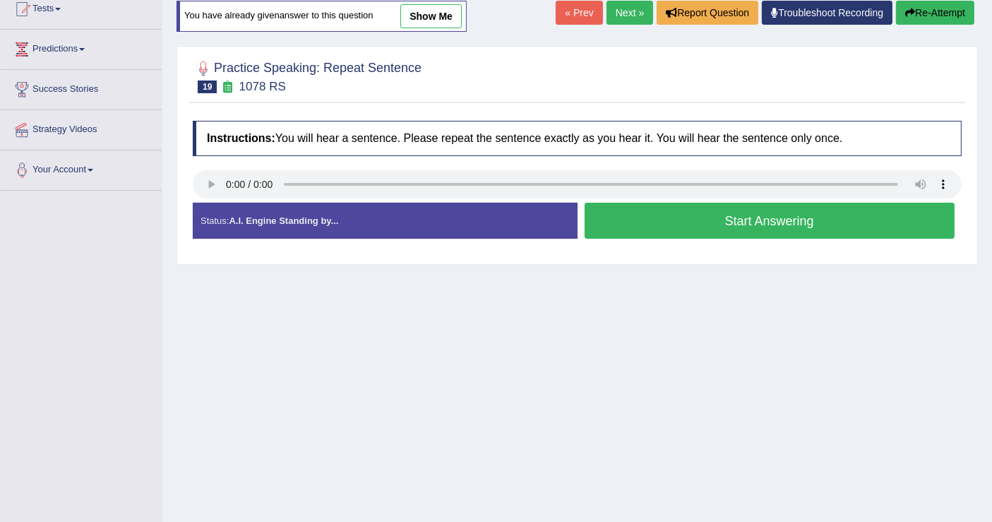
click at [767, 210] on button "Start Answering" at bounding box center [769, 221] width 371 height 36
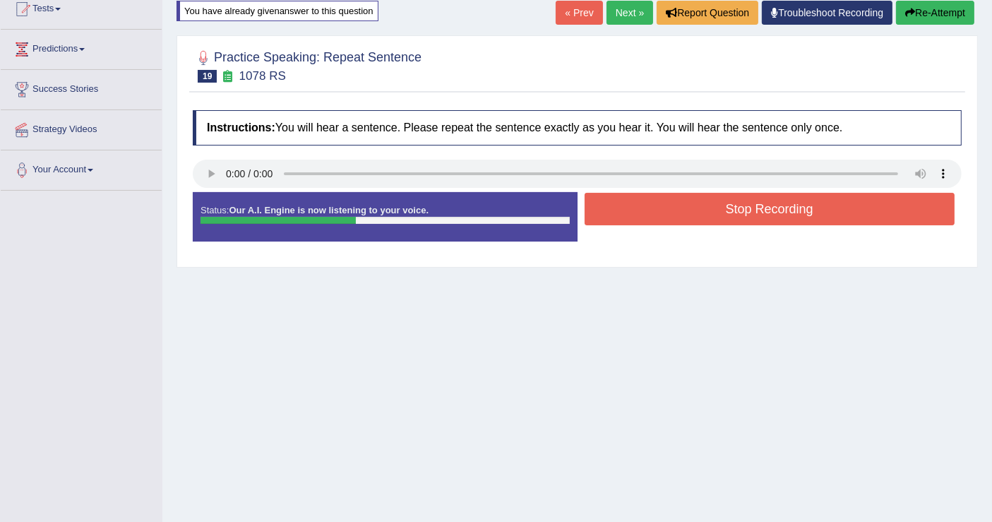
click at [767, 210] on button "Stop Recording" at bounding box center [769, 209] width 371 height 32
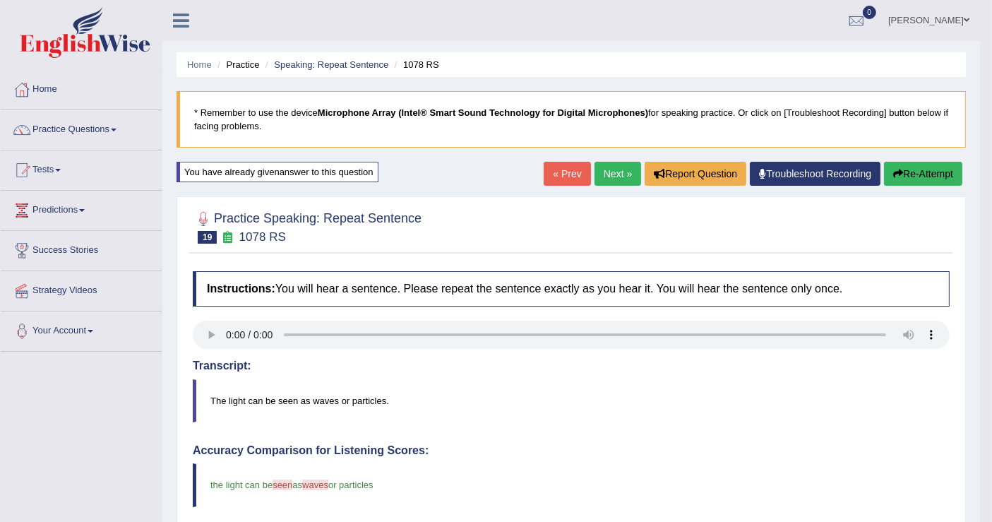
click at [609, 179] on link "Next »" at bounding box center [617, 174] width 47 height 24
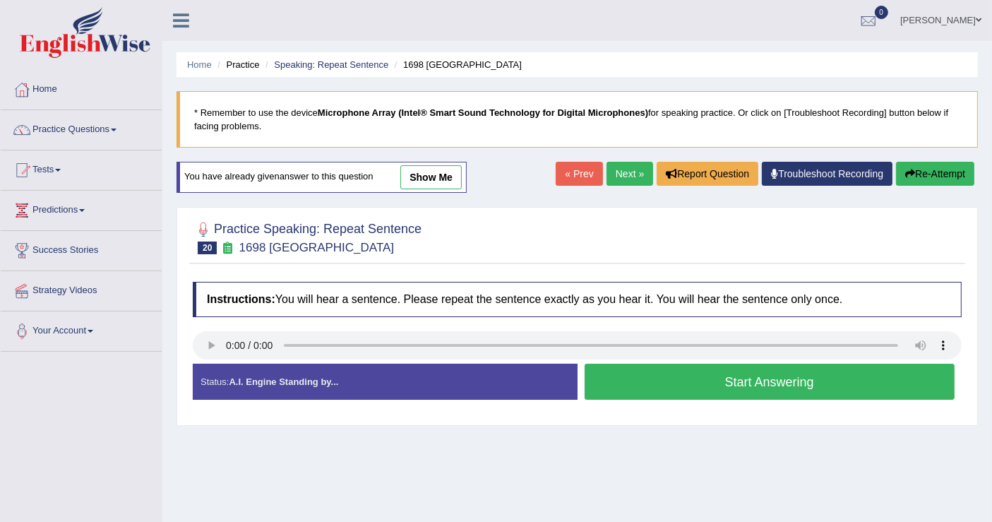
click at [744, 384] on button "Start Answering" at bounding box center [769, 382] width 371 height 36
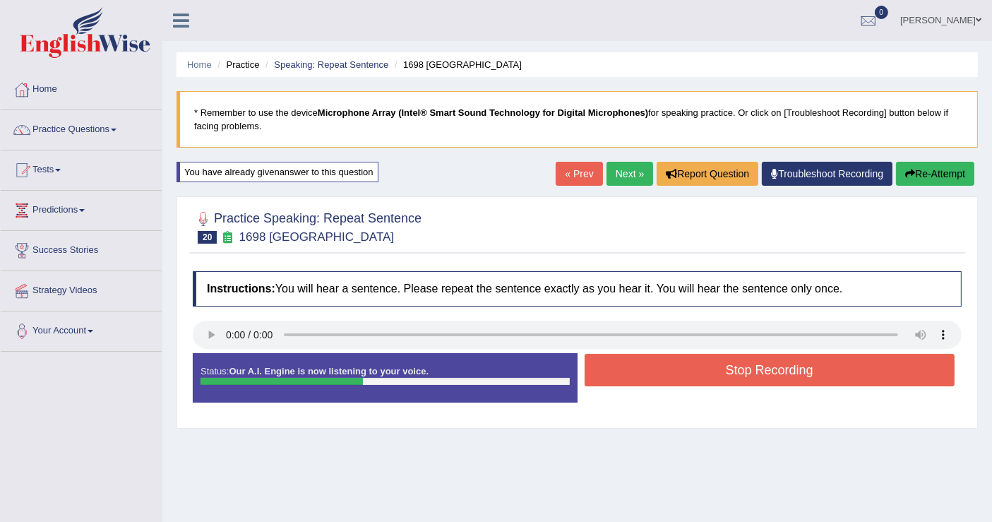
click at [736, 361] on button "Stop Recording" at bounding box center [769, 370] width 371 height 32
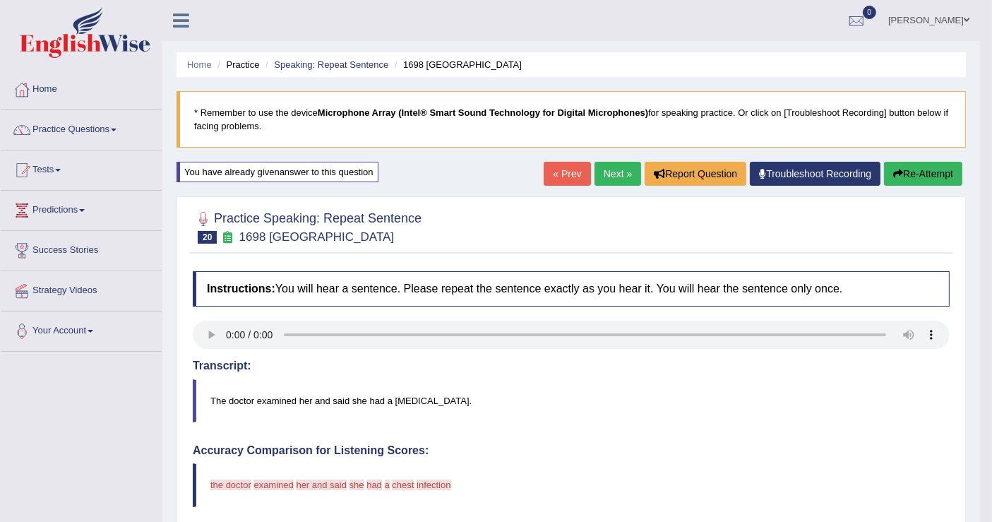
click at [931, 164] on button "Re-Attempt" at bounding box center [923, 174] width 78 height 24
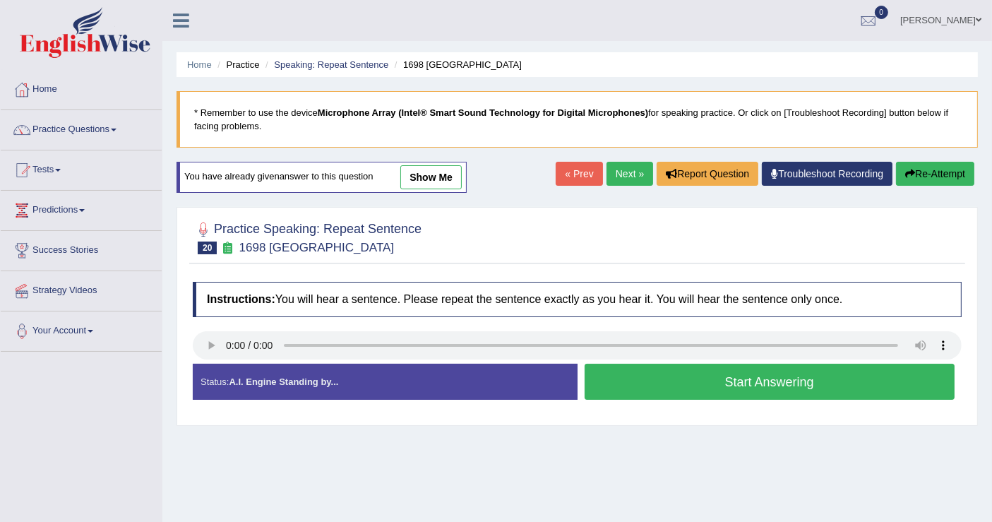
click at [705, 380] on button "Start Answering" at bounding box center [769, 382] width 371 height 36
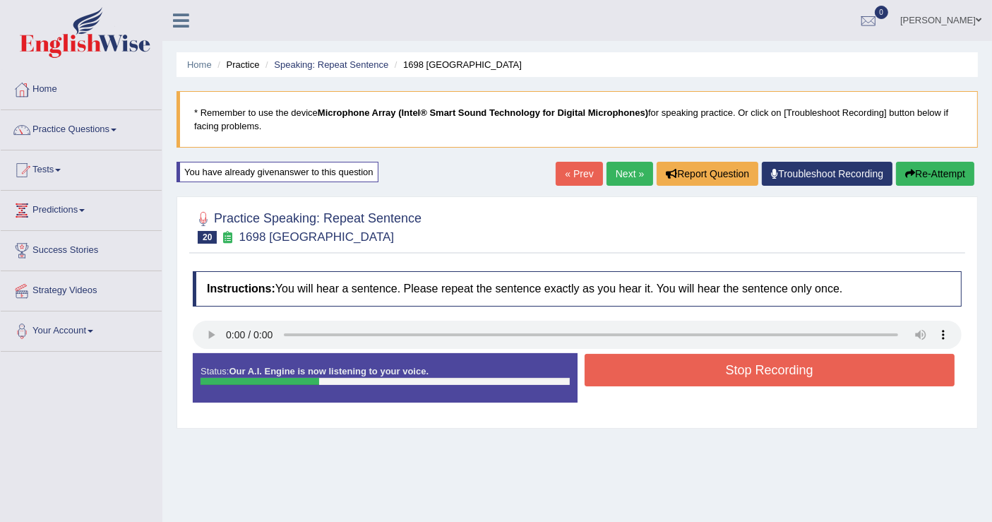
click at [705, 380] on button "Stop Recording" at bounding box center [769, 370] width 371 height 32
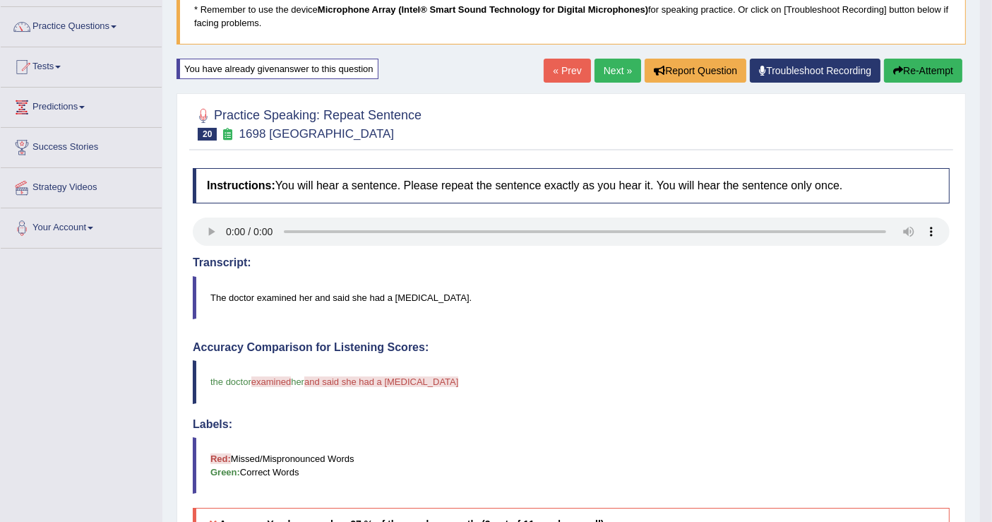
scroll to position [78, 0]
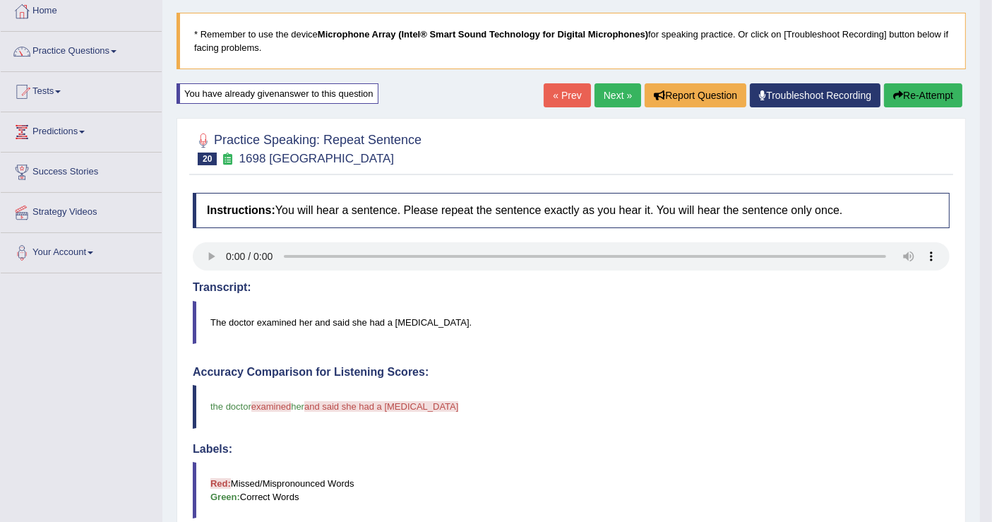
click at [615, 100] on link "Next »" at bounding box center [617, 95] width 47 height 24
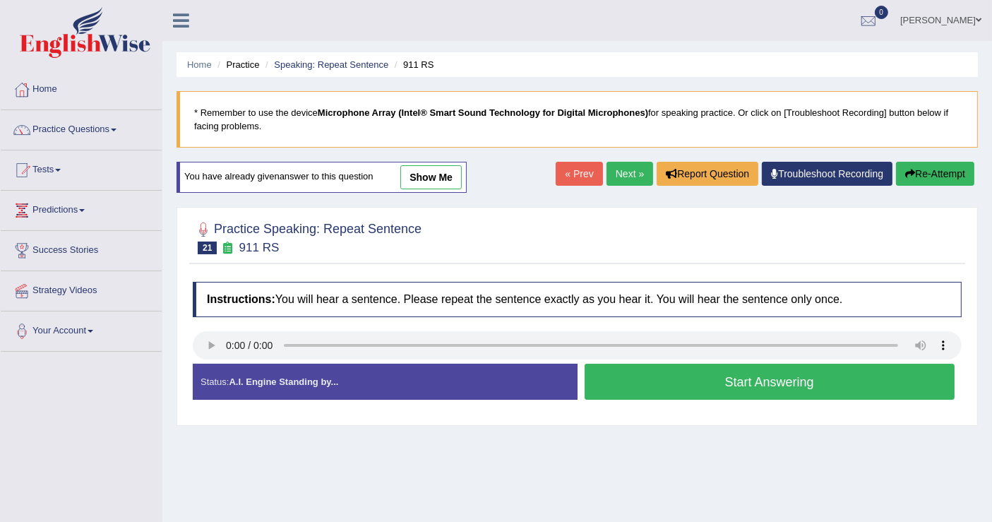
click at [666, 384] on button "Start Answering" at bounding box center [769, 382] width 371 height 36
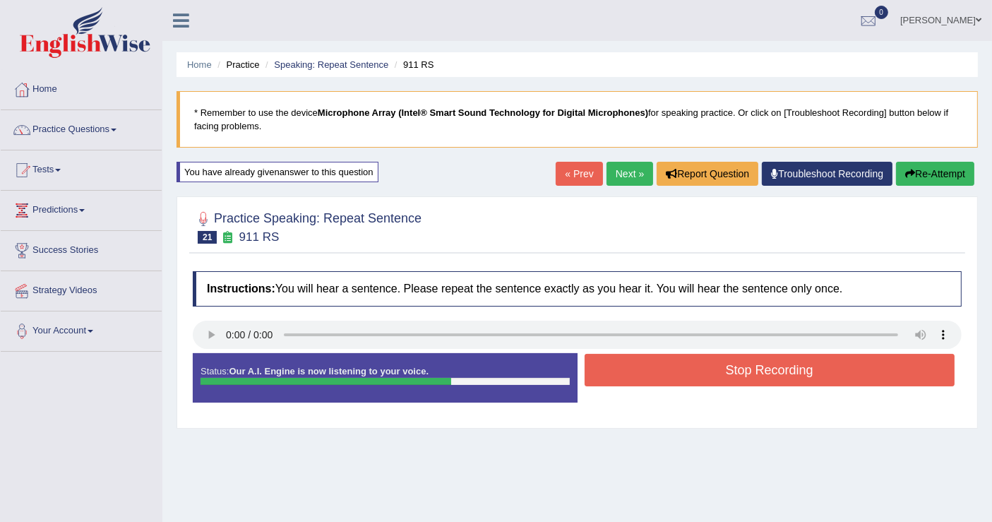
click at [665, 385] on div "Stop Recording" at bounding box center [769, 372] width 385 height 36
click at [673, 376] on button "Stop Recording" at bounding box center [769, 370] width 371 height 32
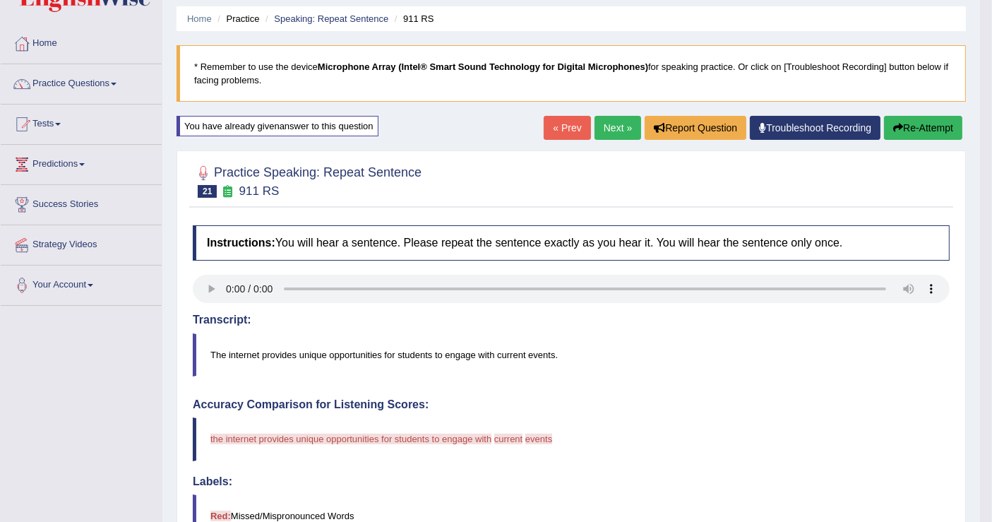
scroll to position [157, 0]
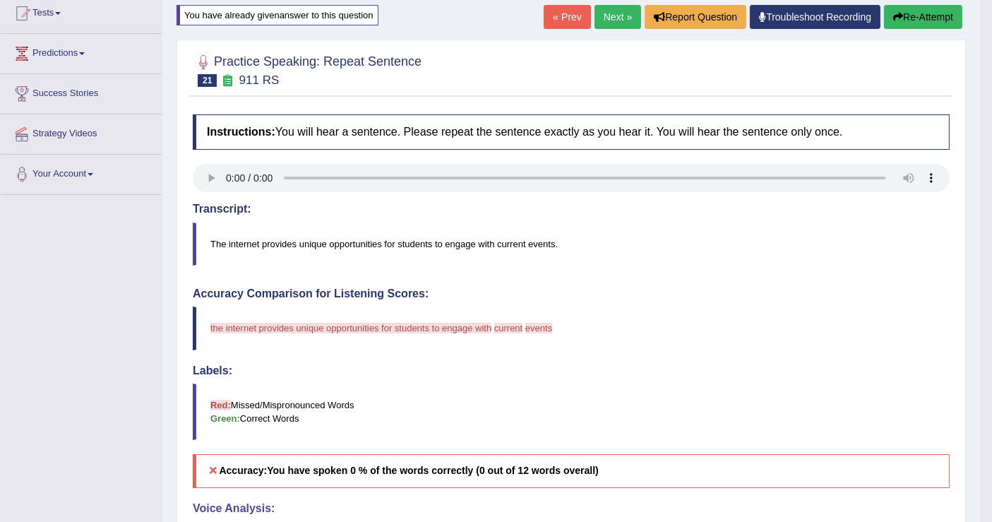
click at [596, 18] on link "Next »" at bounding box center [617, 17] width 47 height 24
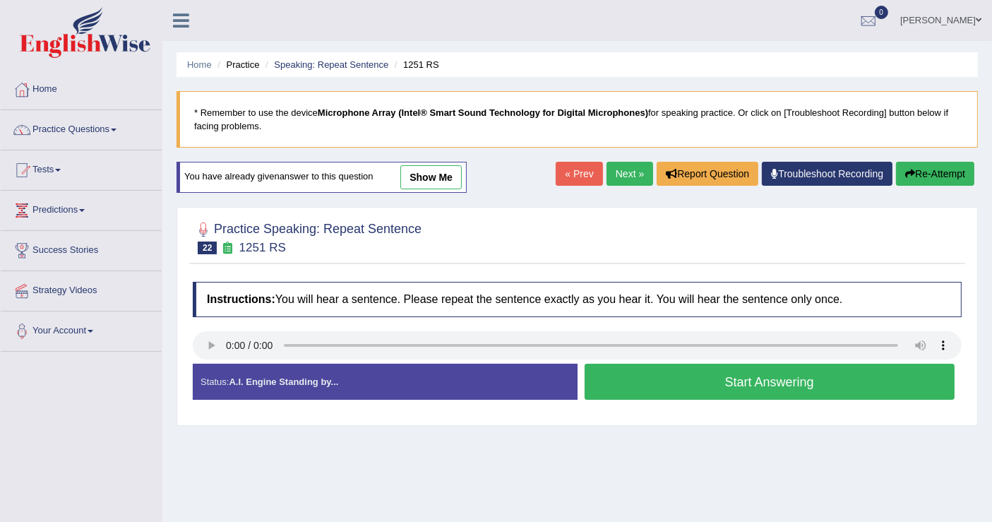
click at [732, 384] on button "Start Answering" at bounding box center [769, 382] width 371 height 36
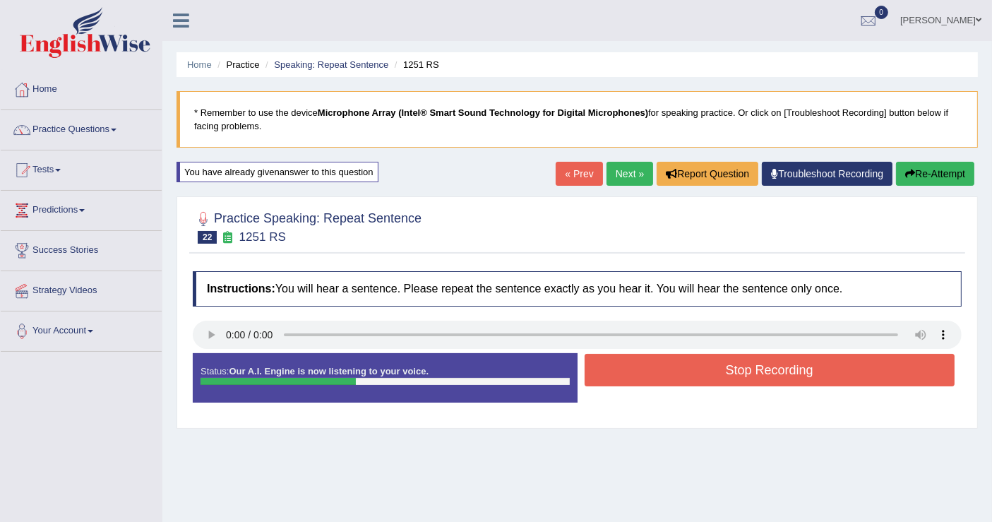
click at [726, 373] on button "Stop Recording" at bounding box center [769, 370] width 371 height 32
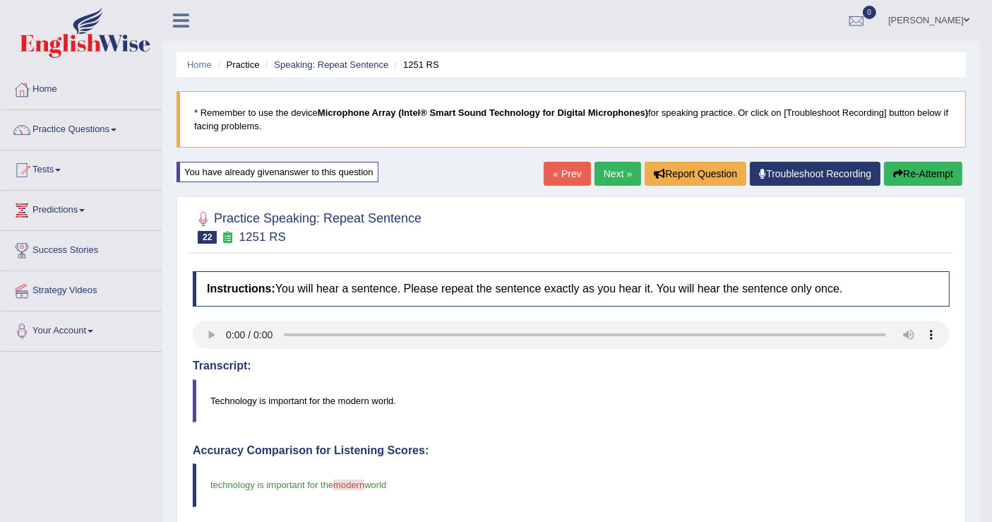
click at [923, 175] on button "Re-Attempt" at bounding box center [923, 174] width 78 height 24
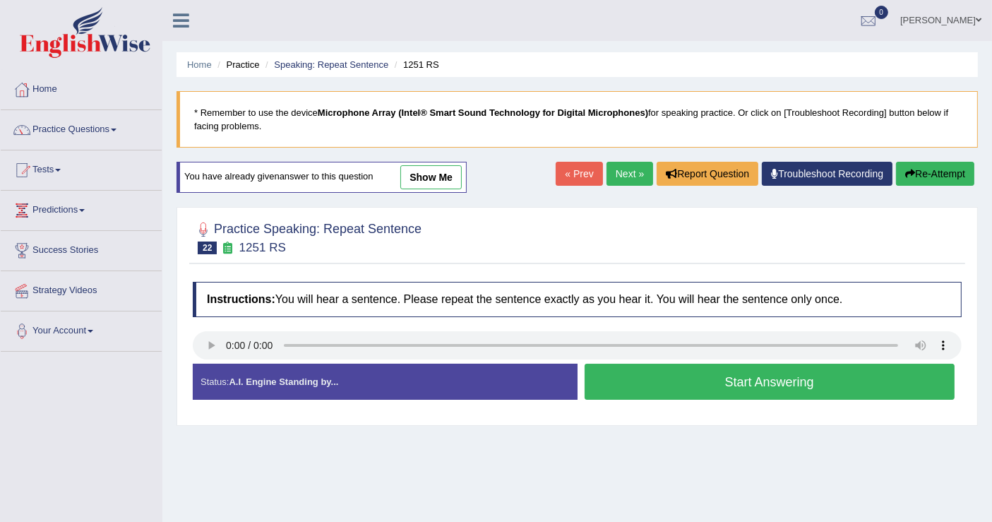
click at [777, 378] on button "Start Answering" at bounding box center [769, 382] width 371 height 36
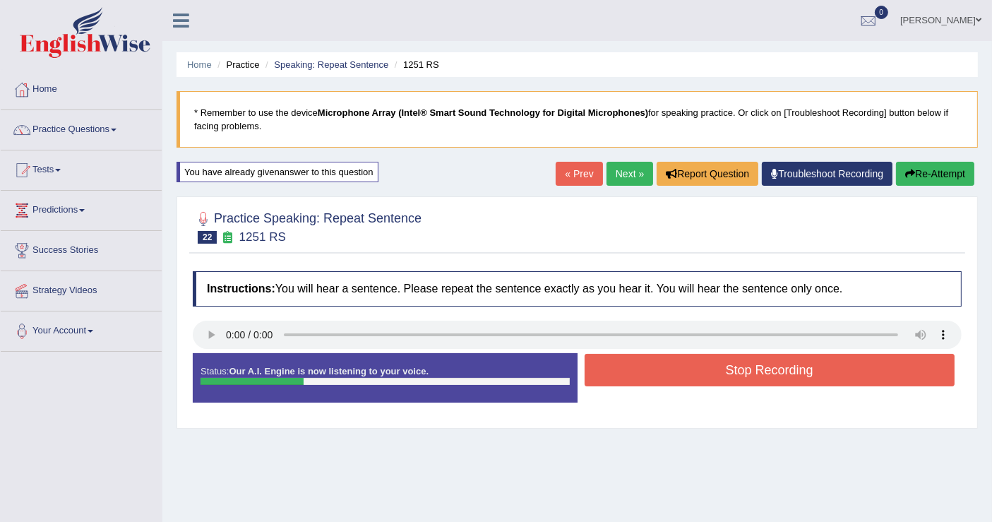
click at [777, 378] on button "Stop Recording" at bounding box center [769, 370] width 371 height 32
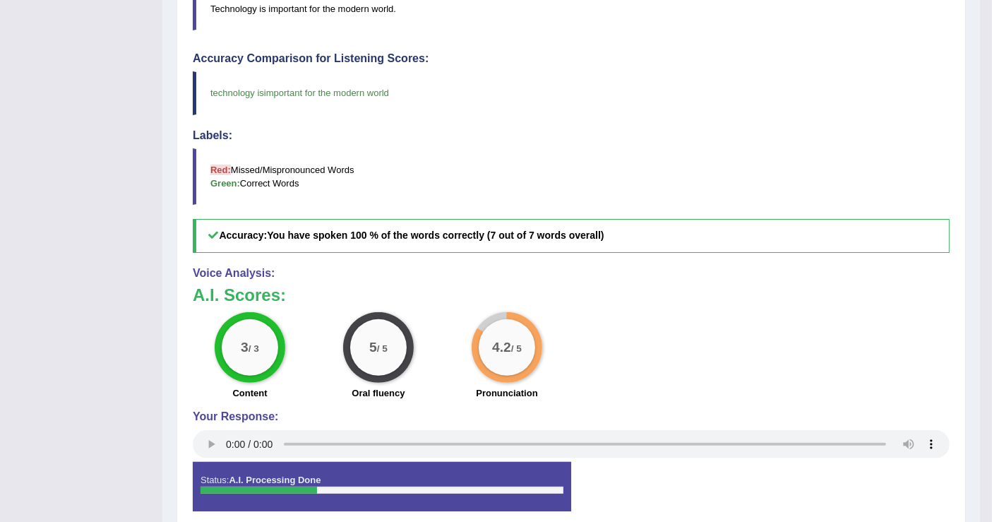
scroll to position [78, 0]
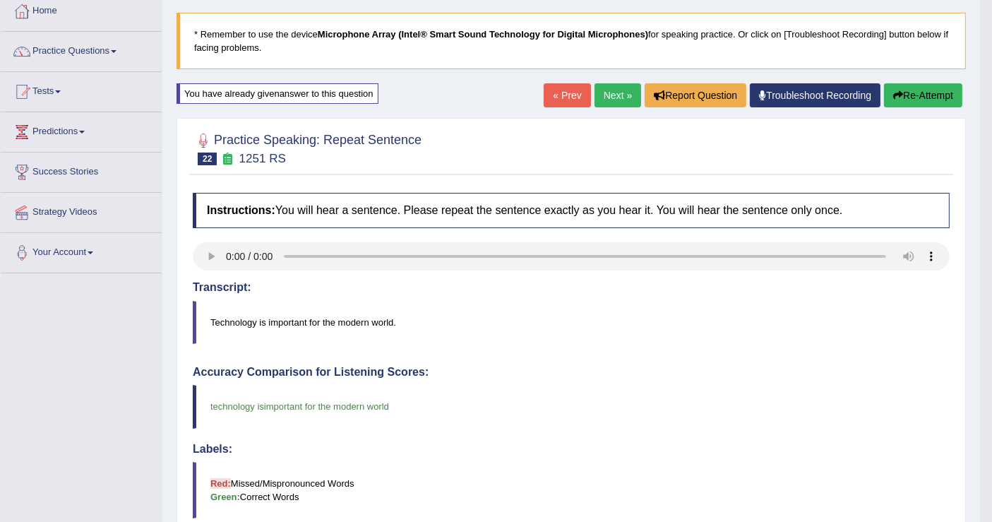
click at [608, 93] on link "Next »" at bounding box center [617, 95] width 47 height 24
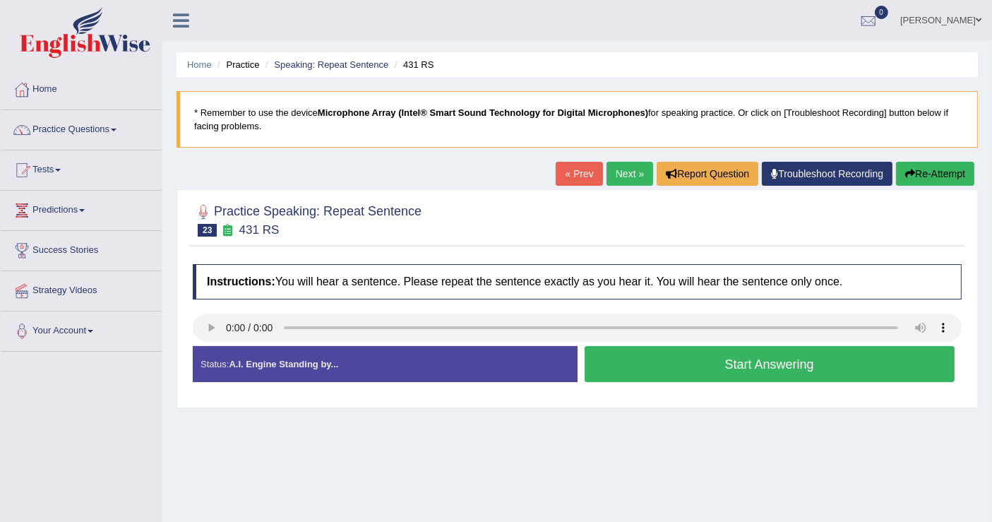
click at [634, 162] on link "Next »" at bounding box center [629, 174] width 47 height 24
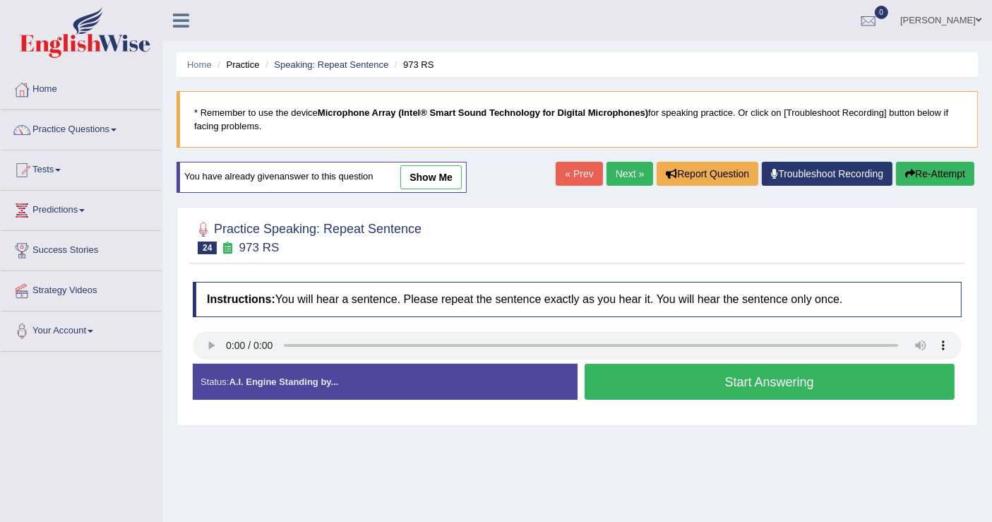
click at [623, 388] on button "Start Answering" at bounding box center [769, 382] width 371 height 36
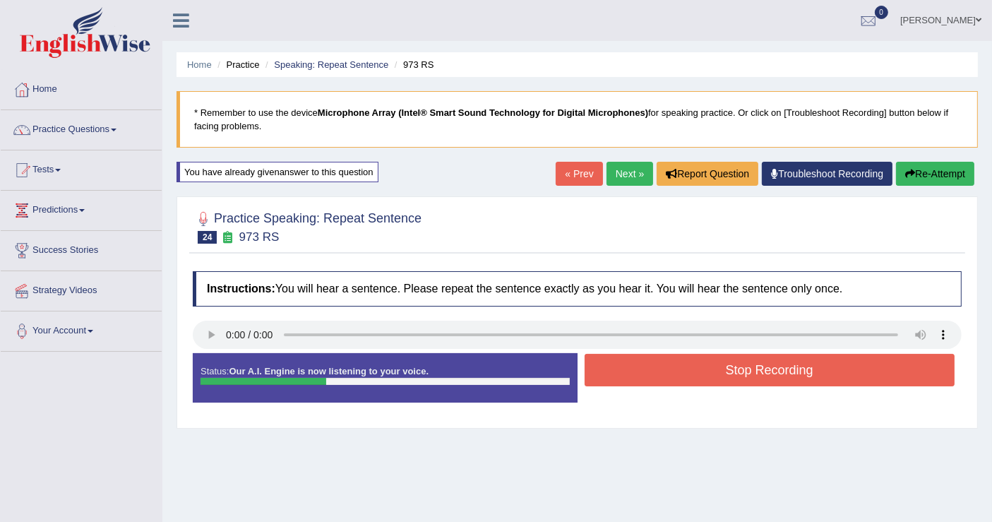
click at [632, 379] on button "Stop Recording" at bounding box center [769, 370] width 371 height 32
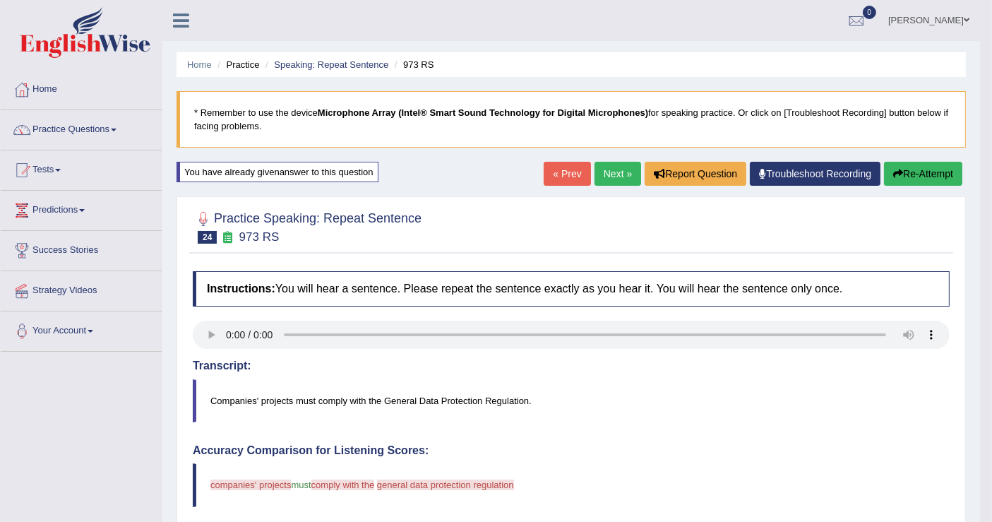
click at [932, 162] on button "Re-Attempt" at bounding box center [923, 174] width 78 height 24
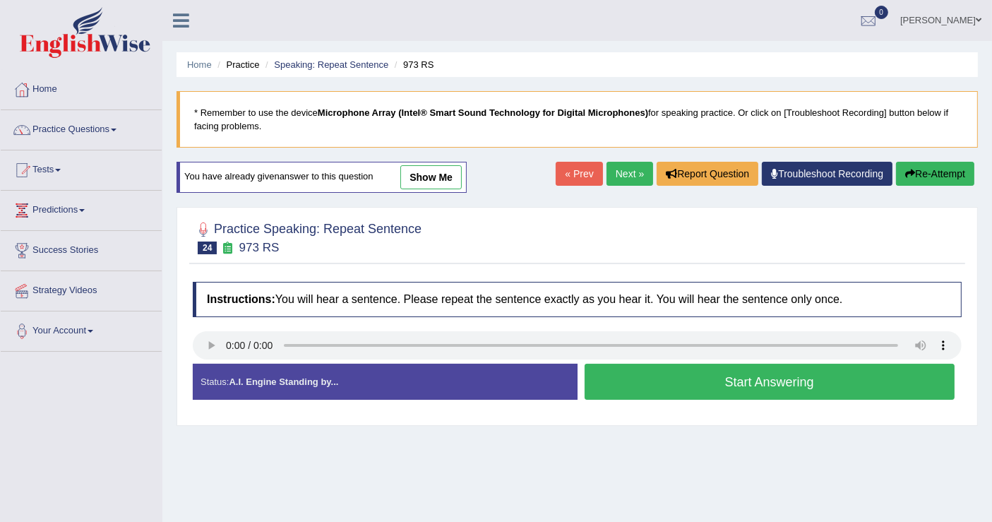
click at [796, 377] on button "Start Answering" at bounding box center [769, 382] width 371 height 36
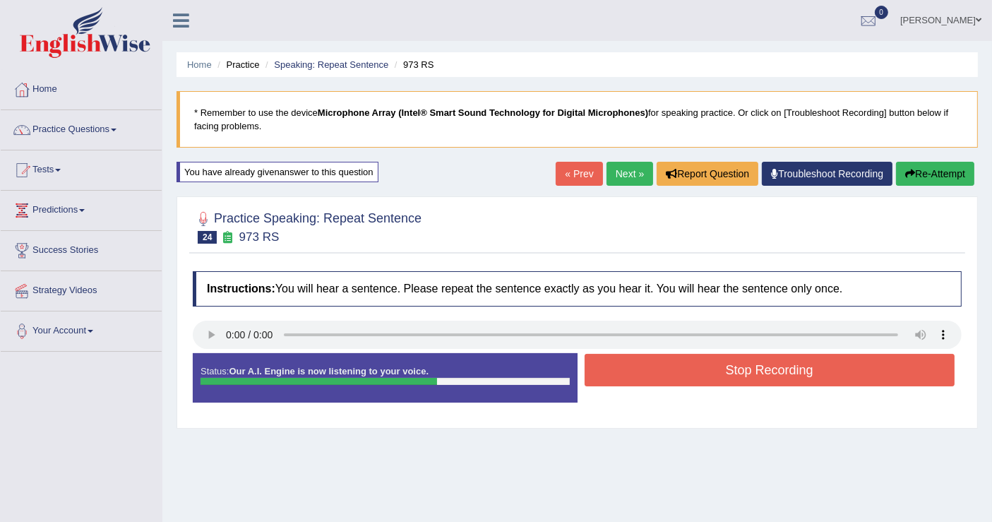
click at [792, 372] on button "Stop Recording" at bounding box center [769, 370] width 371 height 32
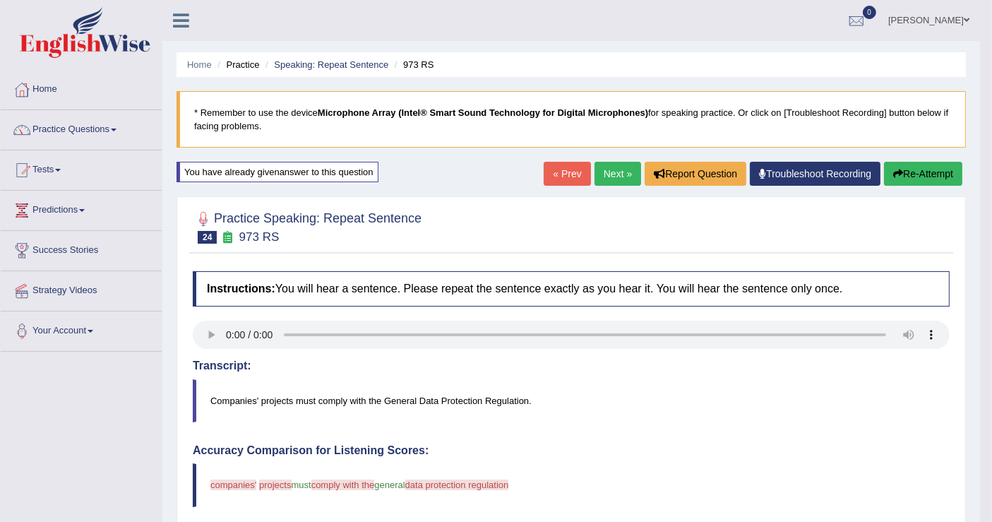
click at [932, 179] on button "Re-Attempt" at bounding box center [923, 174] width 78 height 24
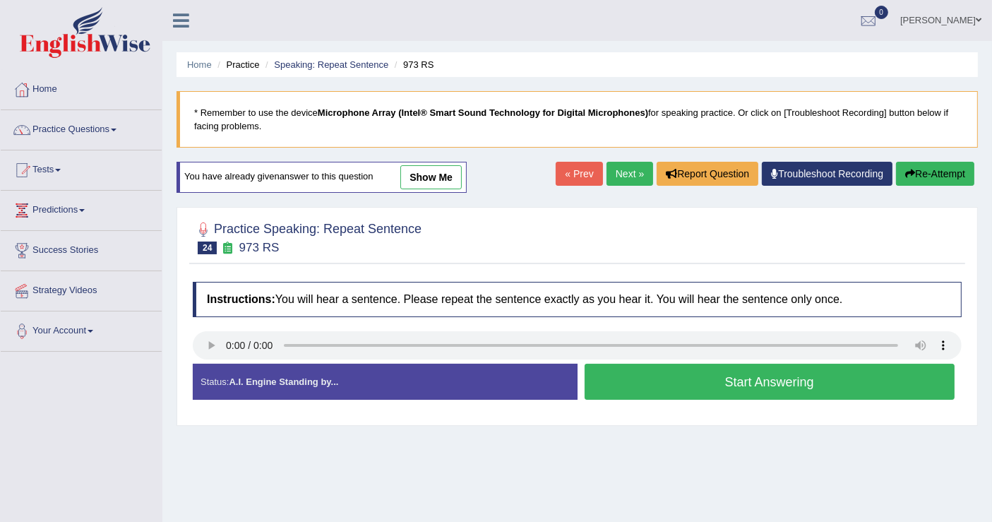
click at [900, 394] on button "Start Answering" at bounding box center [769, 382] width 371 height 36
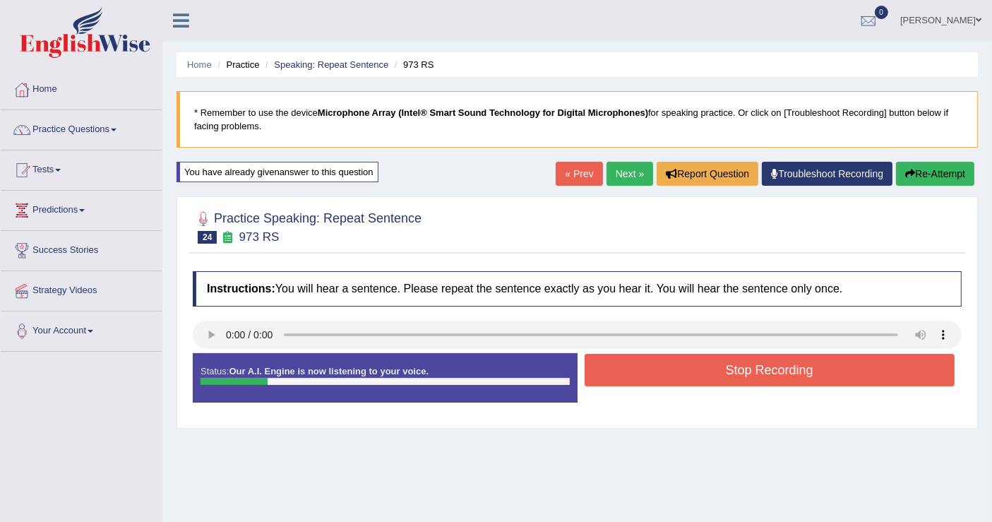
click at [887, 380] on button "Stop Recording" at bounding box center [769, 370] width 371 height 32
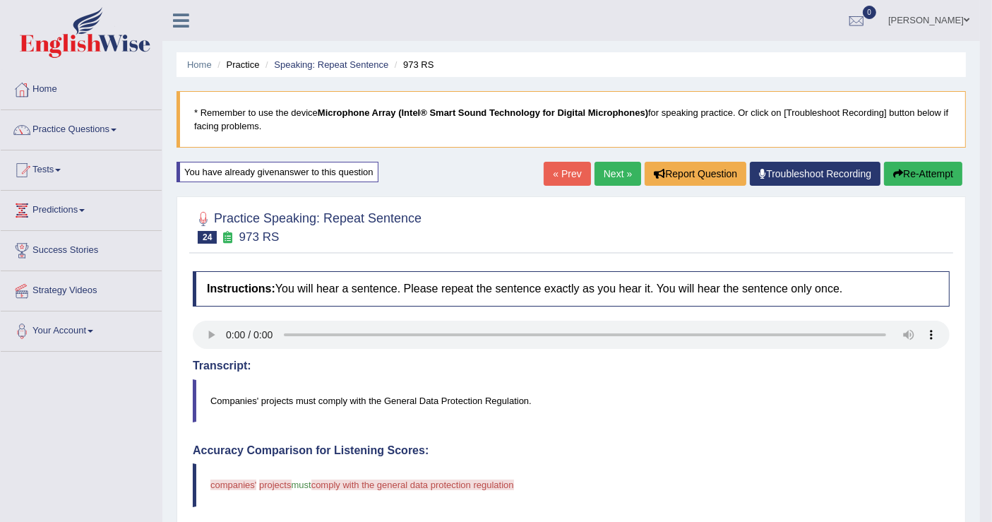
click at [606, 168] on link "Next »" at bounding box center [617, 174] width 47 height 24
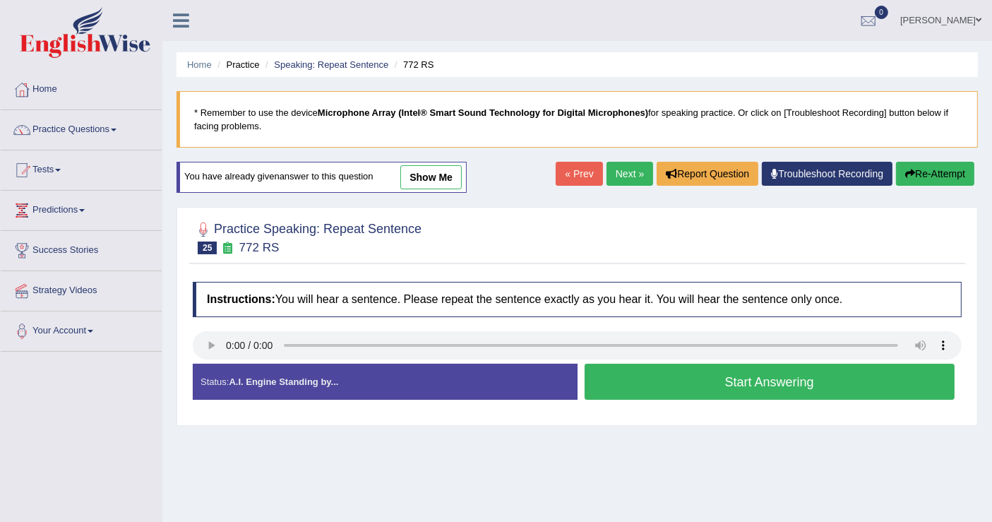
click at [638, 382] on button "Start Answering" at bounding box center [769, 382] width 371 height 36
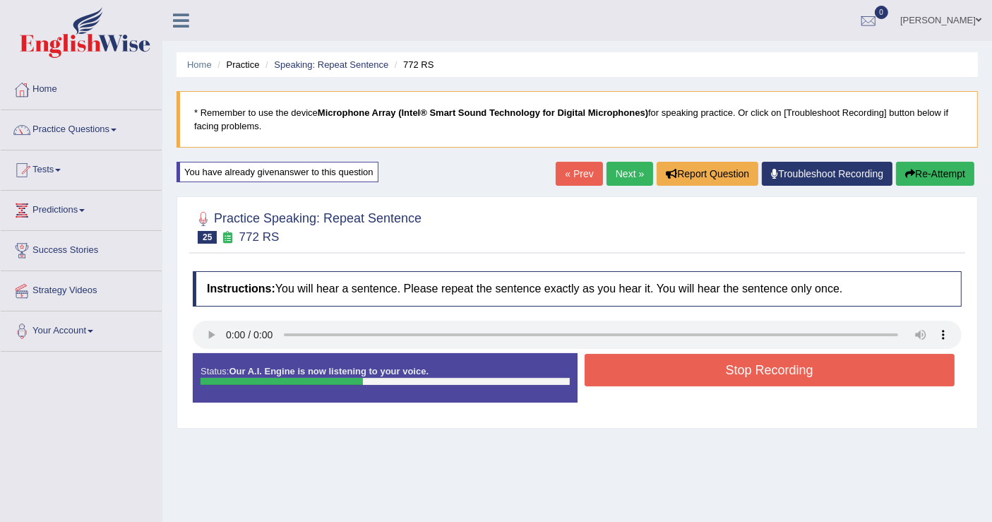
click at [638, 382] on button "Stop Recording" at bounding box center [769, 370] width 371 height 32
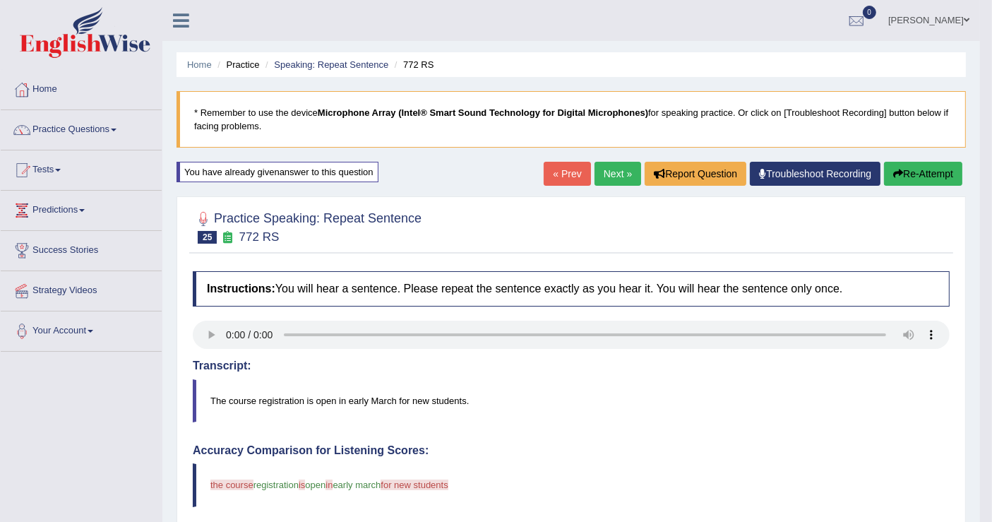
click at [903, 167] on button "Re-Attempt" at bounding box center [923, 174] width 78 height 24
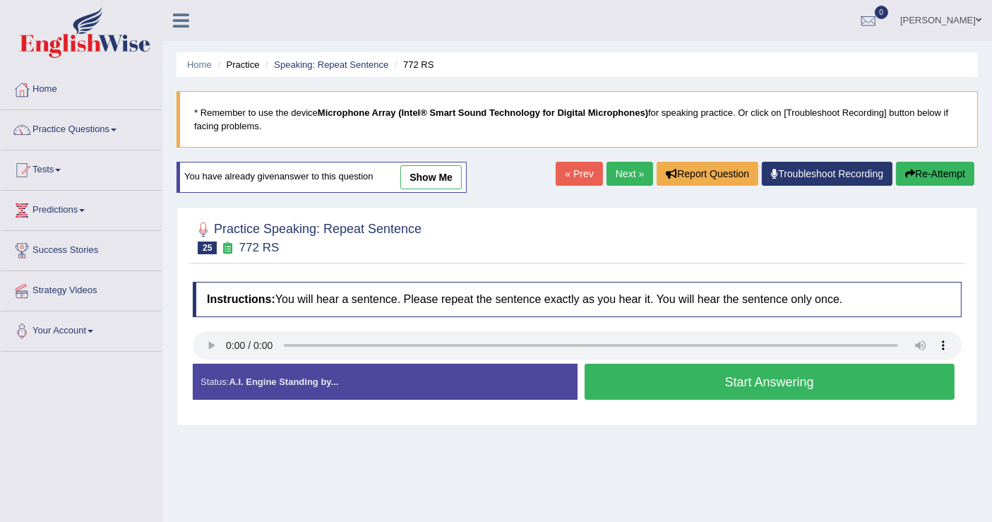
click at [681, 378] on button "Start Answering" at bounding box center [769, 382] width 371 height 36
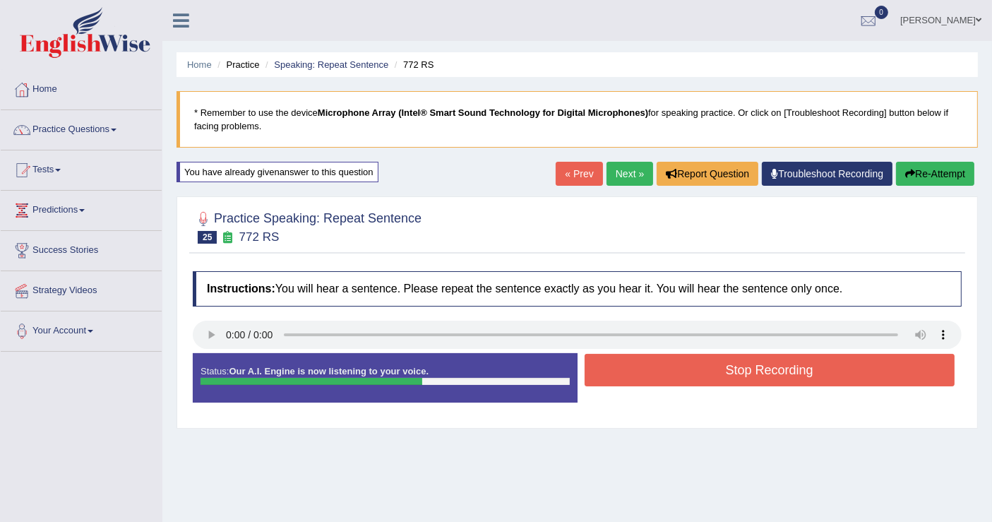
click at [681, 376] on button "Stop Recording" at bounding box center [769, 370] width 371 height 32
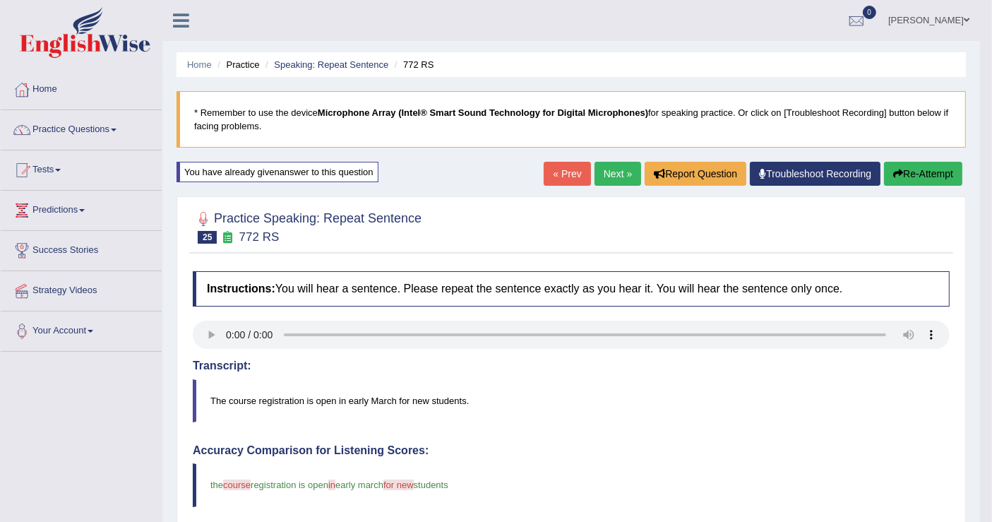
click at [624, 166] on link "Next »" at bounding box center [617, 174] width 47 height 24
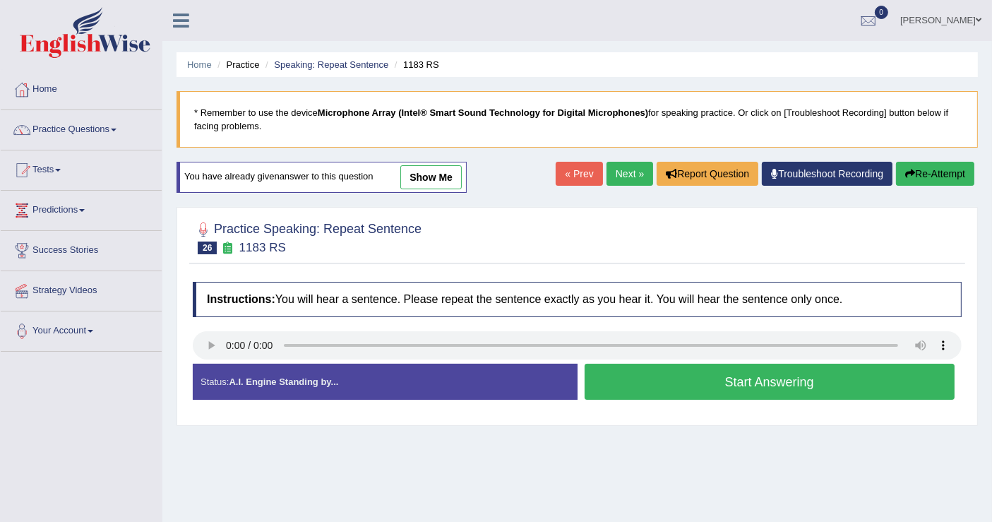
click at [623, 382] on button "Start Answering" at bounding box center [769, 382] width 371 height 36
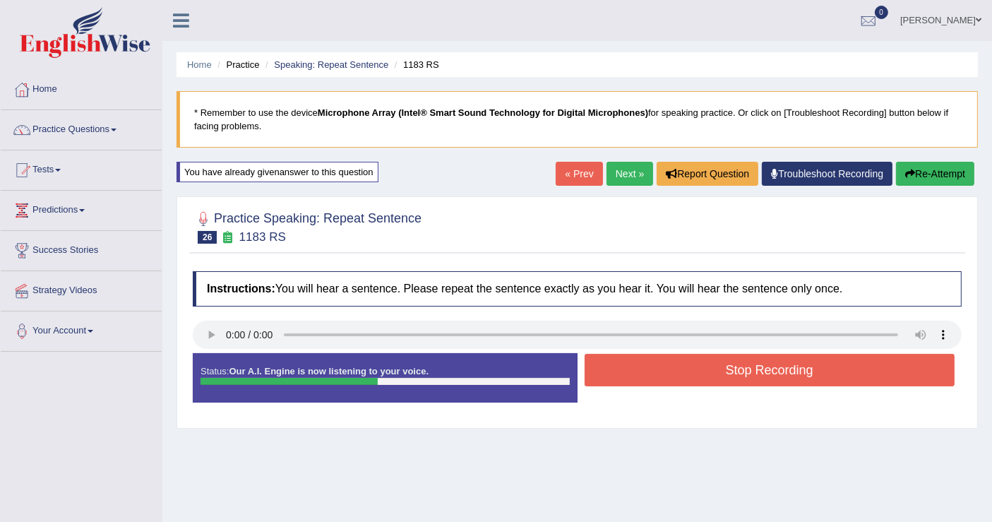
drag, startPoint x: 623, startPoint y: 382, endPoint x: 623, endPoint y: 374, distance: 7.8
click at [623, 374] on button "Stop Recording" at bounding box center [769, 370] width 371 height 32
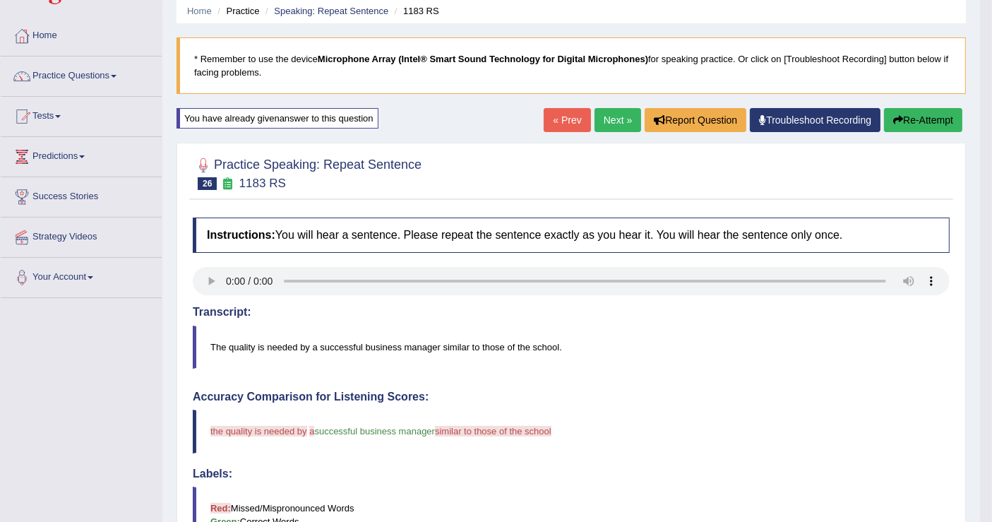
scroll to position [78, 0]
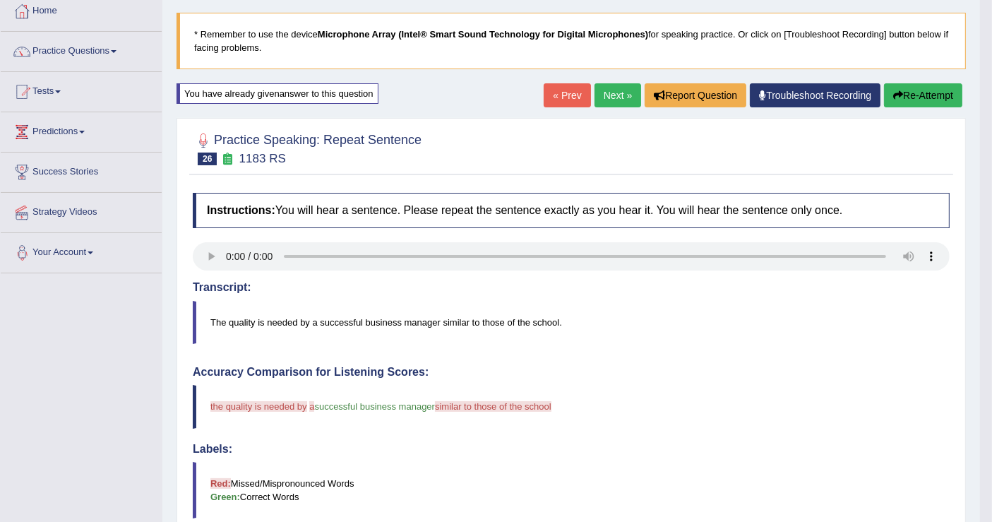
click at [599, 100] on link "Next »" at bounding box center [617, 95] width 47 height 24
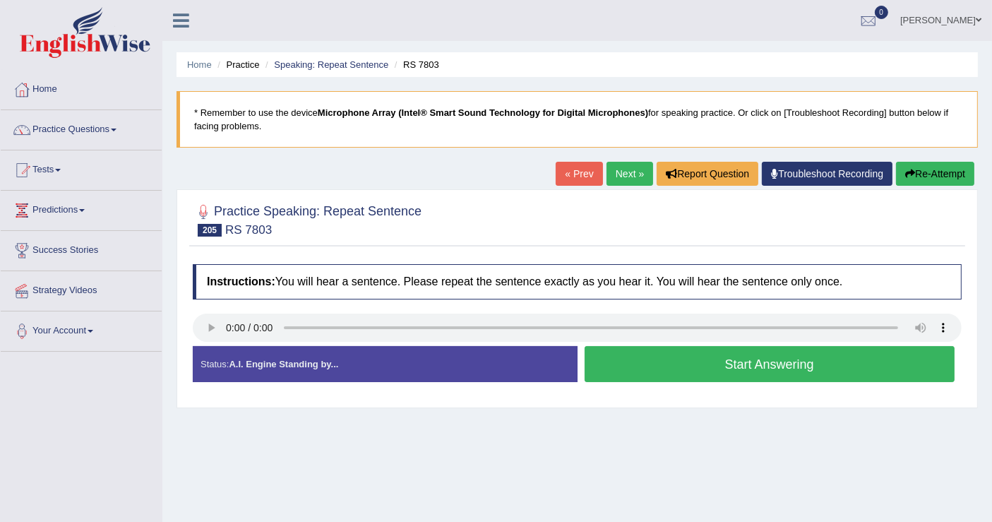
click at [615, 183] on link "Next »" at bounding box center [629, 174] width 47 height 24
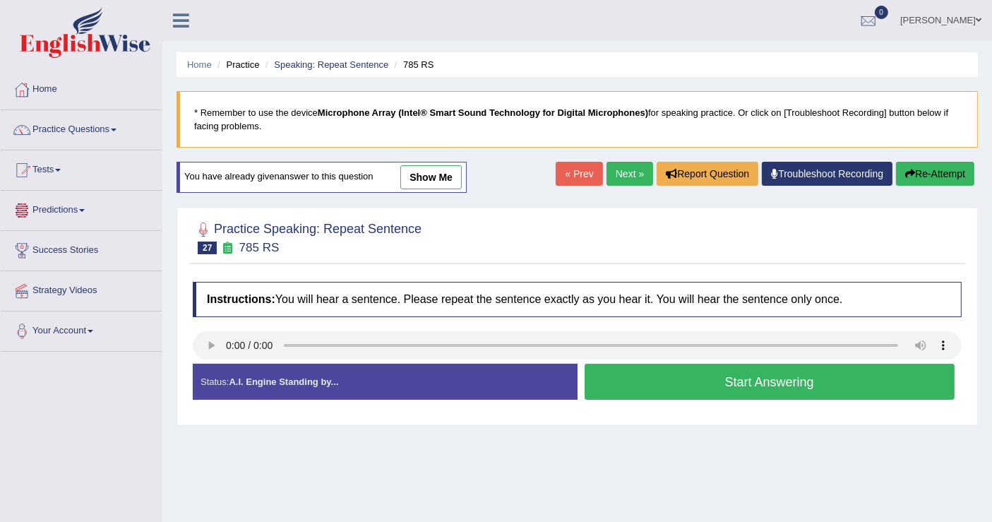
click at [61, 172] on link "Tests" at bounding box center [81, 167] width 161 height 35
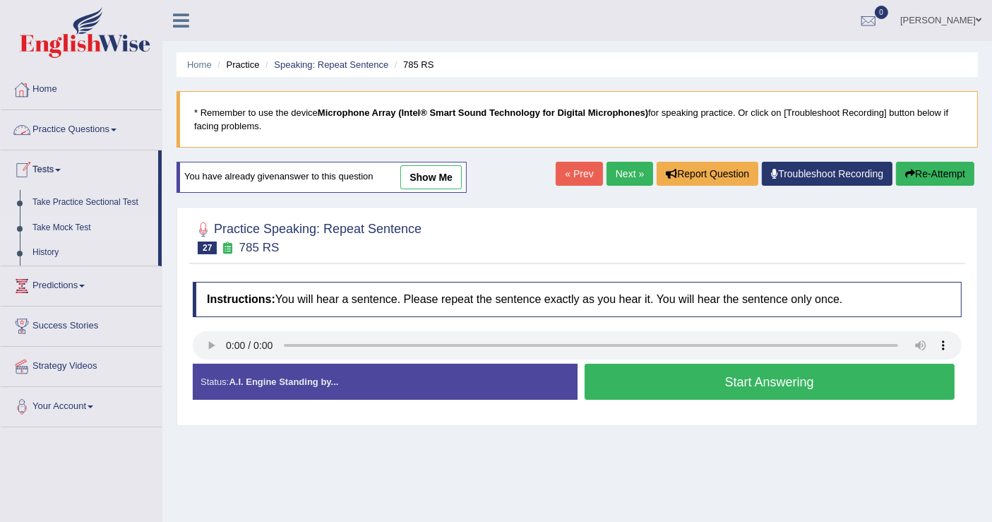
click at [53, 233] on link "Take Mock Test" at bounding box center [92, 227] width 132 height 25
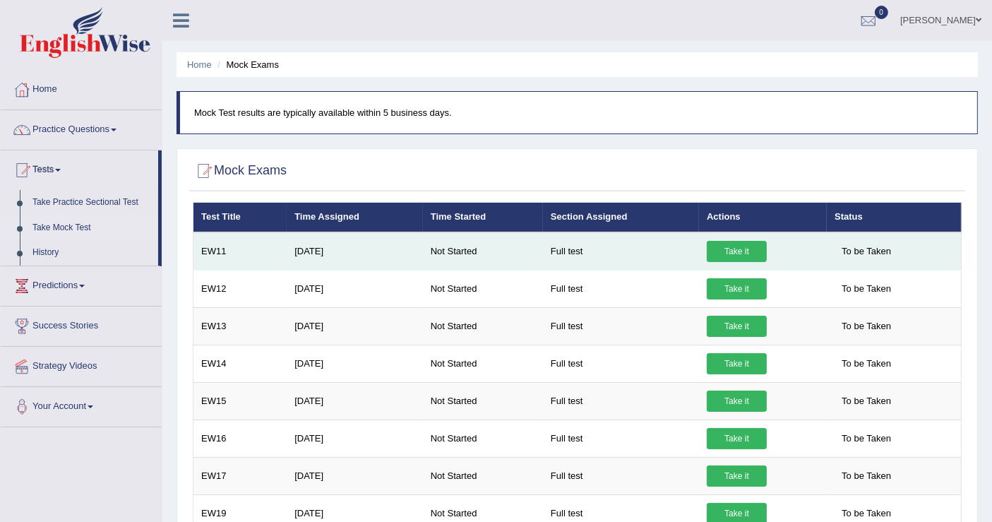
click at [739, 251] on link "Take it" at bounding box center [737, 251] width 60 height 21
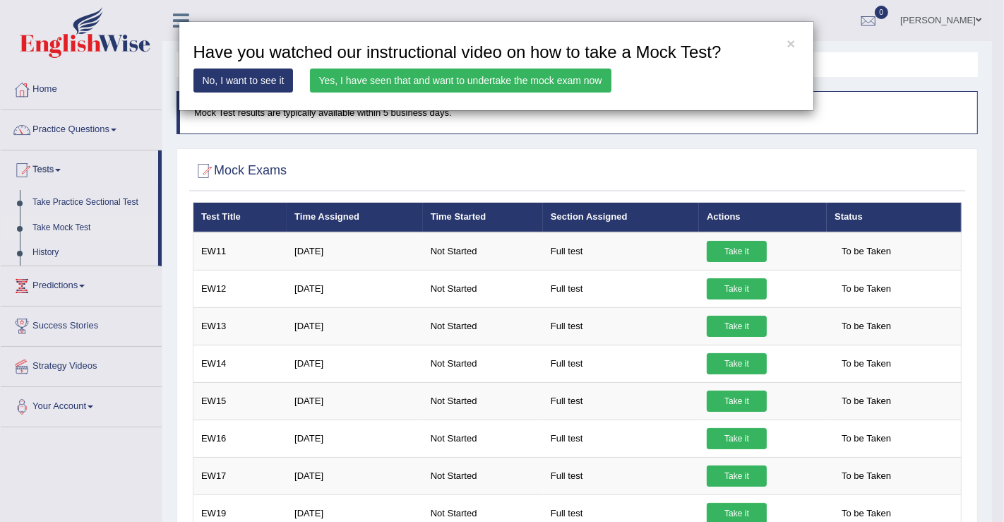
click at [544, 78] on link "Yes, I have seen that and want to undertake the mock exam now" at bounding box center [460, 80] width 301 height 24
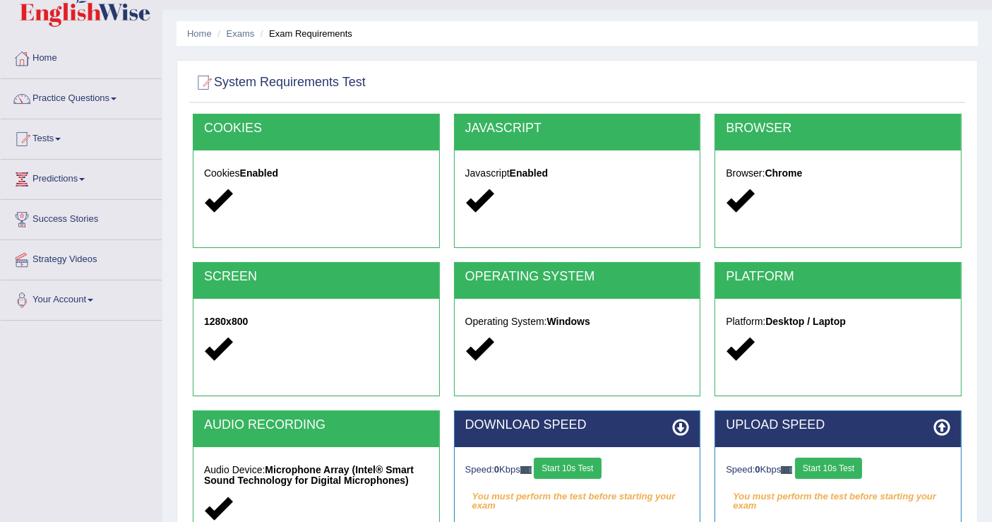
scroll to position [78, 0]
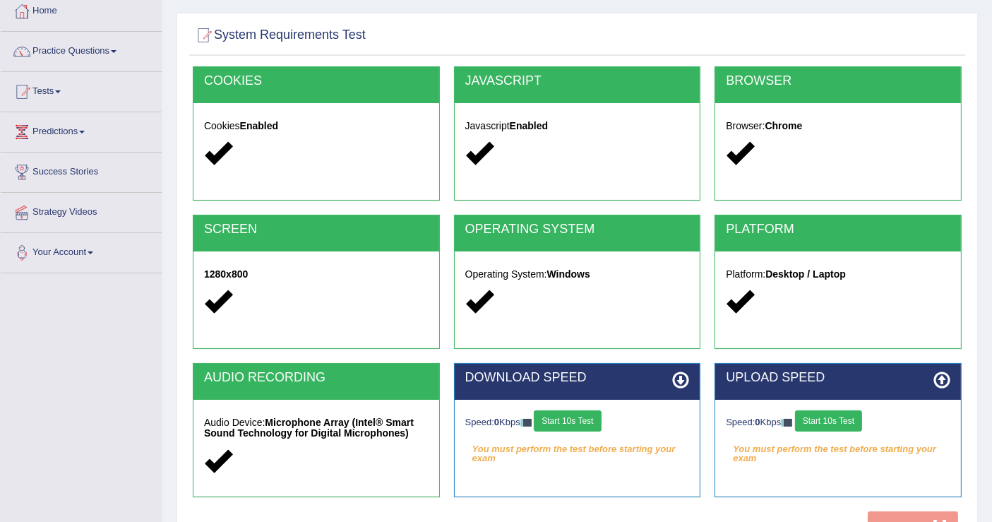
click at [562, 406] on div "Speed: 0 Kbps Start 10s Test You must perform the test before starting your exa…" at bounding box center [578, 435] width 246 height 71
click at [563, 417] on button "Start 10s Test" at bounding box center [567, 420] width 67 height 21
click at [827, 420] on button "Start 10s Test" at bounding box center [828, 420] width 67 height 21
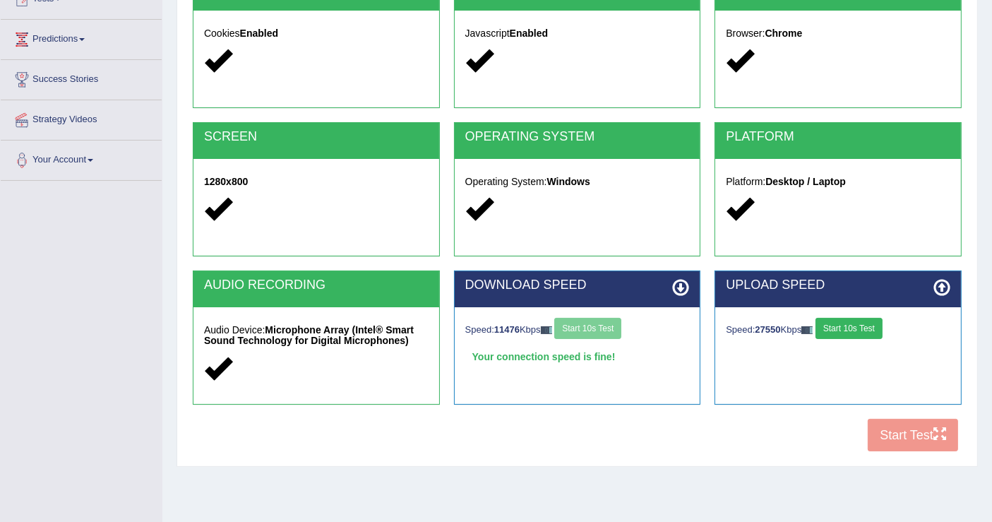
scroll to position [219, 0]
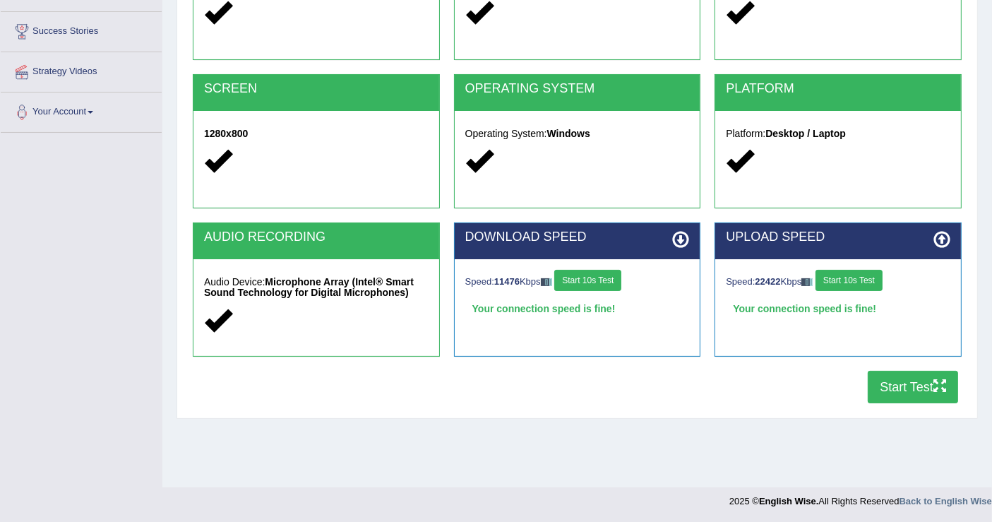
click at [887, 384] on button "Start Test" at bounding box center [913, 387] width 90 height 32
